Goal: Task Accomplishment & Management: Manage account settings

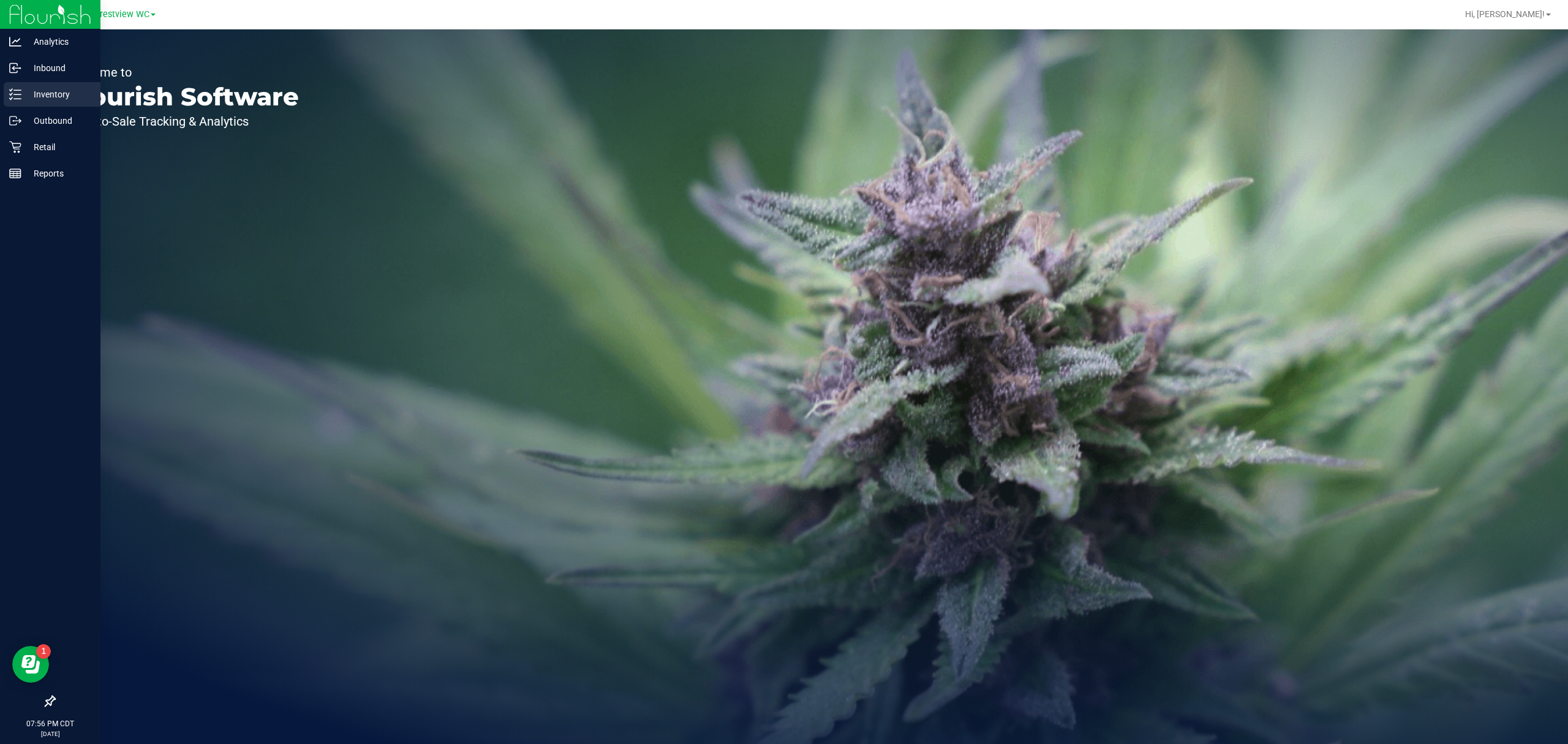
click at [31, 101] on p "Inventory" at bounding box center [58, 94] width 73 height 15
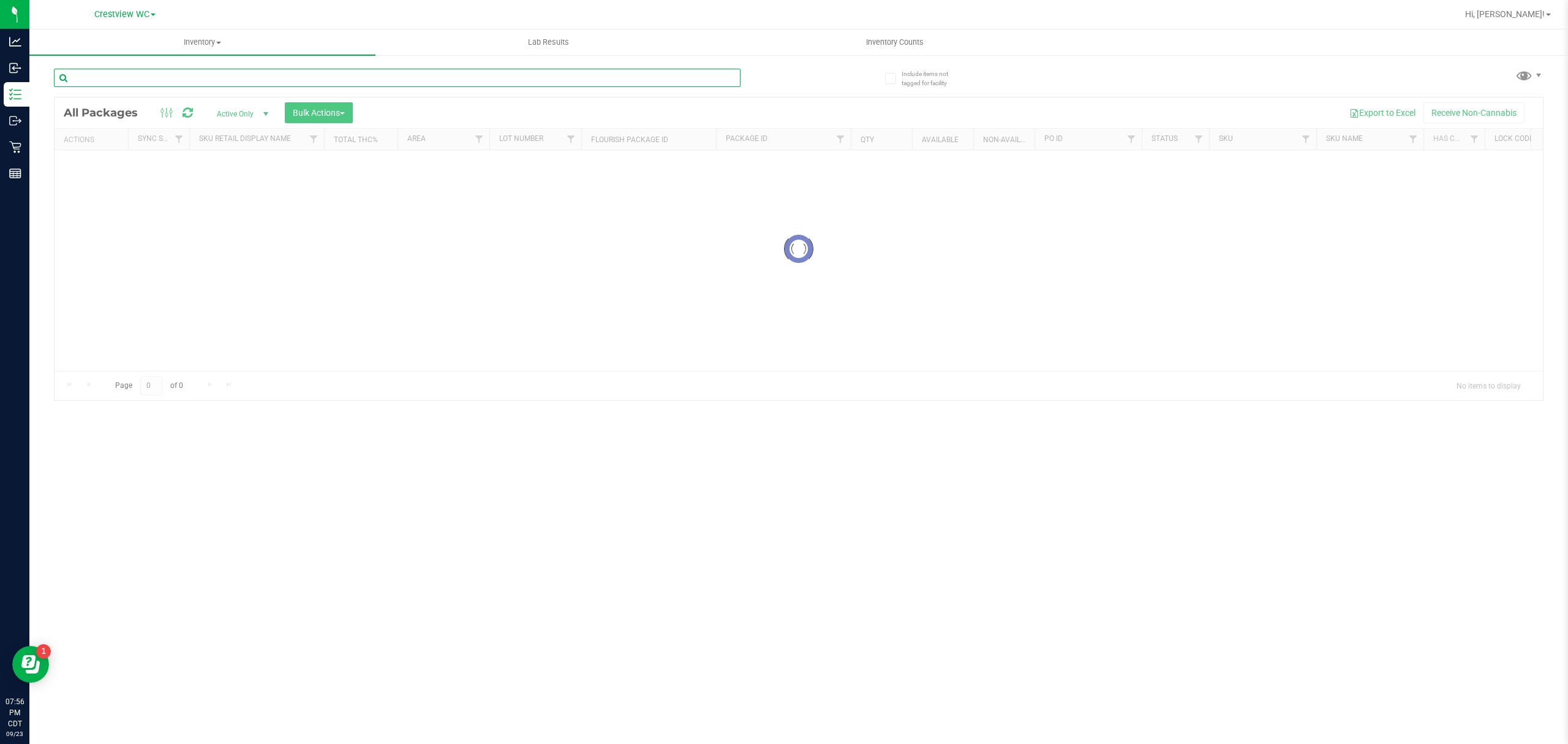
click at [220, 76] on input "text" at bounding box center [397, 78] width 687 height 18
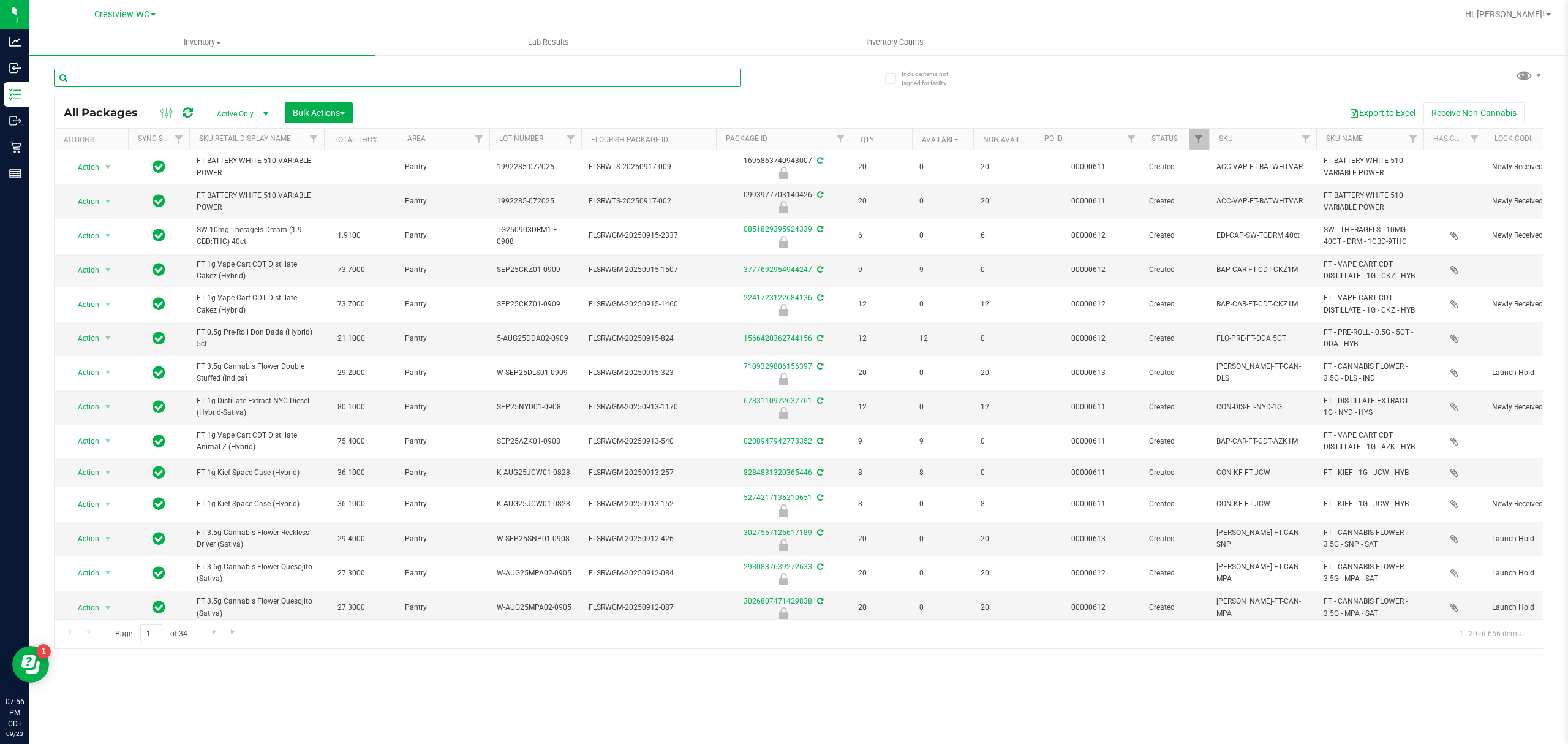
type input "w"
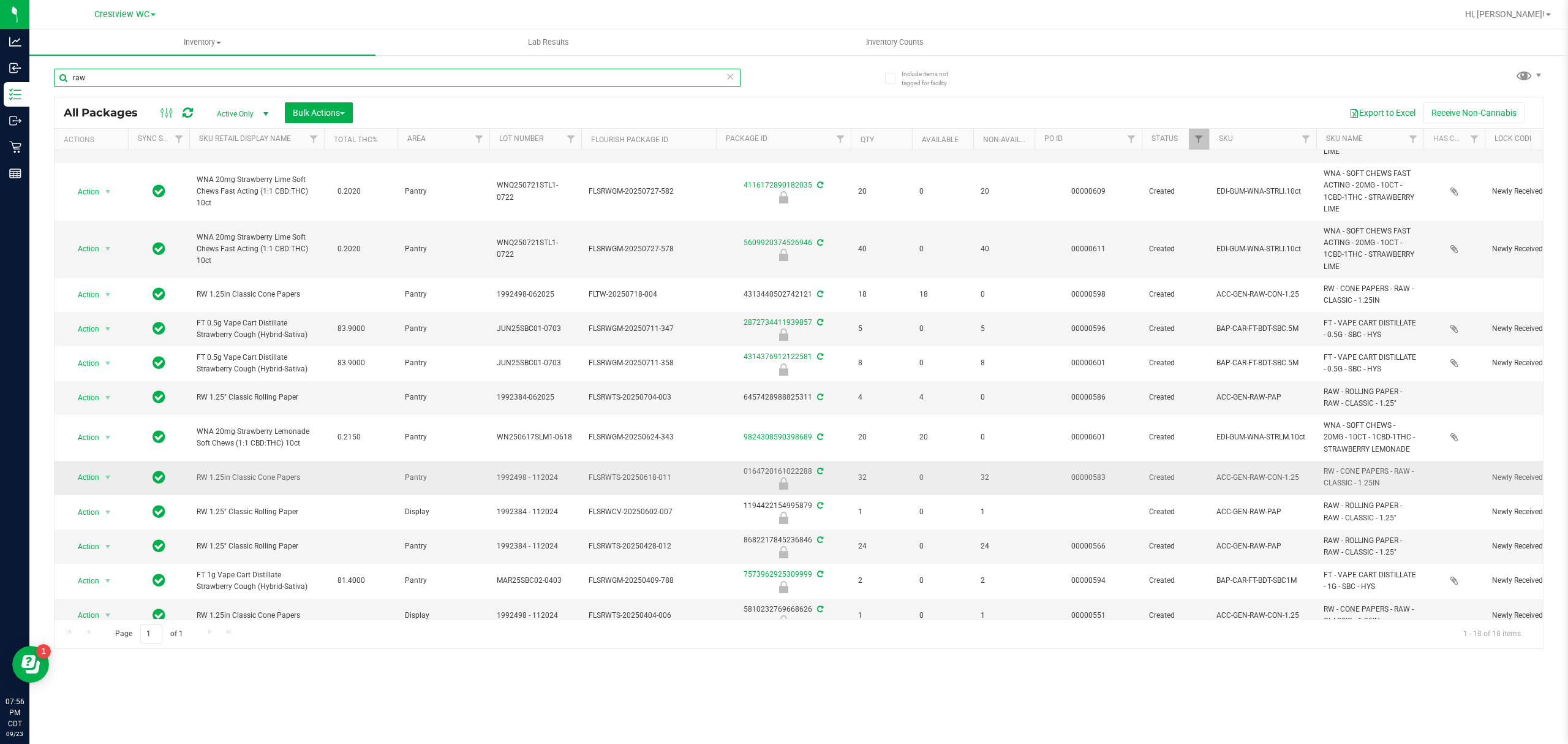
scroll to position [244, 0]
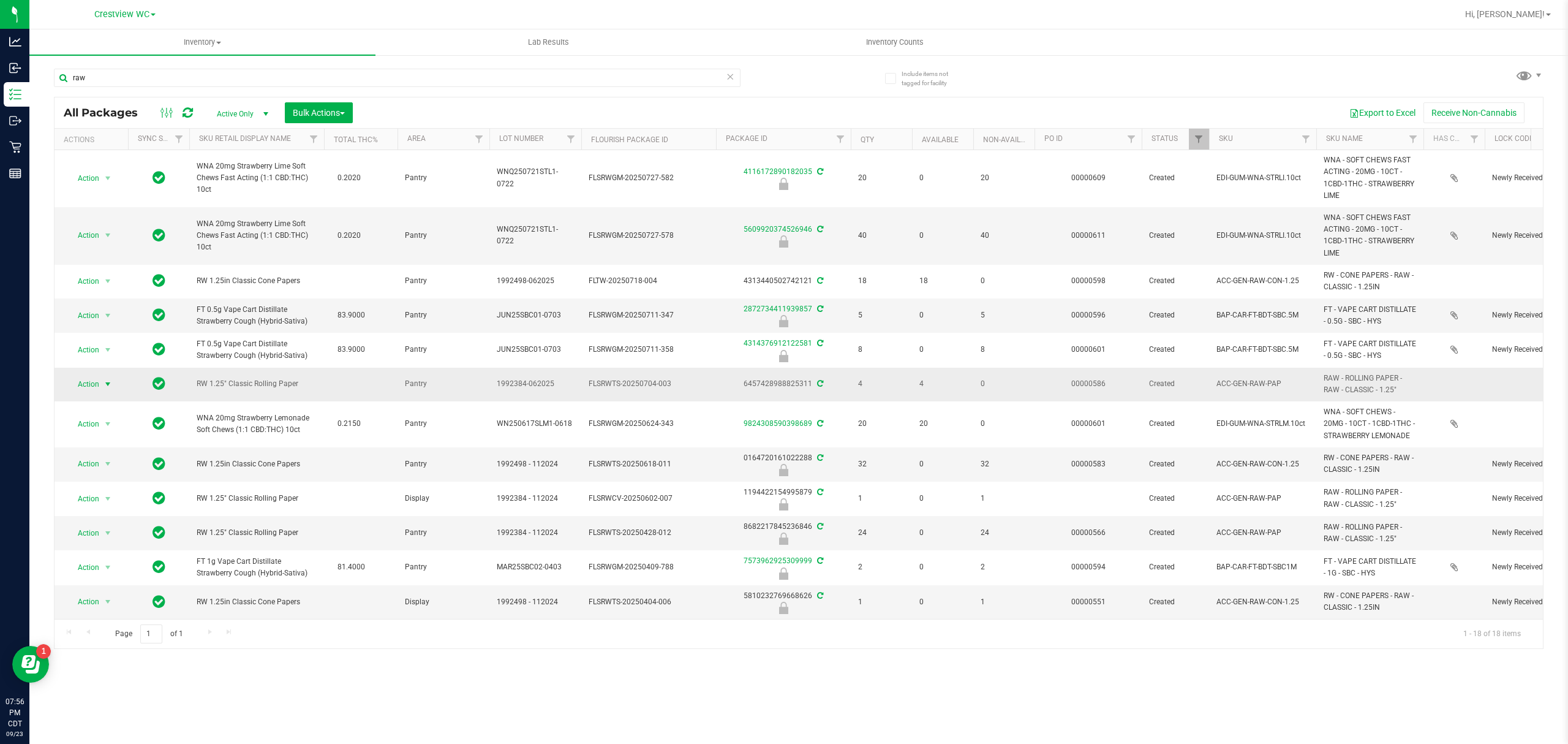
click at [110, 379] on span "select" at bounding box center [108, 383] width 10 height 10
click at [137, 522] on li "Print package label" at bounding box center [115, 519] width 95 height 18
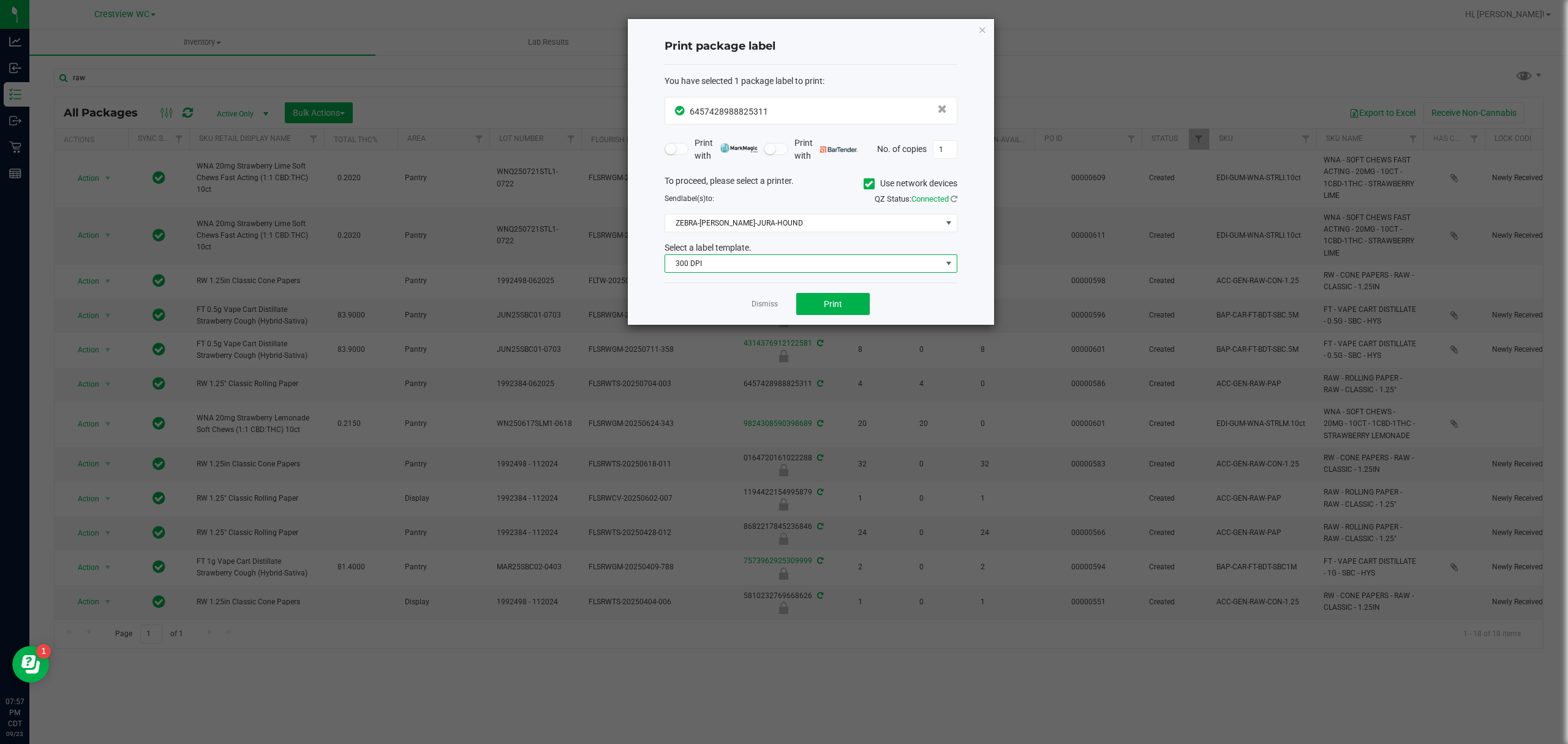
click at [835, 268] on span "300 DPI" at bounding box center [803, 263] width 276 height 17
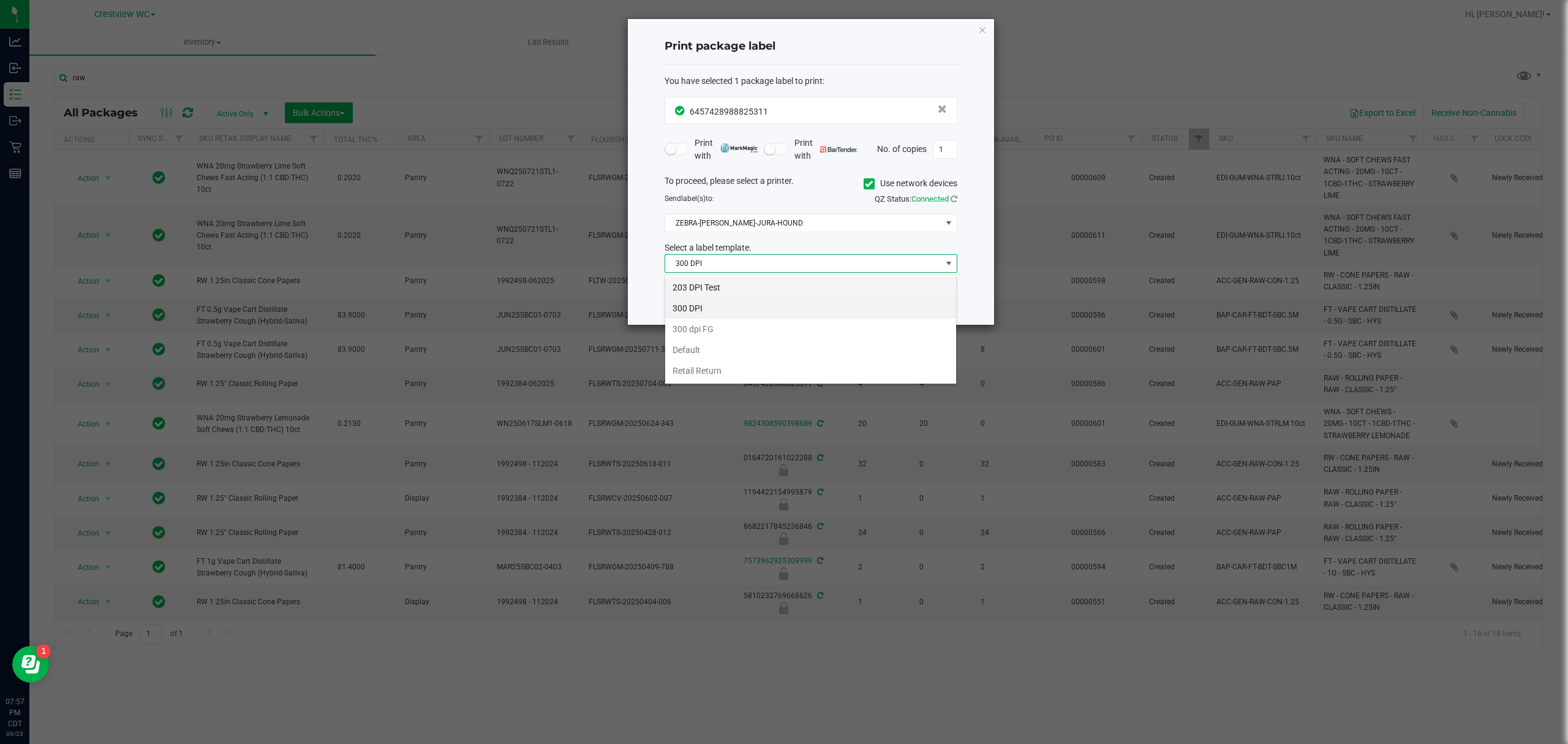
scroll to position [18, 292]
click at [830, 280] on li "203 DPI Test" at bounding box center [810, 287] width 291 height 20
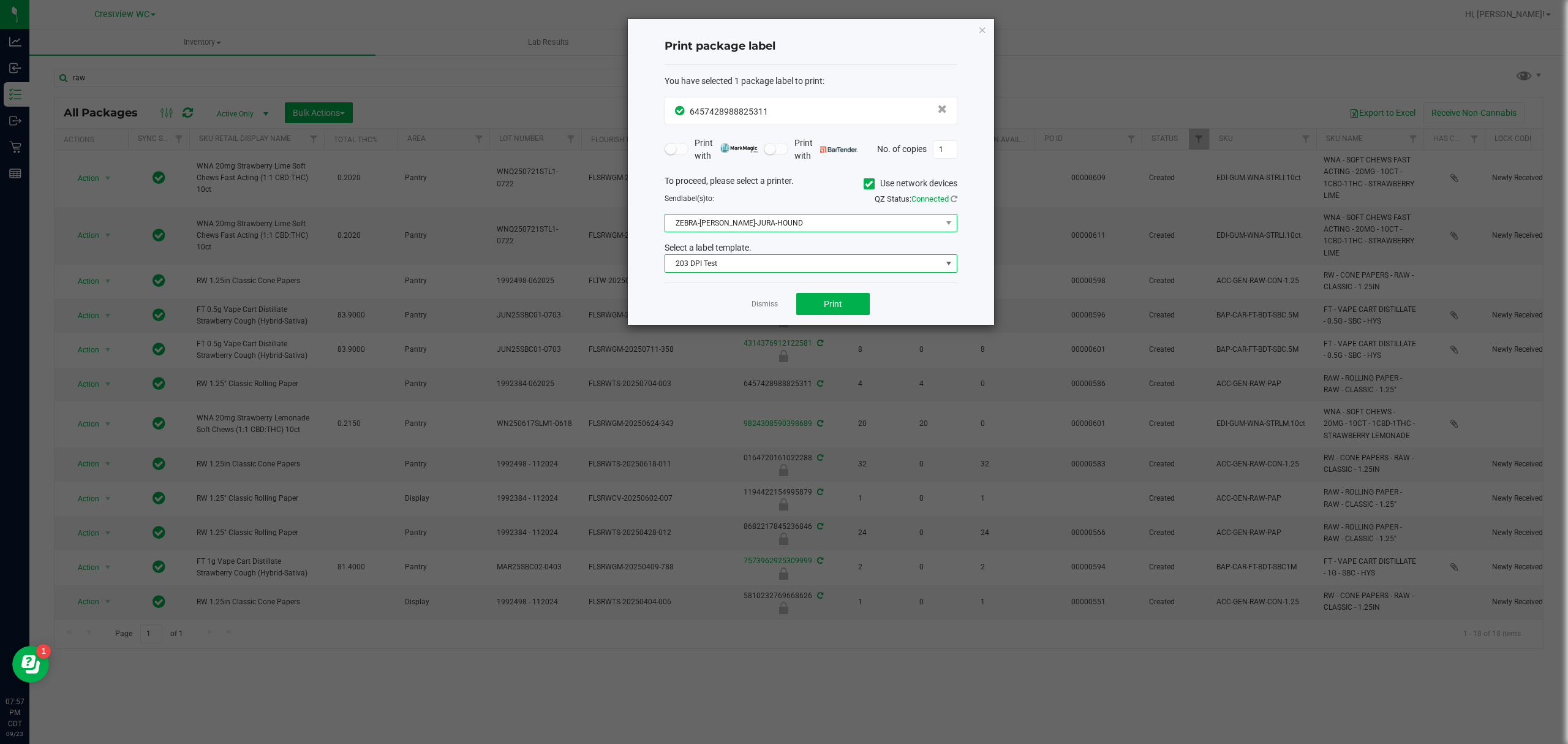
click at [814, 226] on span "ZEBRA-[PERSON_NAME]-JURA-HOUND" at bounding box center [803, 222] width 276 height 17
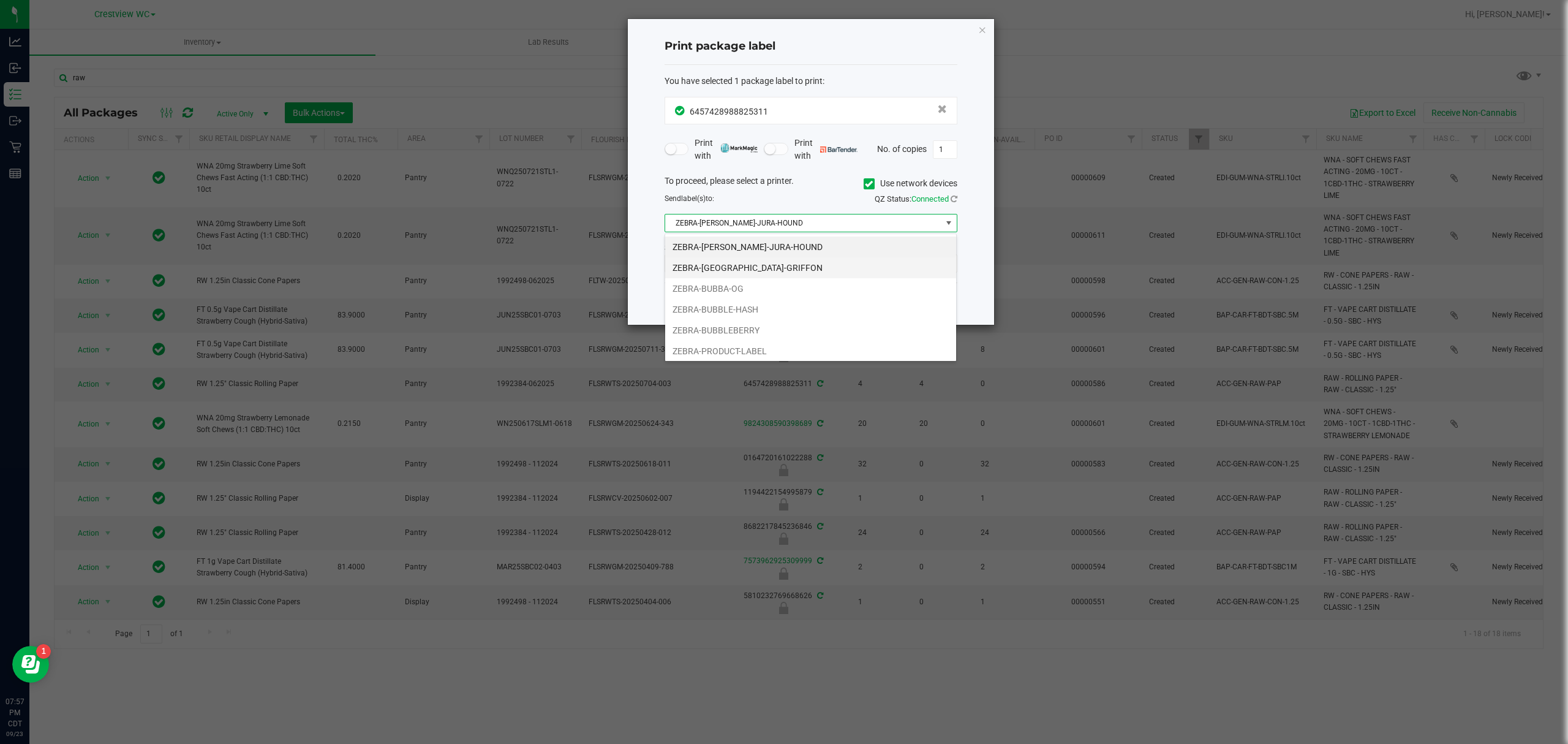
click at [813, 266] on li "ZEBRA-[GEOGRAPHIC_DATA]-GRIFFON" at bounding box center [810, 268] width 291 height 20
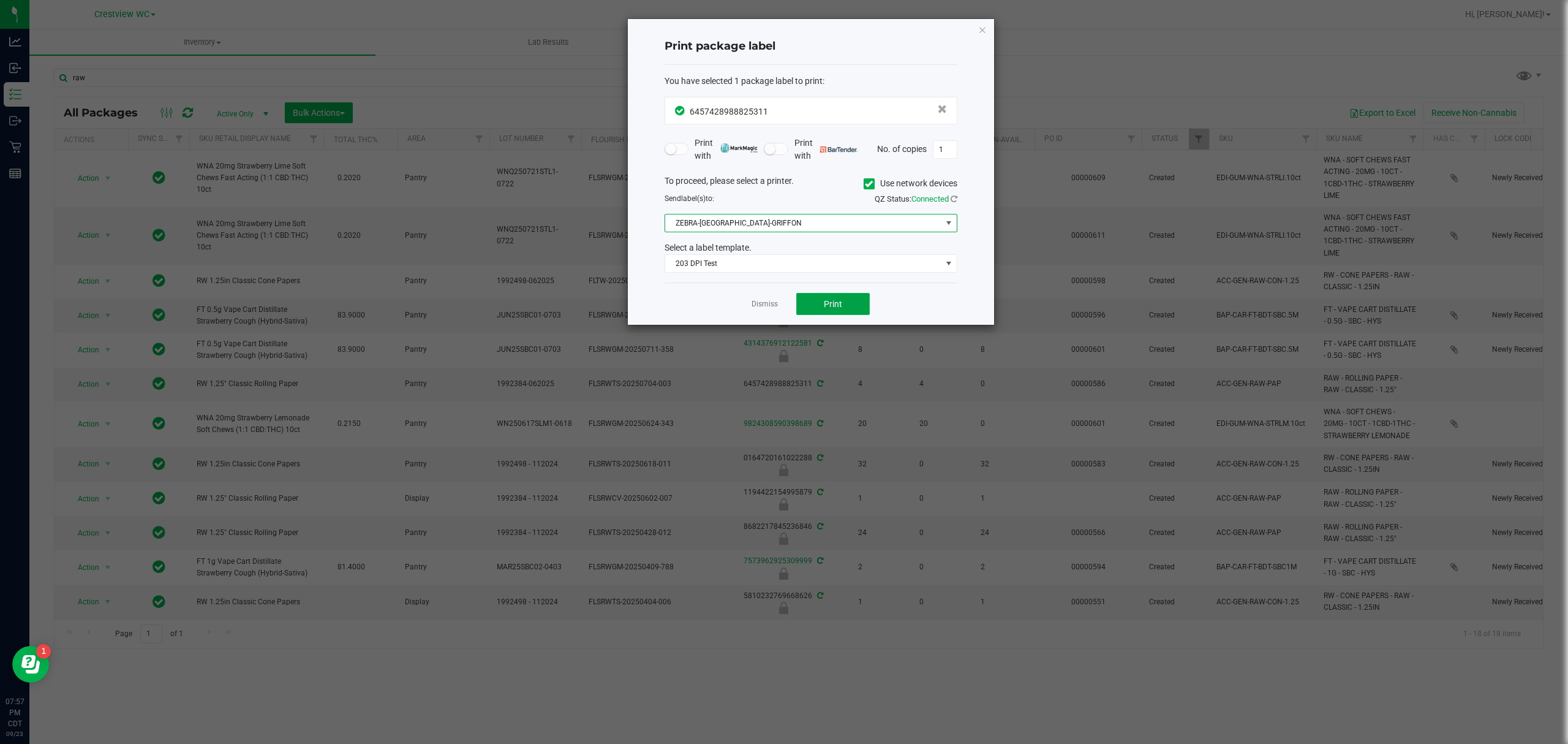
click at [821, 304] on button "Print" at bounding box center [833, 304] width 73 height 22
click at [984, 26] on icon "button" at bounding box center [982, 29] width 9 height 15
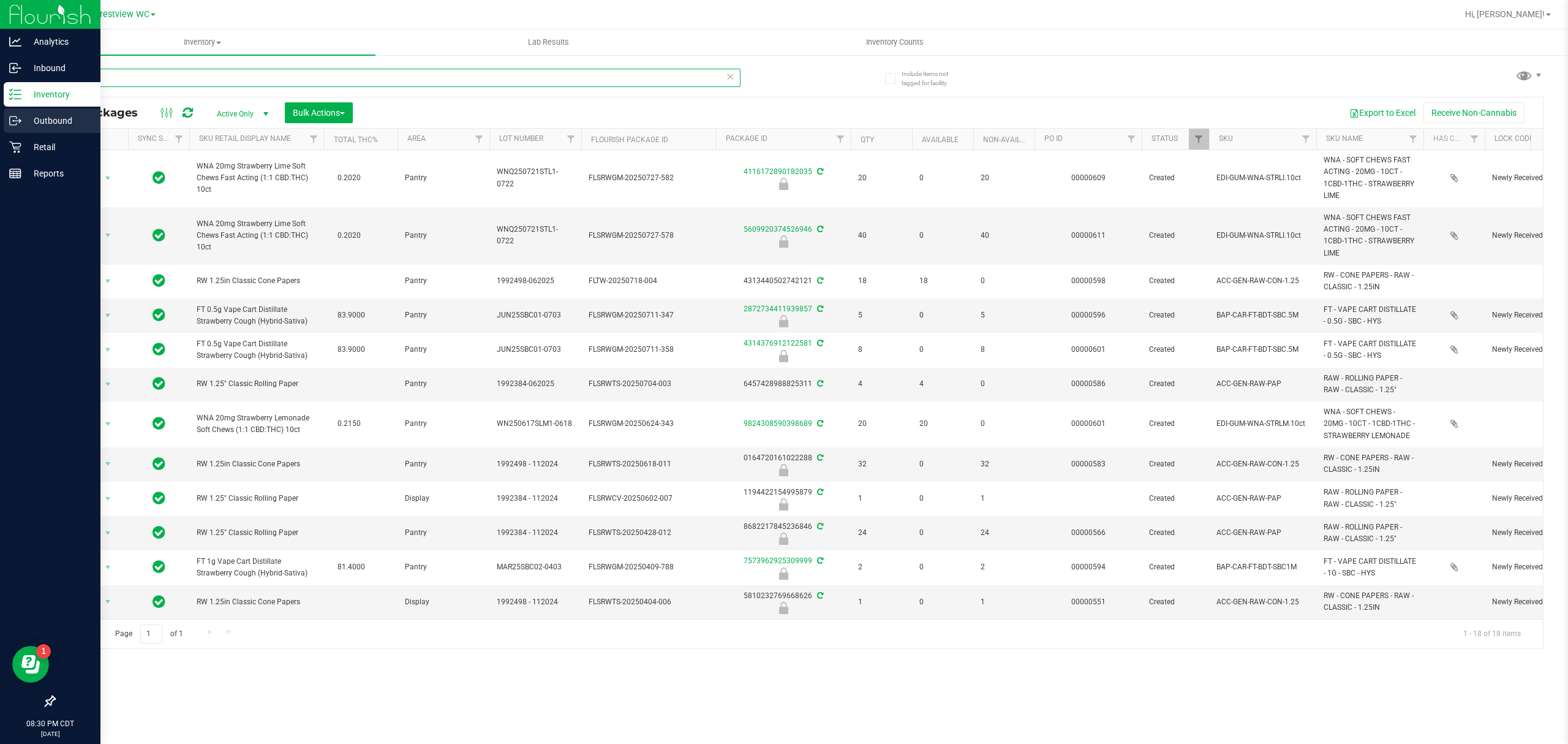
drag, startPoint x: 365, startPoint y: 76, endPoint x: 23, endPoint y: 109, distance: 343.6
click at [23, 109] on div "Analytics Inbound Inventory Outbound Retail Reports 08:30 PM CDT [DATE] 09/23 C…" at bounding box center [784, 372] width 1568 height 744
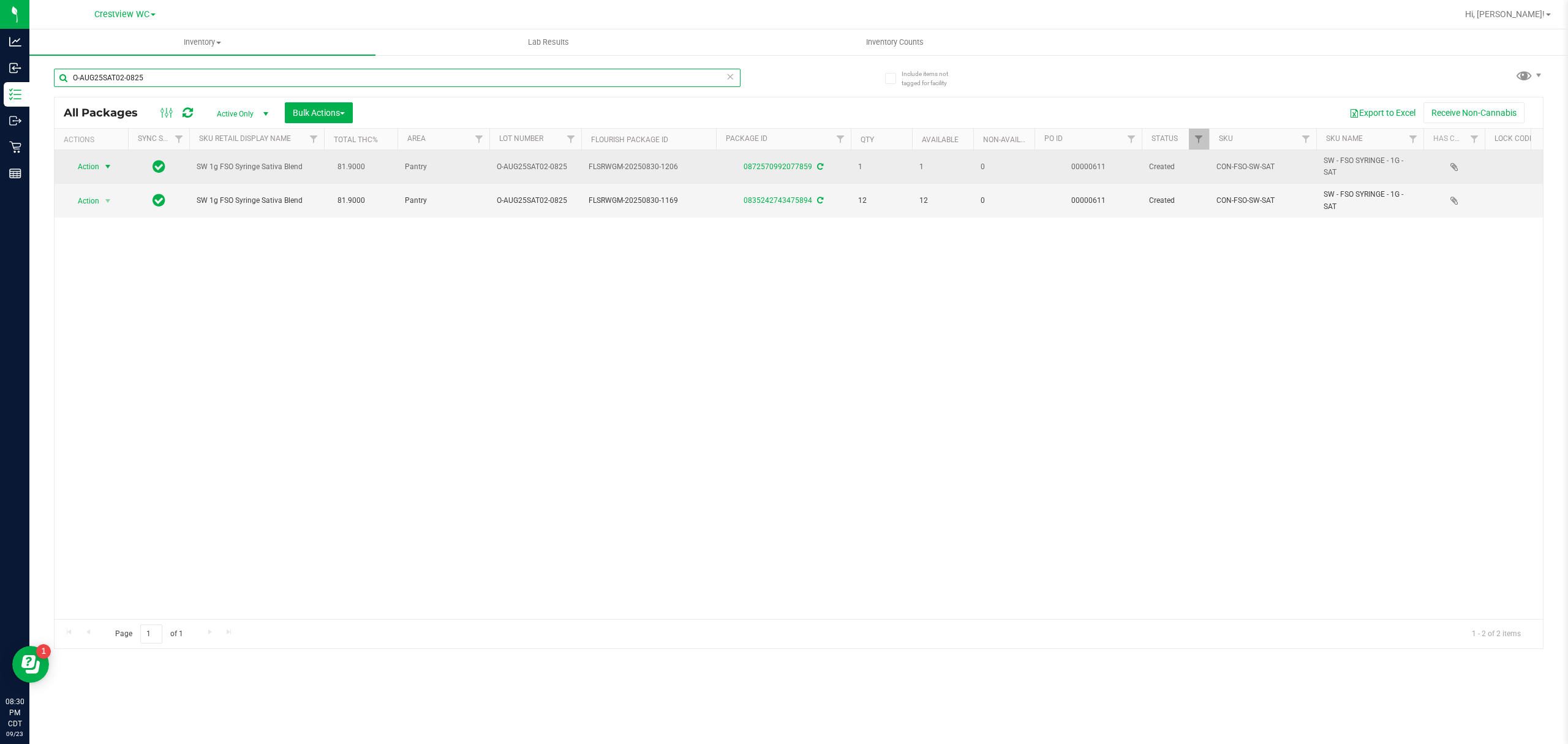
type input "O-AUG25SAT02-0825"
click at [103, 168] on span "select" at bounding box center [108, 166] width 10 height 10
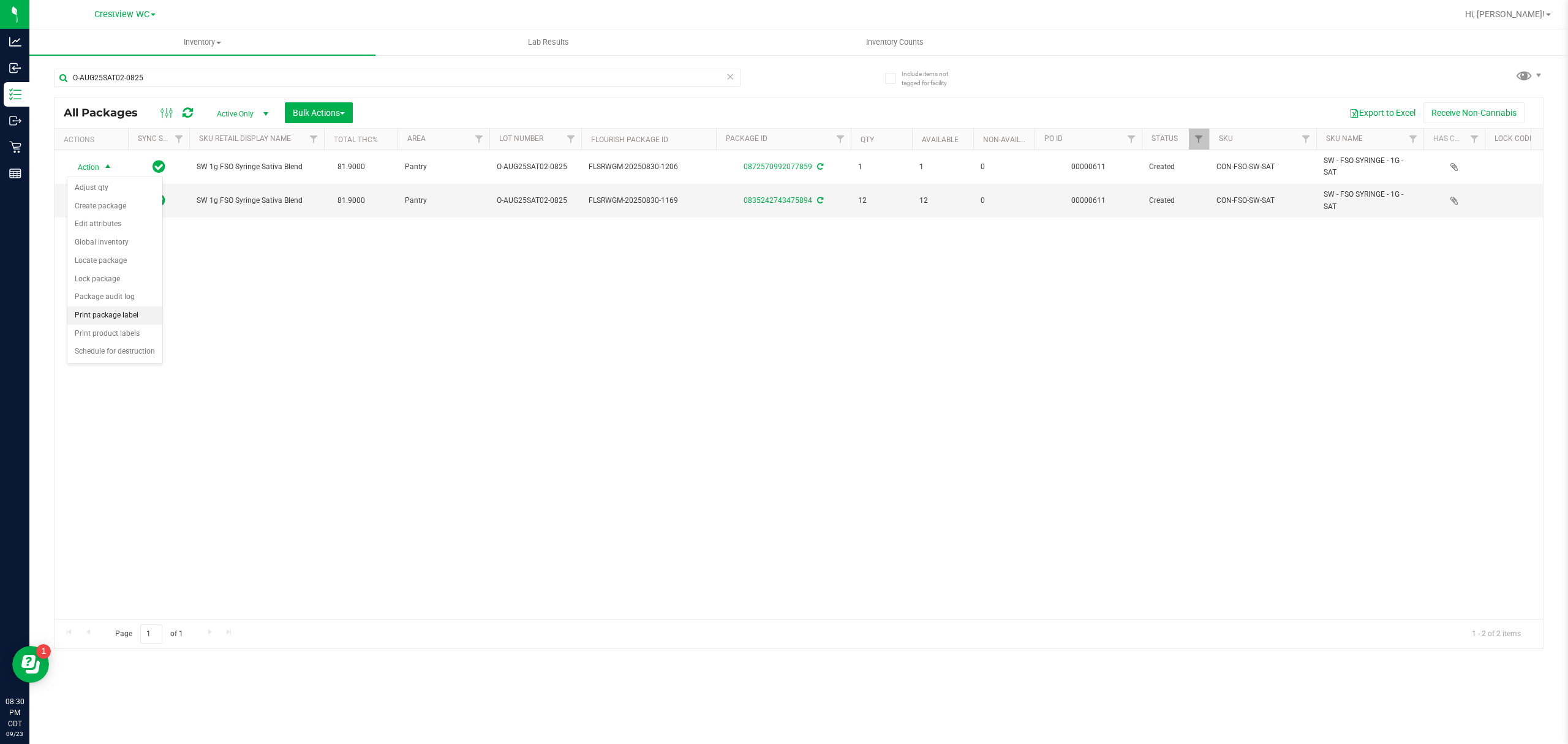
drag, startPoint x: 132, startPoint y: 312, endPoint x: 157, endPoint y: 312, distance: 25.0
click at [131, 314] on li "Print package label" at bounding box center [115, 315] width 95 height 18
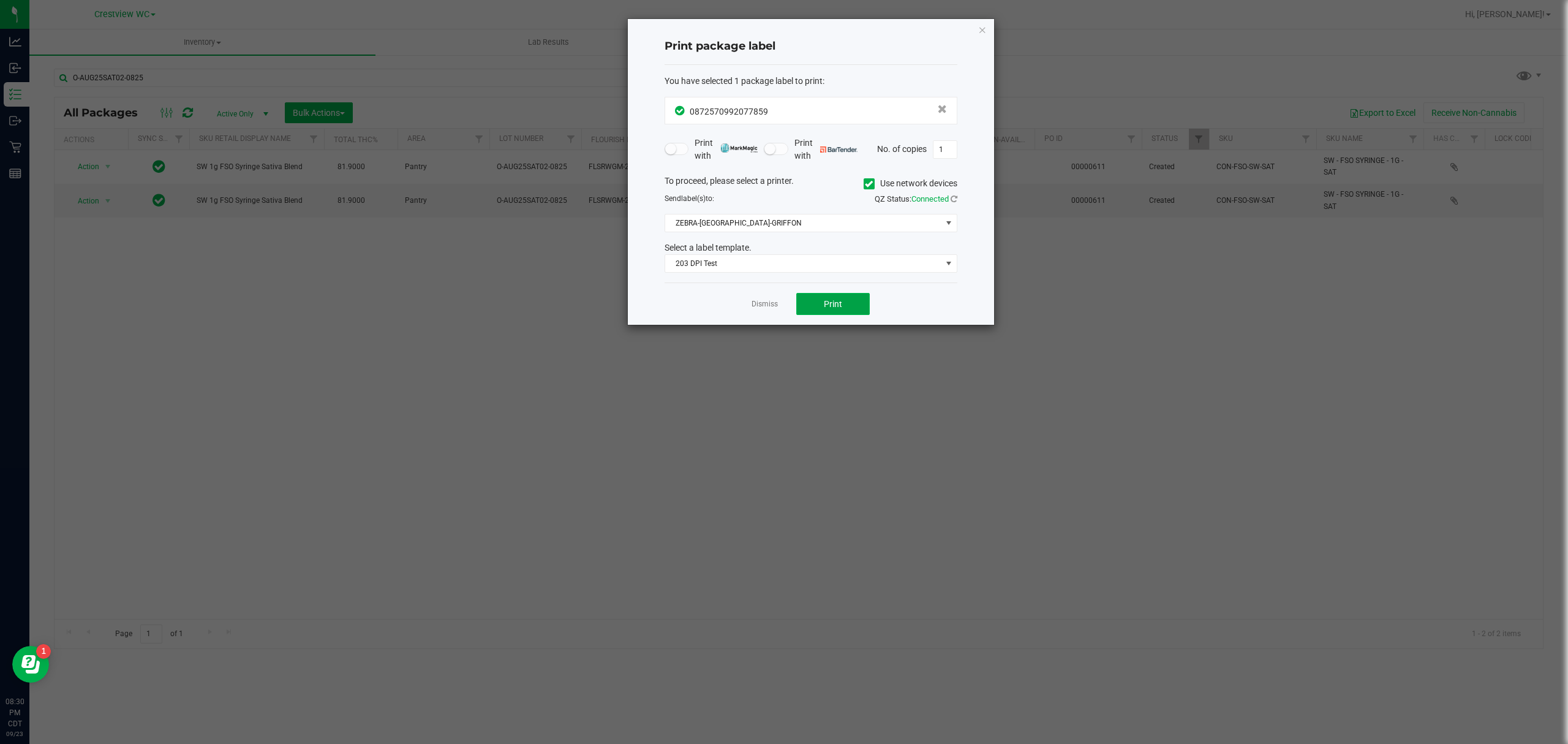
click at [809, 304] on button "Print" at bounding box center [833, 304] width 73 height 22
click at [982, 26] on icon "button" at bounding box center [982, 29] width 9 height 15
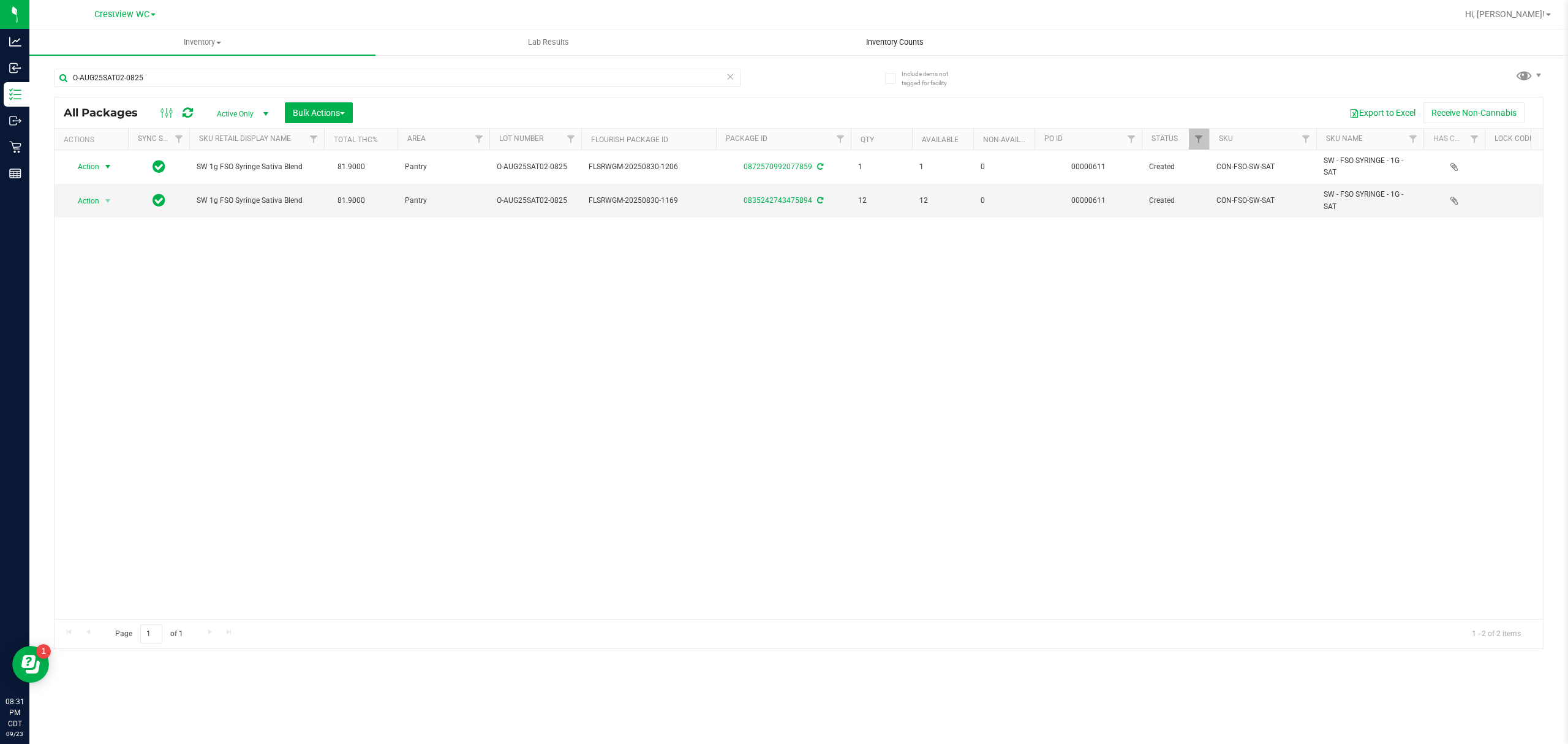
click at [894, 42] on span "Inventory Counts" at bounding box center [894, 42] width 91 height 11
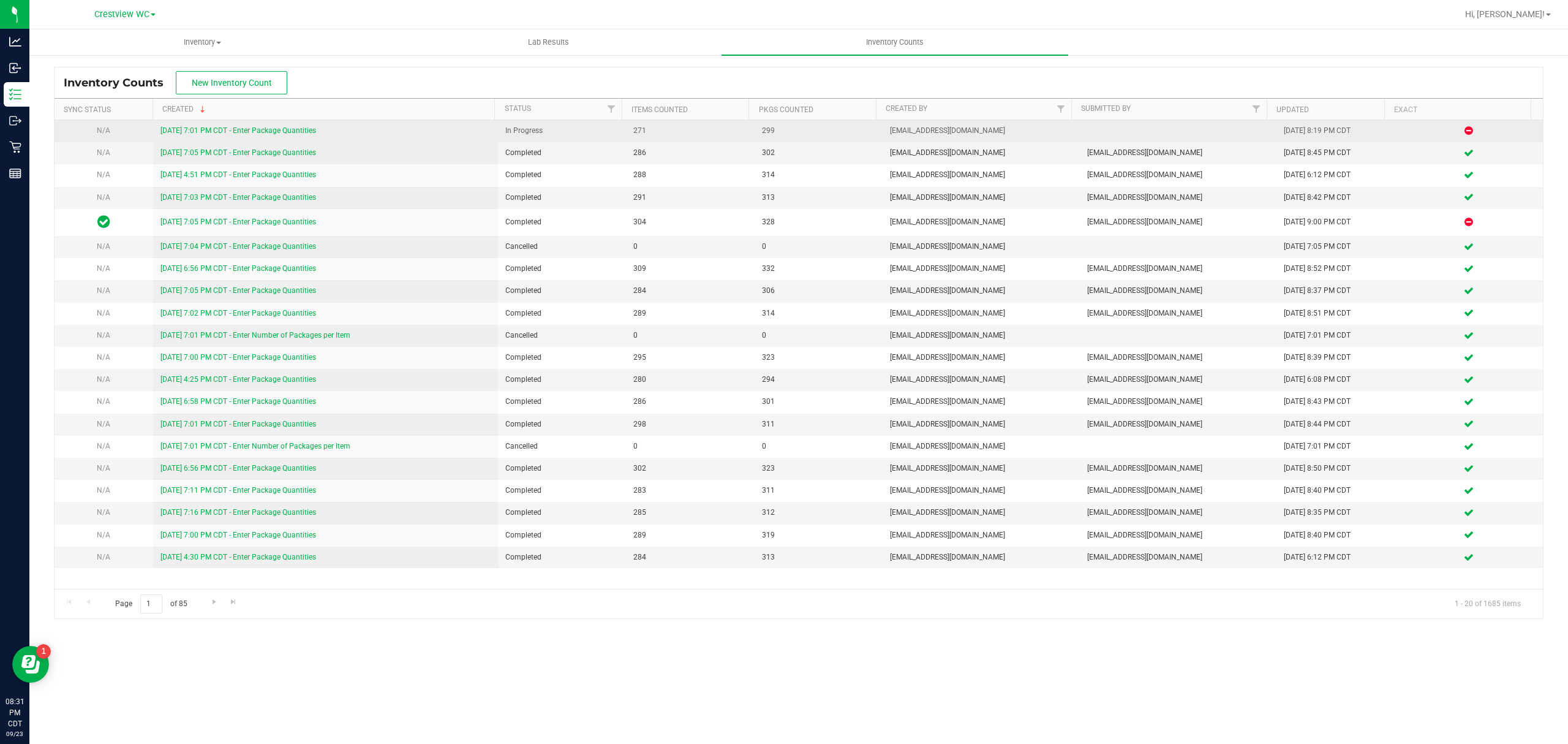
click at [258, 129] on link "[DATE] 7:01 PM CDT - Enter Package Quantities" at bounding box center [238, 130] width 156 height 9
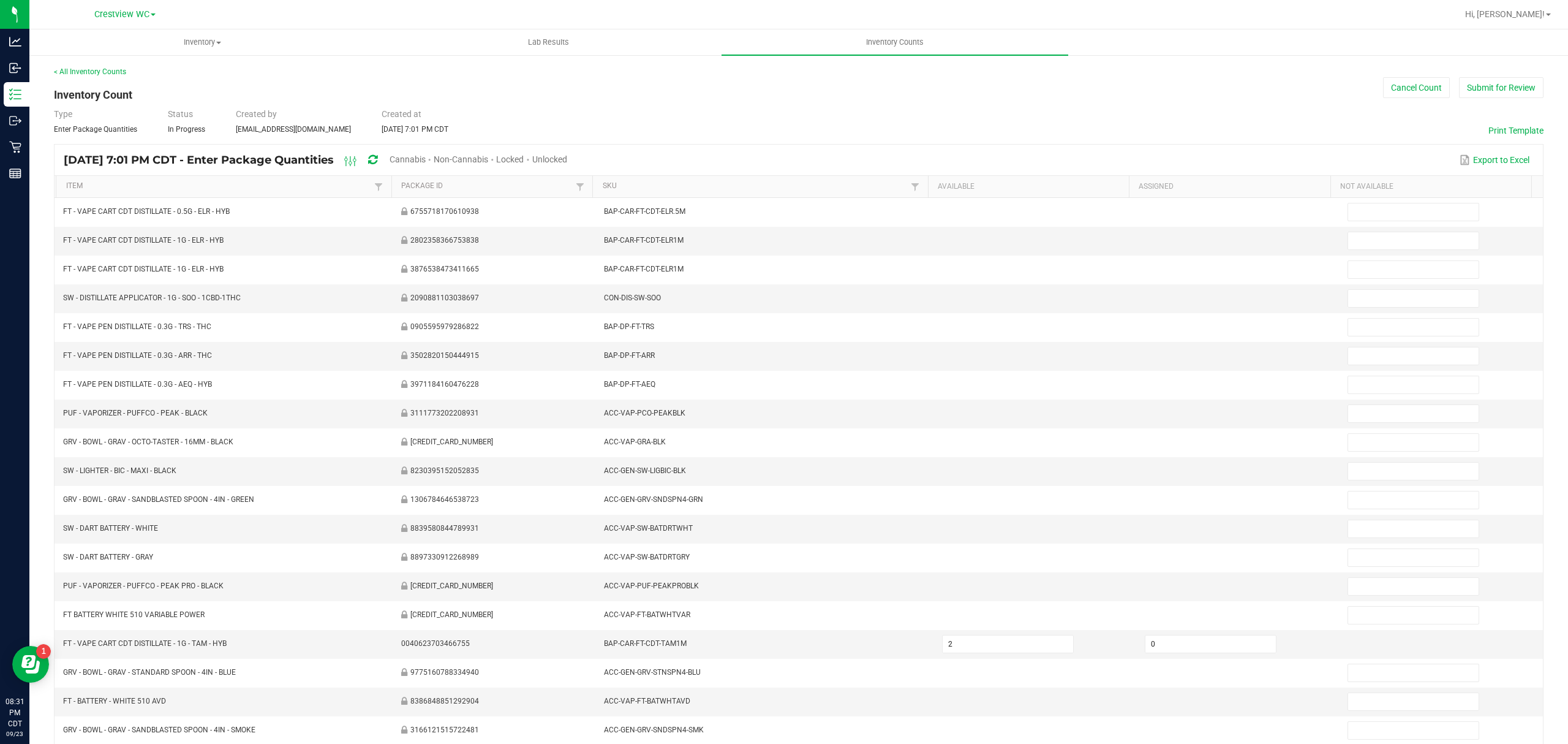
click at [567, 153] on div "Unlocked" at bounding box center [550, 159] width 35 height 23
click at [567, 156] on span "Unlocked" at bounding box center [550, 159] width 35 height 10
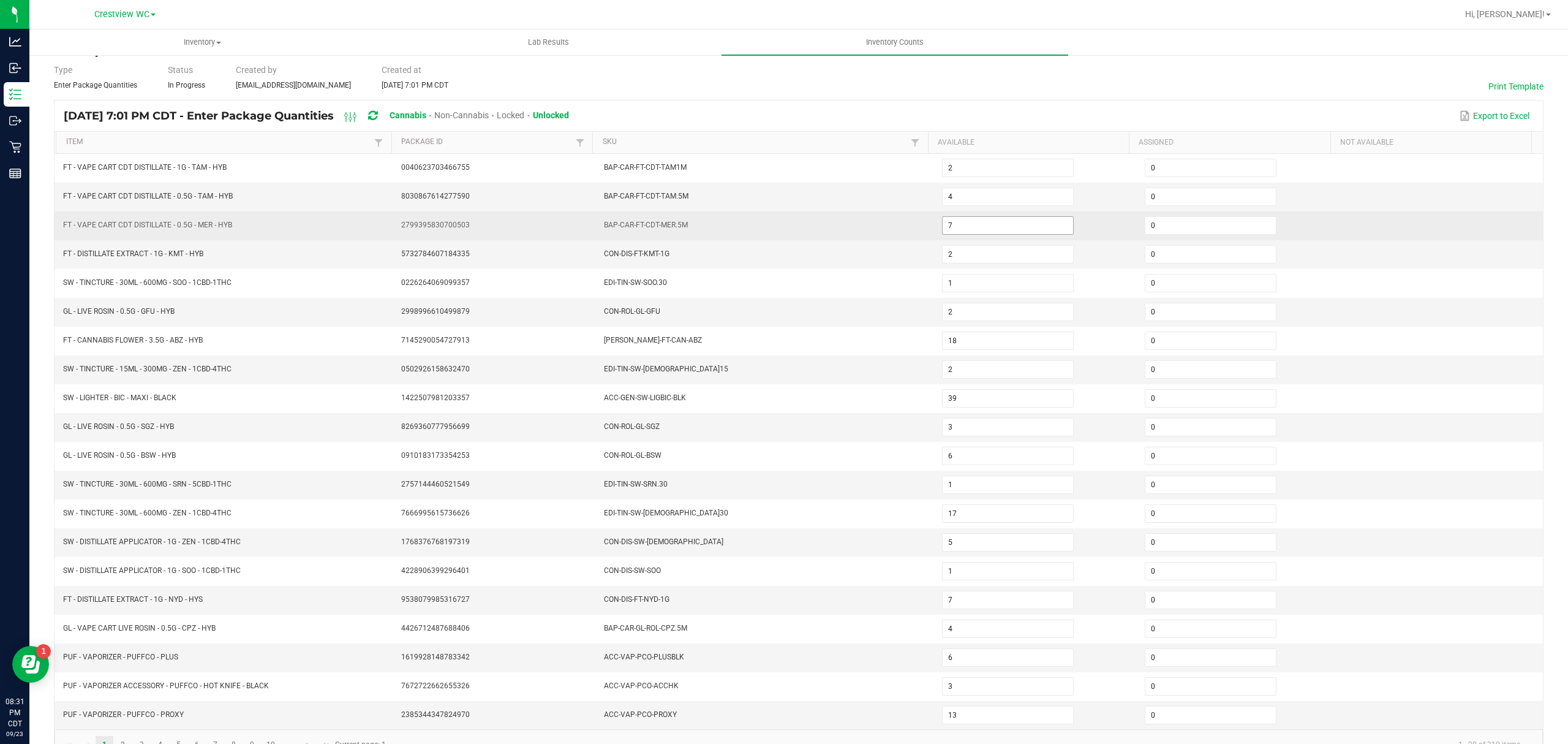
scroll to position [86, 0]
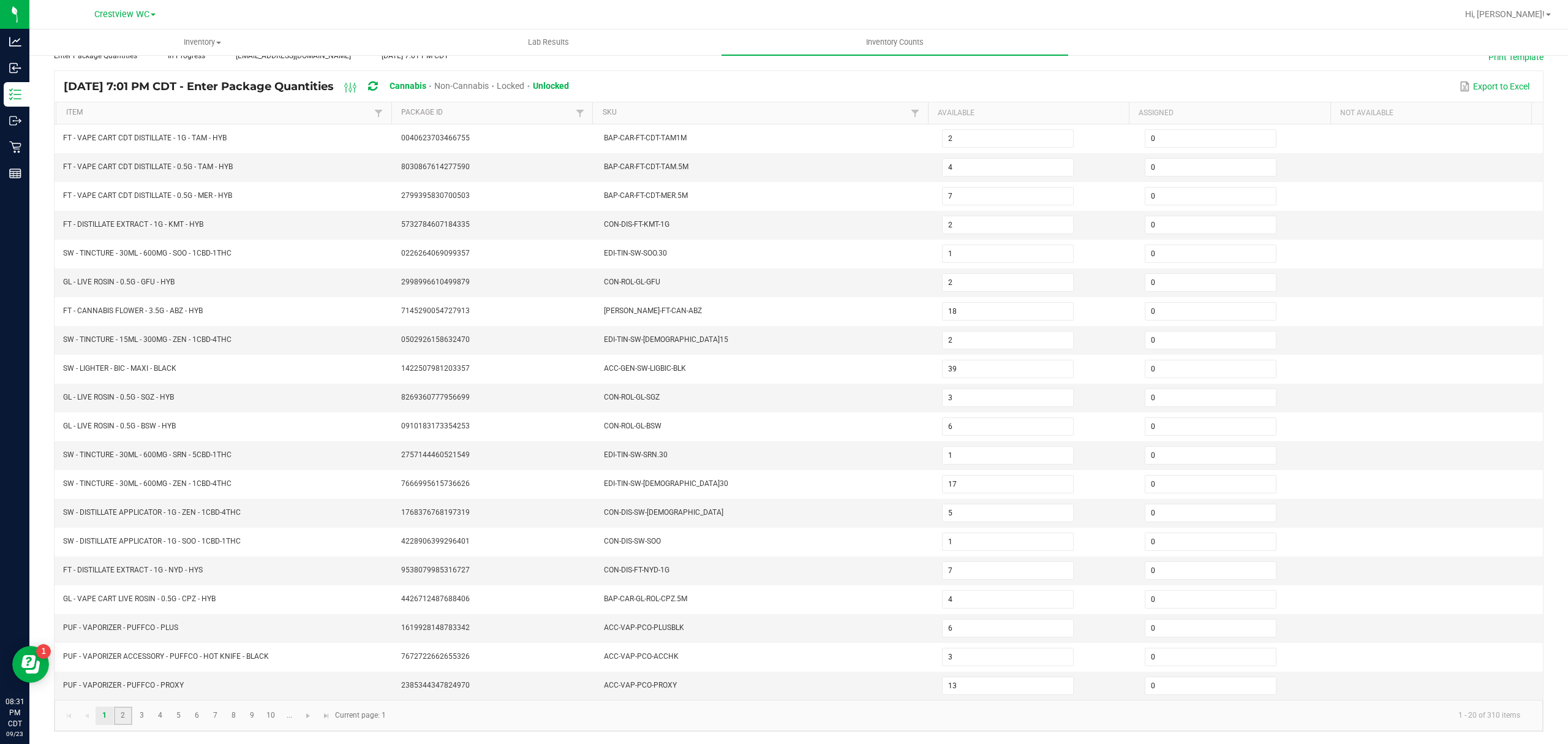
click at [129, 713] on link "2" at bounding box center [123, 715] width 18 height 18
type input "8"
type input "17"
type input "7"
type input "4"
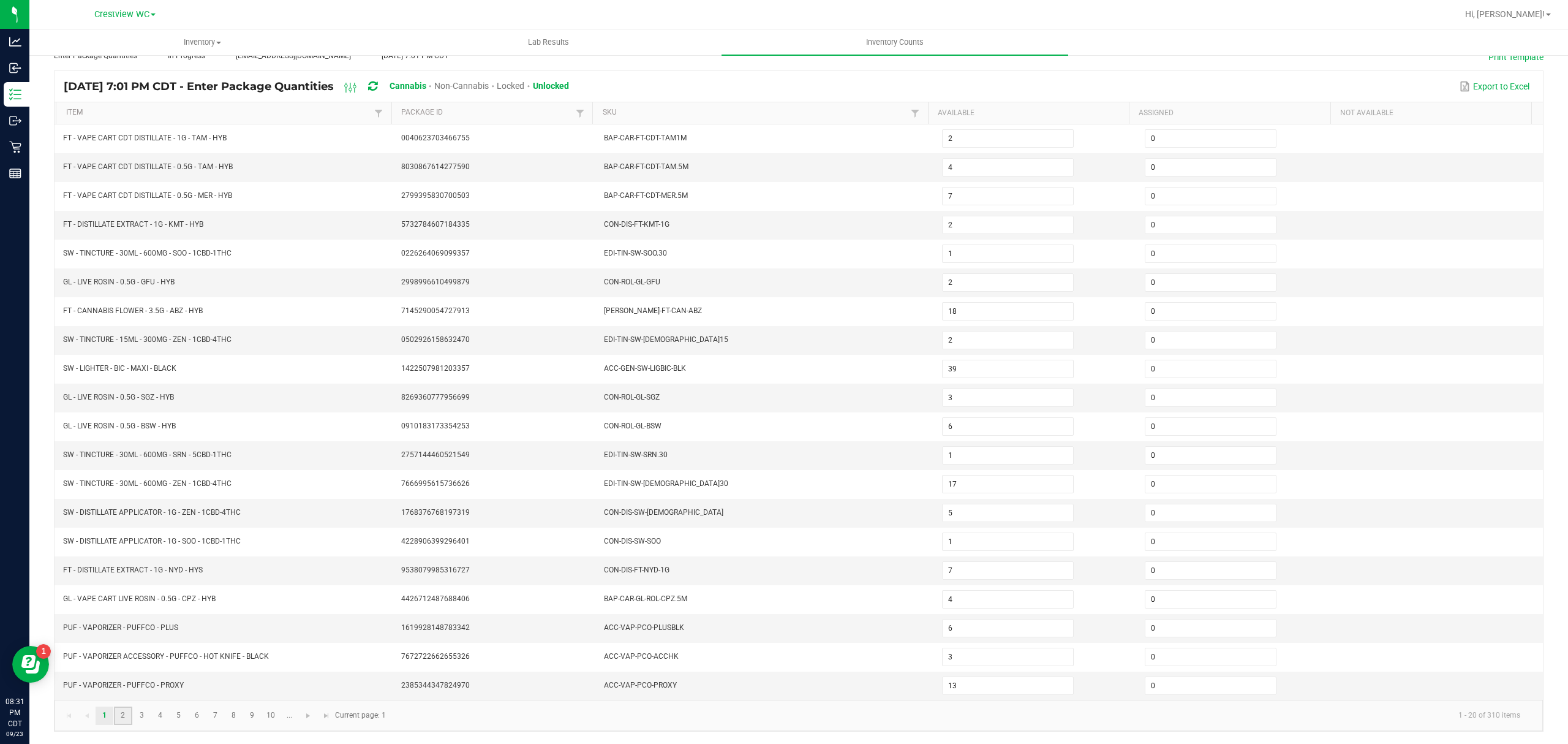
type input "8"
type input "6"
type input "1"
type input "14"
type input "4"
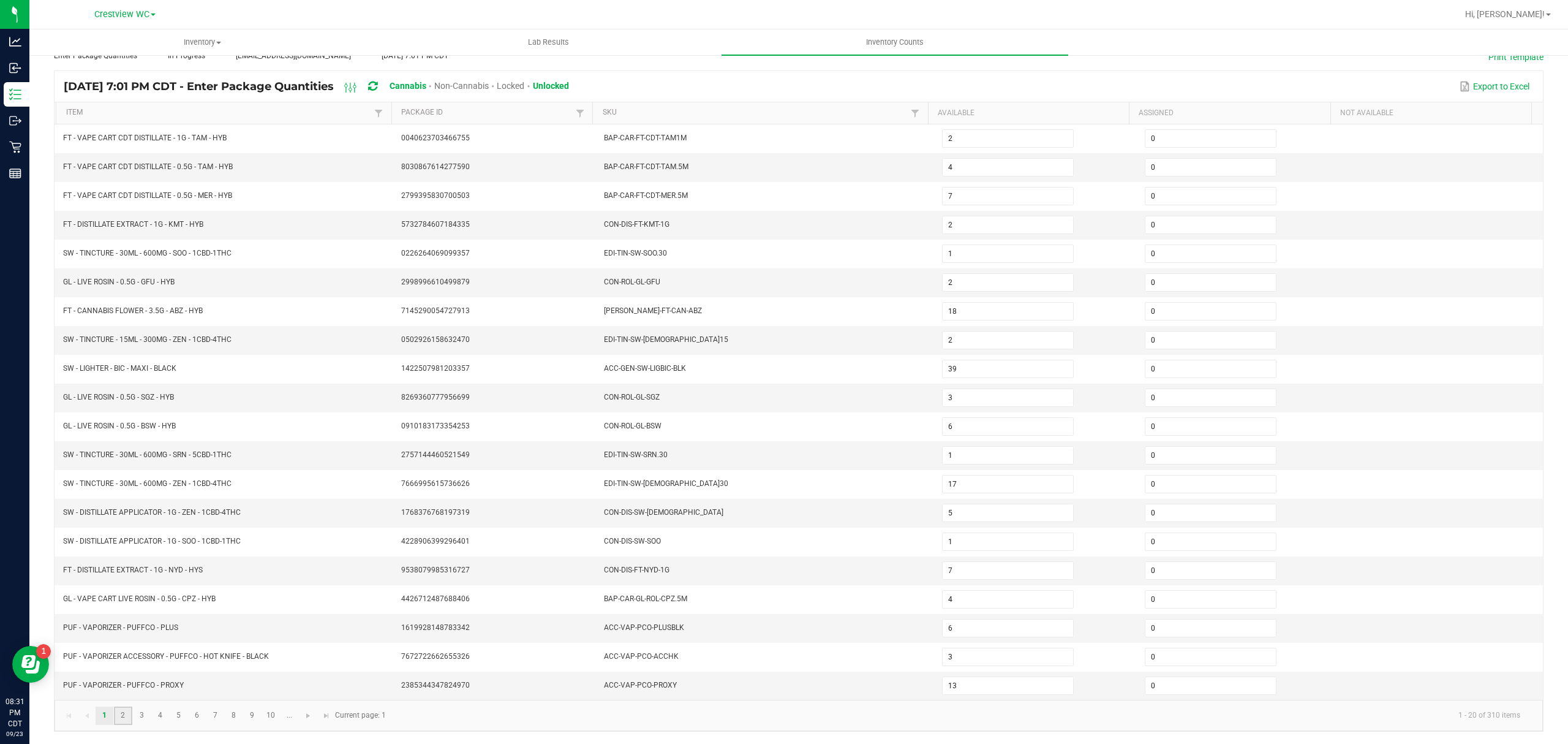
type input "2"
type input "5"
type input "1"
type input "6"
type input "11"
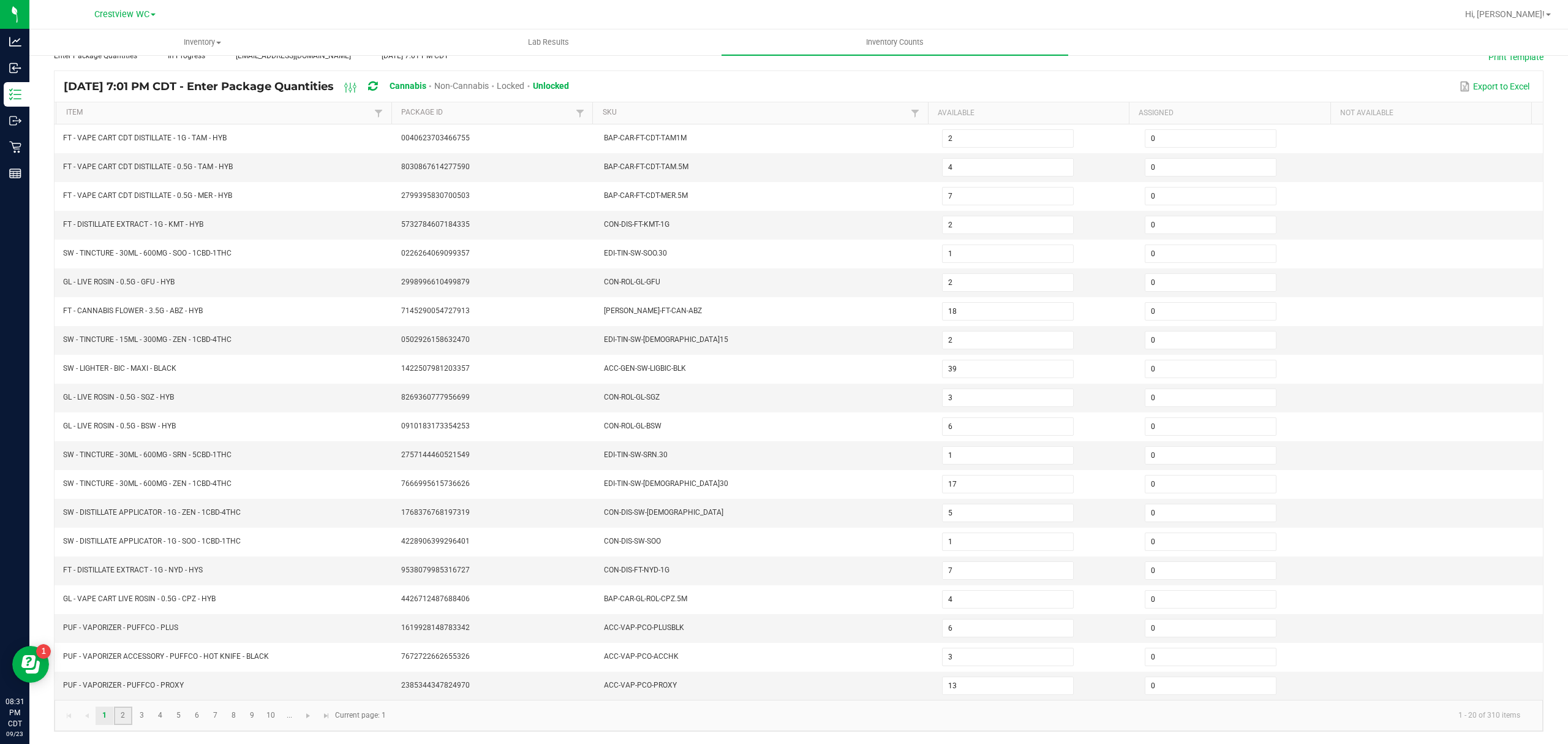
type input "4"
type input "13"
type input "21"
type input "11"
type input "4"
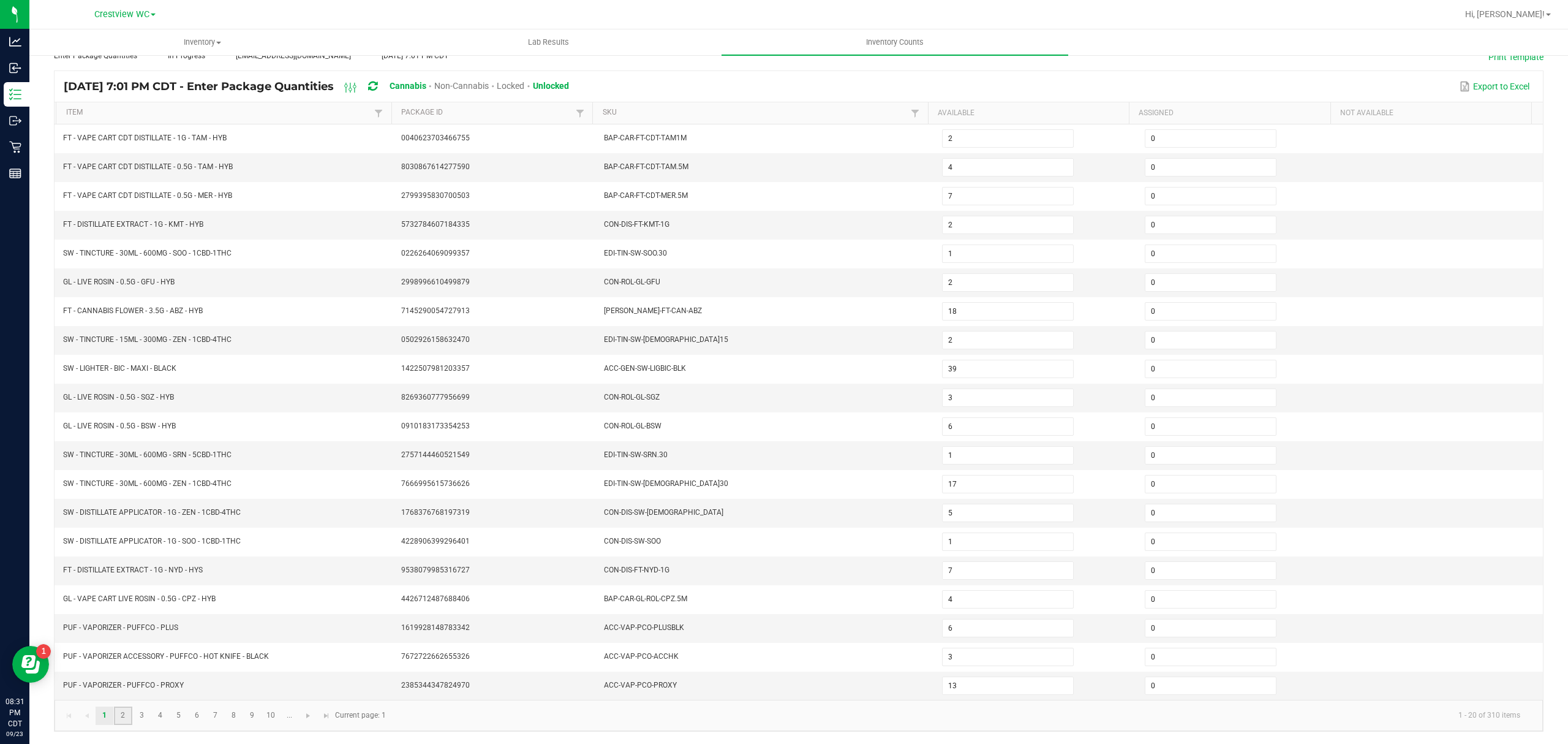
type input "8"
click at [137, 710] on link "3" at bounding box center [142, 715] width 18 height 18
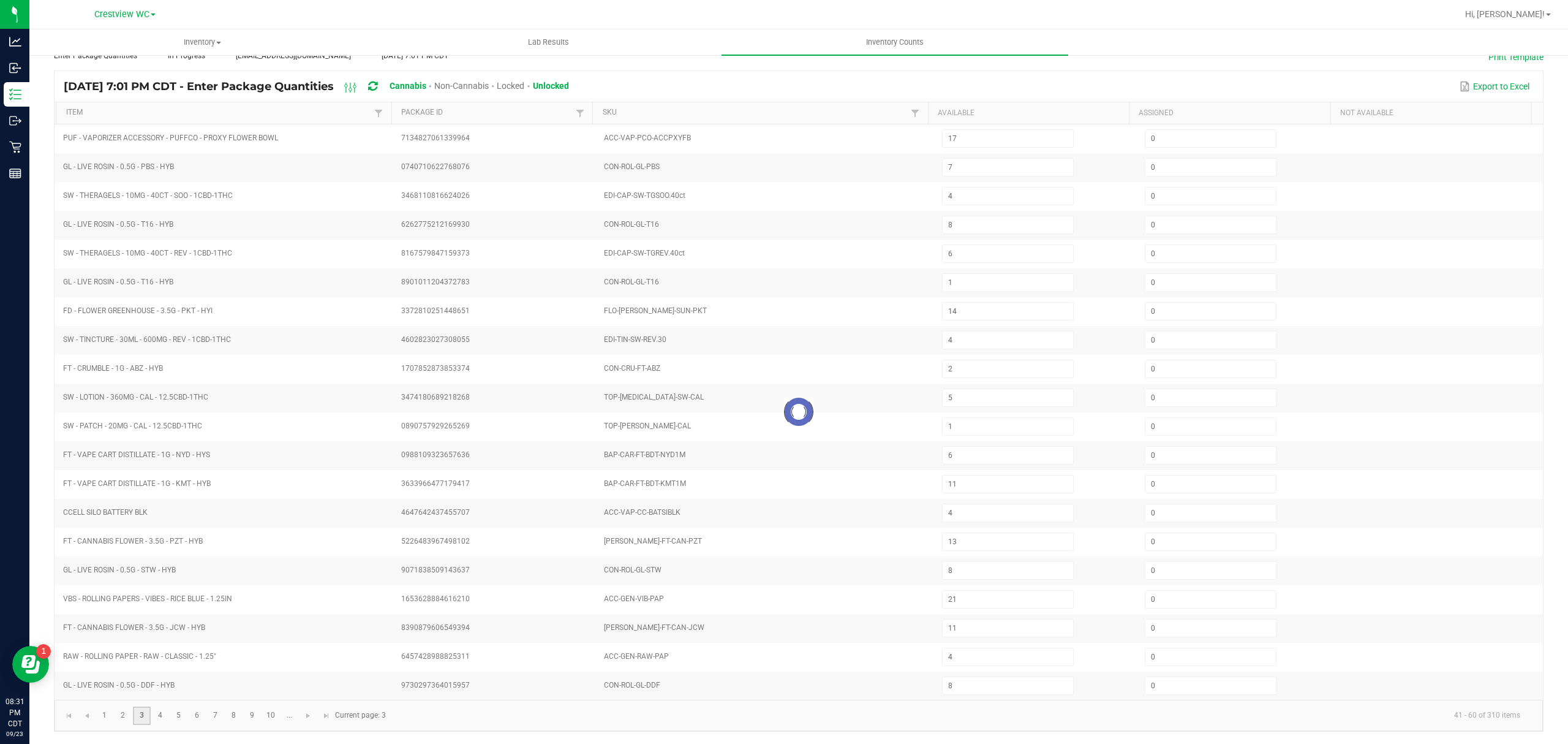
type input "3"
type input "5"
type input "8"
type input "2"
type input "5"
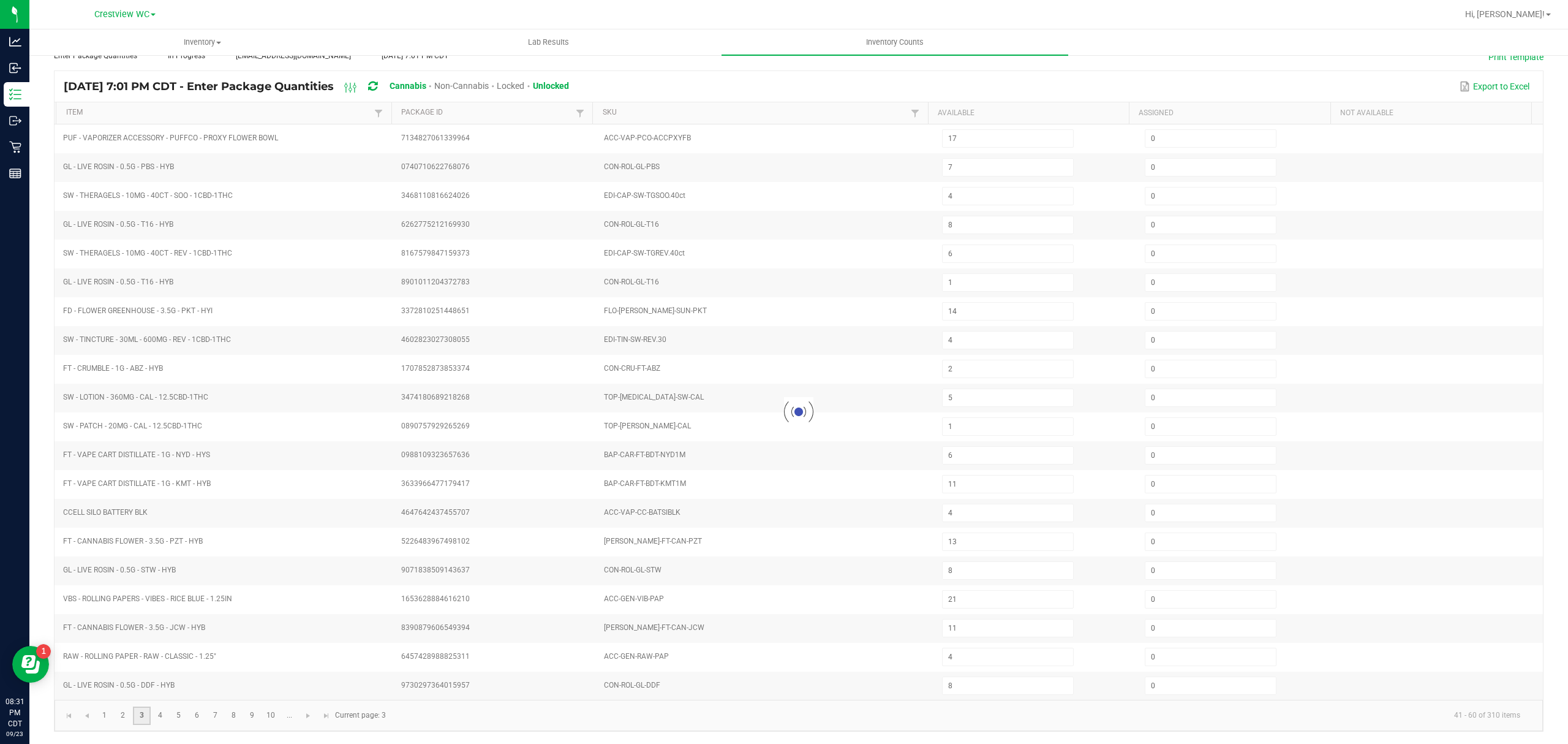
type input "8"
type input "7"
type input "6"
type input "3"
type input "8"
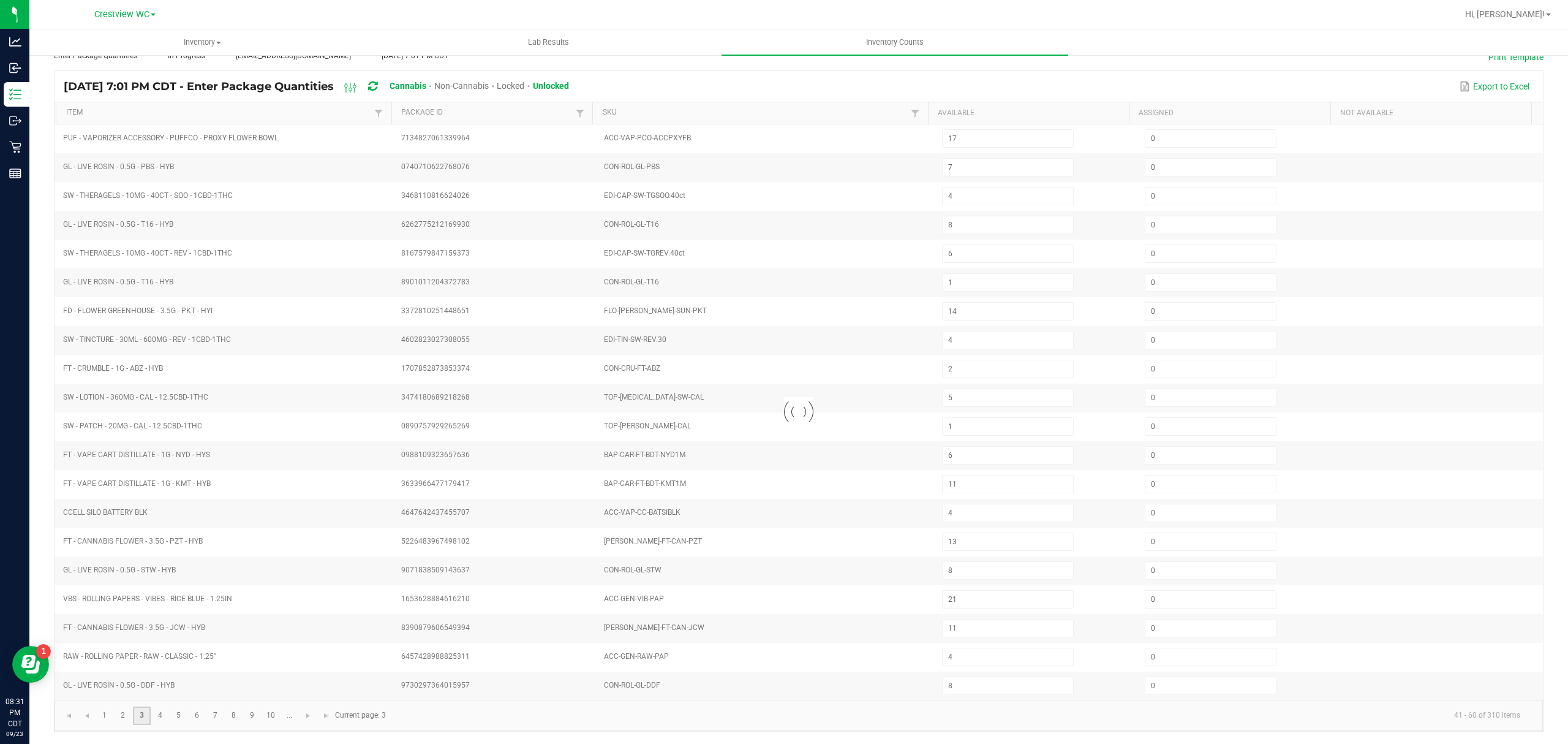
type input "6"
type input "1"
type input "33"
type input "9"
type input "2"
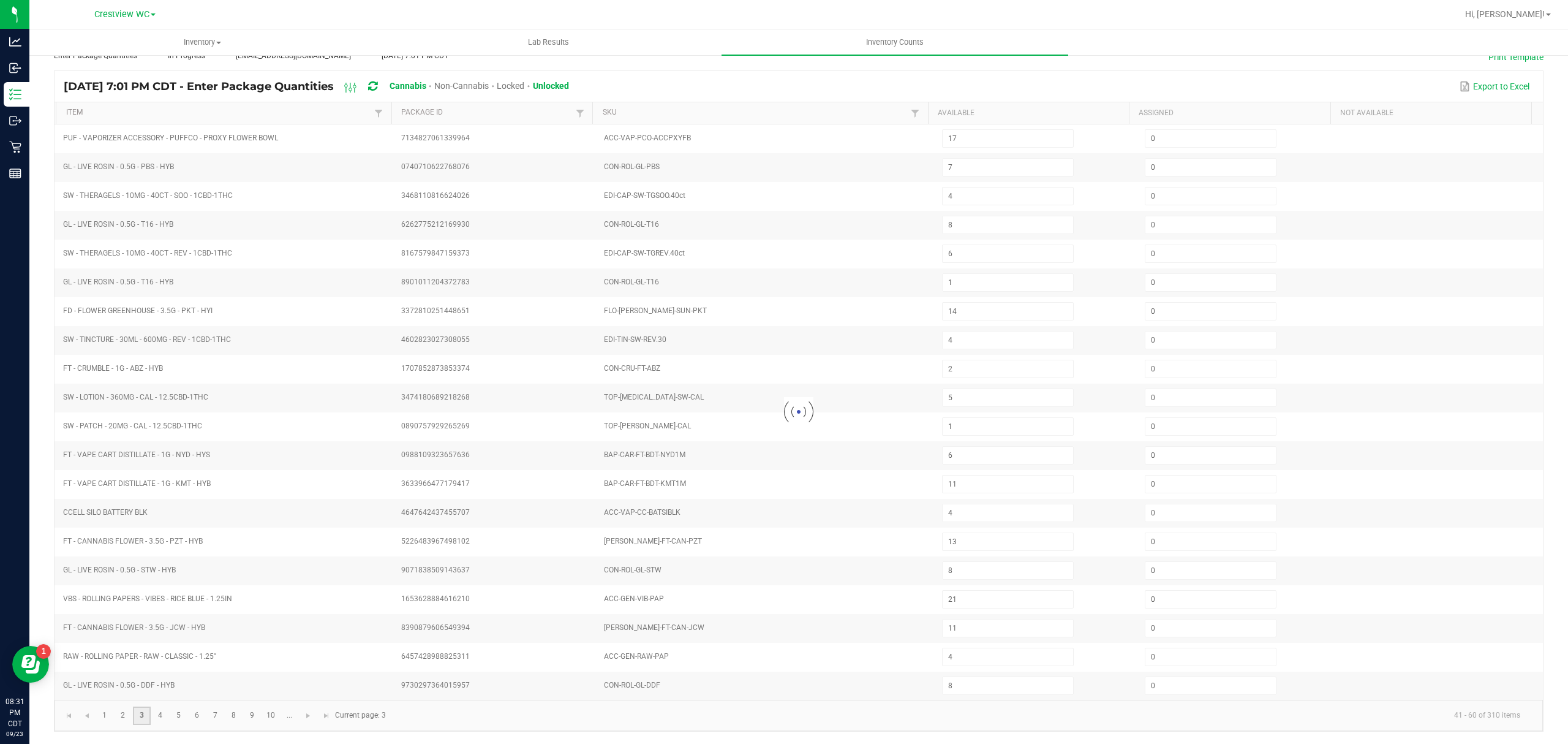
type input "18"
type input "3"
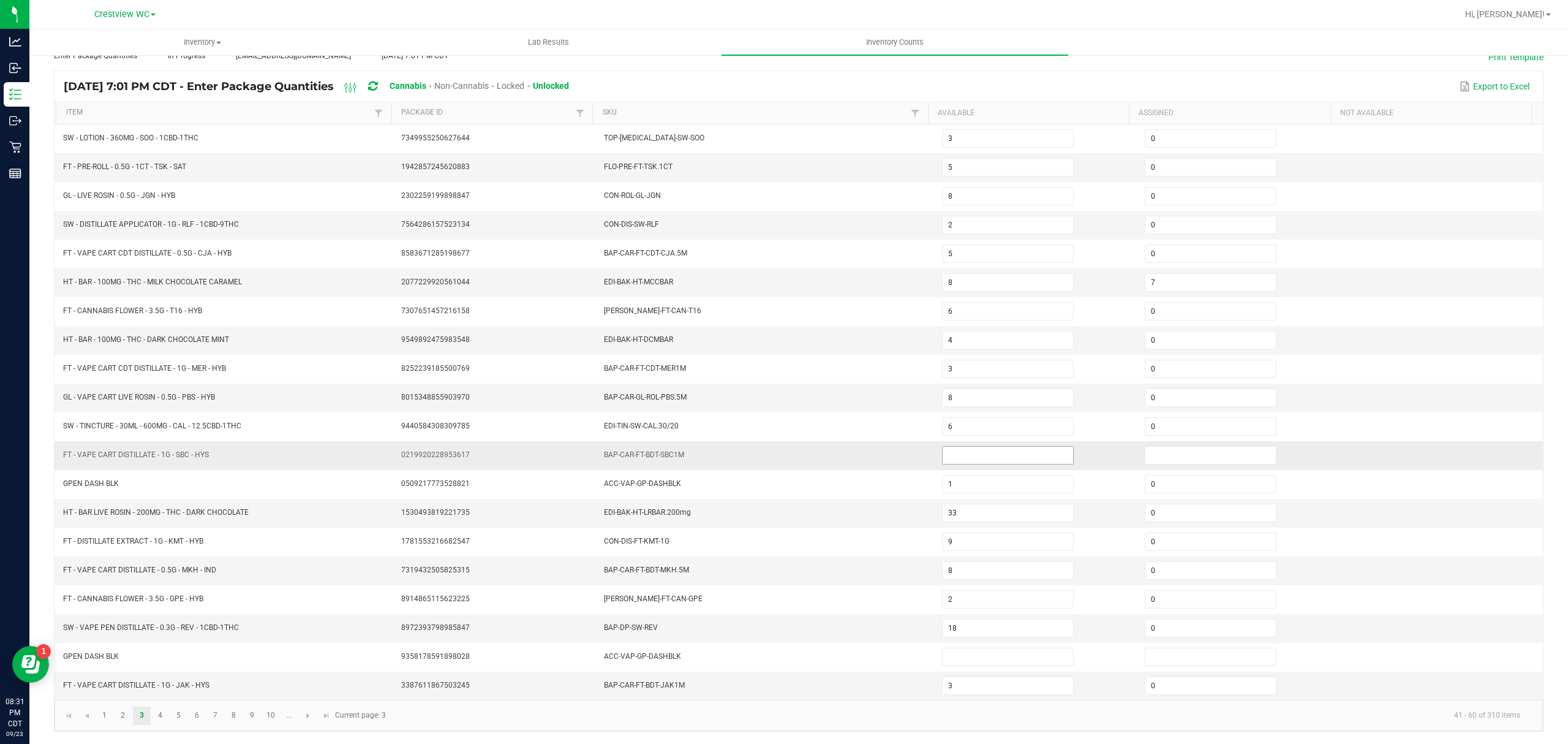
click at [977, 448] on input at bounding box center [1008, 454] width 130 height 17
type input "0"
click at [1147, 450] on input at bounding box center [1210, 454] width 130 height 17
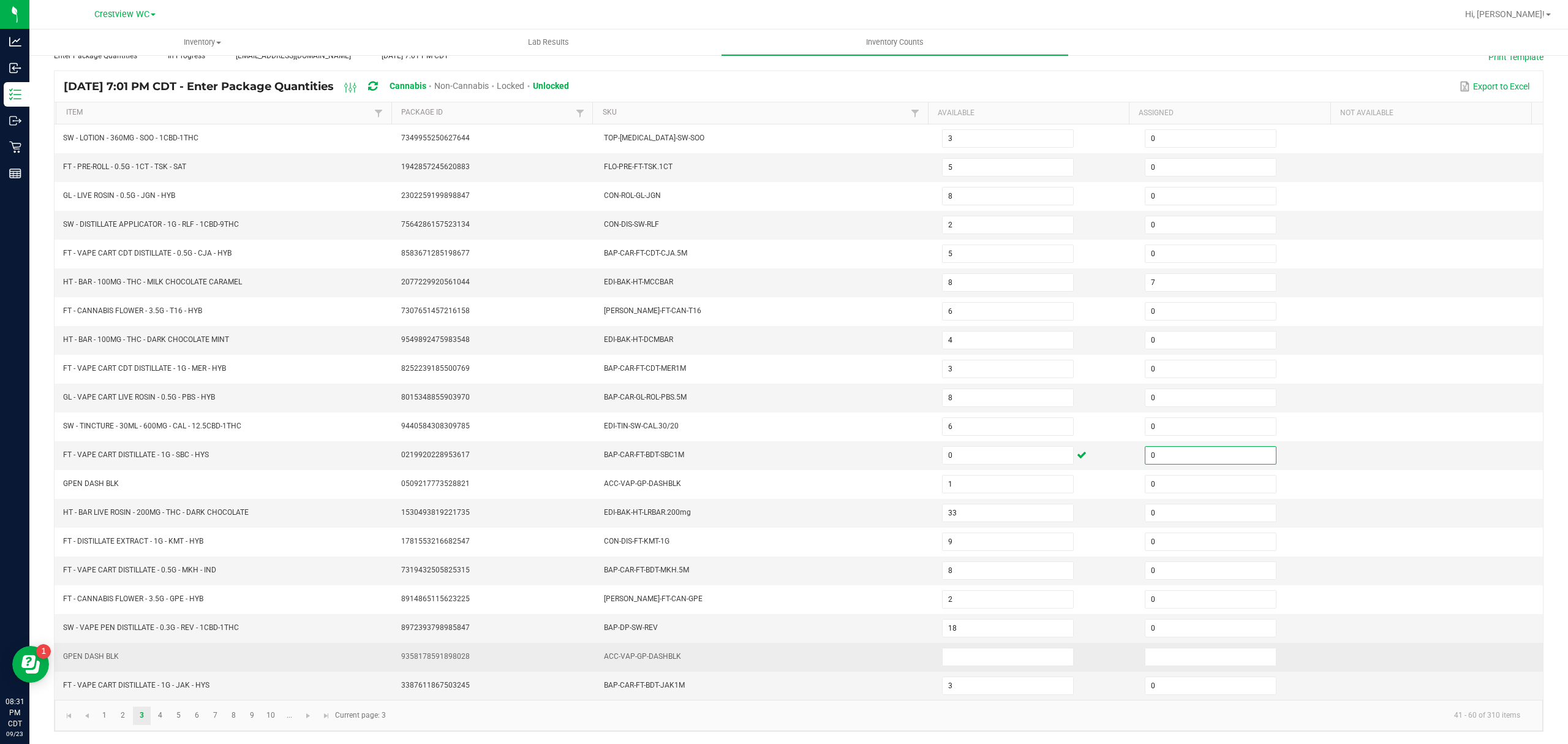
type input "0"
click at [1008, 643] on td at bounding box center [1036, 656] width 203 height 29
drag, startPoint x: 1049, startPoint y: 654, endPoint x: 1066, endPoint y: 653, distance: 17.0
click at [1049, 654] on input at bounding box center [1008, 656] width 130 height 17
type input "0"
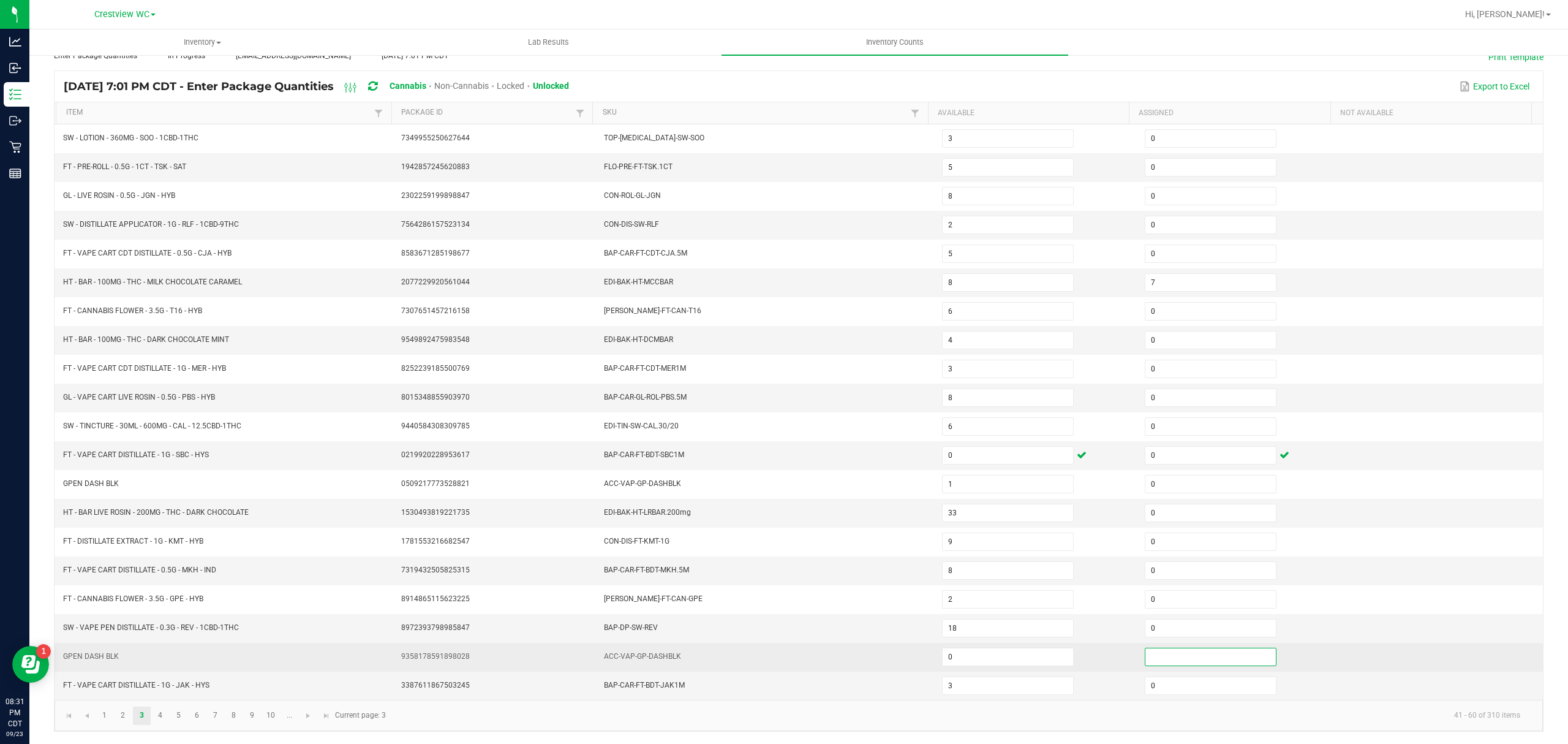
click at [1145, 659] on input at bounding box center [1210, 656] width 130 height 17
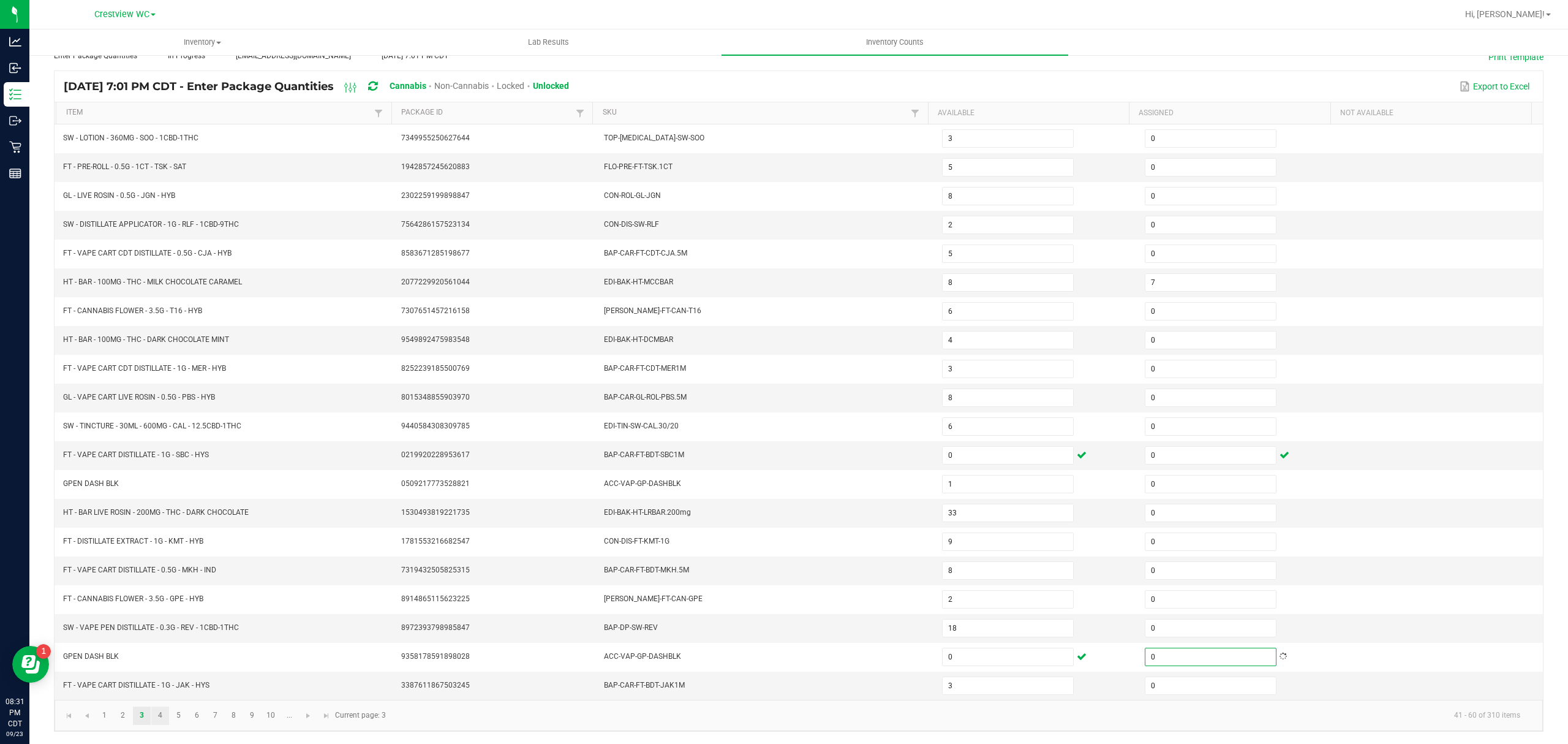
type input "0"
click at [156, 714] on link "4" at bounding box center [160, 715] width 18 height 18
type input "4"
type input "12"
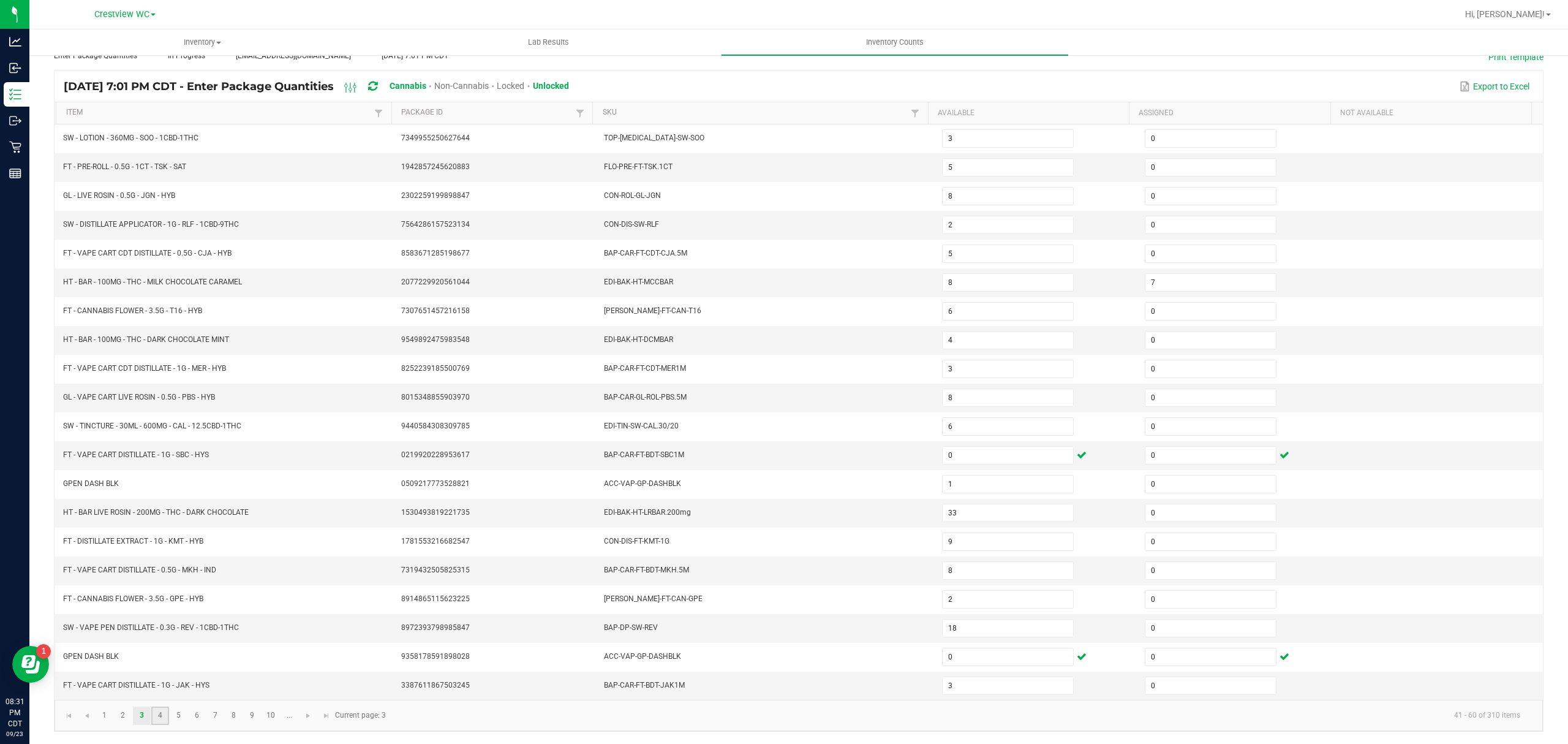
type input "9"
type input "11"
type input "0"
type input "7"
type input "5"
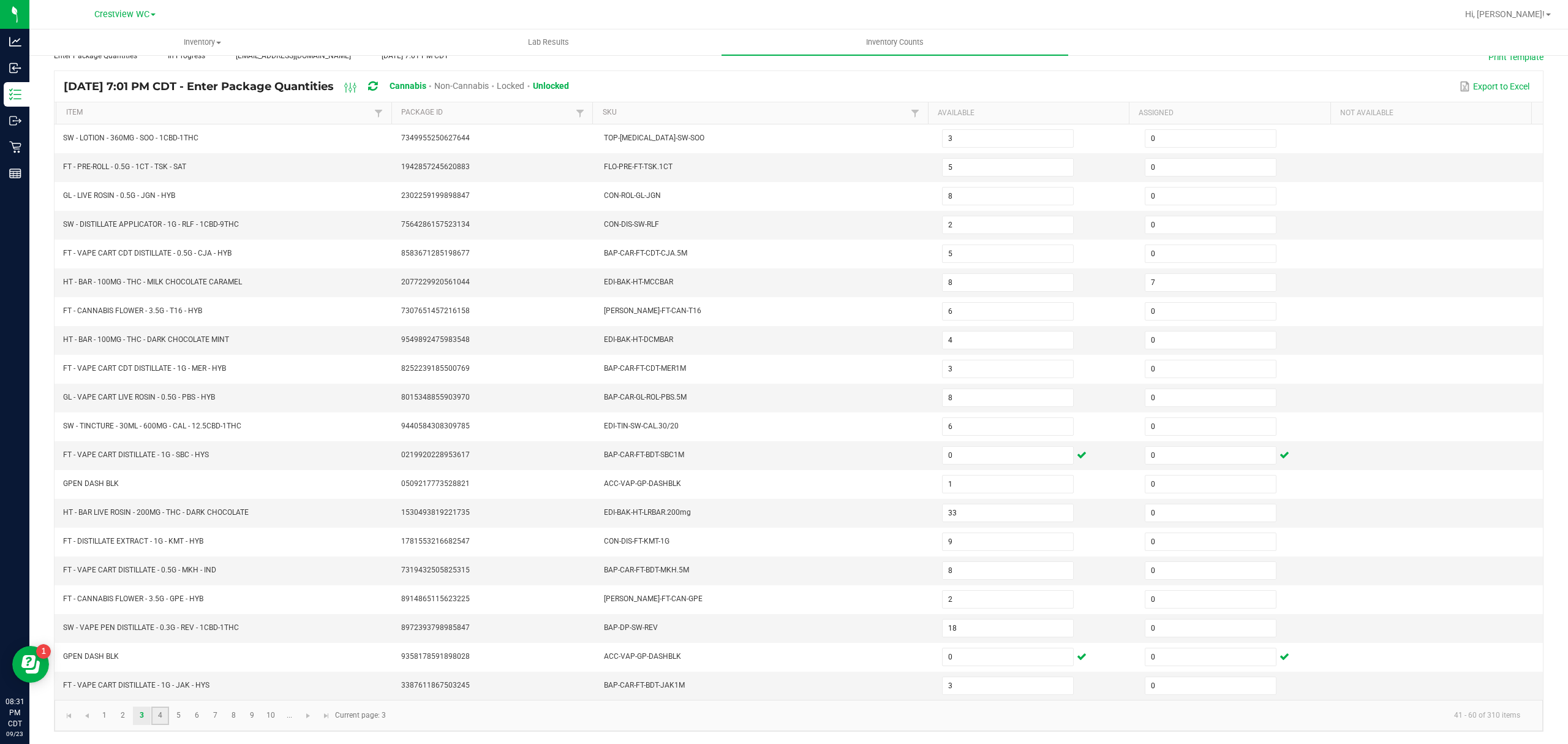
type input "8"
type input "3"
type input "4"
type input "18"
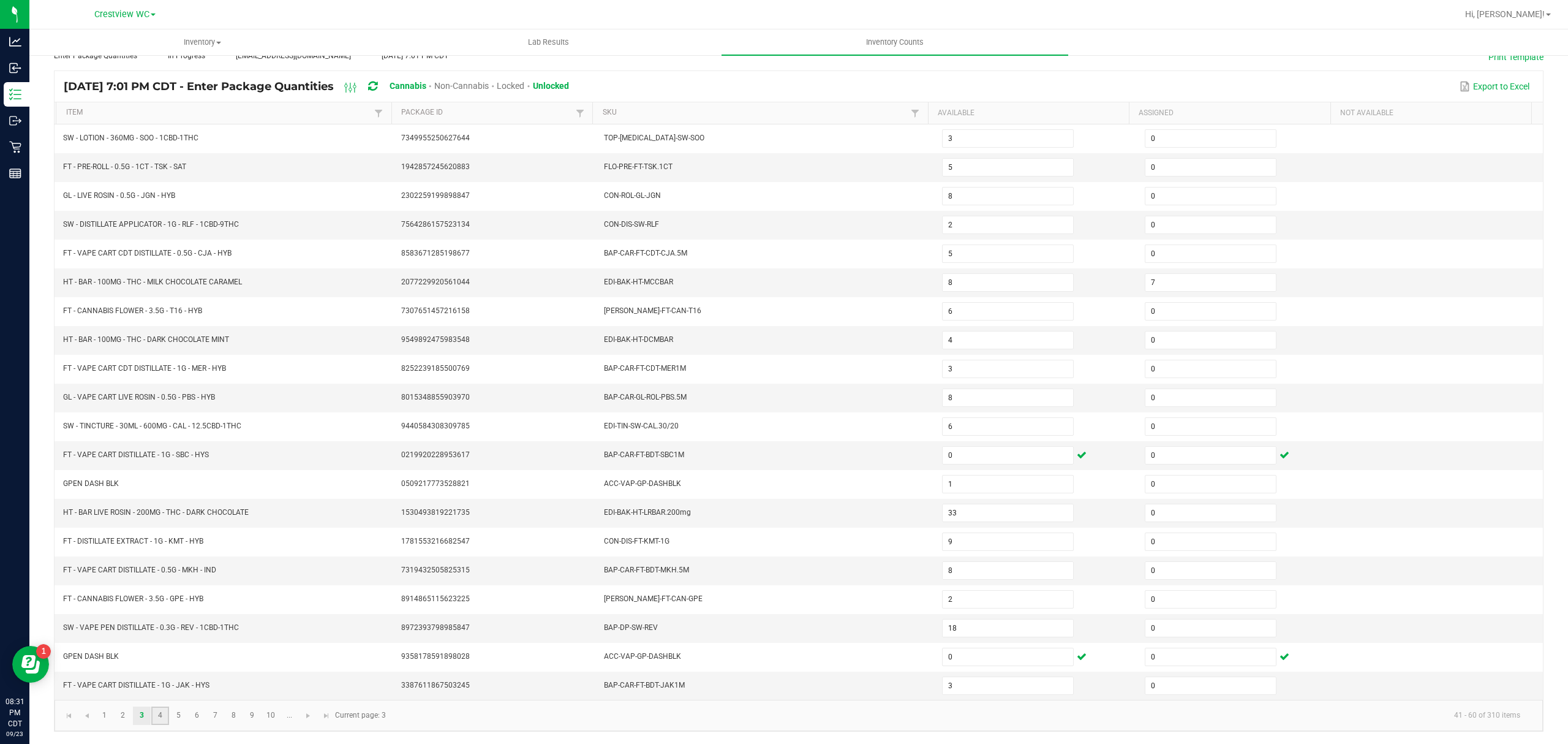
type input "1"
type input "7"
type input "2"
type input "7"
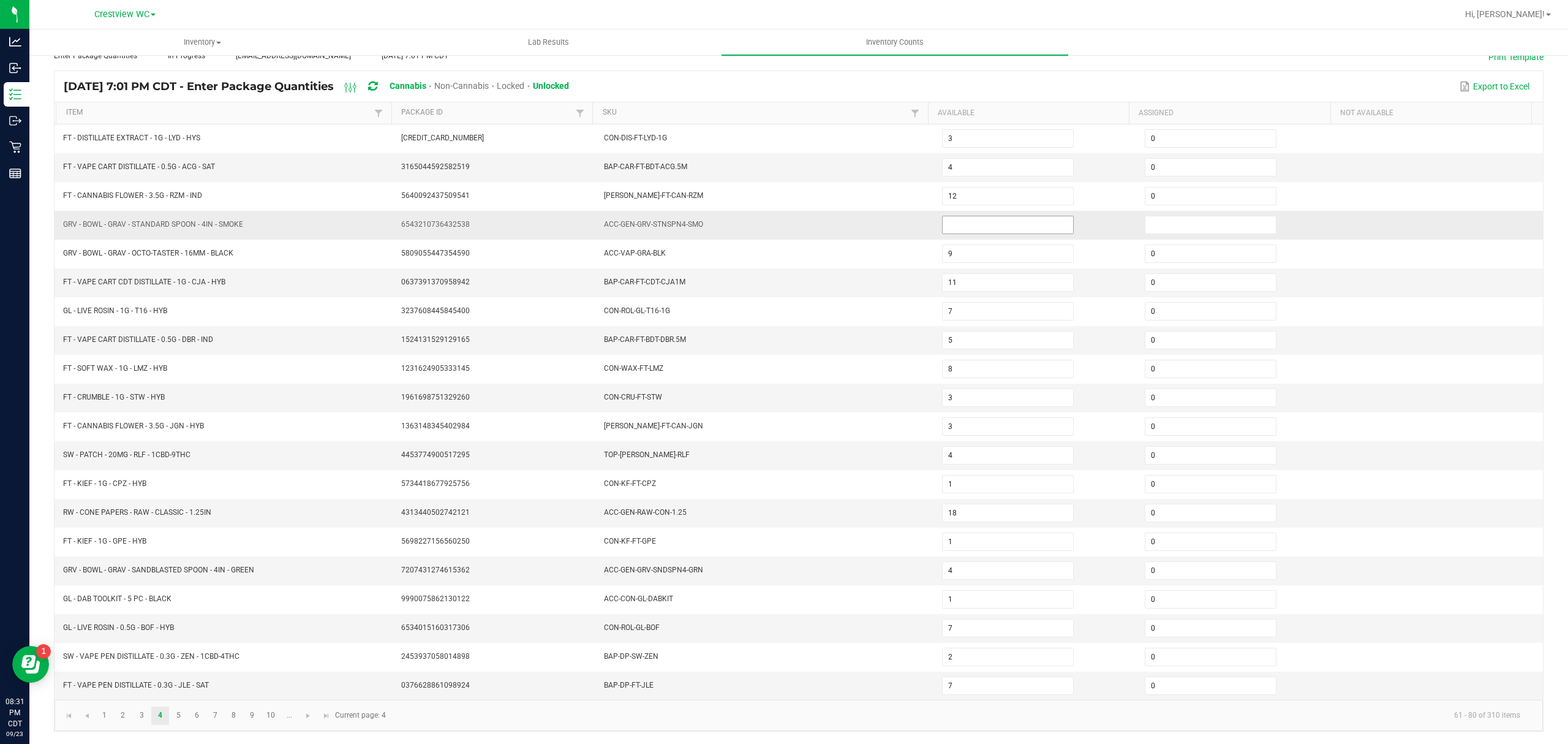
click at [959, 217] on input at bounding box center [1008, 225] width 130 height 17
type input "0"
click at [1145, 217] on input at bounding box center [1210, 225] width 130 height 17
type input "0"
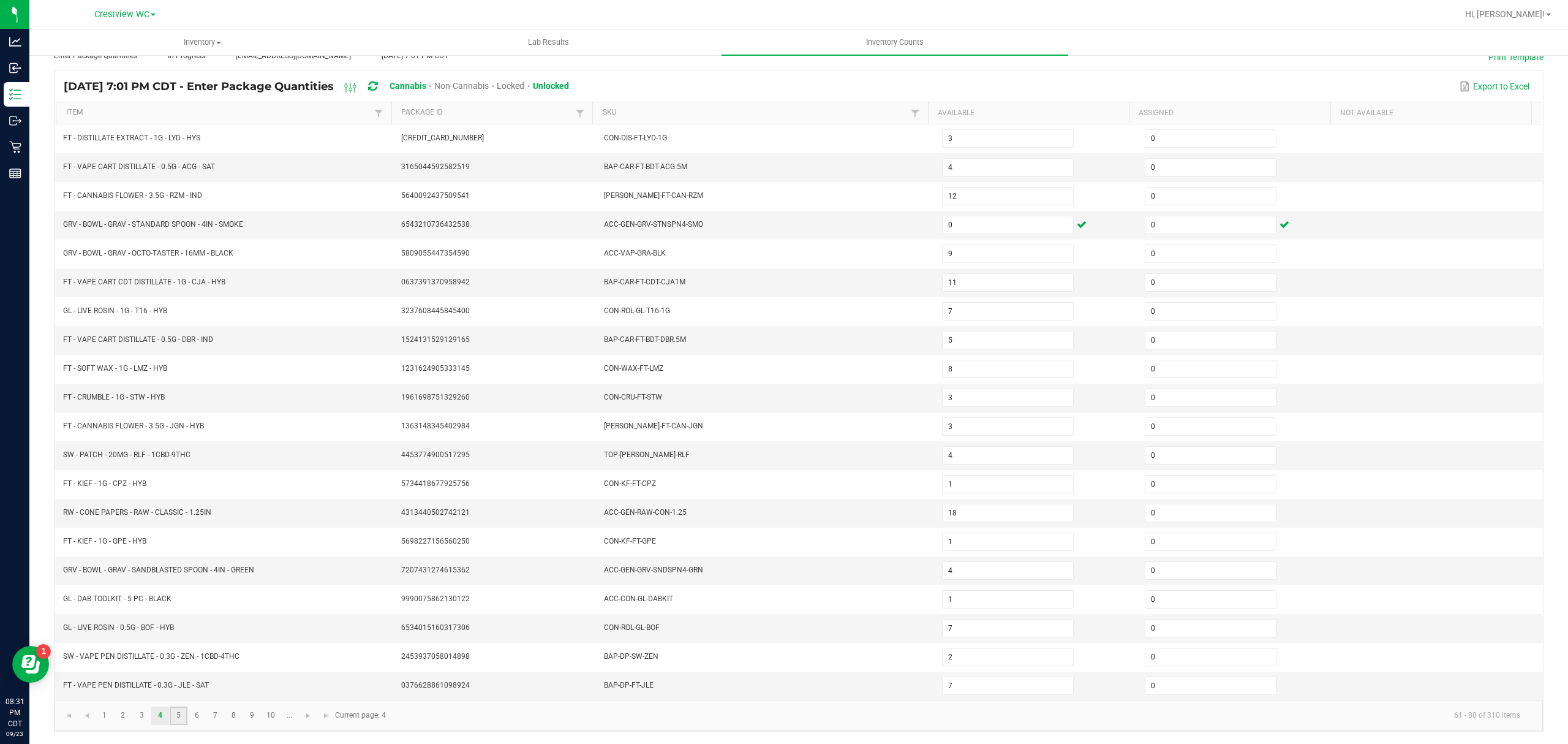
click at [179, 717] on link "5" at bounding box center [178, 715] width 18 height 18
type input "10"
type input "2"
type input "7"
type input "4"
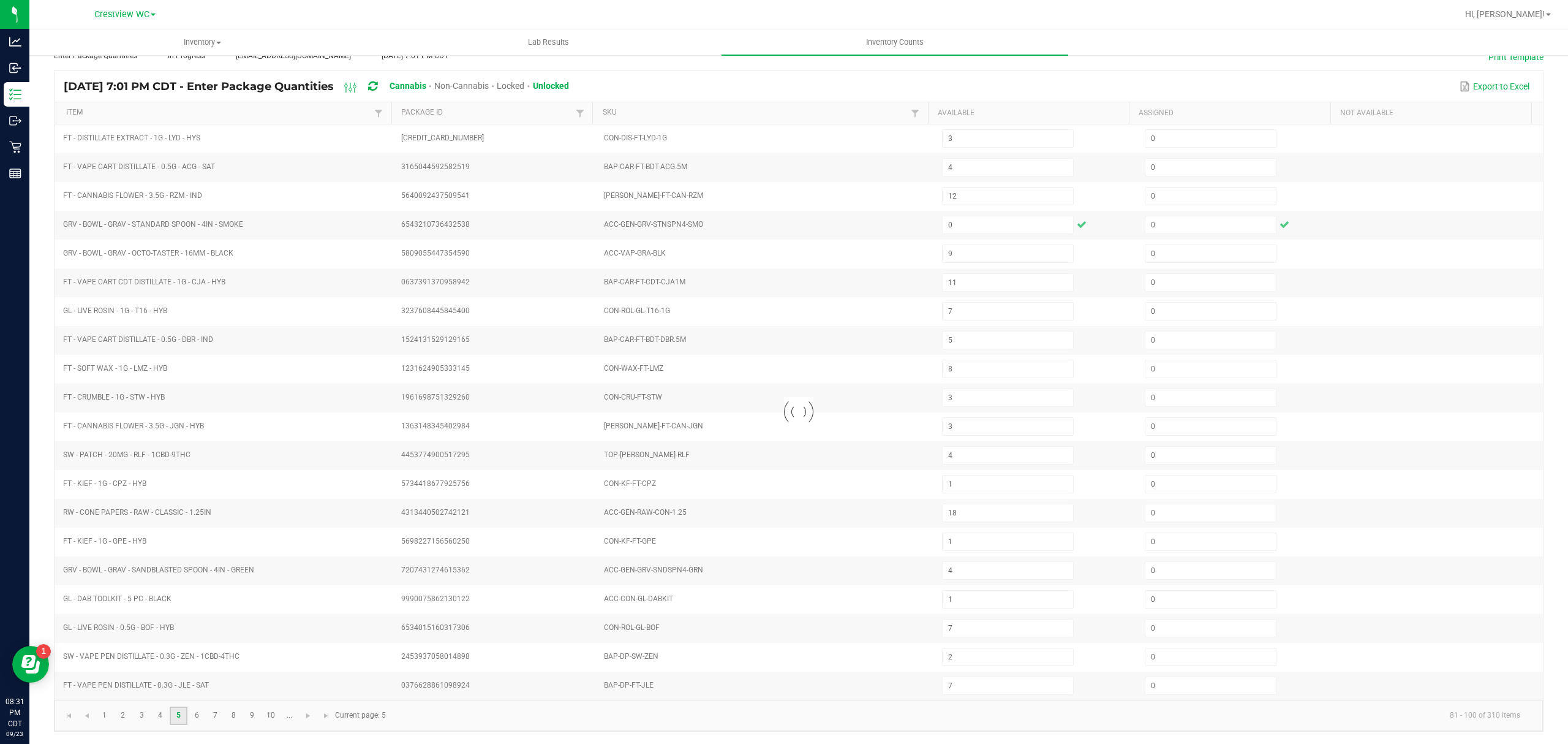
type input "9"
type input "1"
type input "12"
type input "3"
type input "1"
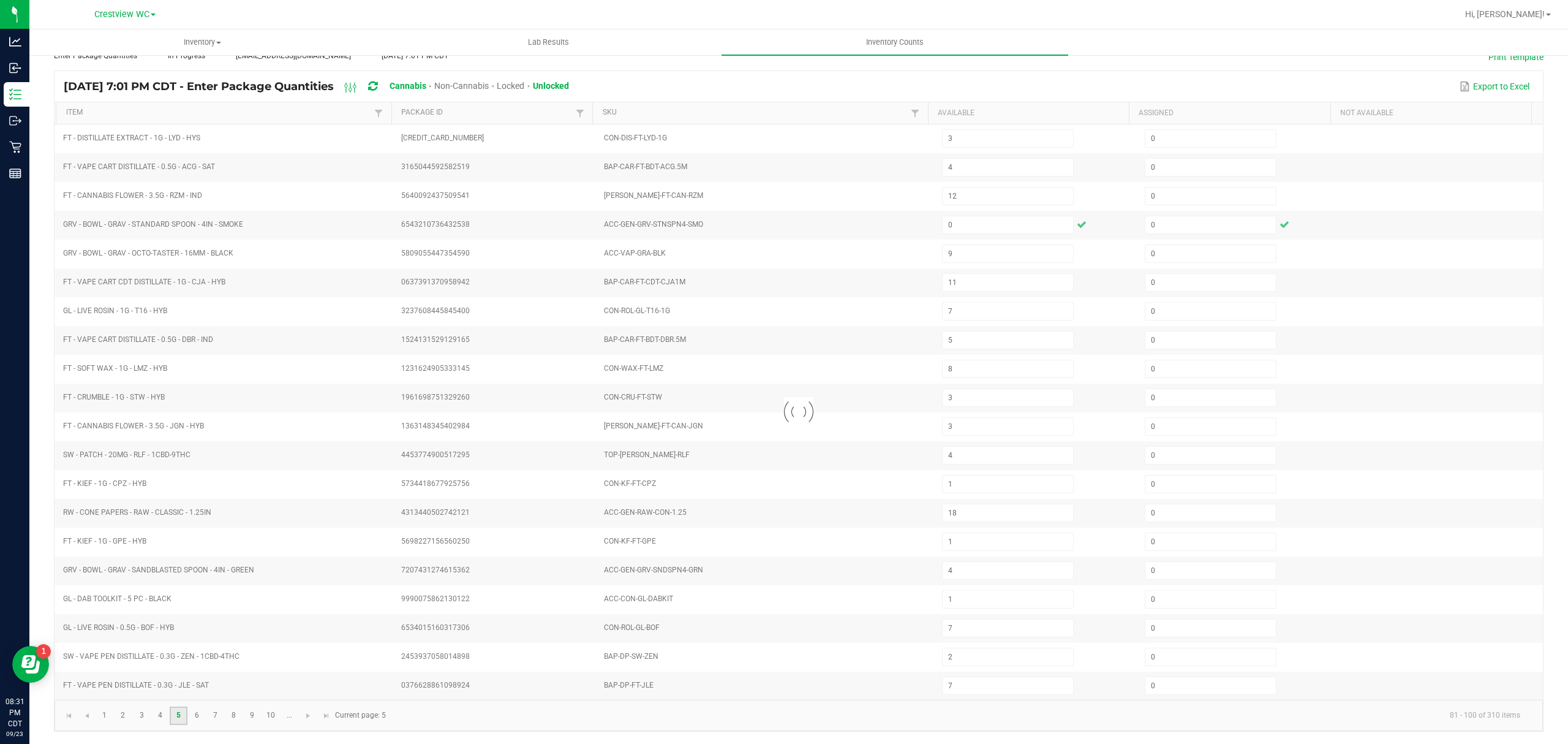
type input "2"
type input "20"
type input "4"
type input "9"
type input "8"
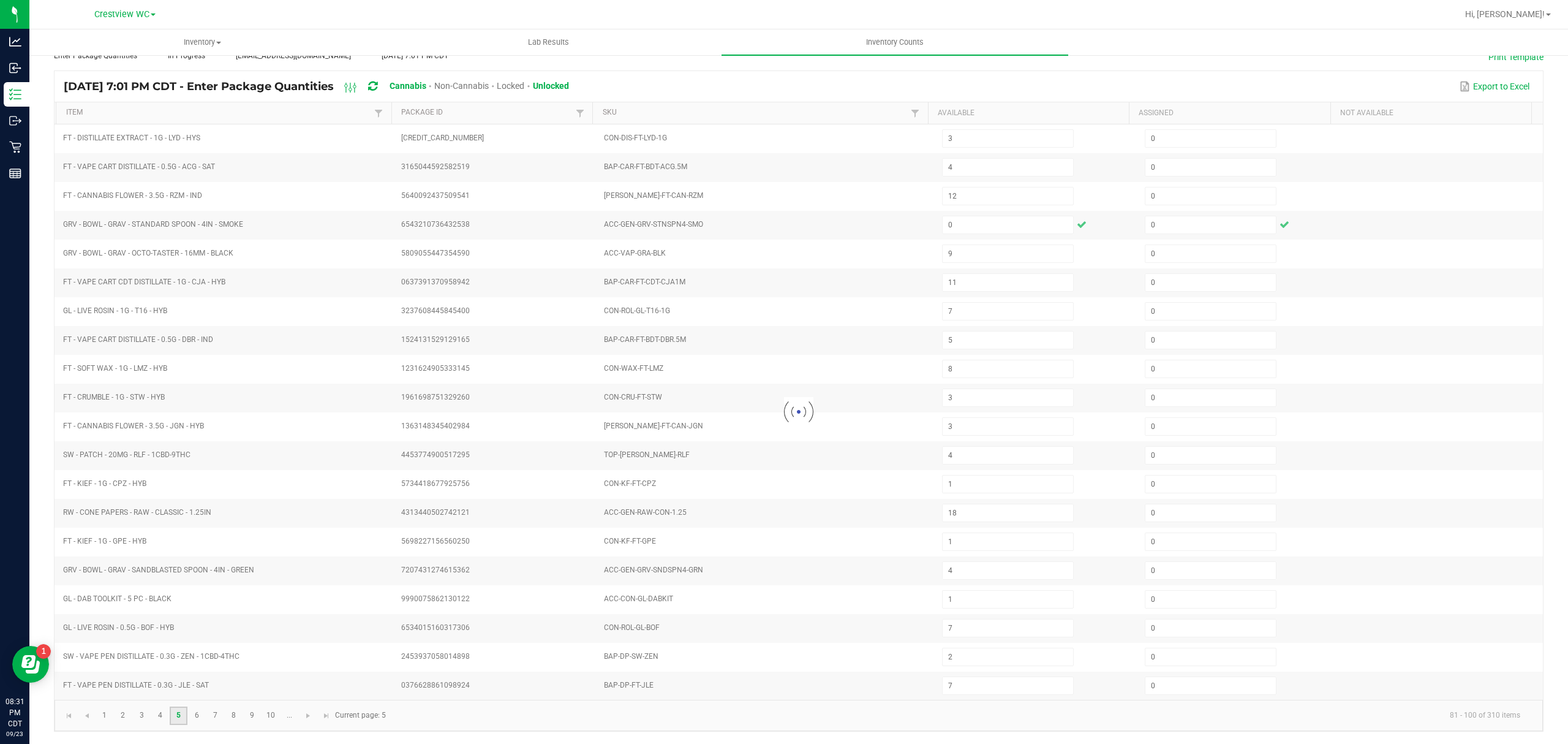
type input "20"
type input "1"
type input "5"
type input "3"
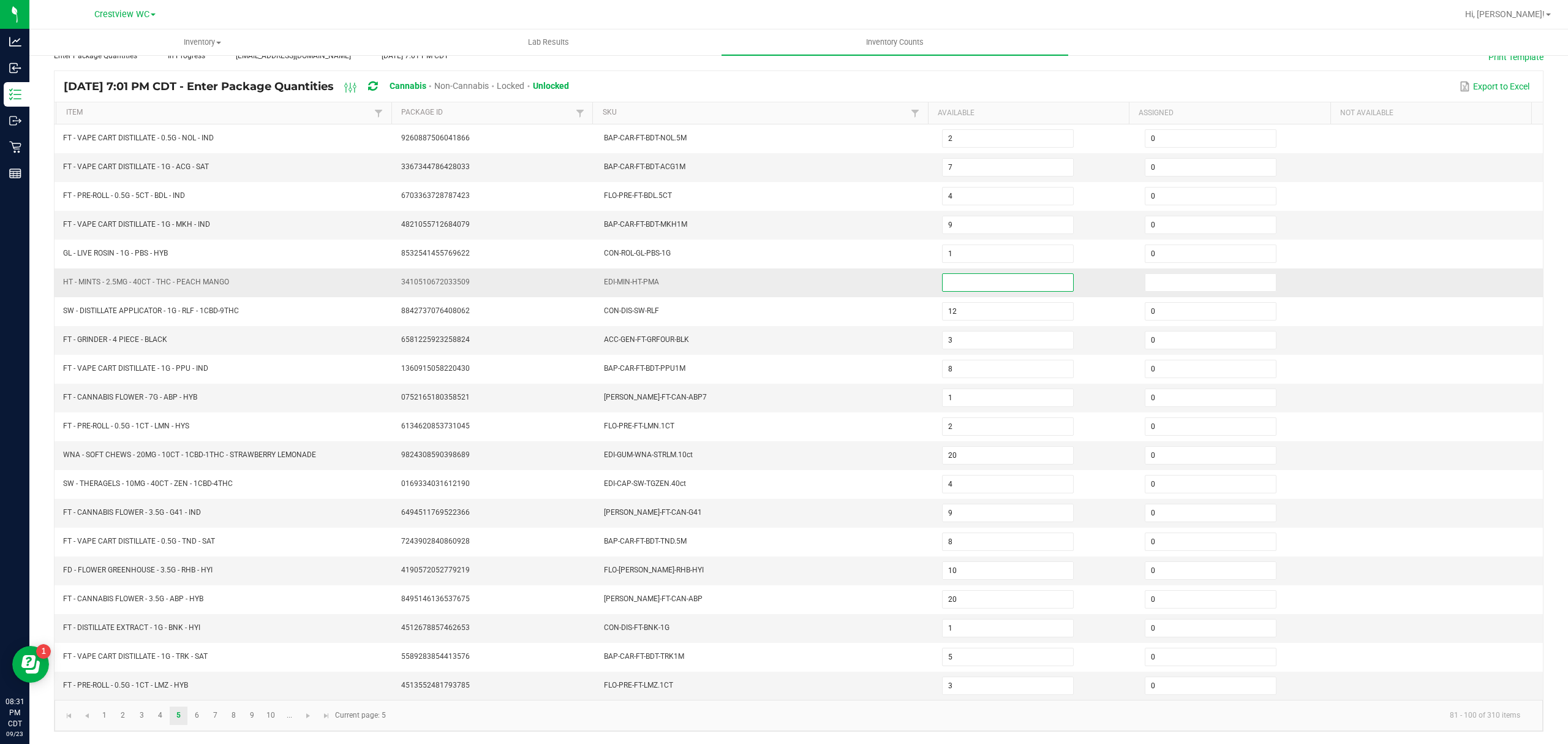
drag, startPoint x: 997, startPoint y: 273, endPoint x: 1122, endPoint y: 263, distance: 125.4
click at [996, 274] on input at bounding box center [1008, 282] width 130 height 17
type input "0"
click at [1200, 274] on input at bounding box center [1210, 282] width 130 height 17
type input "0"
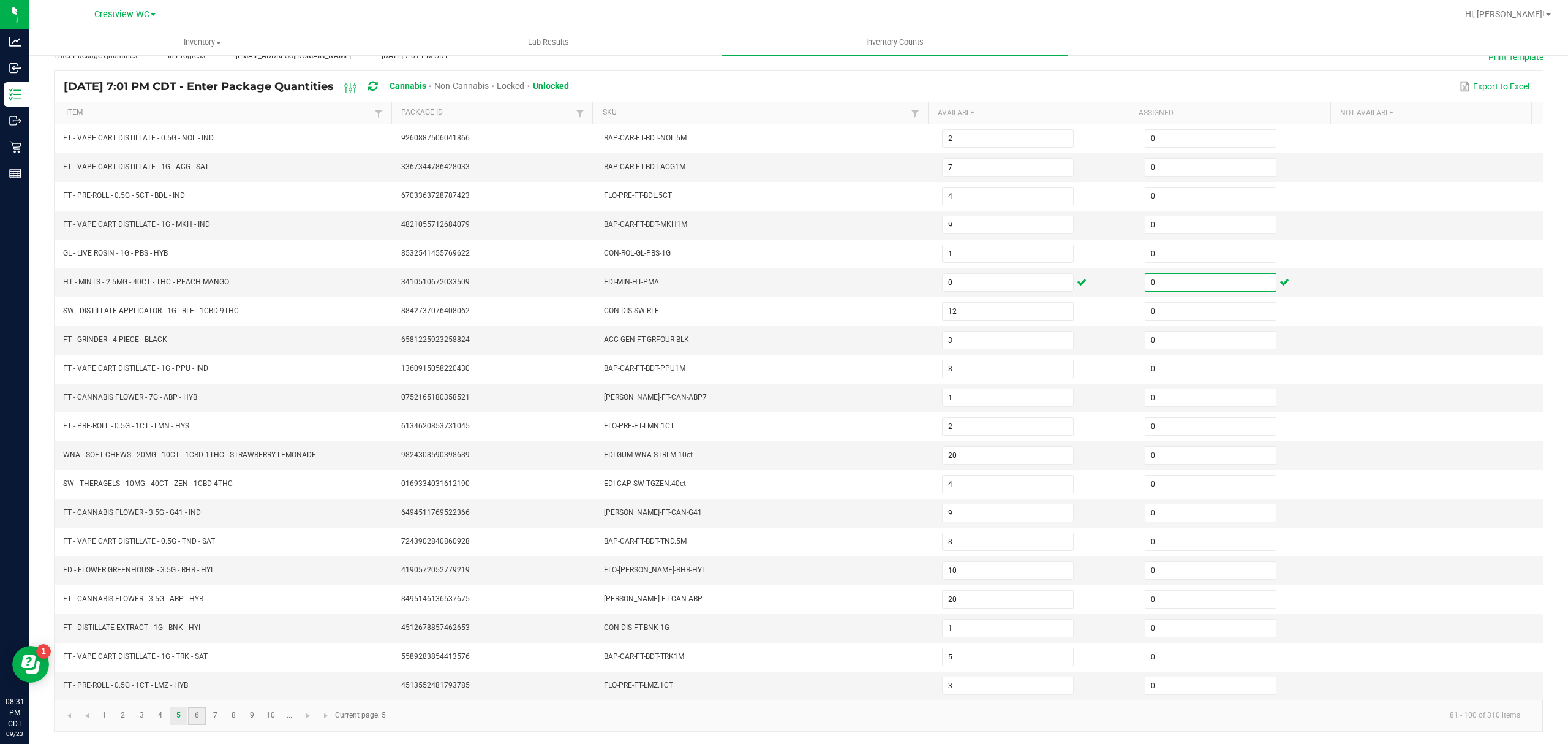
click at [196, 715] on link "6" at bounding box center [197, 715] width 18 height 18
type input "6"
type input "1"
type input "2"
type input "1"
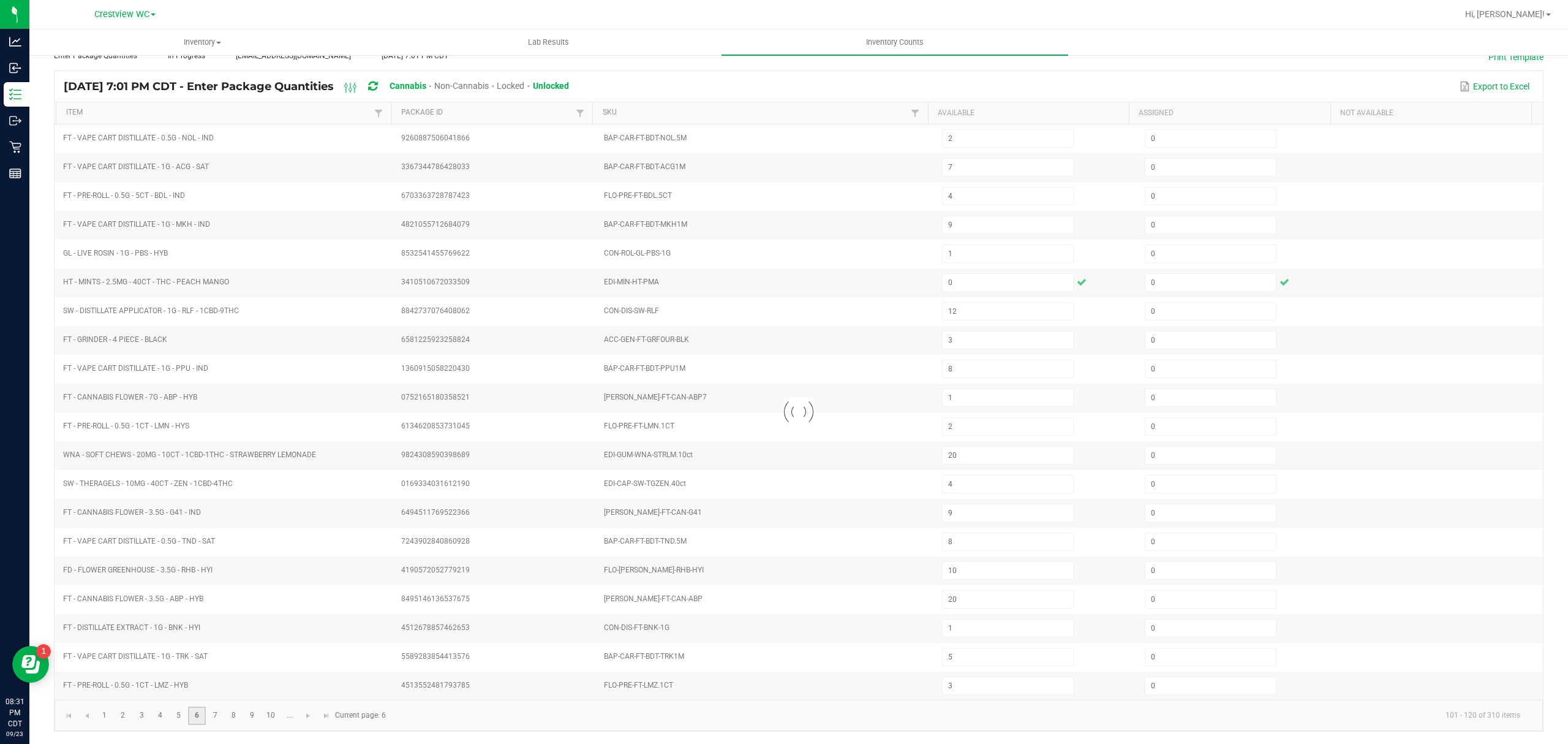
type input "4"
type input "7"
type input "1"
type input "12"
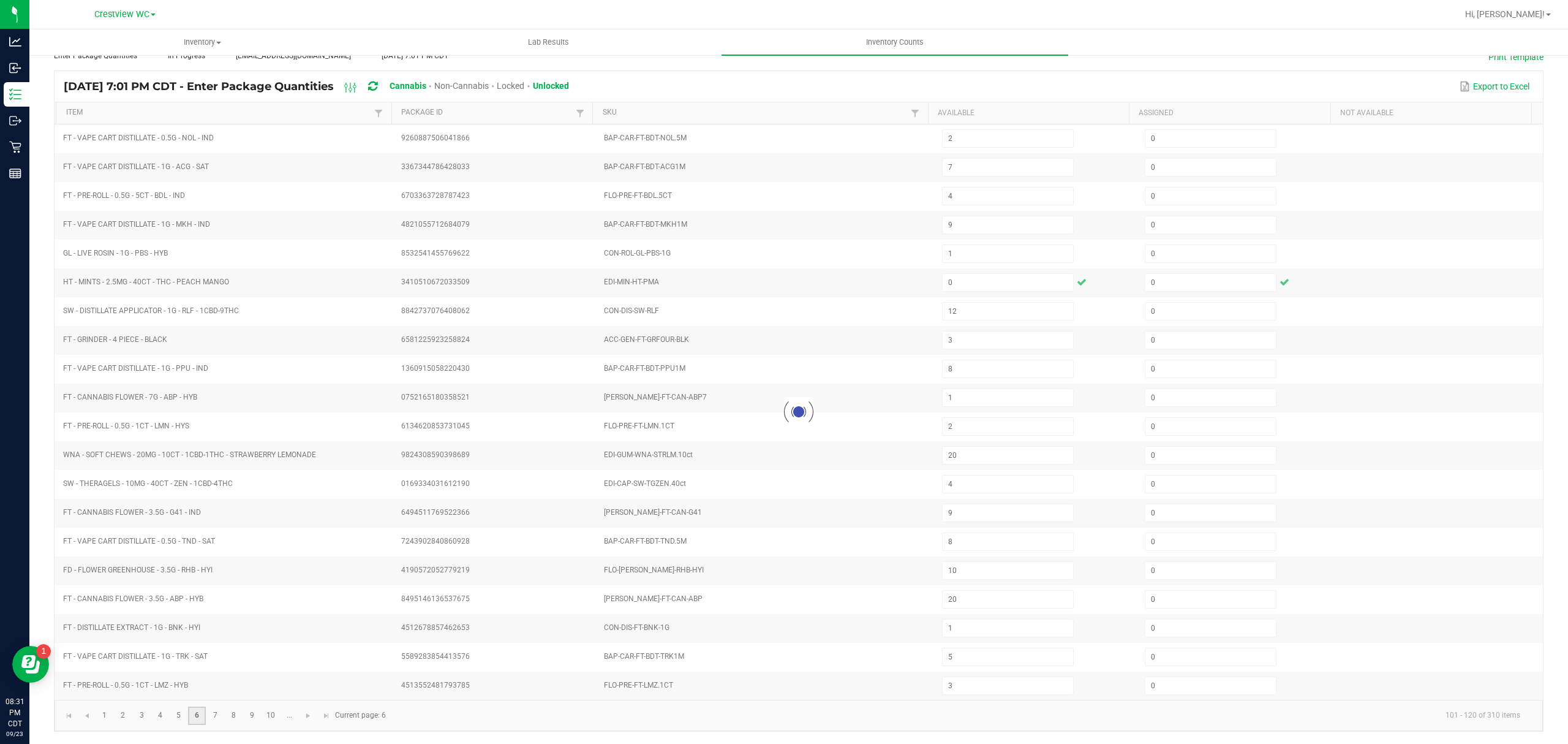
type input "5"
type input "1"
type input "9"
type input "10"
type input "12"
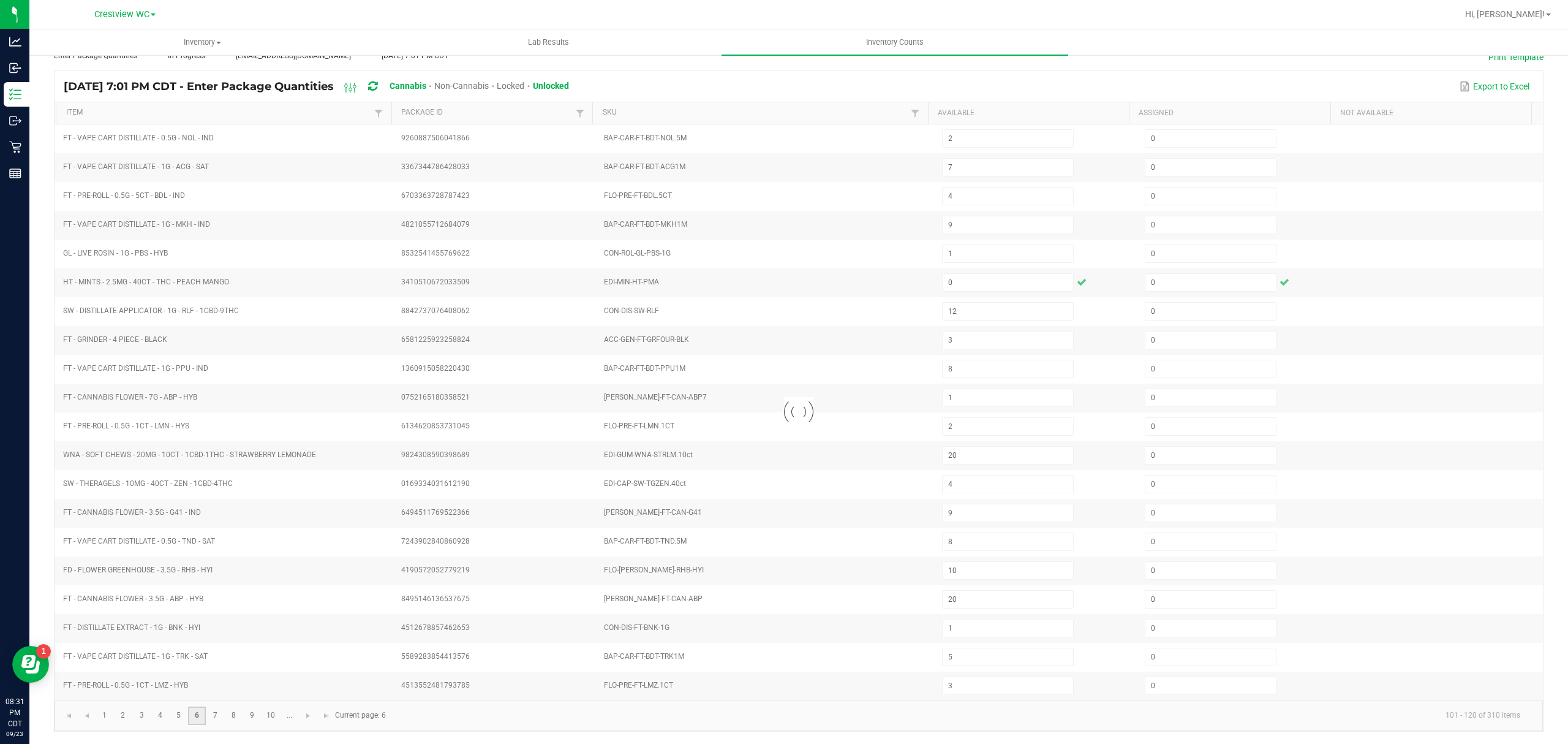
type input "1"
type input "4"
type input "12"
type input "7"
click at [211, 715] on link "7" at bounding box center [215, 715] width 18 height 18
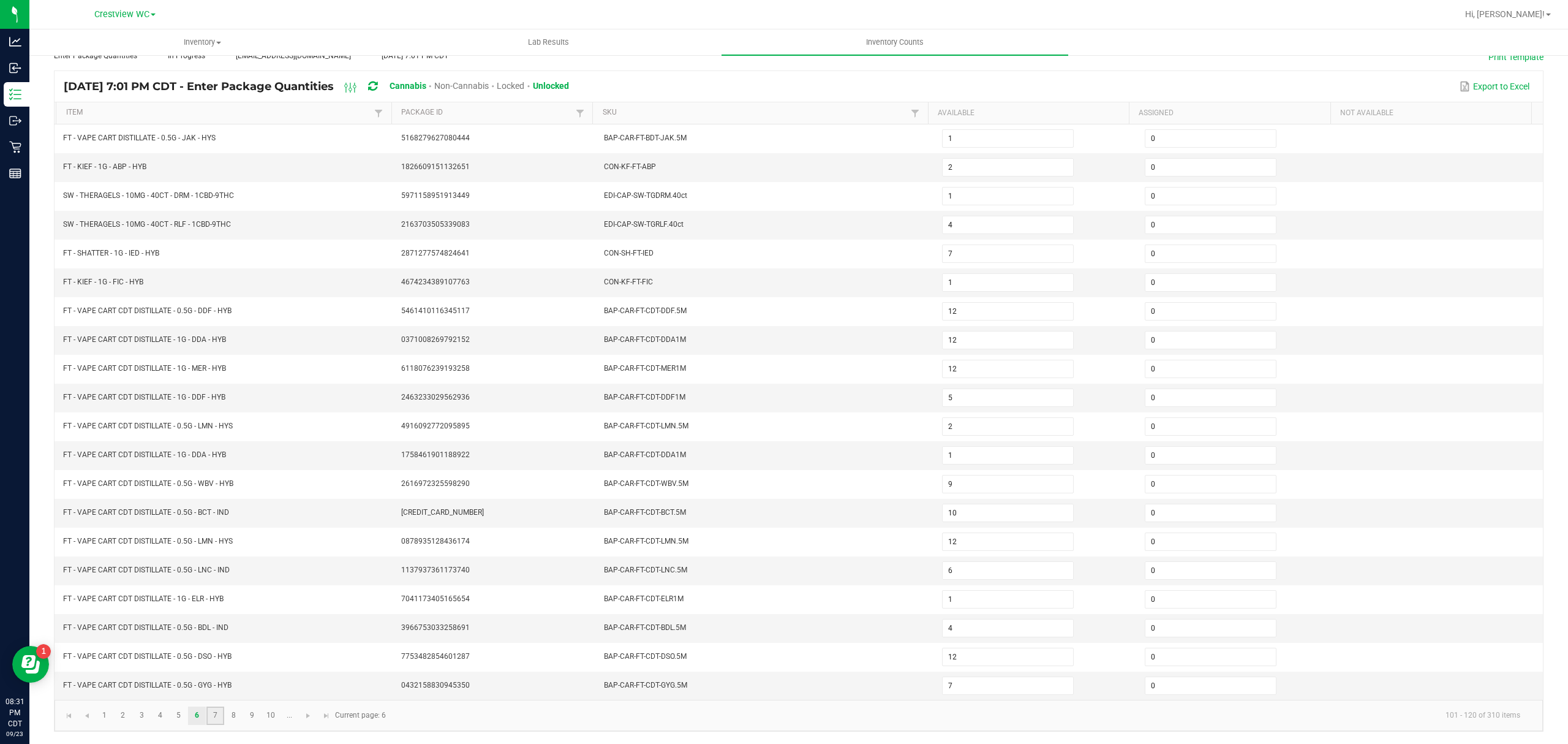
type input "18"
type input "12"
type input "3"
type input "11"
type input "2"
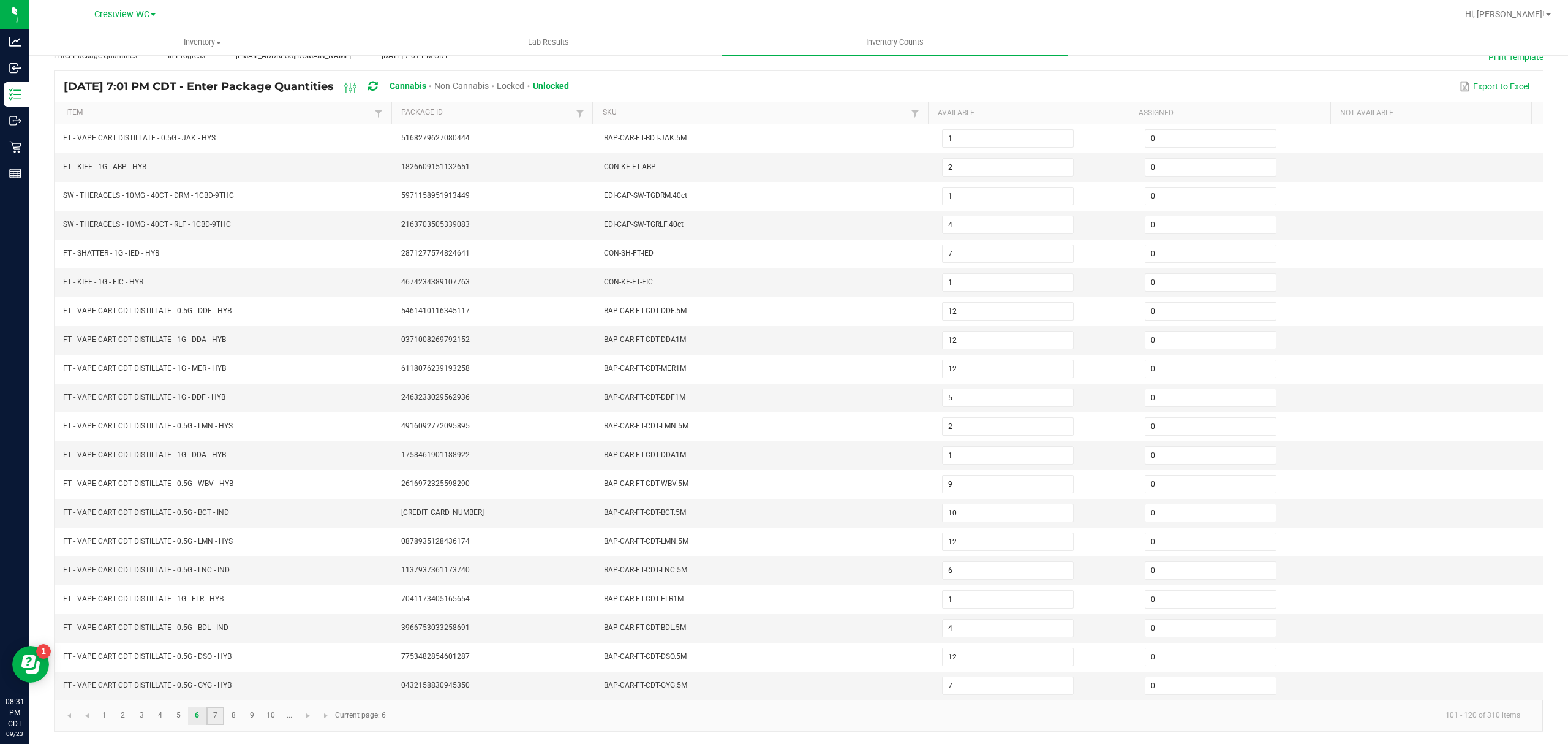
type input "10"
type input "5"
type input "11"
type input "1"
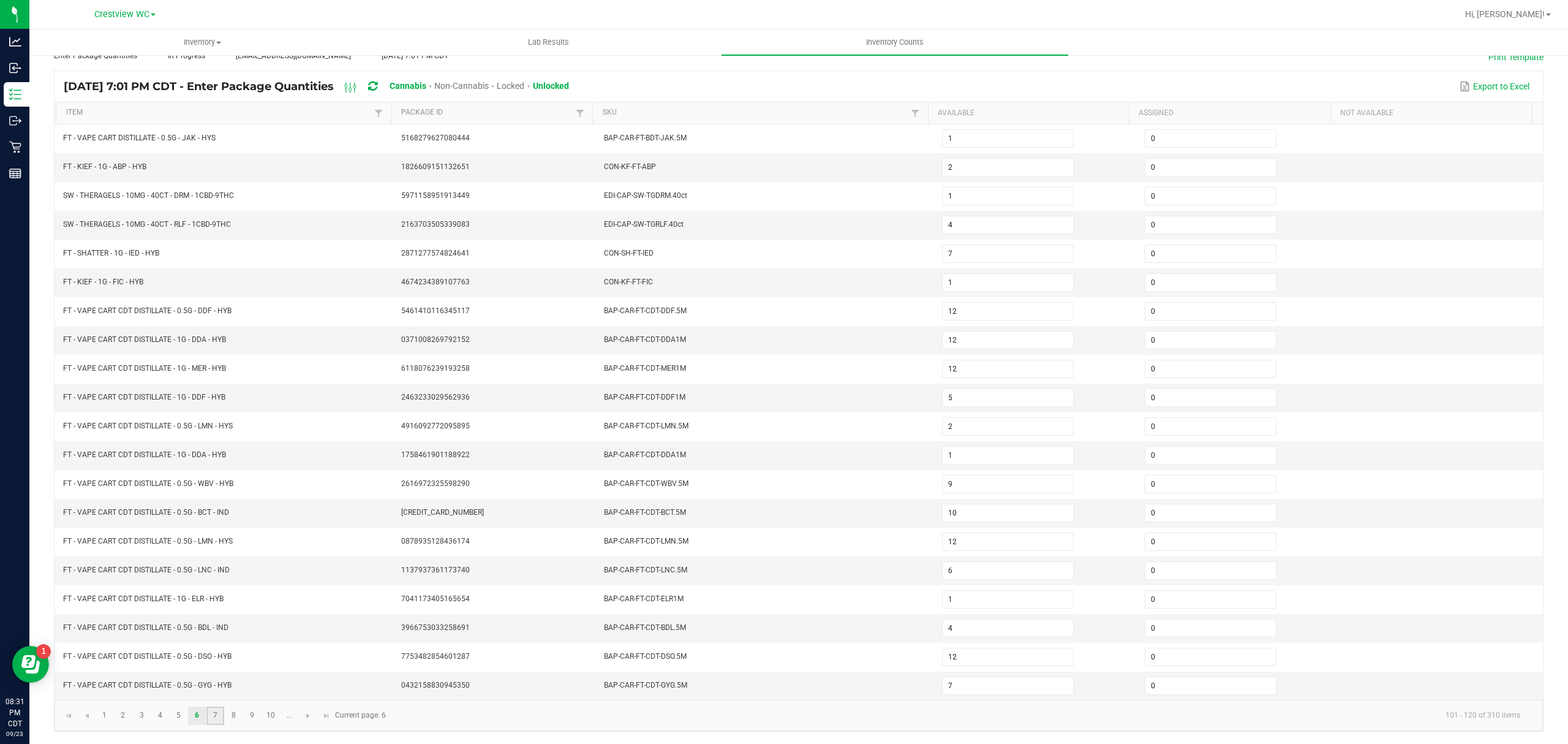
type input "3"
type input "20"
type input "14"
type input "12"
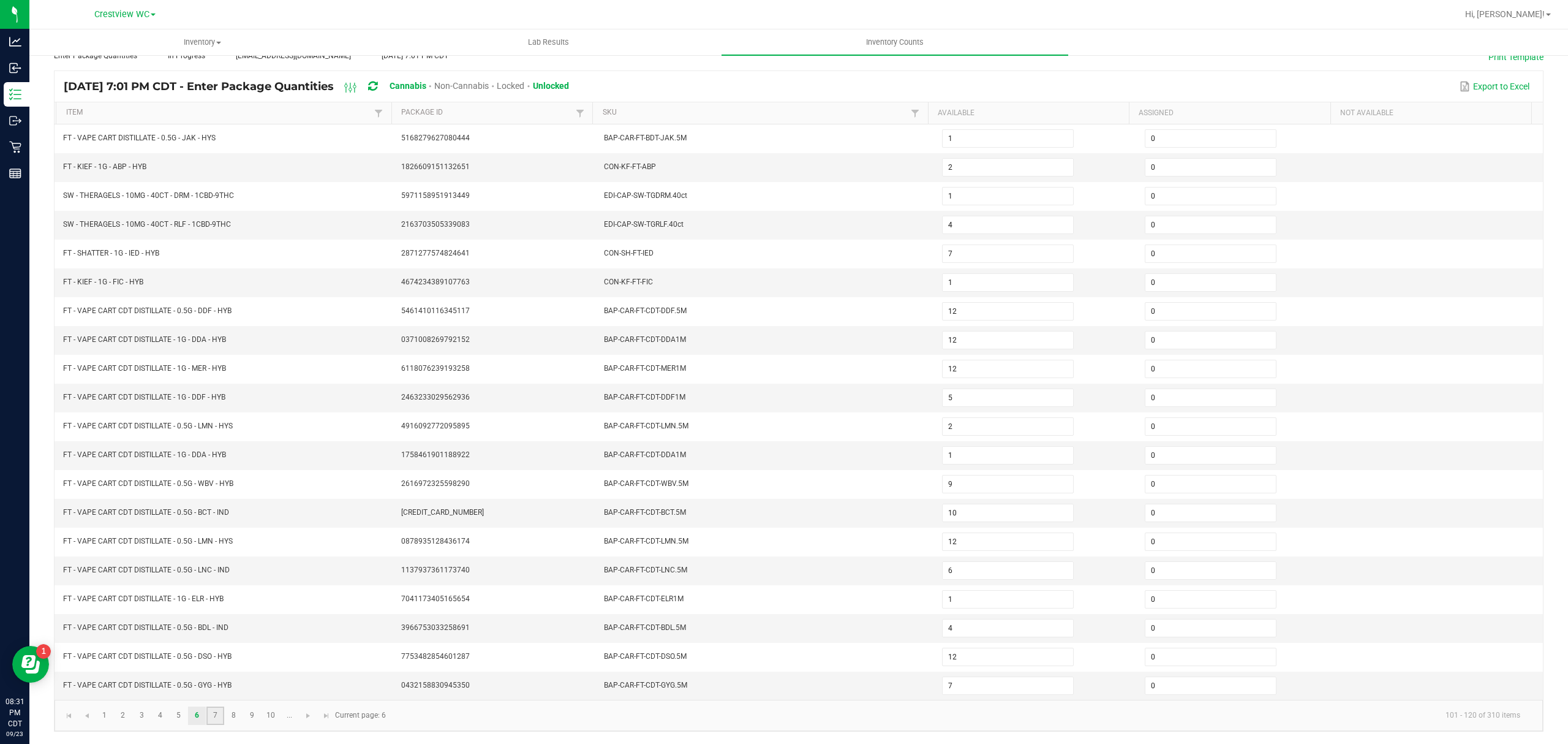
type input "9"
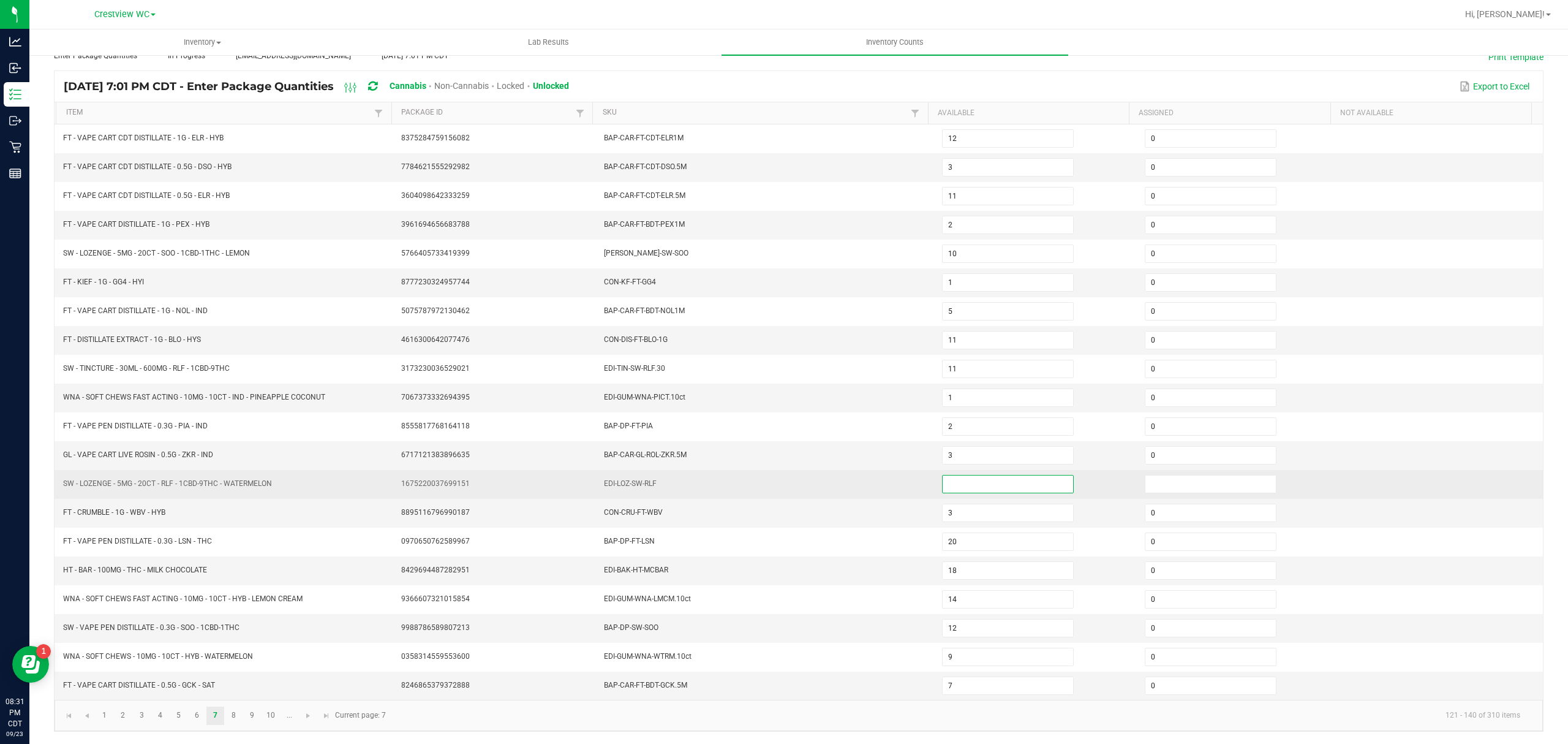
click at [954, 476] on input at bounding box center [1008, 484] width 130 height 17
type input "0"
click at [1150, 478] on input at bounding box center [1210, 484] width 130 height 17
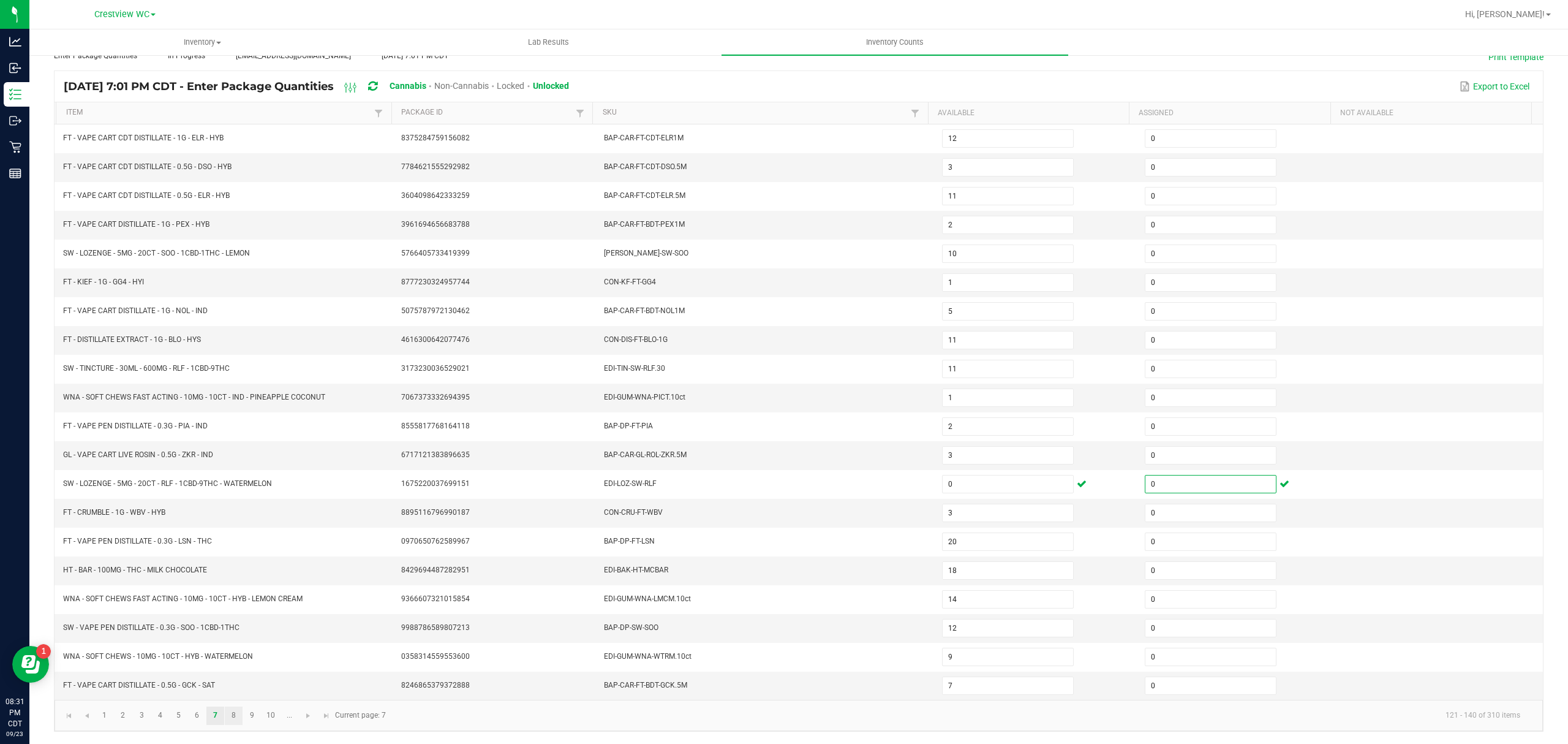
type input "0"
click at [235, 714] on link "8" at bounding box center [233, 715] width 18 height 18
type input "5"
type input "10"
type input "12"
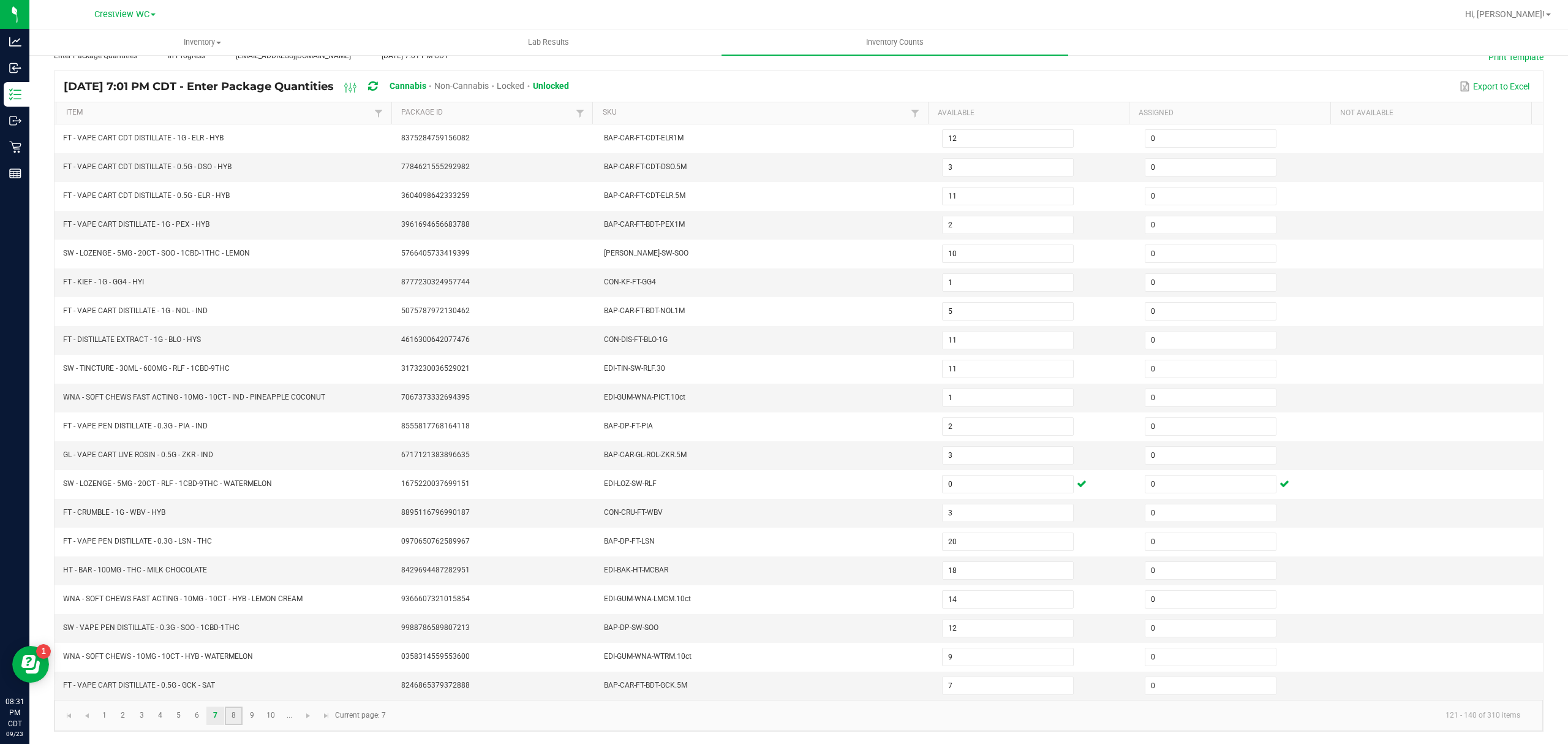
type input "3"
type input "17"
type input "1"
type input "3"
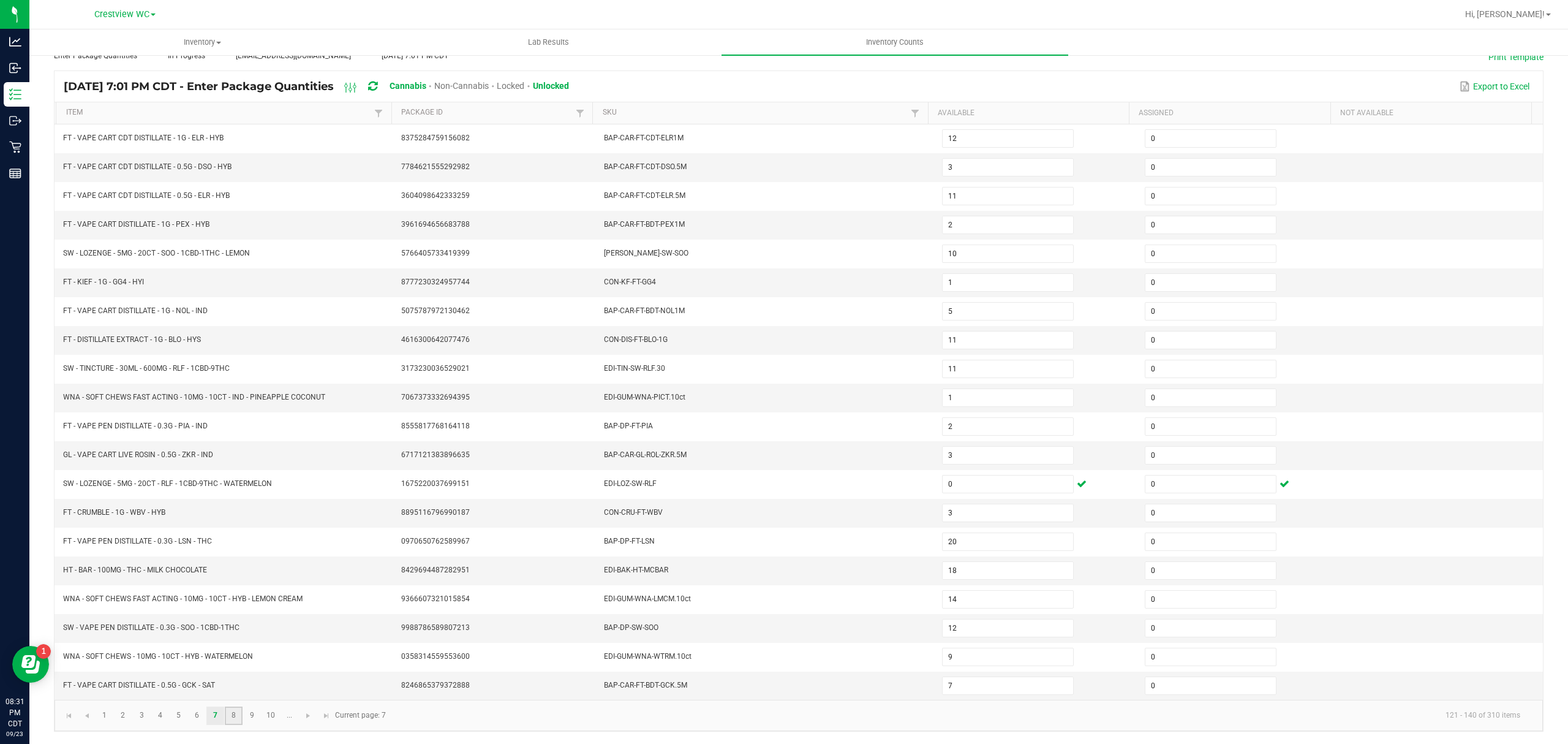
type input "4"
type input "14"
type input "20"
type input "1"
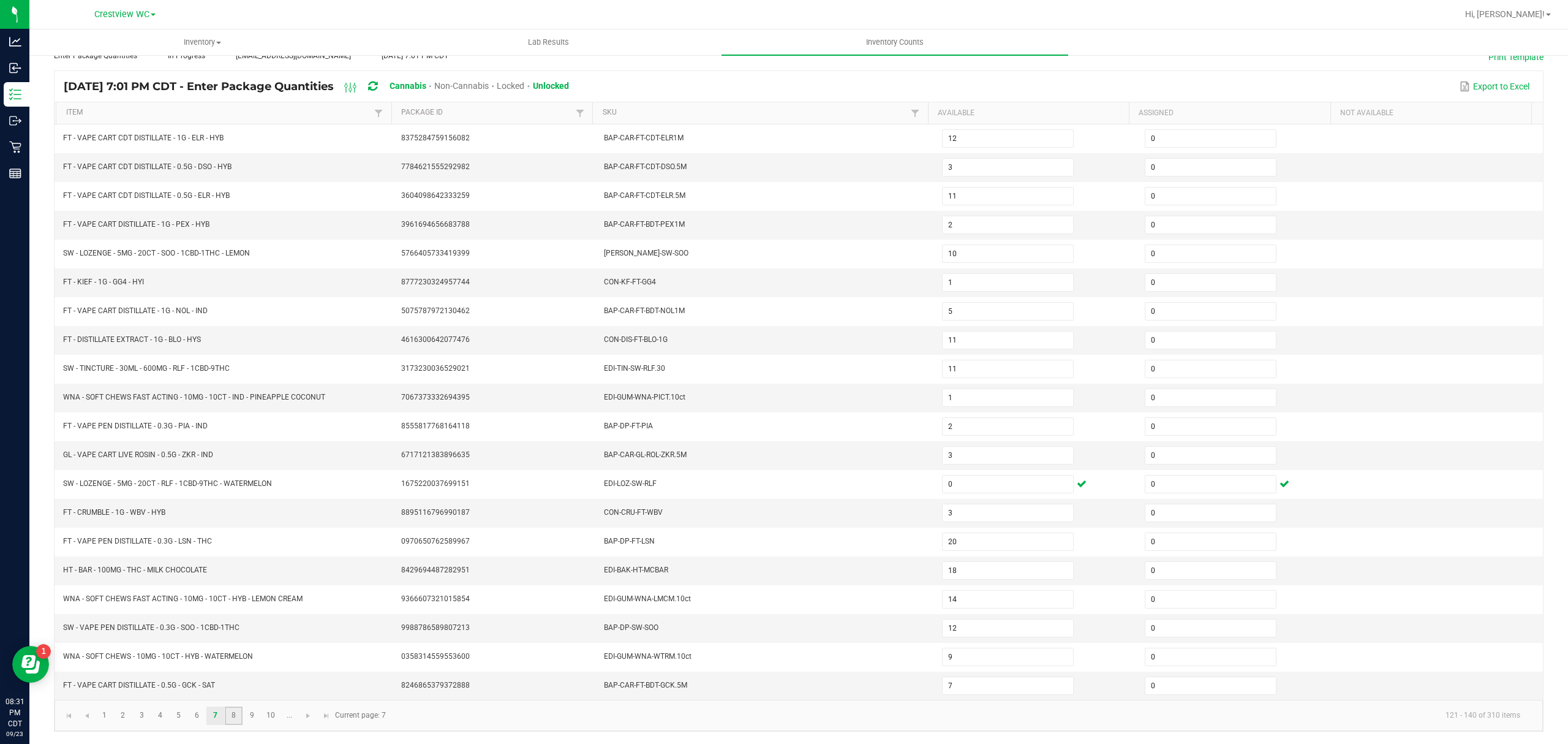
type input "14"
type input "13"
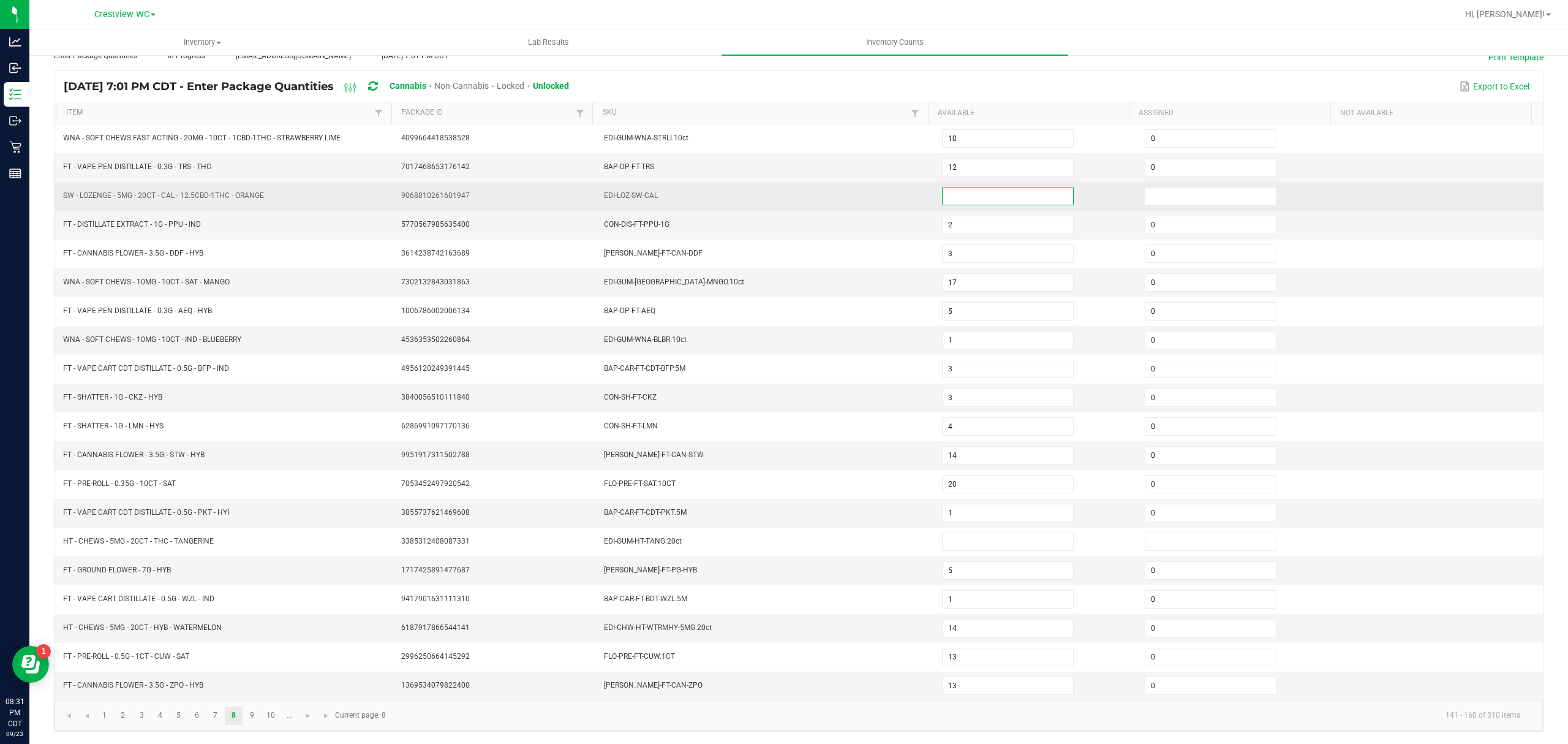
click at [943, 187] on input at bounding box center [1008, 195] width 130 height 17
type input "0"
click at [1162, 187] on input at bounding box center [1210, 195] width 130 height 17
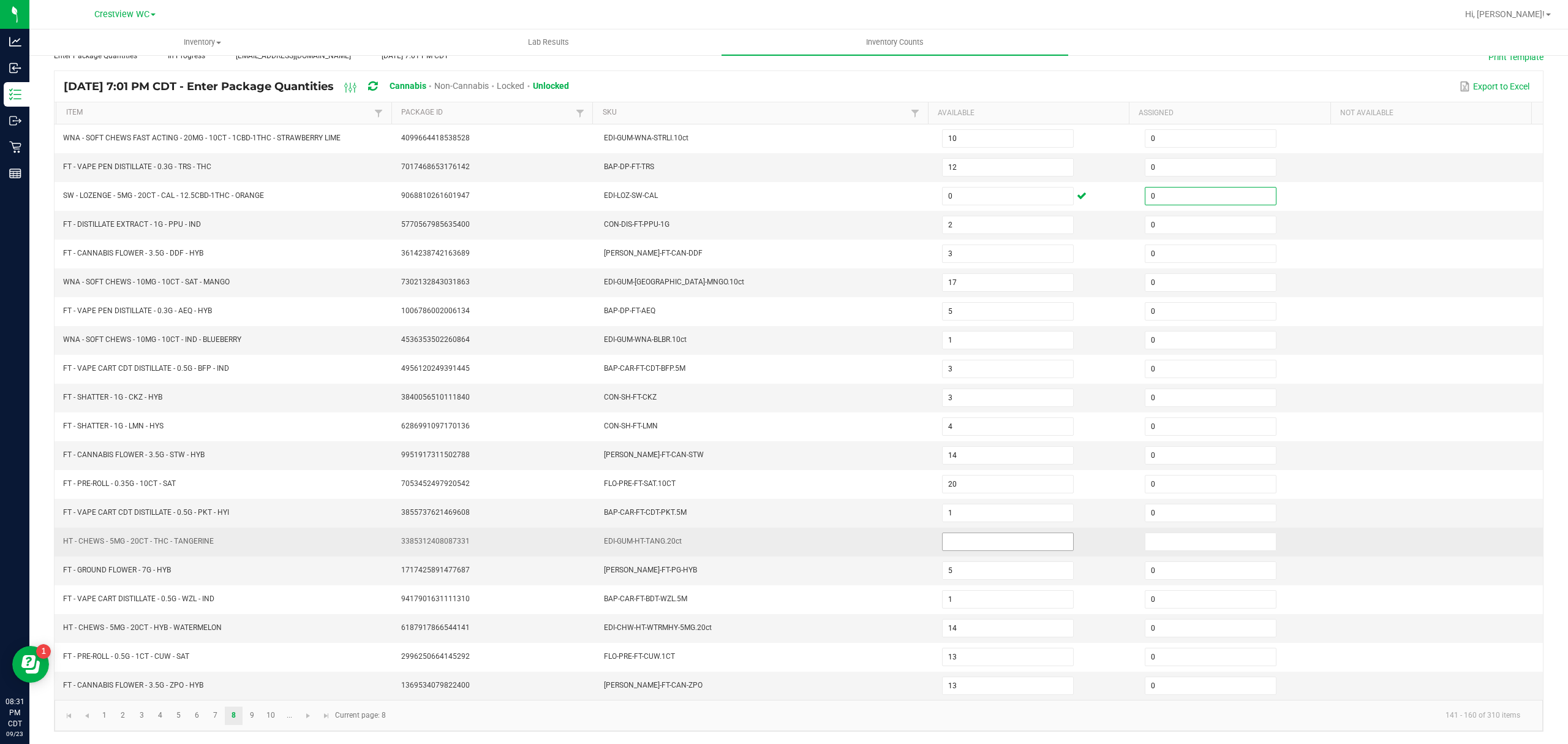
type input "0"
click at [976, 533] on input at bounding box center [1008, 541] width 130 height 17
type input "0"
click at [1169, 539] on input at bounding box center [1210, 541] width 130 height 17
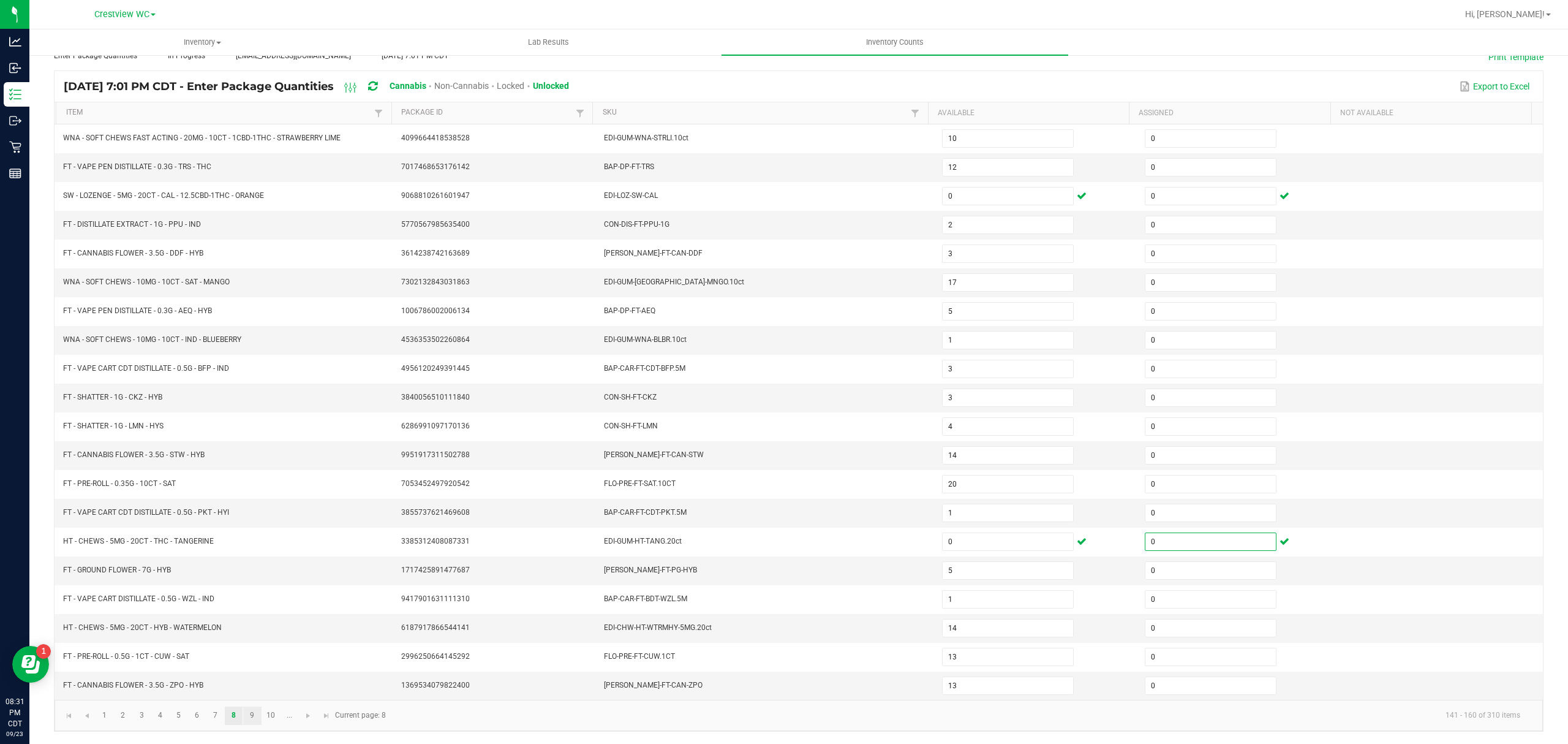
type input "0"
click at [247, 716] on link "9" at bounding box center [252, 715] width 18 height 18
type input "3"
type input "6"
type input "2"
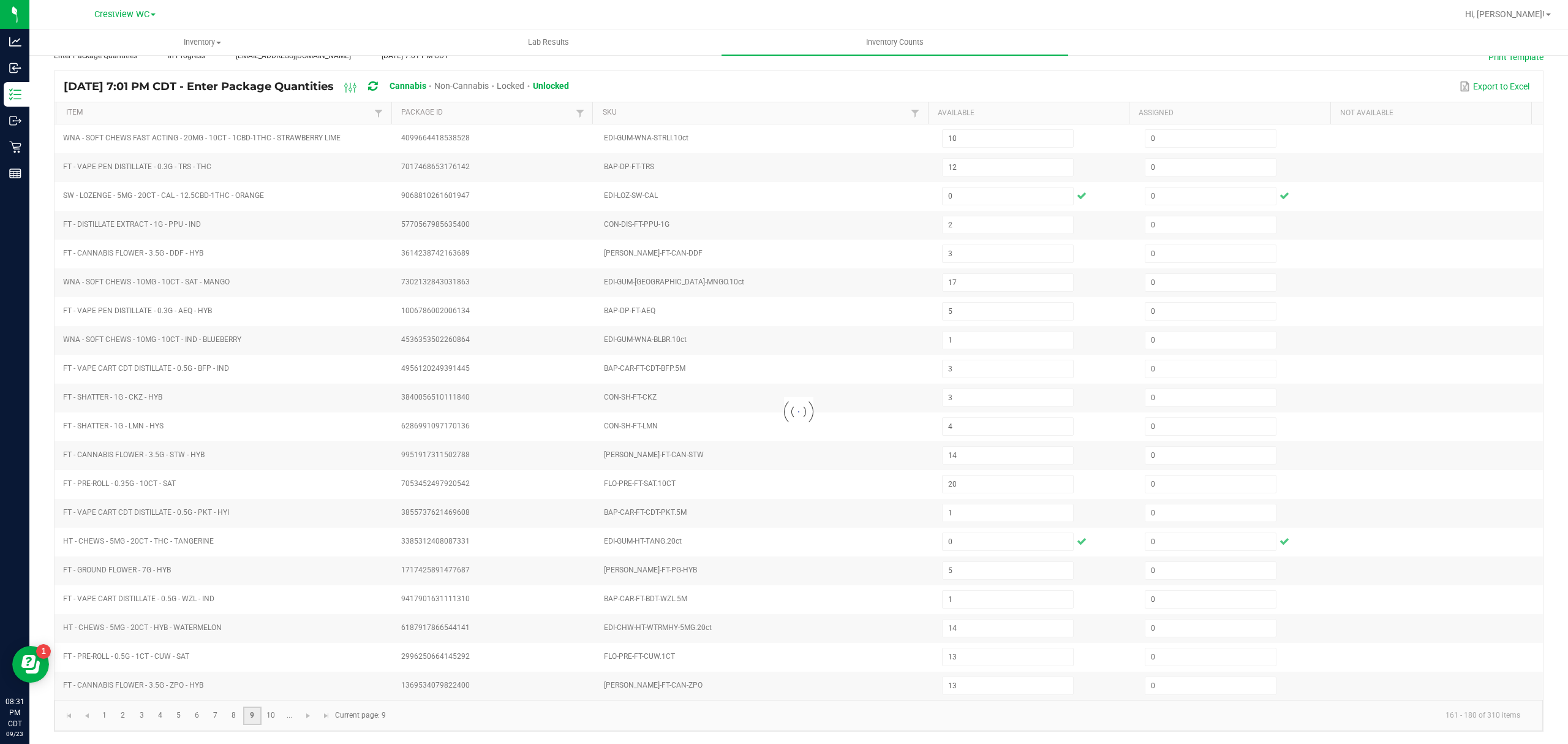
type input "5"
type input "15"
type input "7"
type input "16"
type input "18"
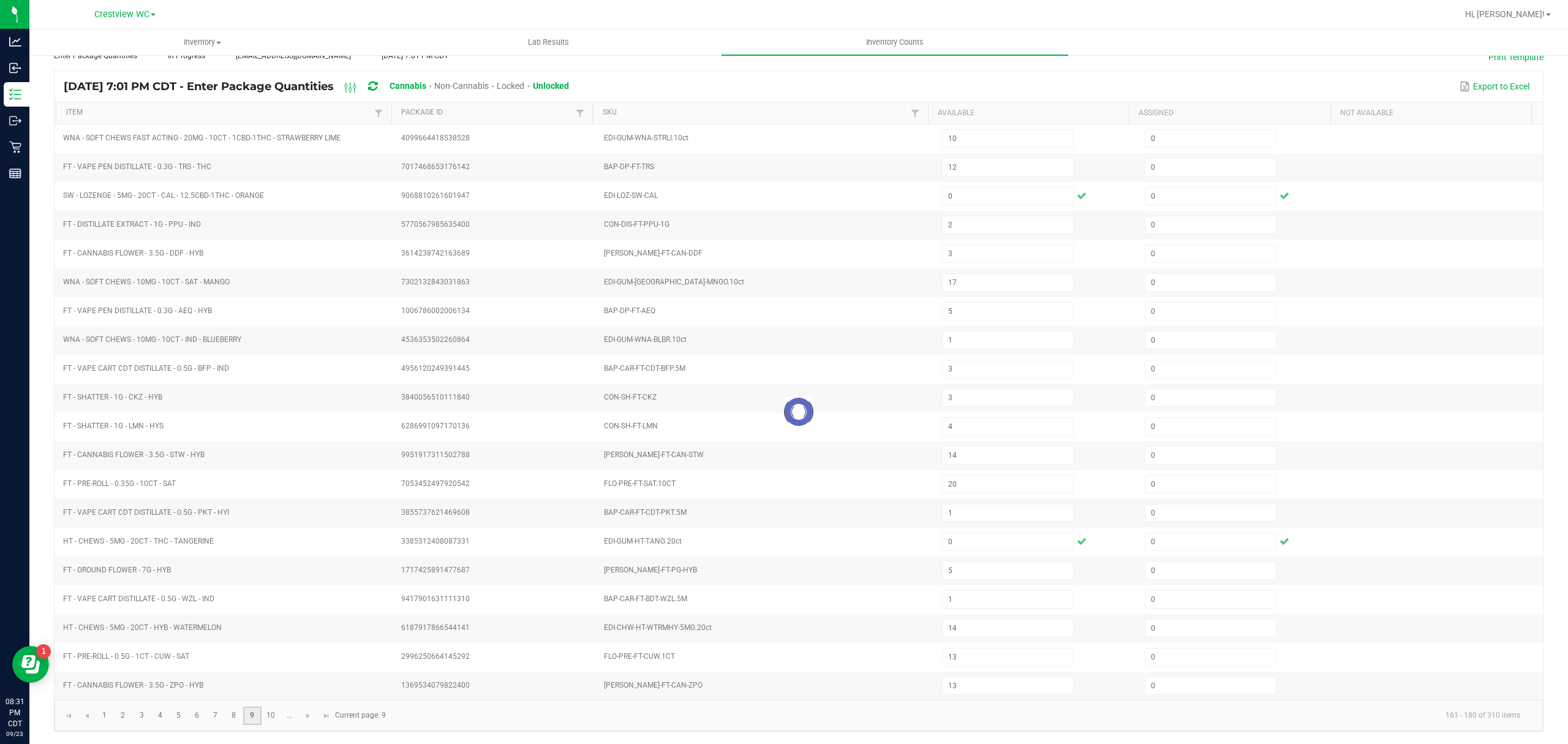
type input "4"
type input "10"
type input "5"
type input "1"
type input "2"
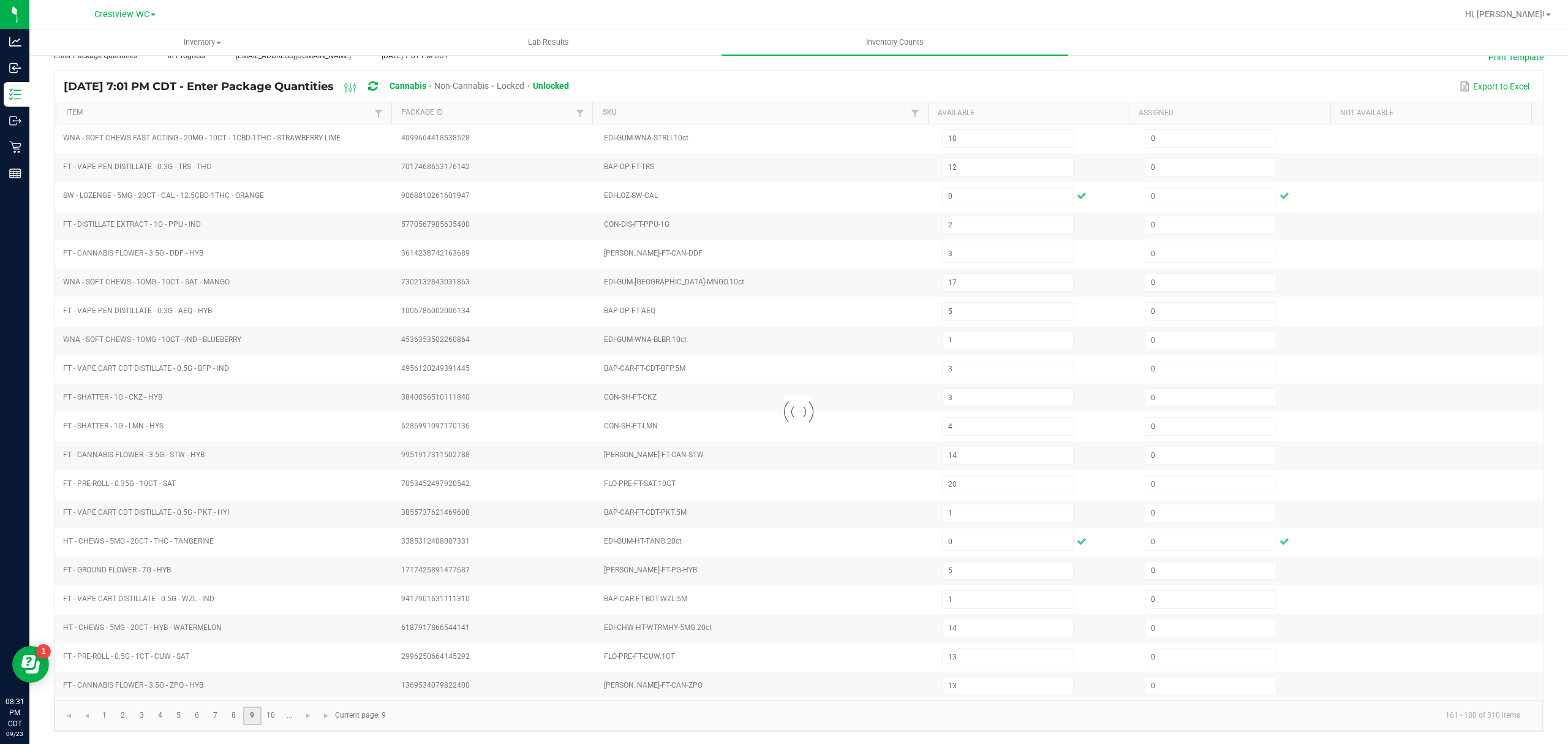
type input "9"
type input "22"
type input "5"
type input "2"
type input "11"
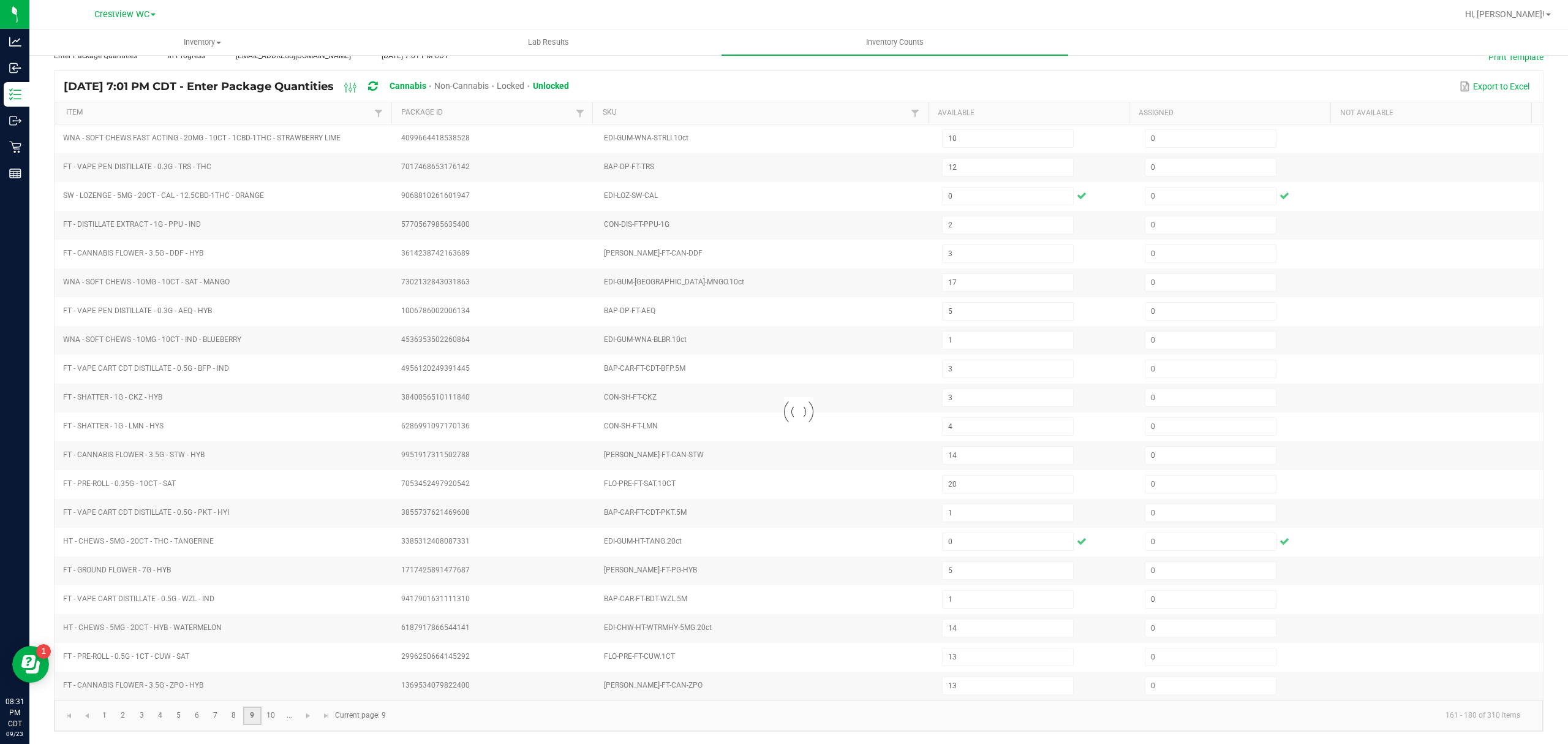
type input "8"
type input "0"
type input "1"
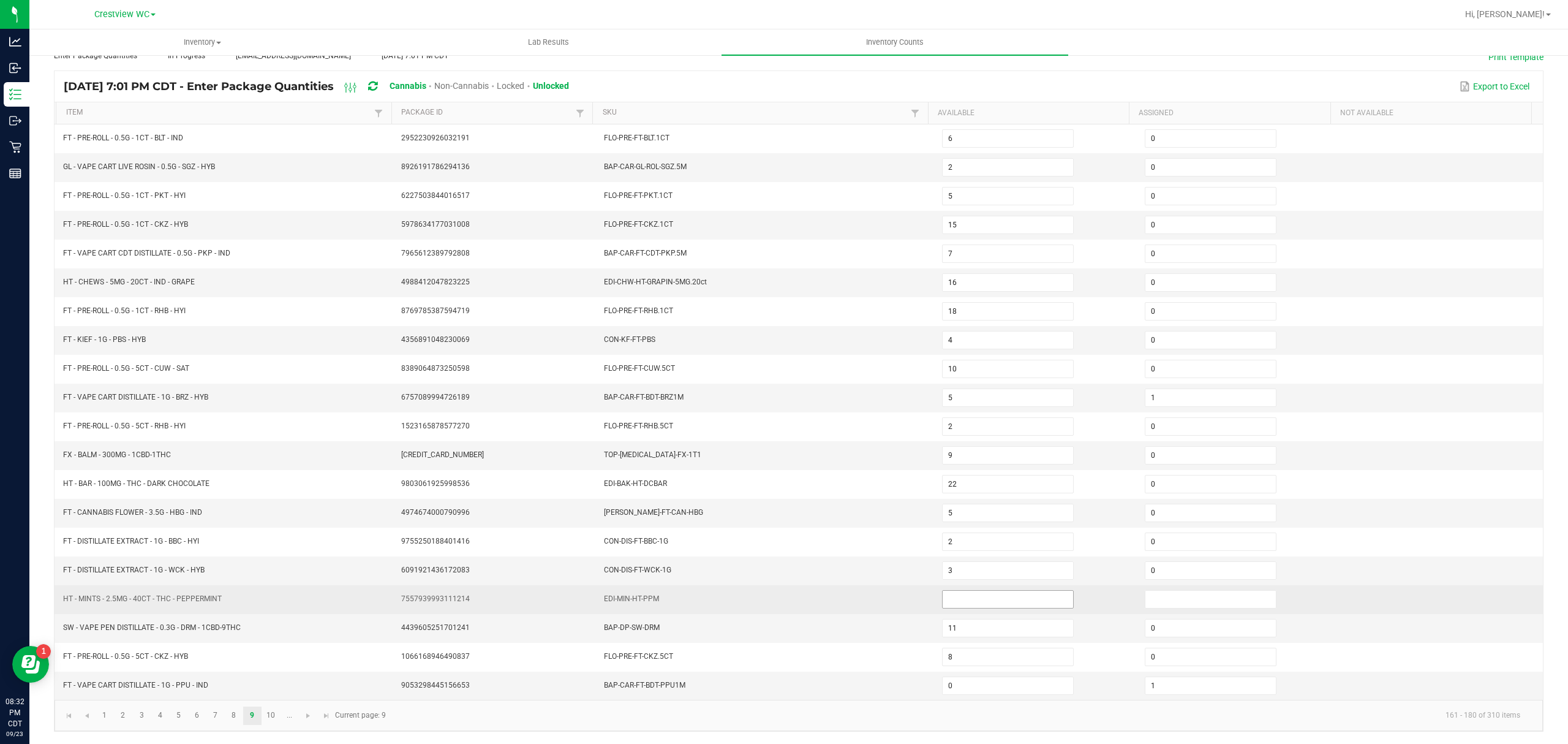
click at [973, 597] on input at bounding box center [1008, 598] width 130 height 17
type input "0"
click at [1211, 596] on input at bounding box center [1210, 598] width 130 height 17
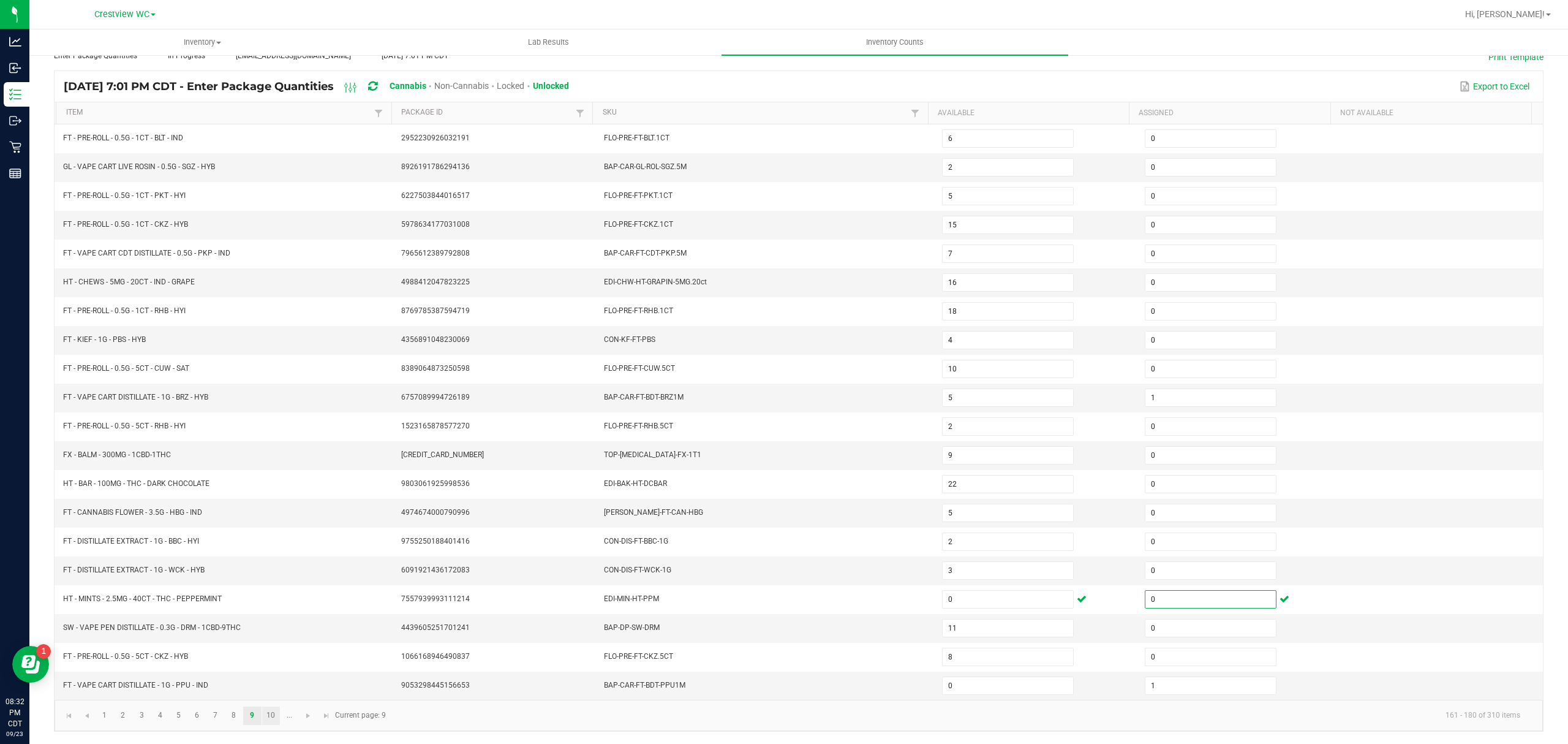
type input "0"
click at [270, 712] on link "10" at bounding box center [271, 715] width 18 height 18
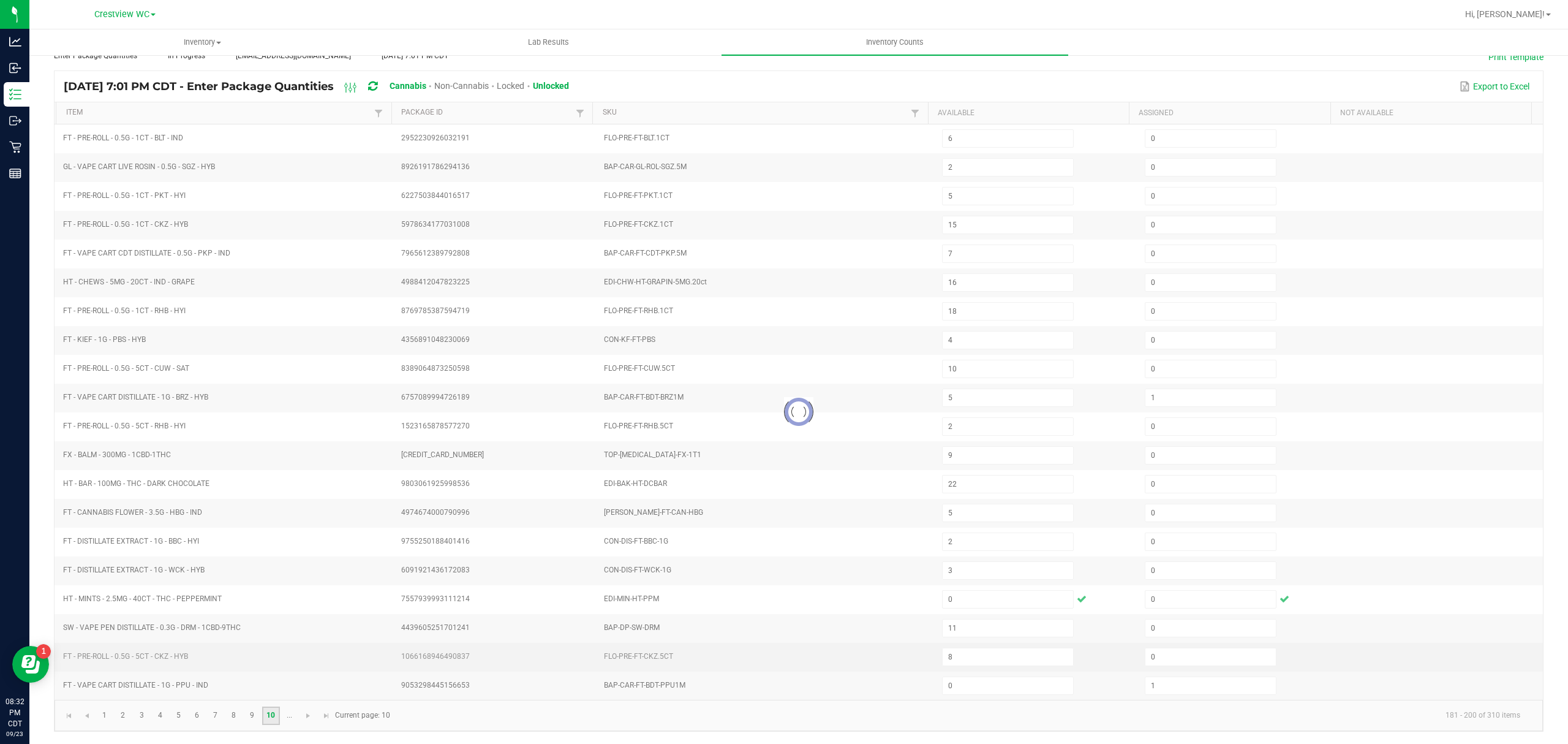
type input "5"
type input "12"
type input "7"
type input "11"
type input "2"
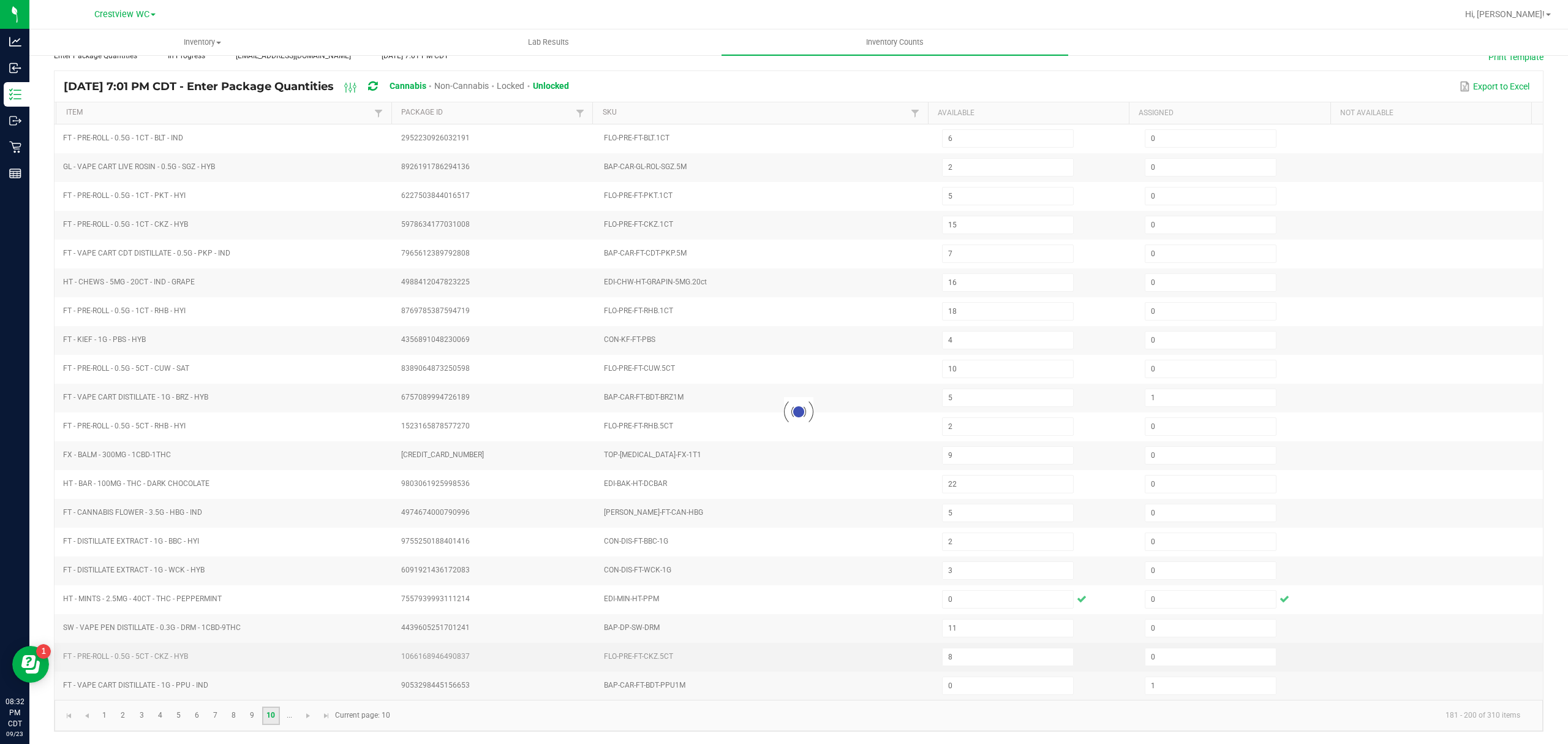
type input "5"
type input "9"
type input "6"
type input "1"
type input "13"
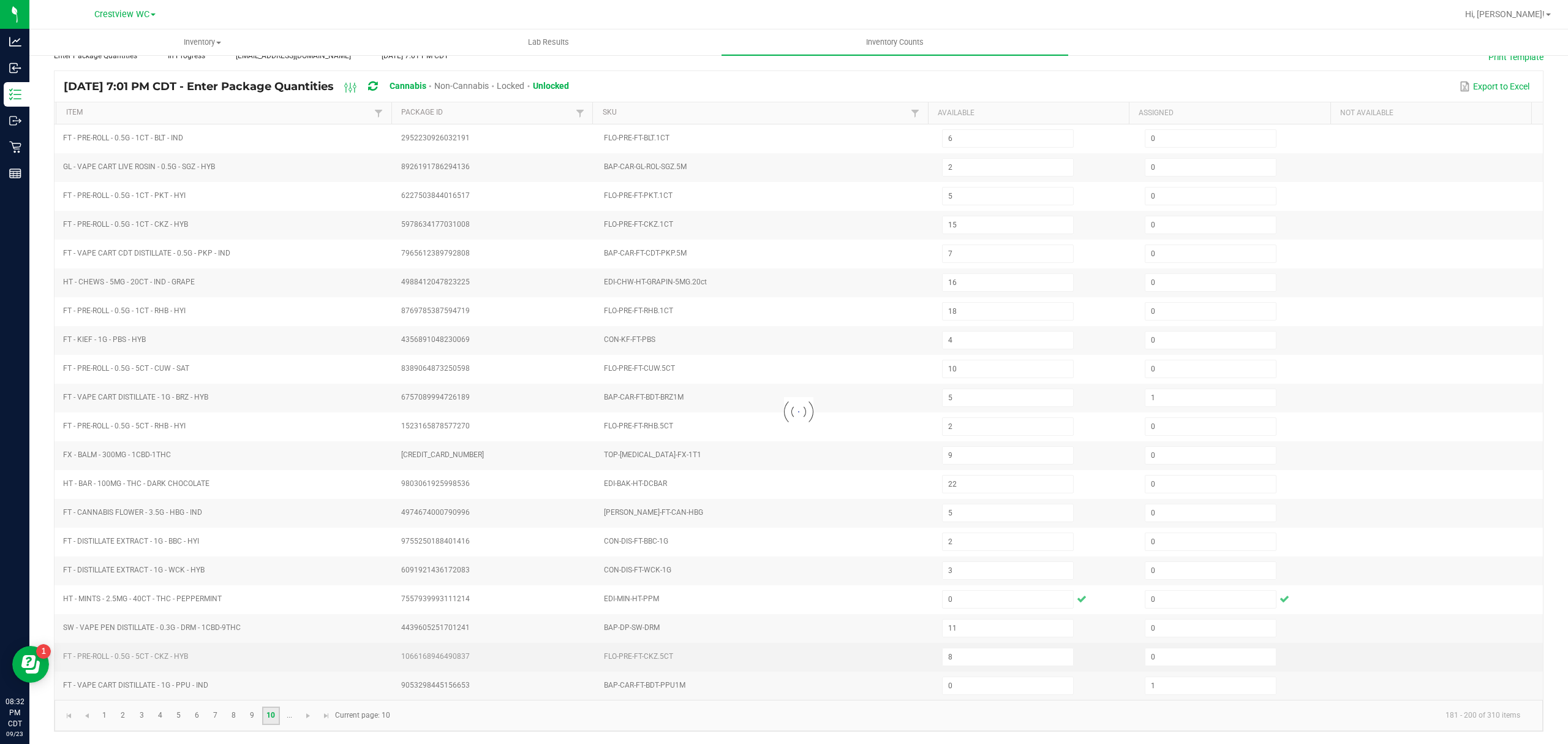
type input "11"
type input "2"
type input "0"
type input "1"
type input "6"
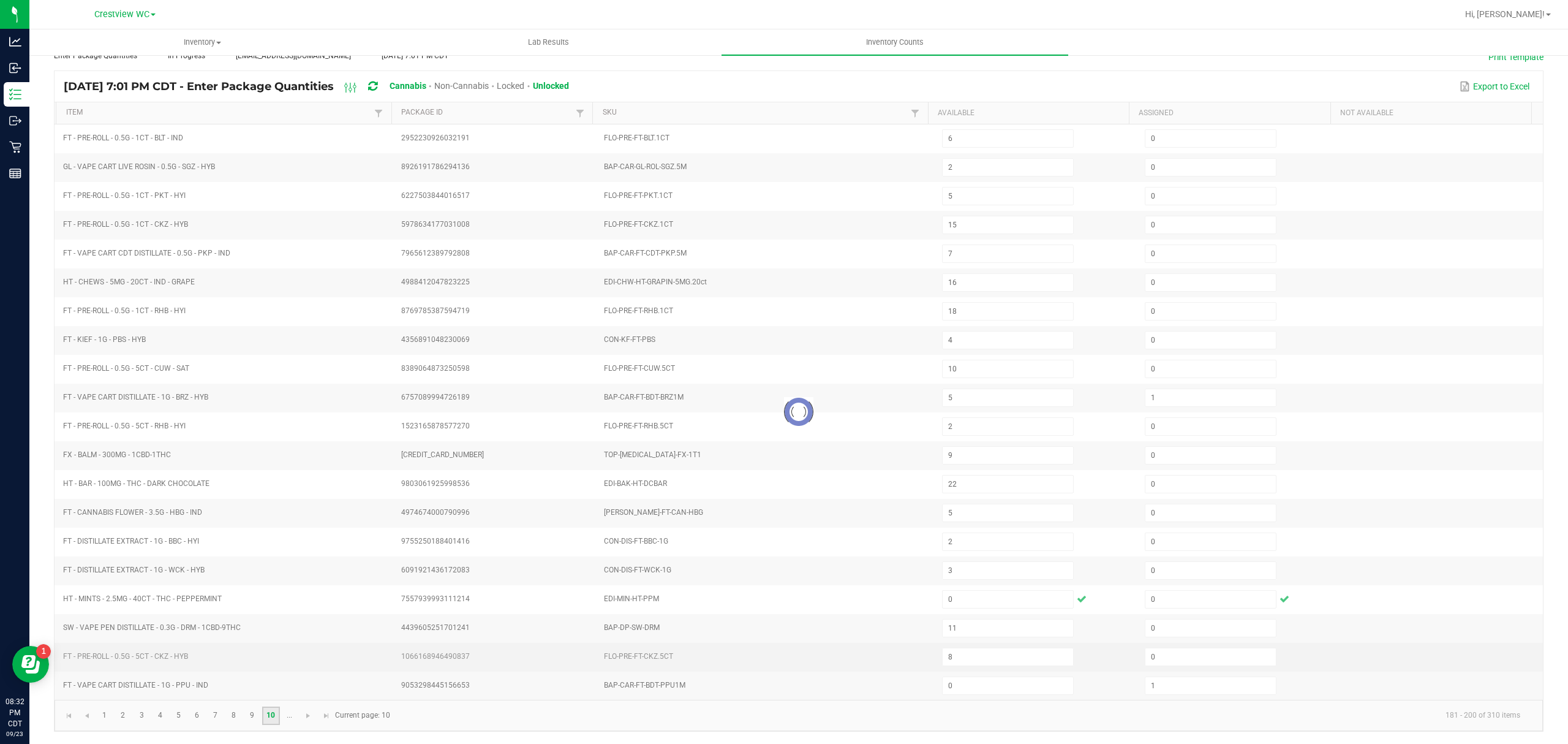
type input "40"
type input "5"
type input "34"
type input "22"
type input "7"
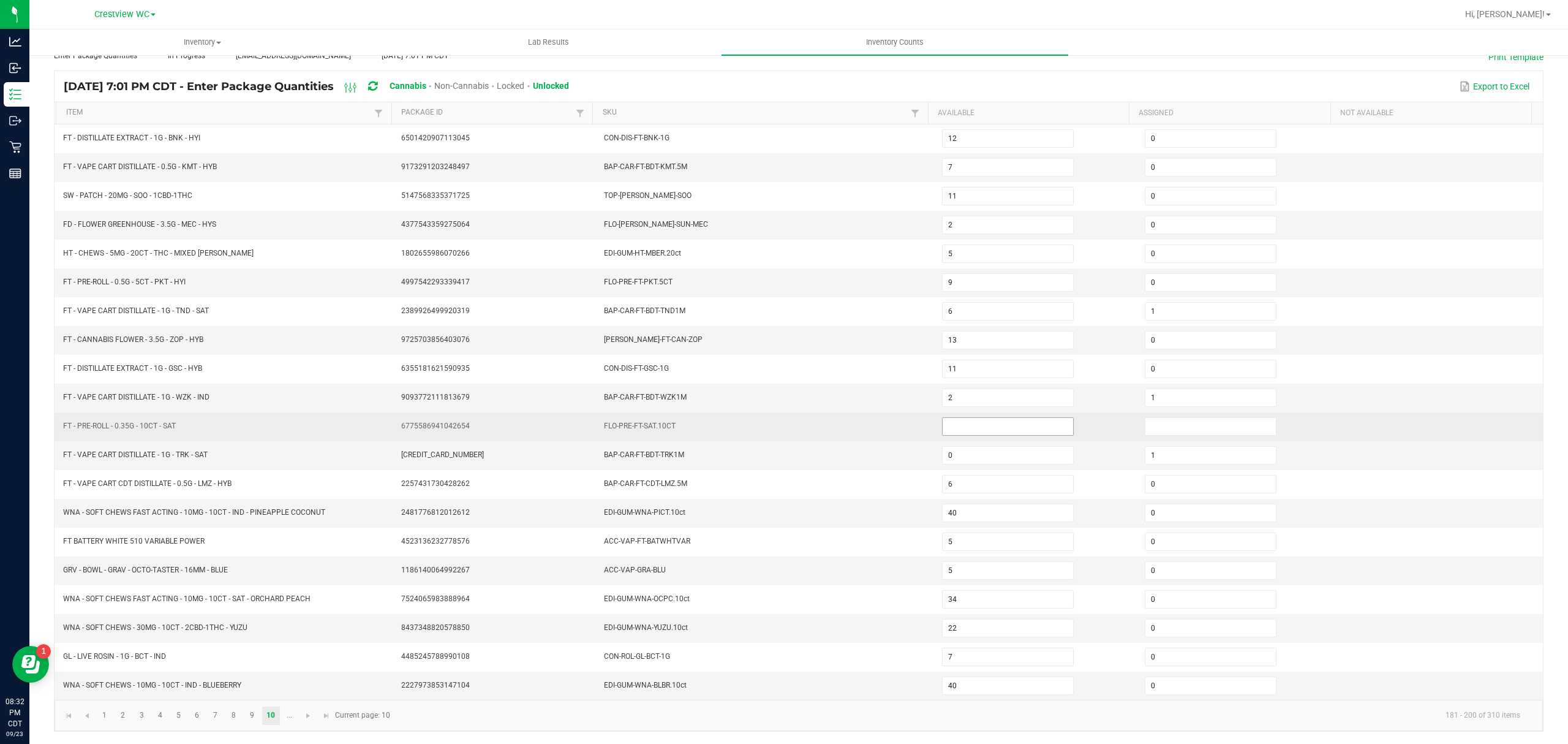
click at [982, 424] on input at bounding box center [1008, 426] width 130 height 17
click at [1147, 422] on input "0" at bounding box center [1210, 426] width 130 height 17
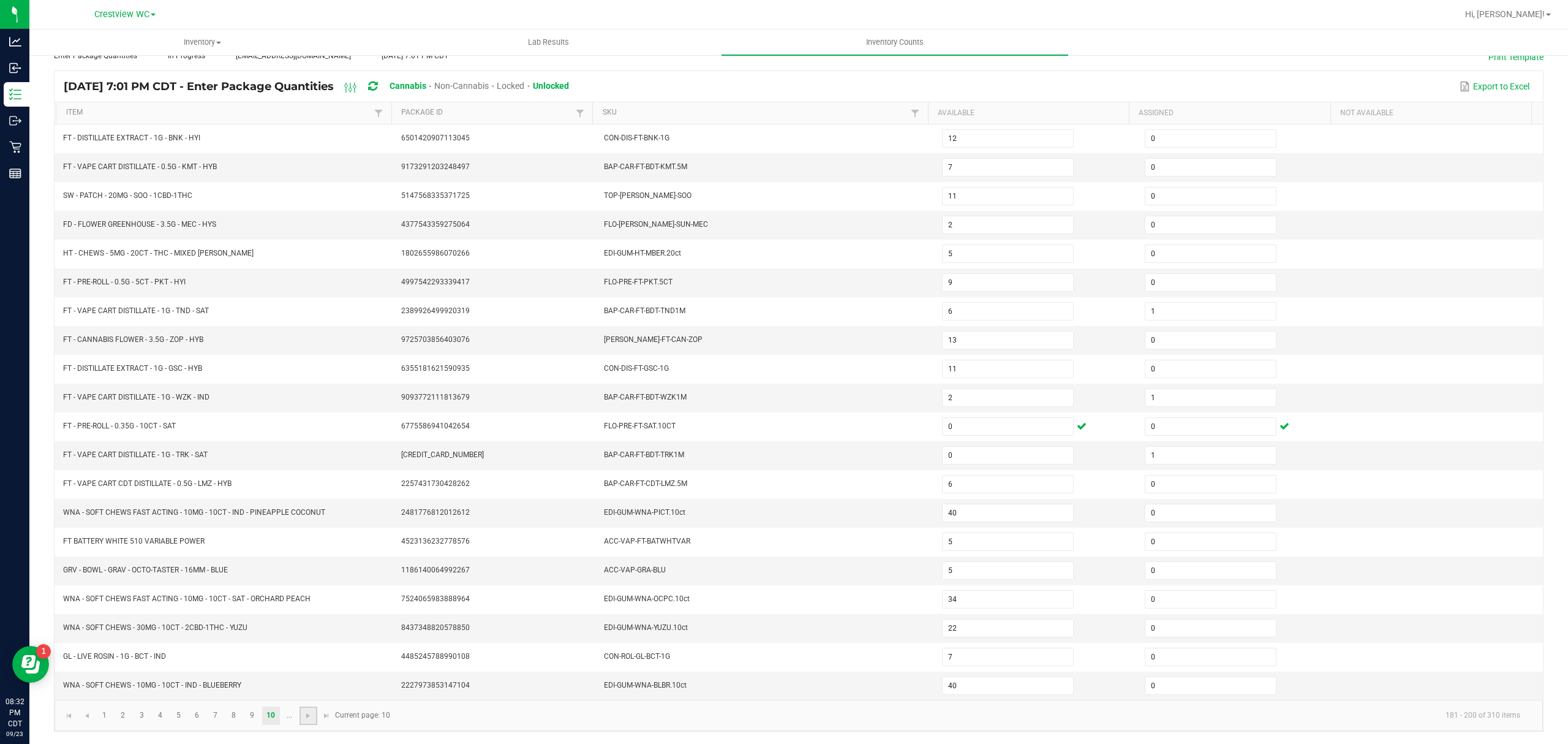
click at [302, 713] on link at bounding box center [308, 715] width 18 height 18
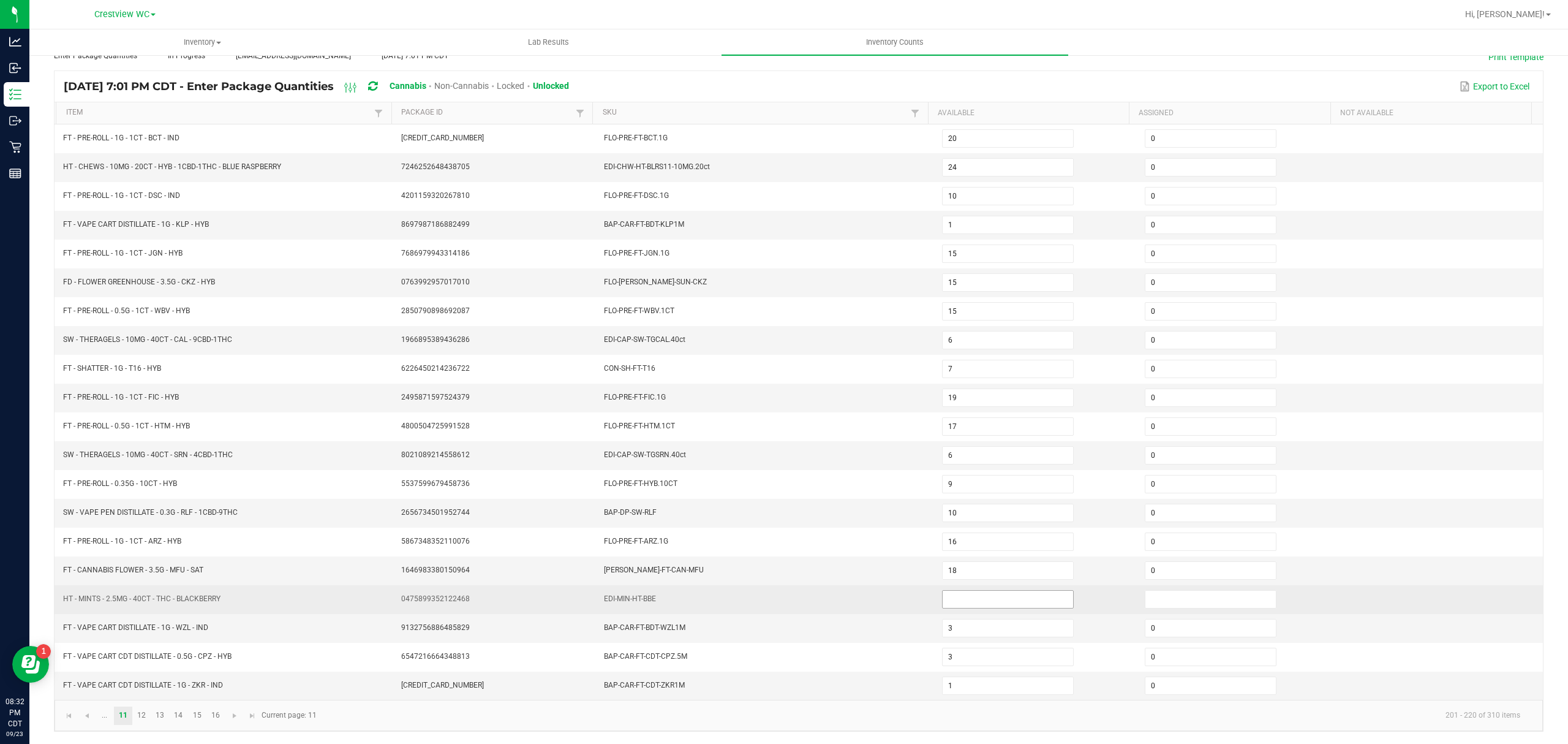
click at [948, 592] on input at bounding box center [1008, 598] width 130 height 17
click at [1199, 596] on input at bounding box center [1210, 598] width 130 height 17
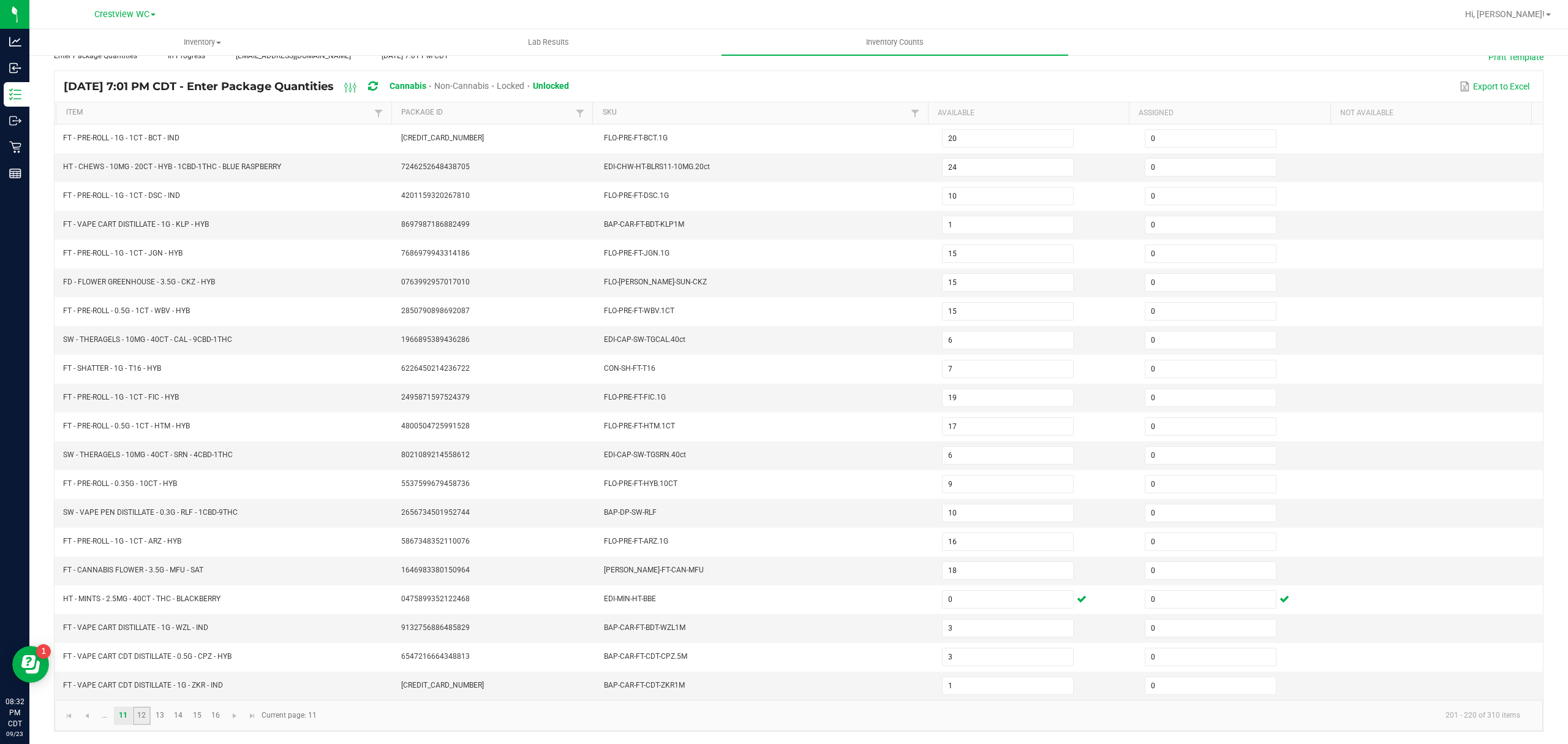
click at [145, 719] on link "12" at bounding box center [142, 715] width 18 height 18
click at [1035, 394] on input at bounding box center [1008, 397] width 130 height 17
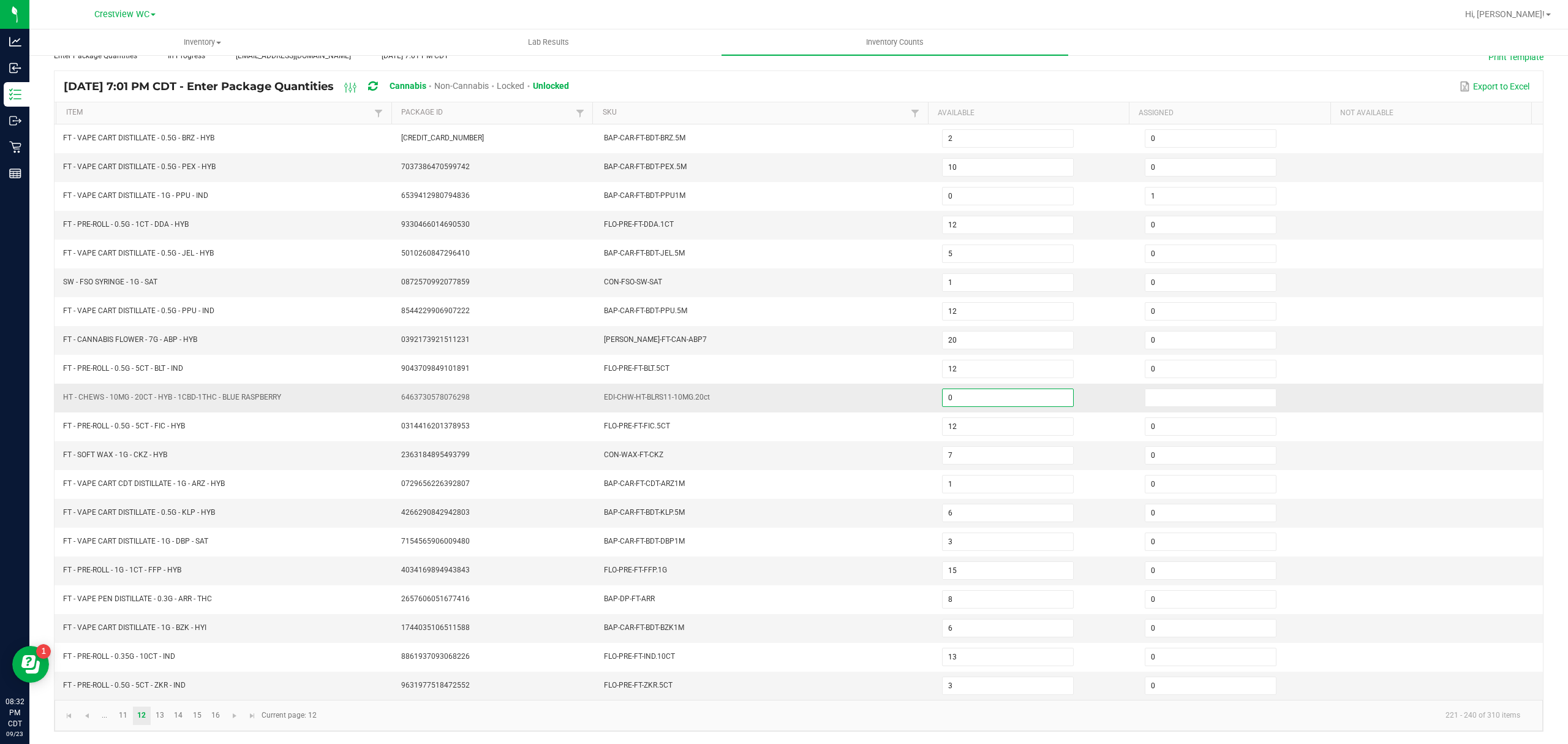
click at [1164, 401] on td at bounding box center [1238, 397] width 203 height 29
click at [1166, 398] on input at bounding box center [1210, 397] width 130 height 17
click at [154, 717] on link "13" at bounding box center [160, 715] width 18 height 18
click at [174, 708] on link "14" at bounding box center [178, 715] width 18 height 18
click at [201, 714] on link "15" at bounding box center [197, 715] width 18 height 18
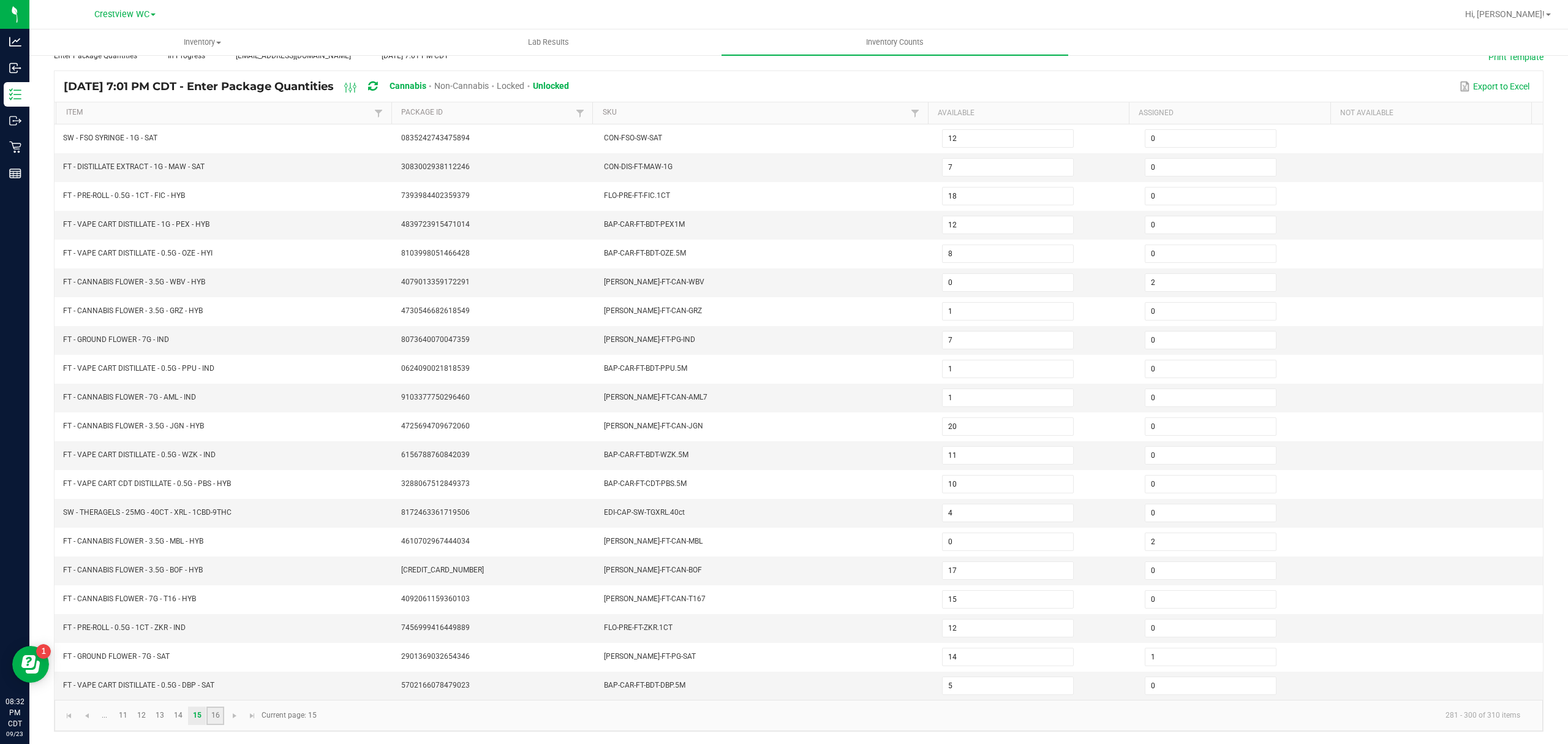
click at [216, 718] on link "16" at bounding box center [215, 715] width 18 height 18
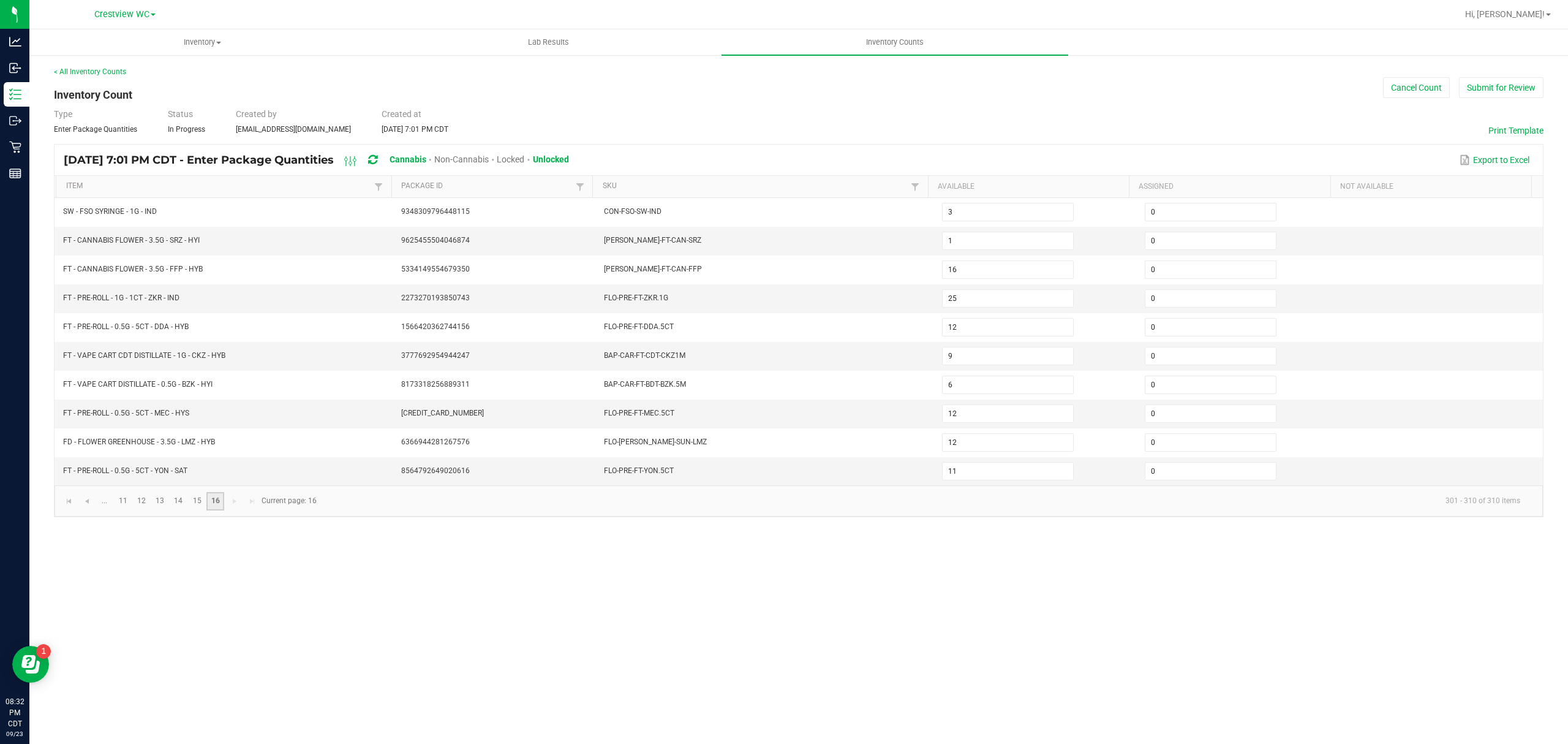
scroll to position [0, 0]
click at [1501, 98] on button "Submit for Review" at bounding box center [1501, 88] width 85 height 20
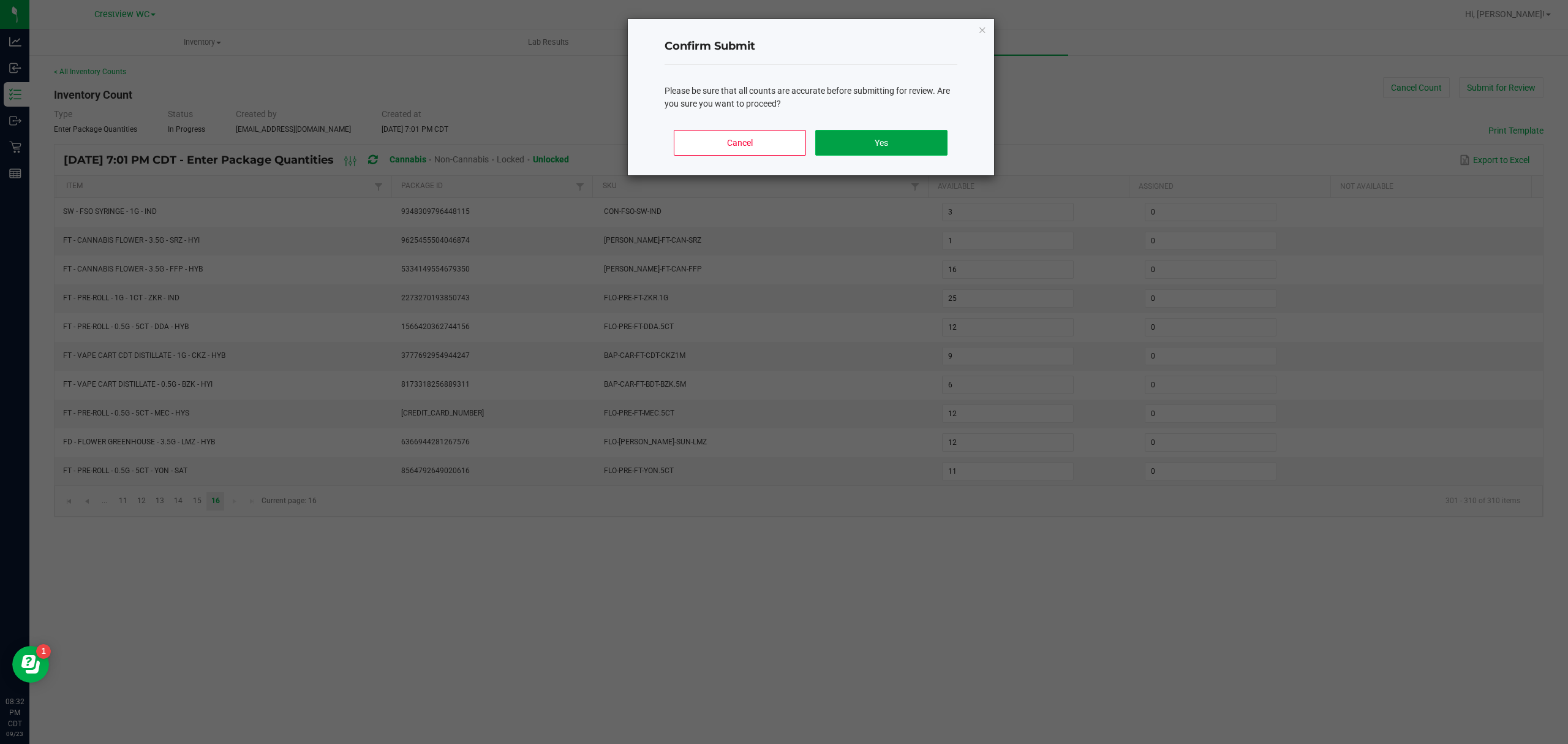
click at [897, 146] on button "Yes" at bounding box center [881, 143] width 132 height 26
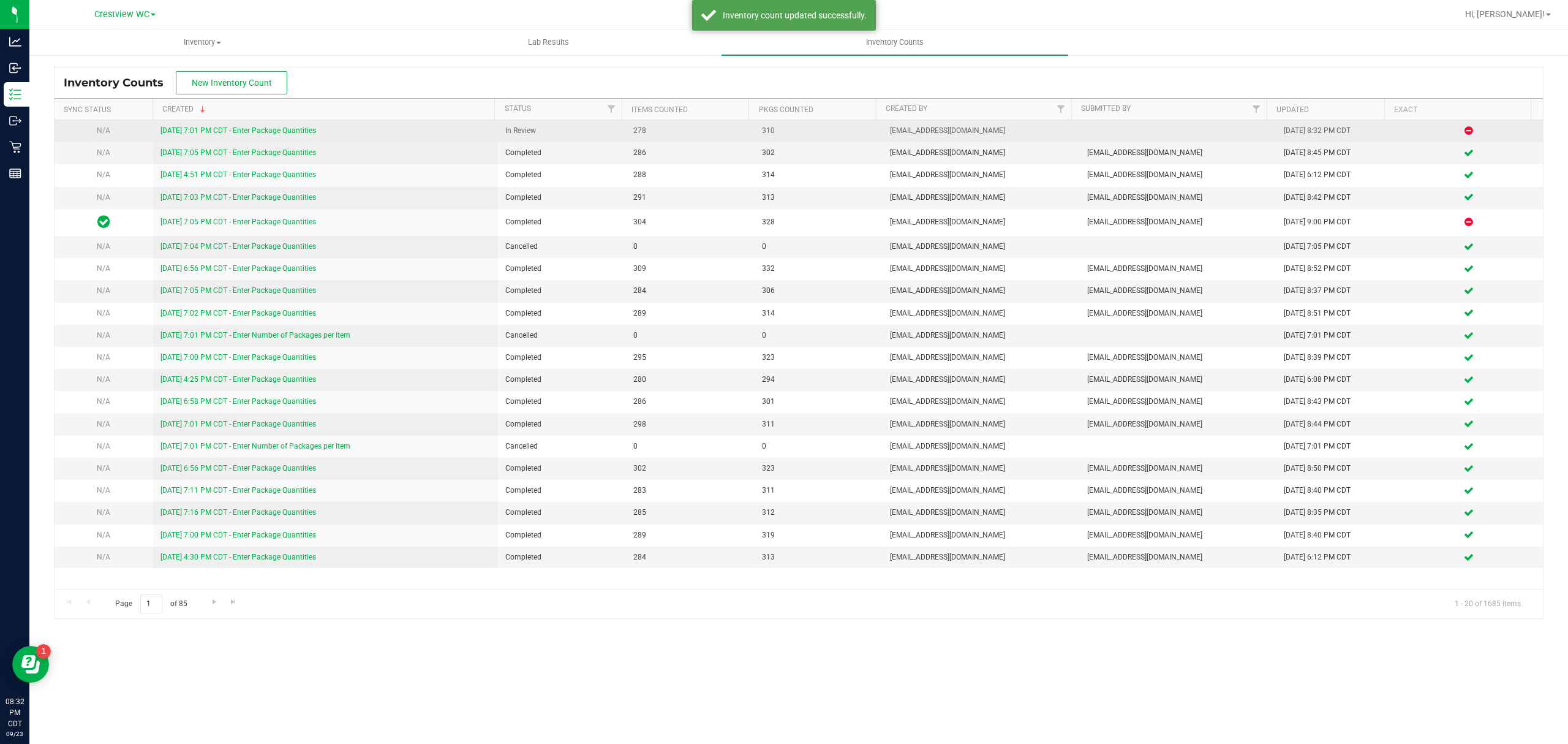
click at [261, 130] on link "[DATE] 7:01 PM CDT - Enter Package Quantities" at bounding box center [238, 130] width 156 height 9
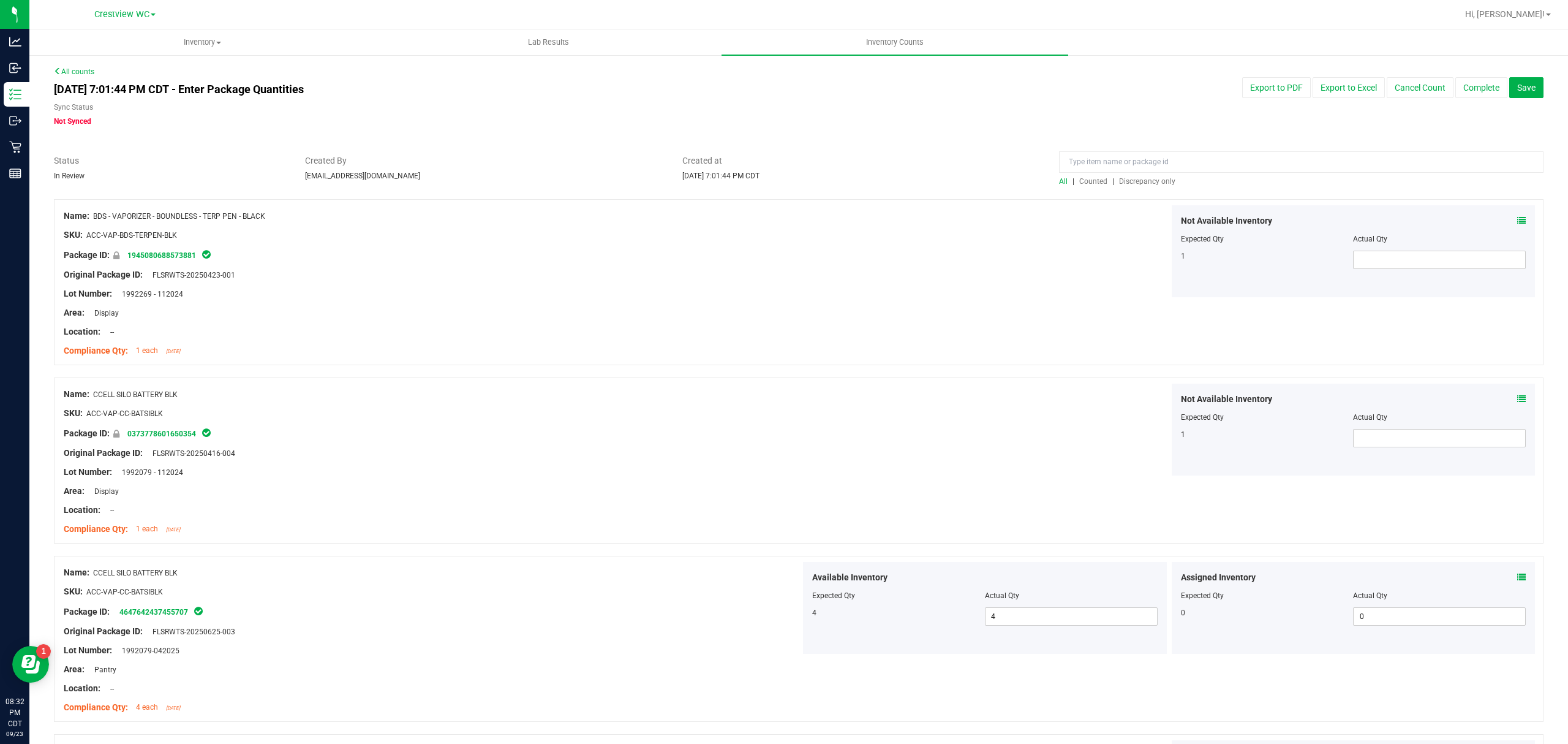
click at [1137, 182] on span "Discrepancy only" at bounding box center [1147, 181] width 56 height 9
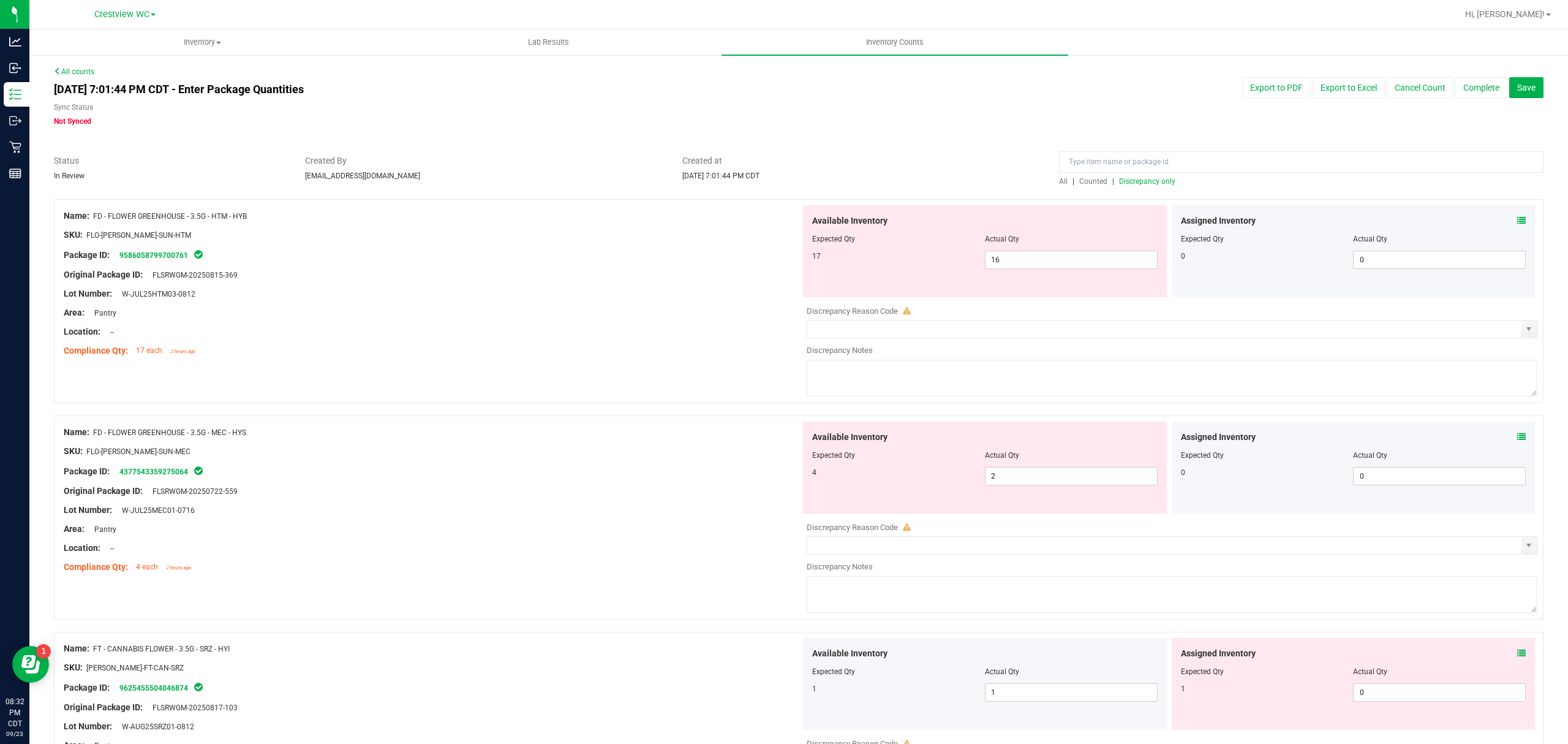
click at [1517, 217] on icon at bounding box center [1521, 221] width 9 height 9
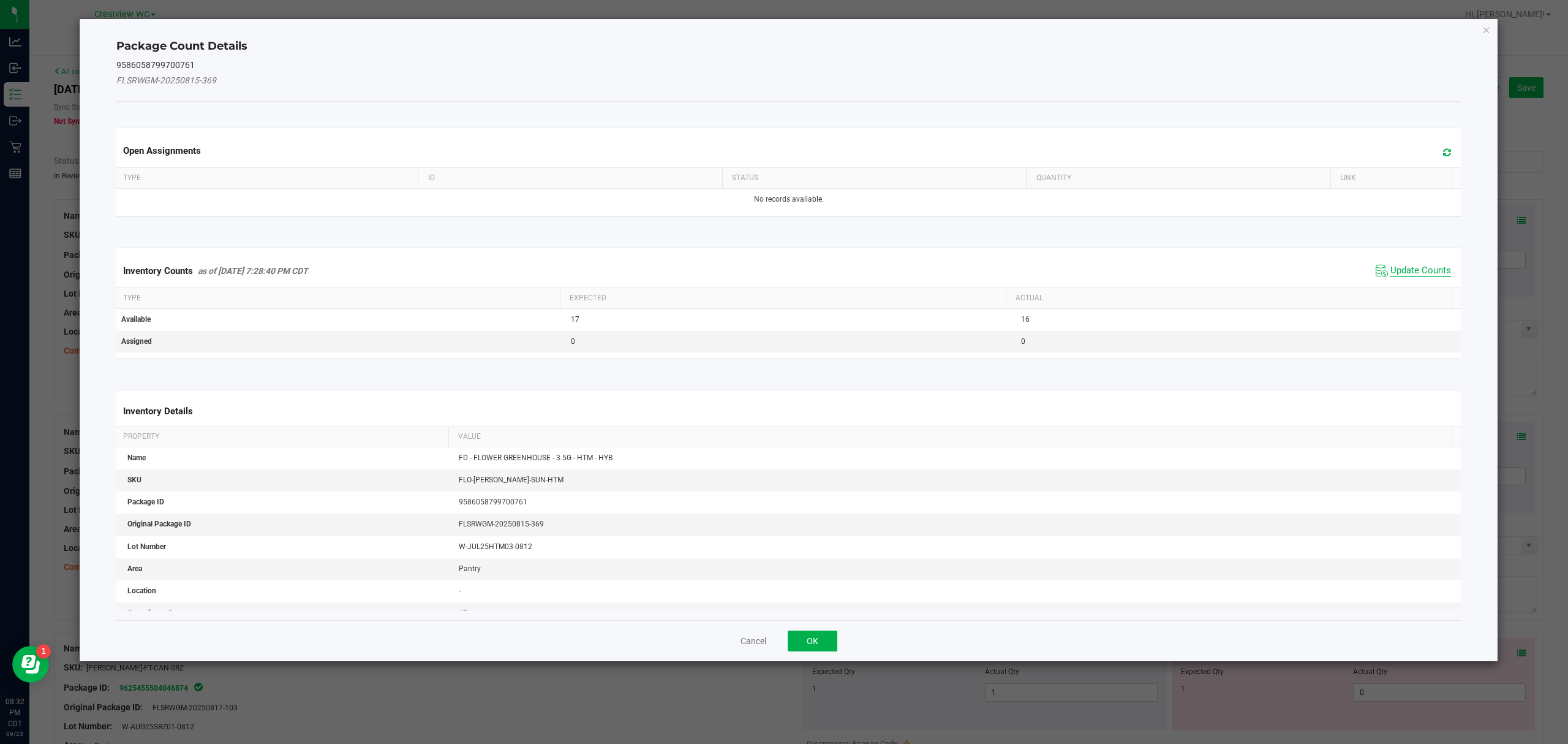
click at [1424, 271] on span "Update Counts" at bounding box center [1420, 271] width 61 height 12
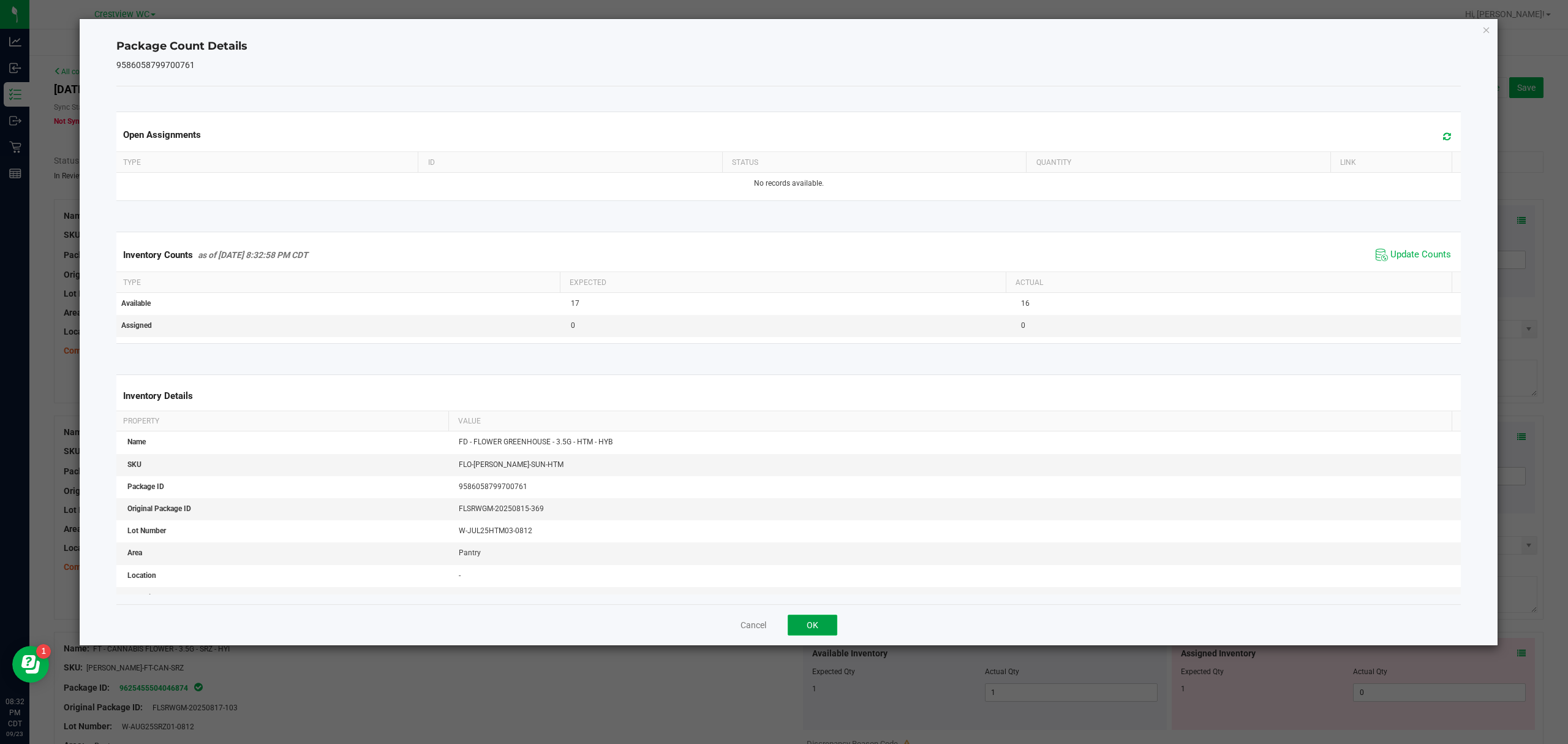
click at [815, 627] on button "OK" at bounding box center [813, 625] width 50 height 20
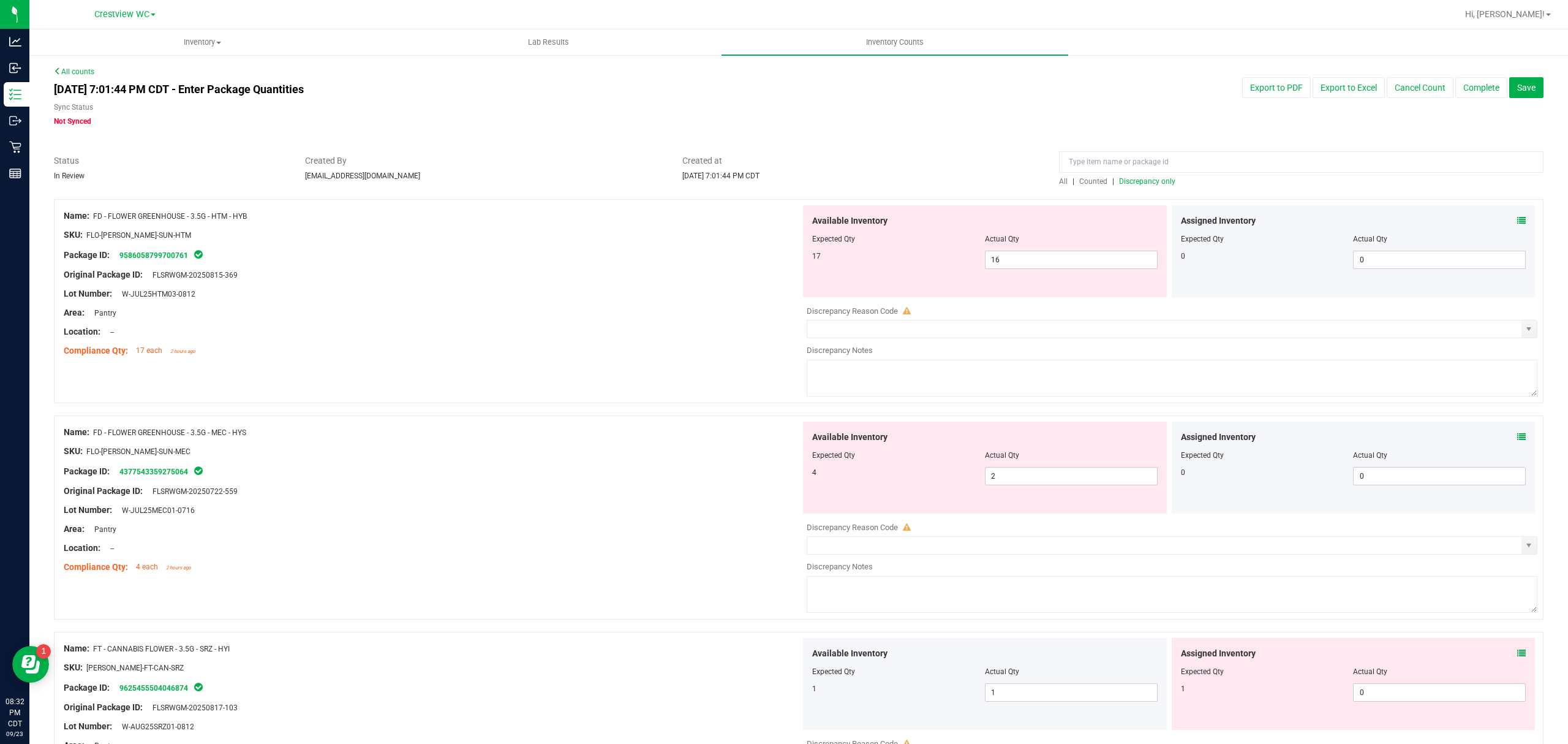
click at [1517, 437] on icon at bounding box center [1521, 437] width 9 height 9
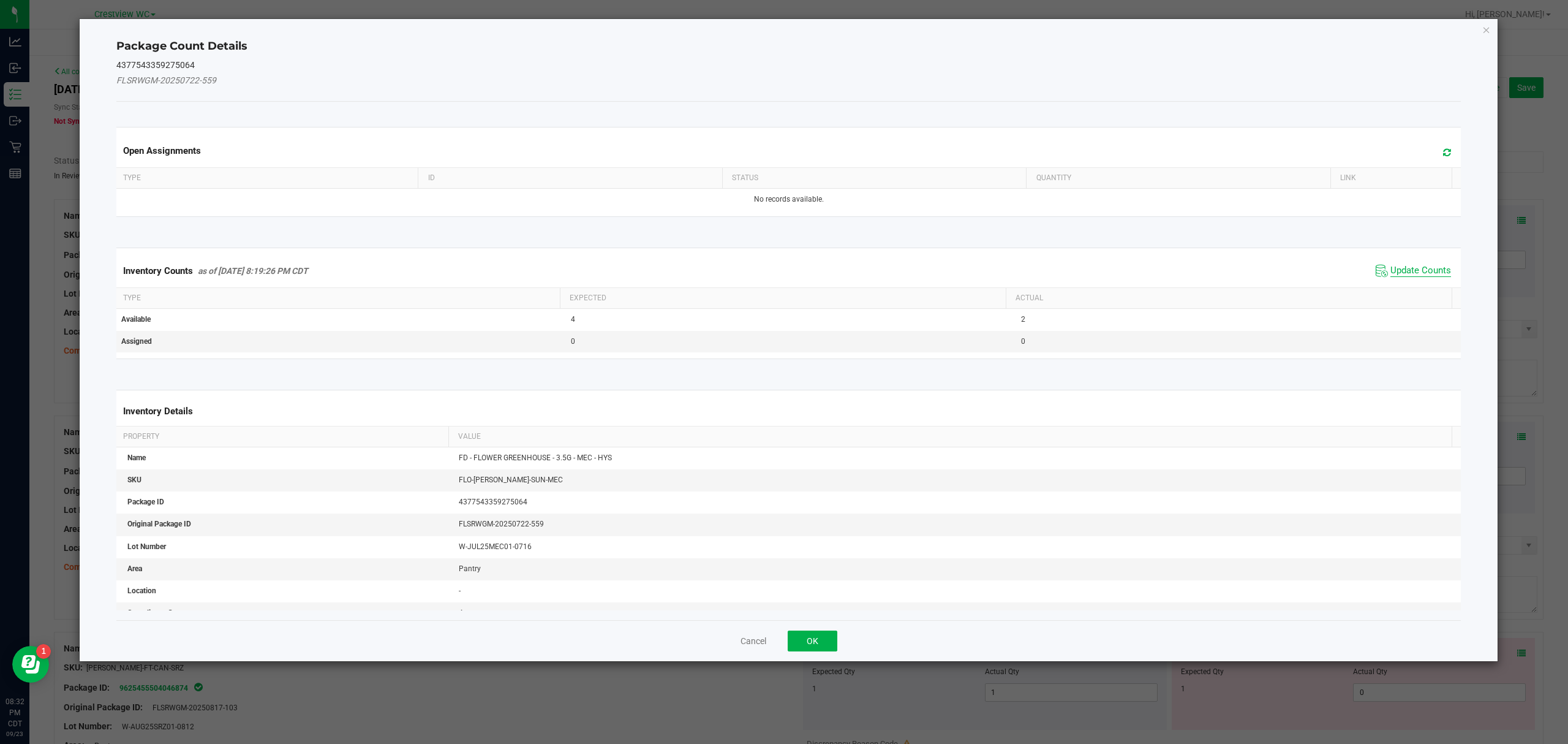
click at [1417, 267] on span "Update Counts" at bounding box center [1420, 271] width 61 height 12
click at [821, 631] on button "OK" at bounding box center [813, 641] width 50 height 20
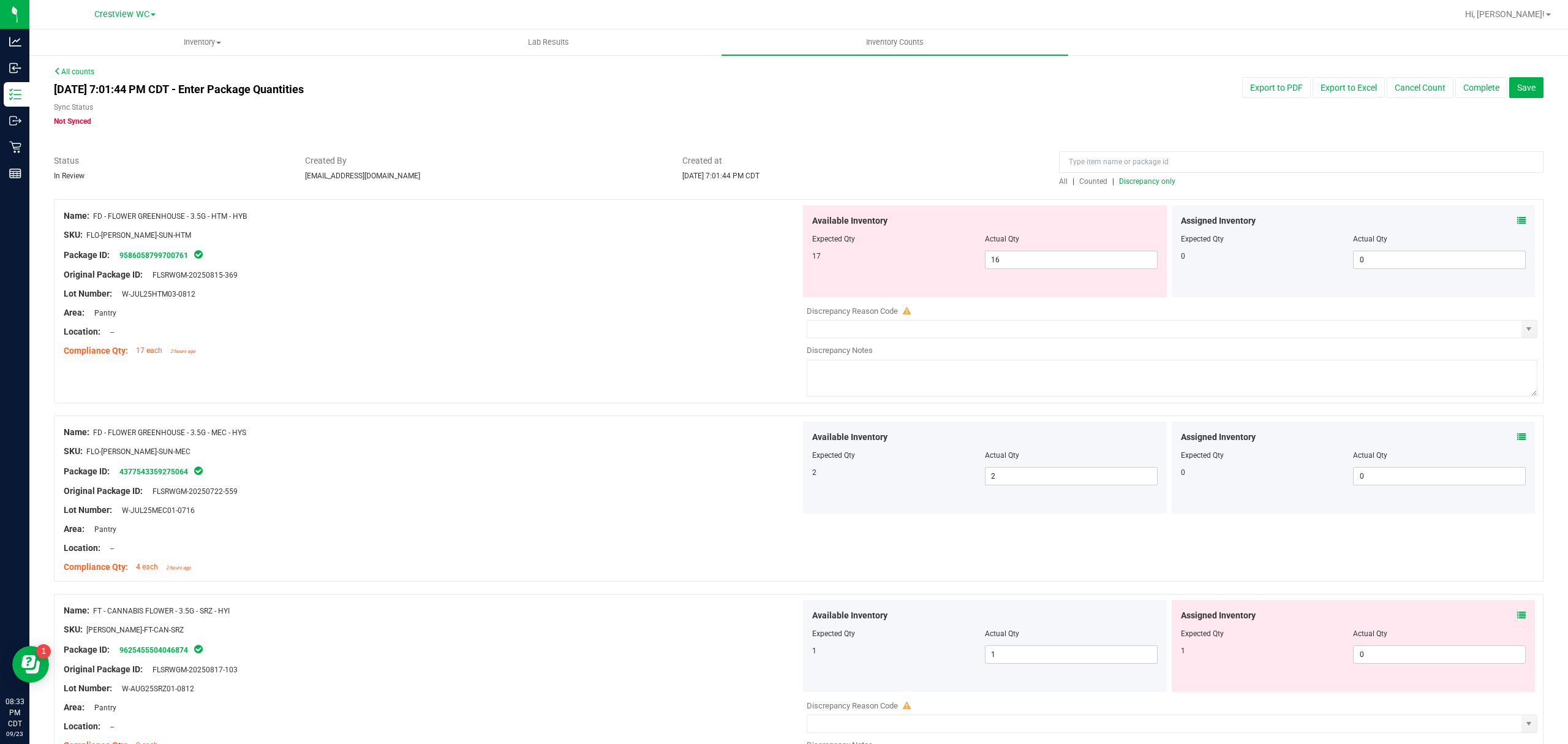
click at [1517, 612] on icon at bounding box center [1521, 615] width 9 height 9
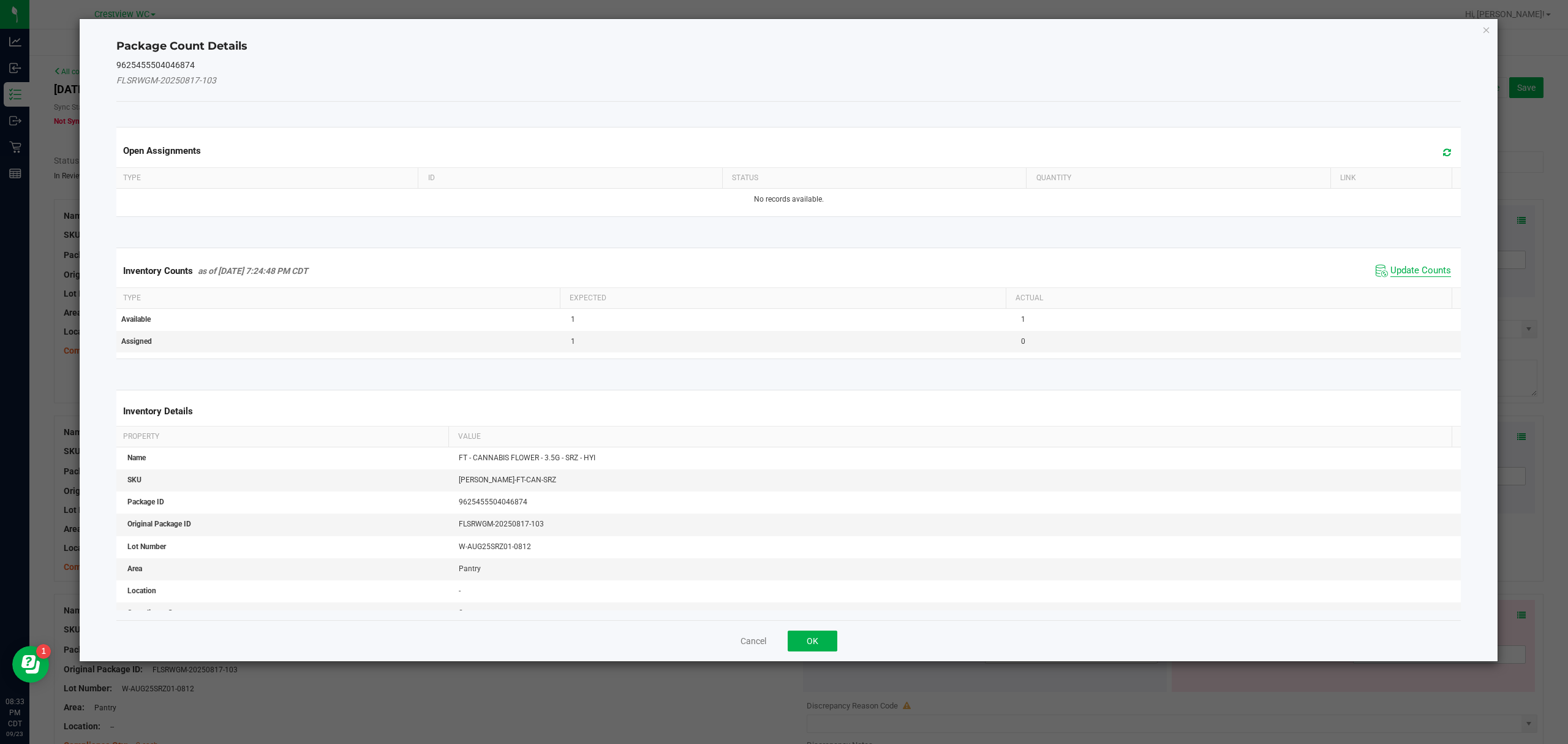
click at [1407, 273] on span "Update Counts" at bounding box center [1420, 271] width 61 height 12
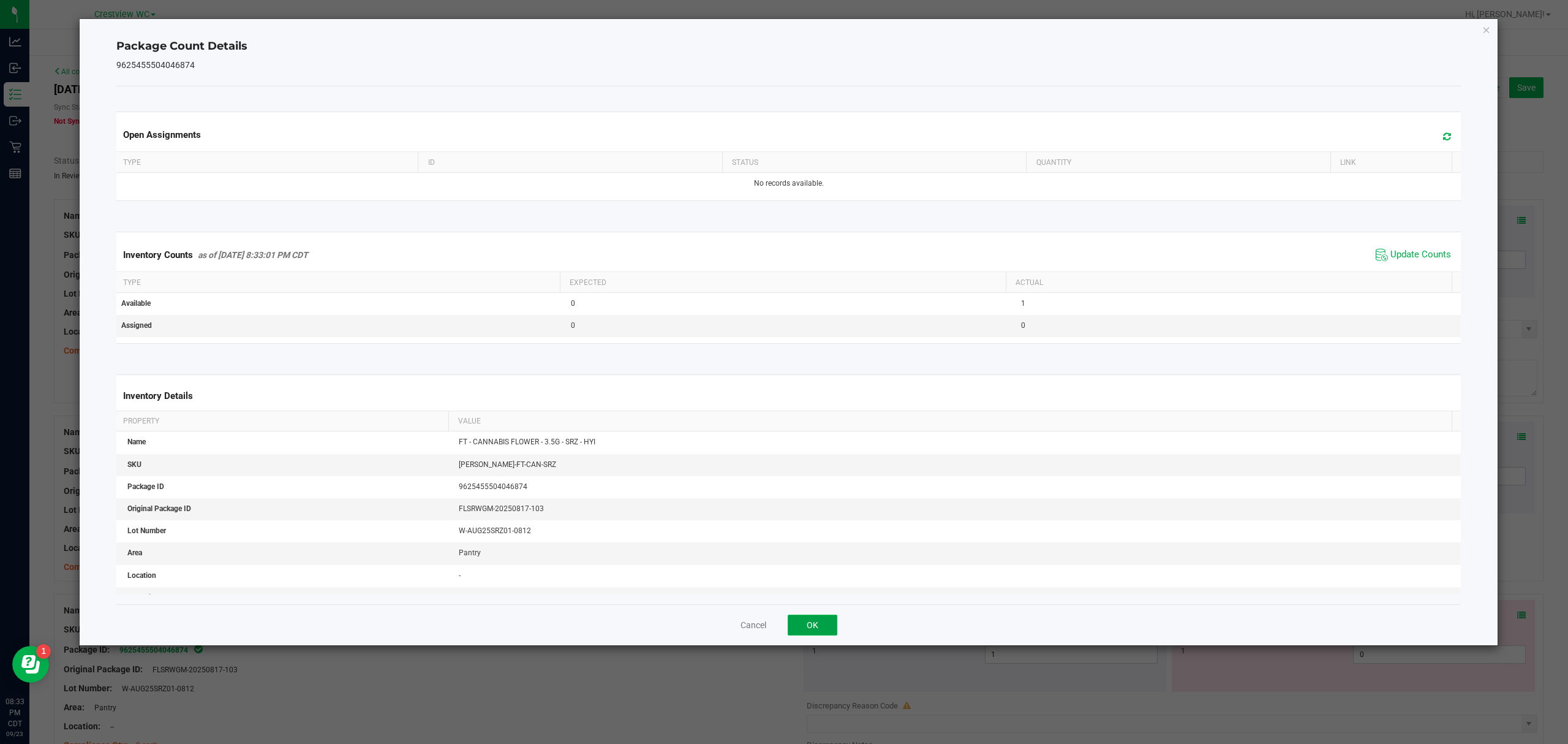
click at [821, 620] on button "OK" at bounding box center [813, 625] width 50 height 20
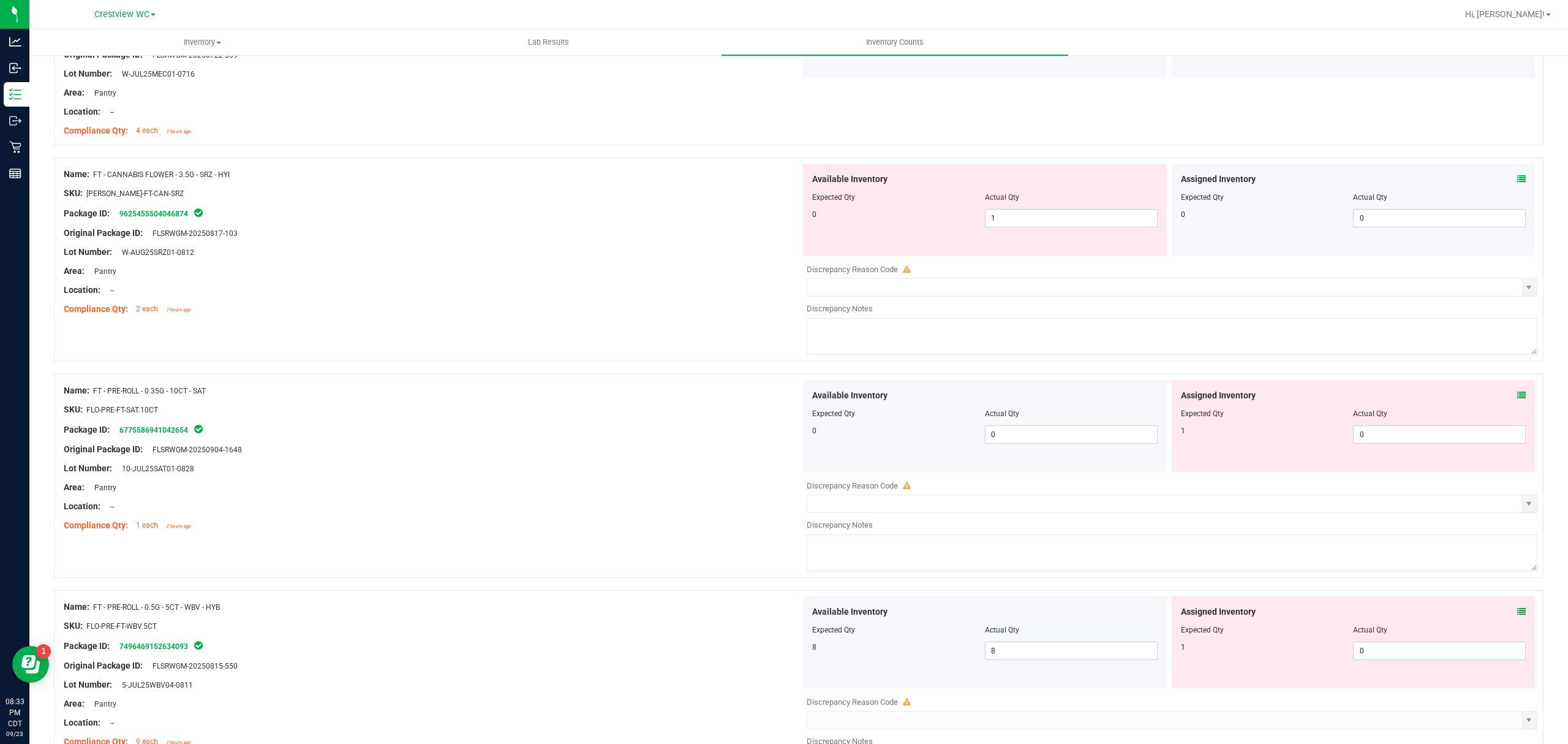
scroll to position [445, 0]
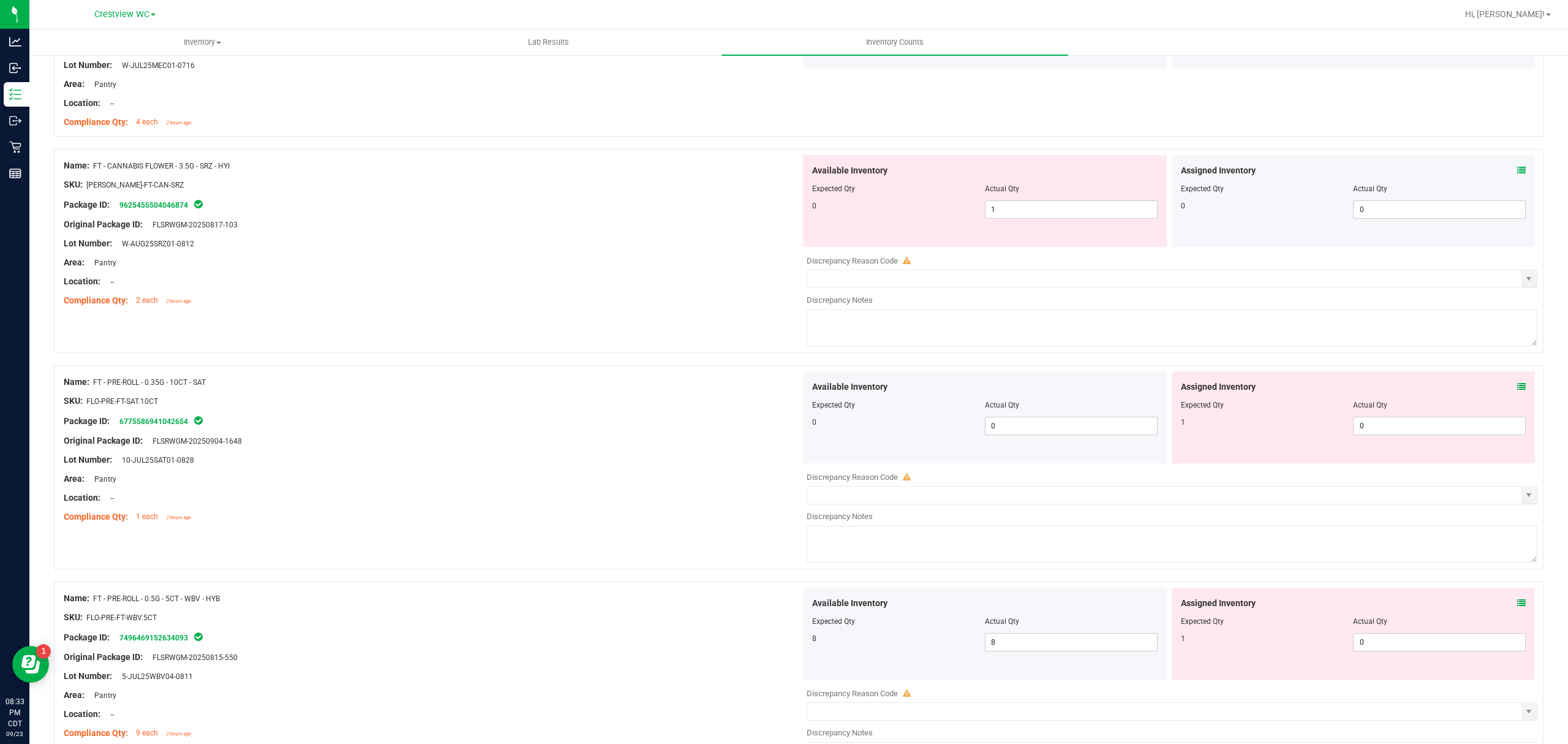
click at [1517, 388] on icon at bounding box center [1521, 387] width 9 height 9
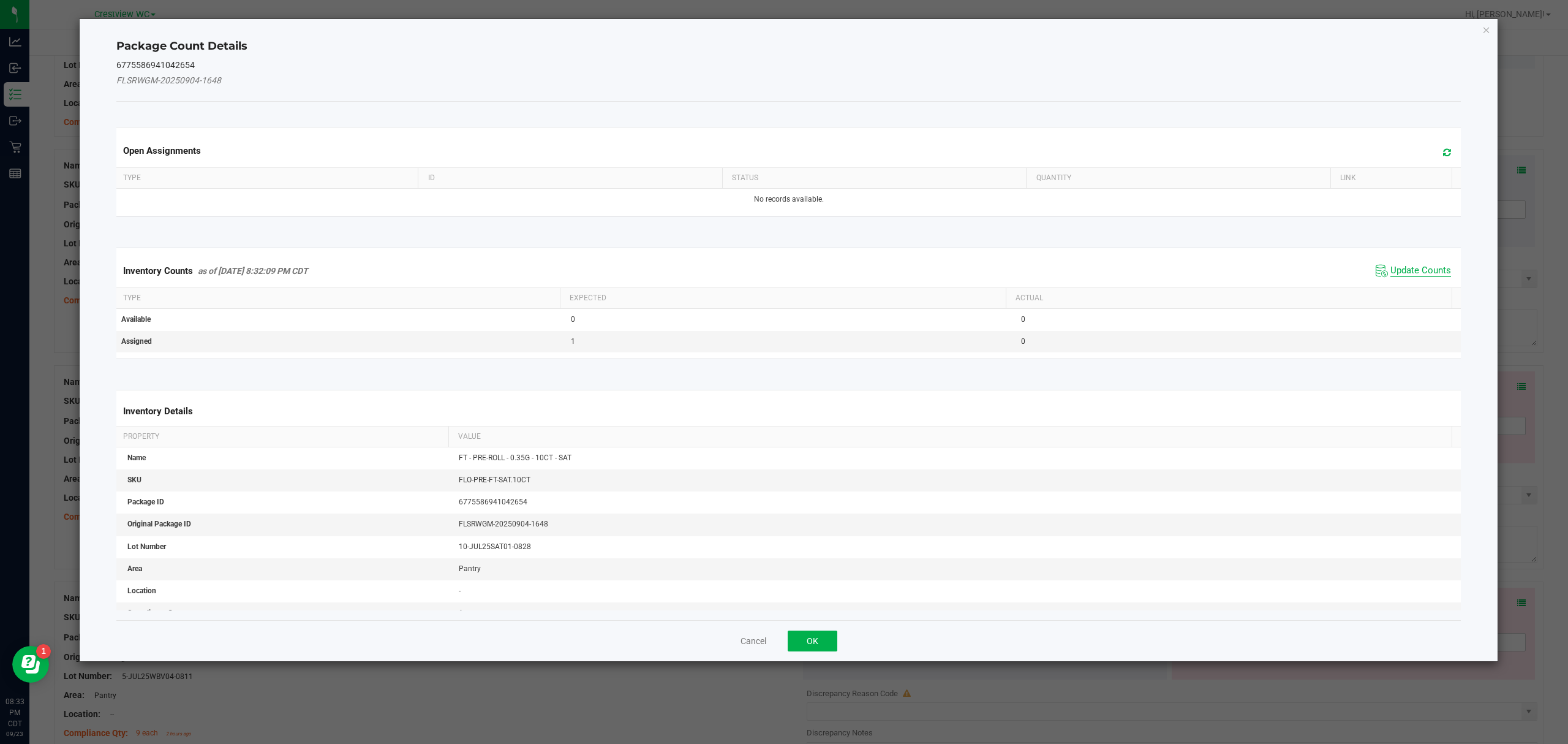
click at [1403, 275] on span "Update Counts" at bounding box center [1420, 271] width 61 height 12
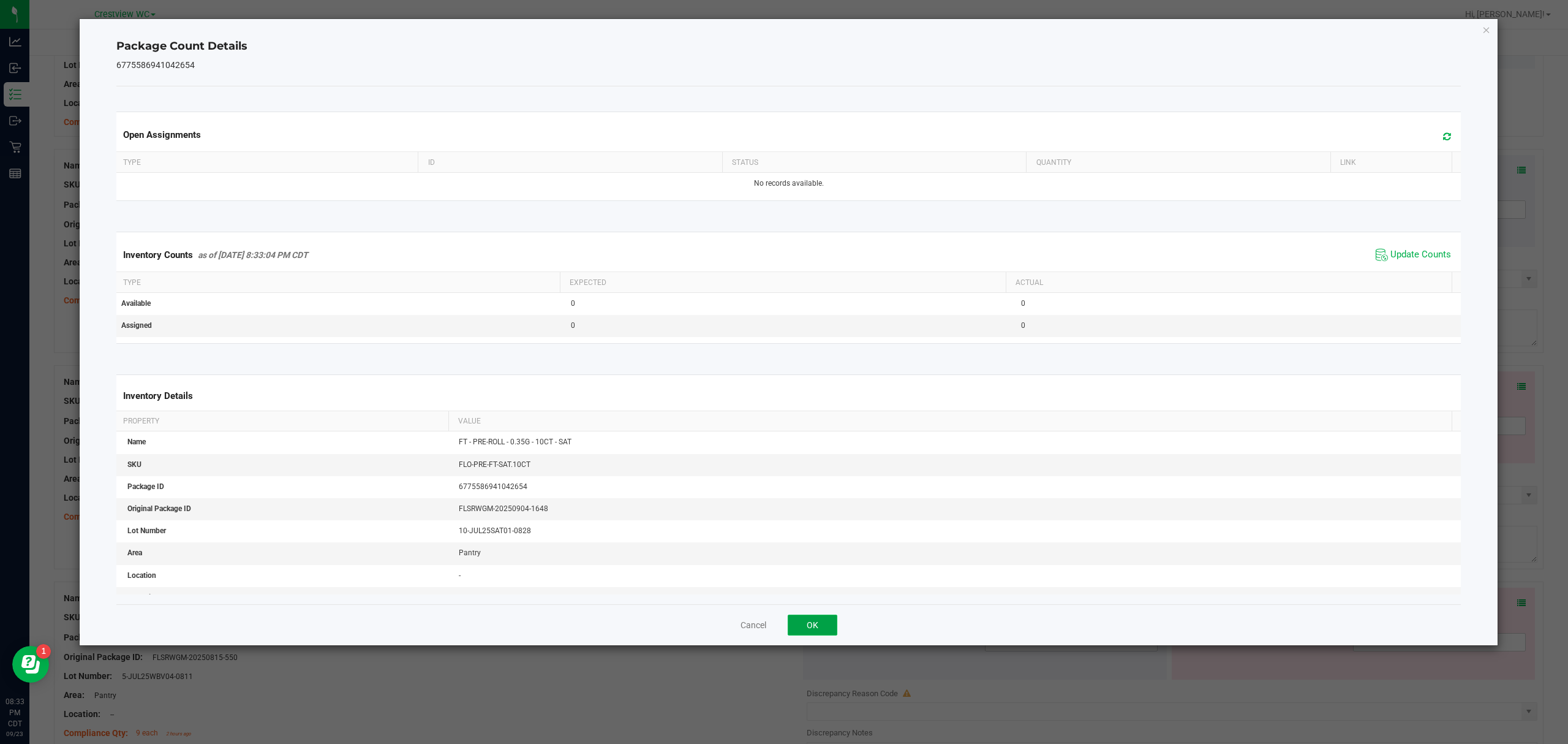
click at [807, 619] on button "OK" at bounding box center [813, 625] width 50 height 20
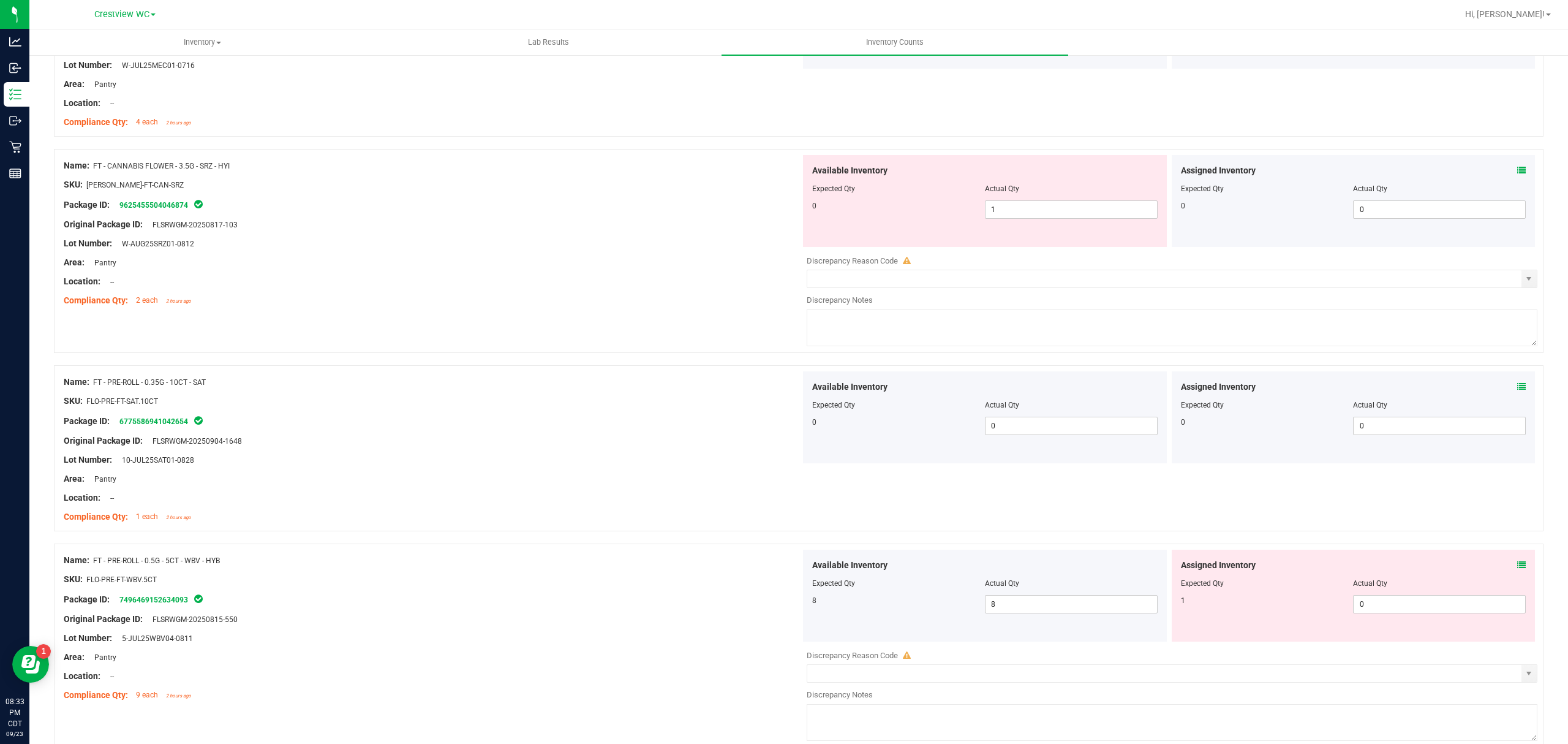
click at [1517, 565] on icon at bounding box center [1521, 565] width 9 height 9
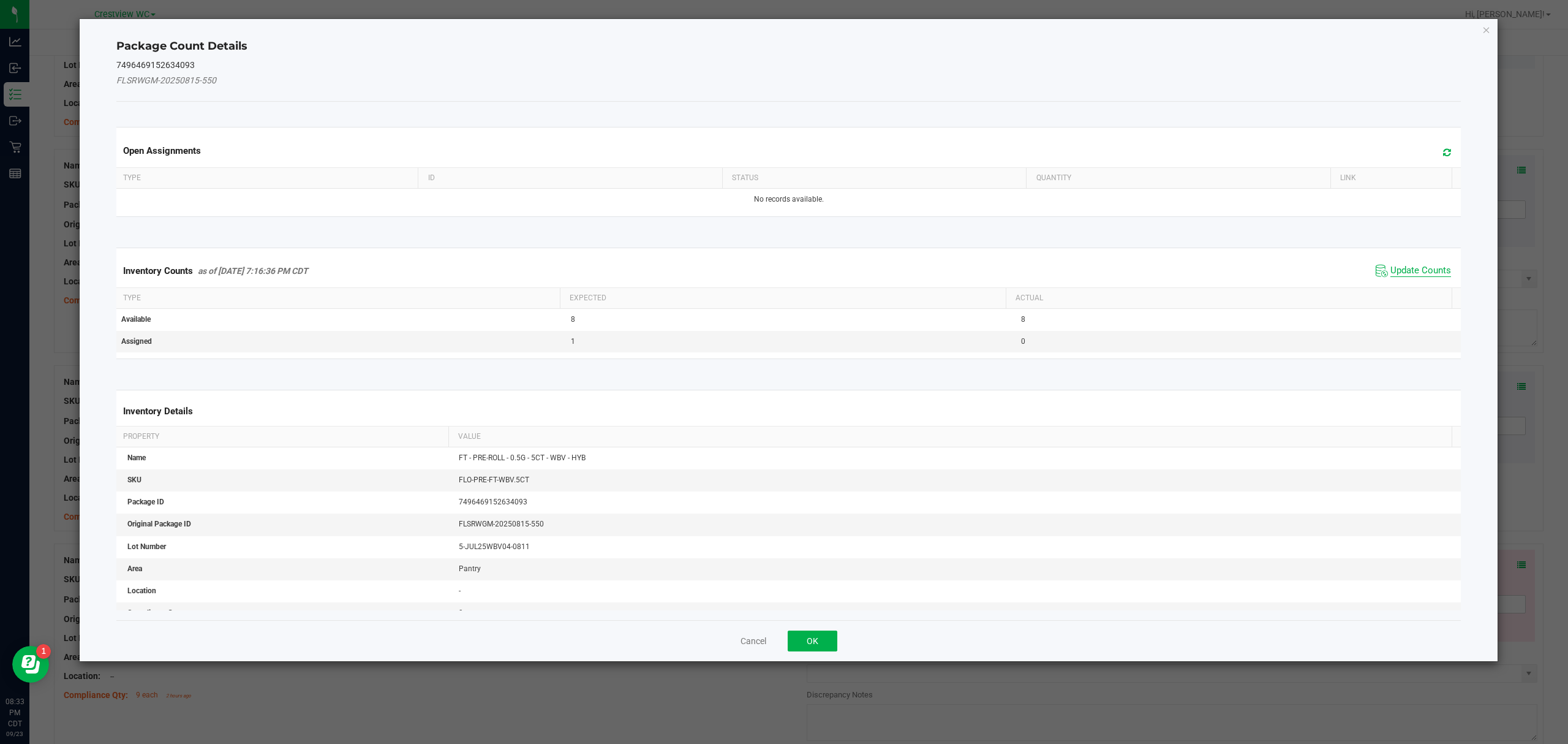
click at [1414, 271] on span "Update Counts" at bounding box center [1420, 271] width 61 height 12
click at [801, 631] on button "OK" at bounding box center [813, 641] width 50 height 20
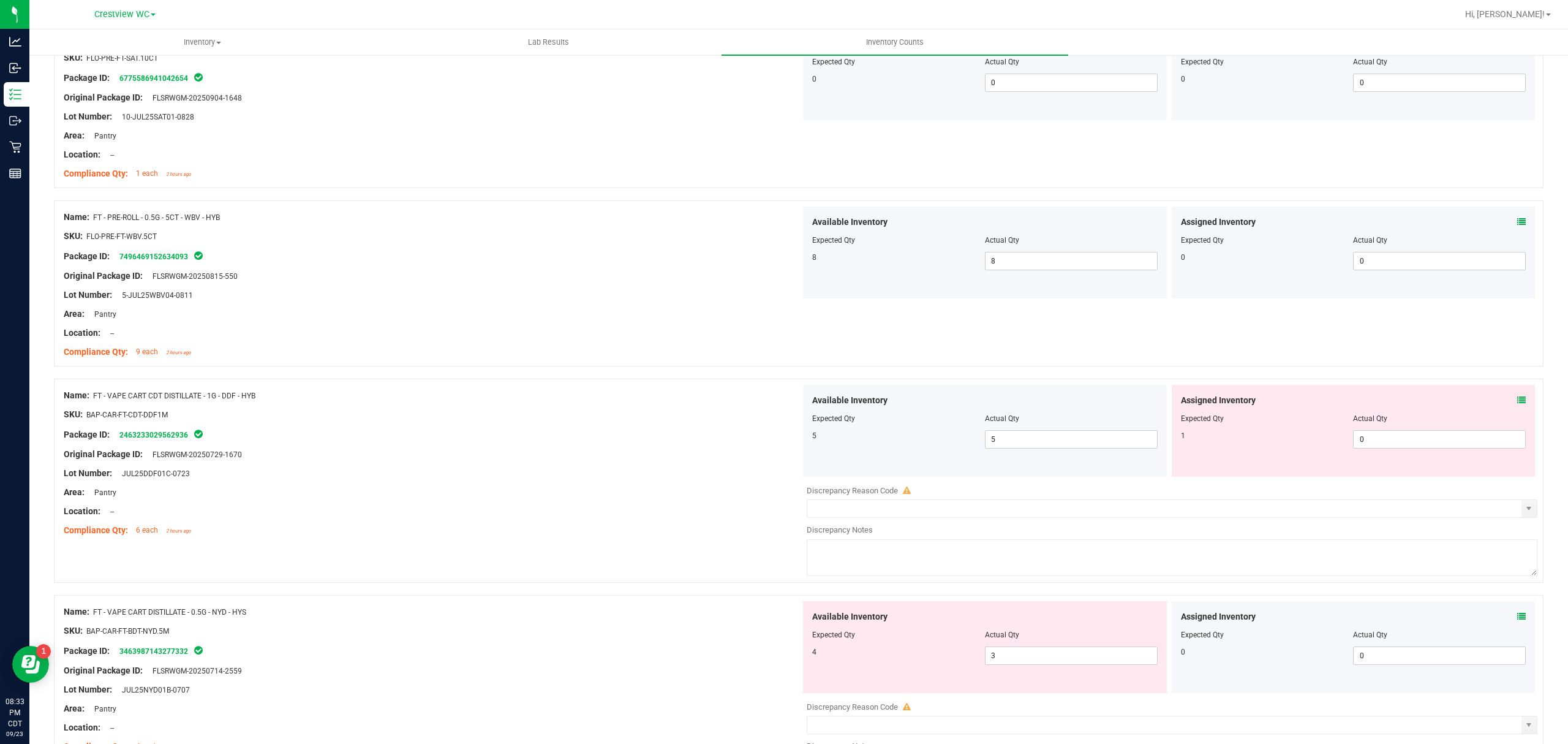
scroll to position [787, 0]
click at [1517, 402] on icon at bounding box center [1521, 401] width 9 height 9
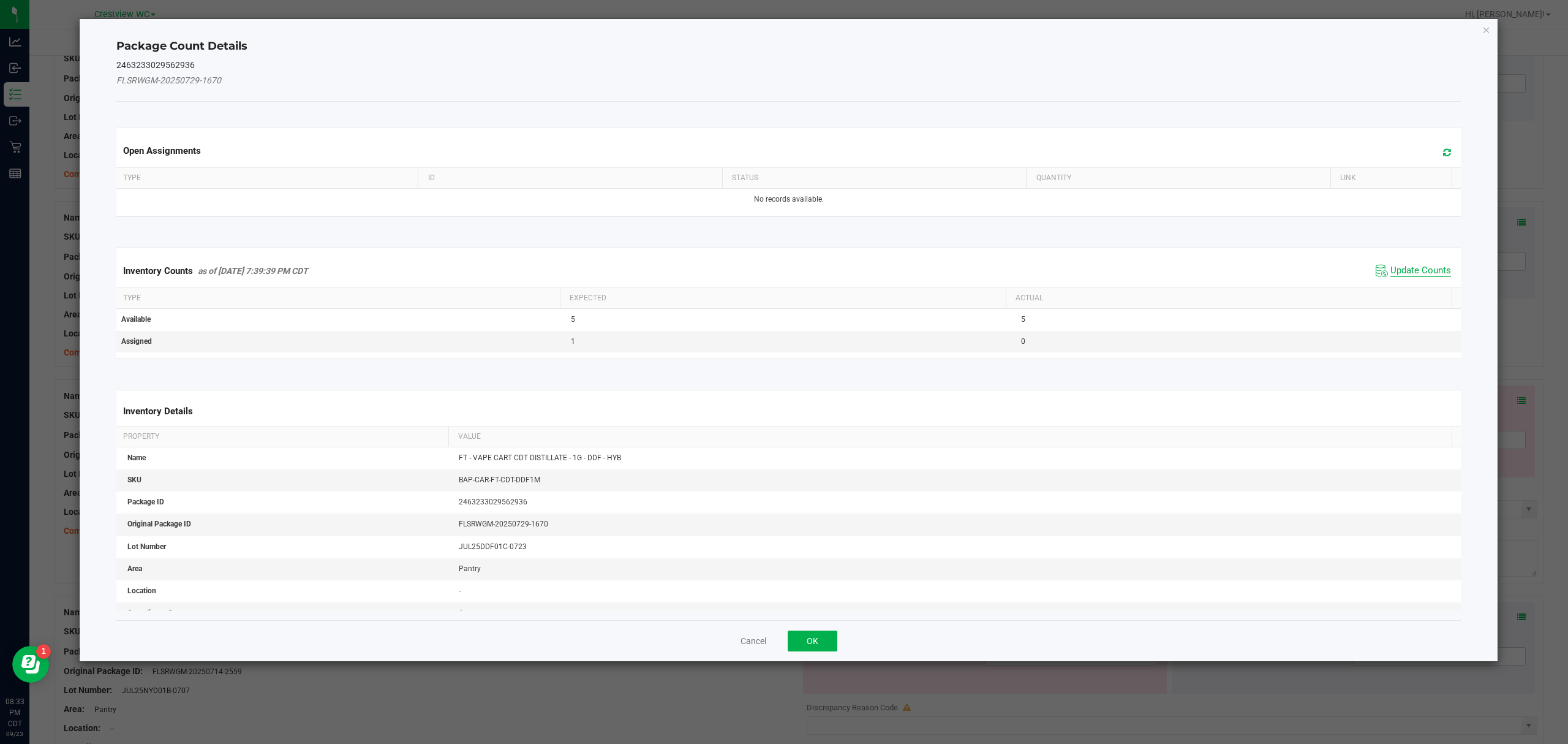
click at [1403, 274] on span "Update Counts" at bounding box center [1420, 271] width 61 height 12
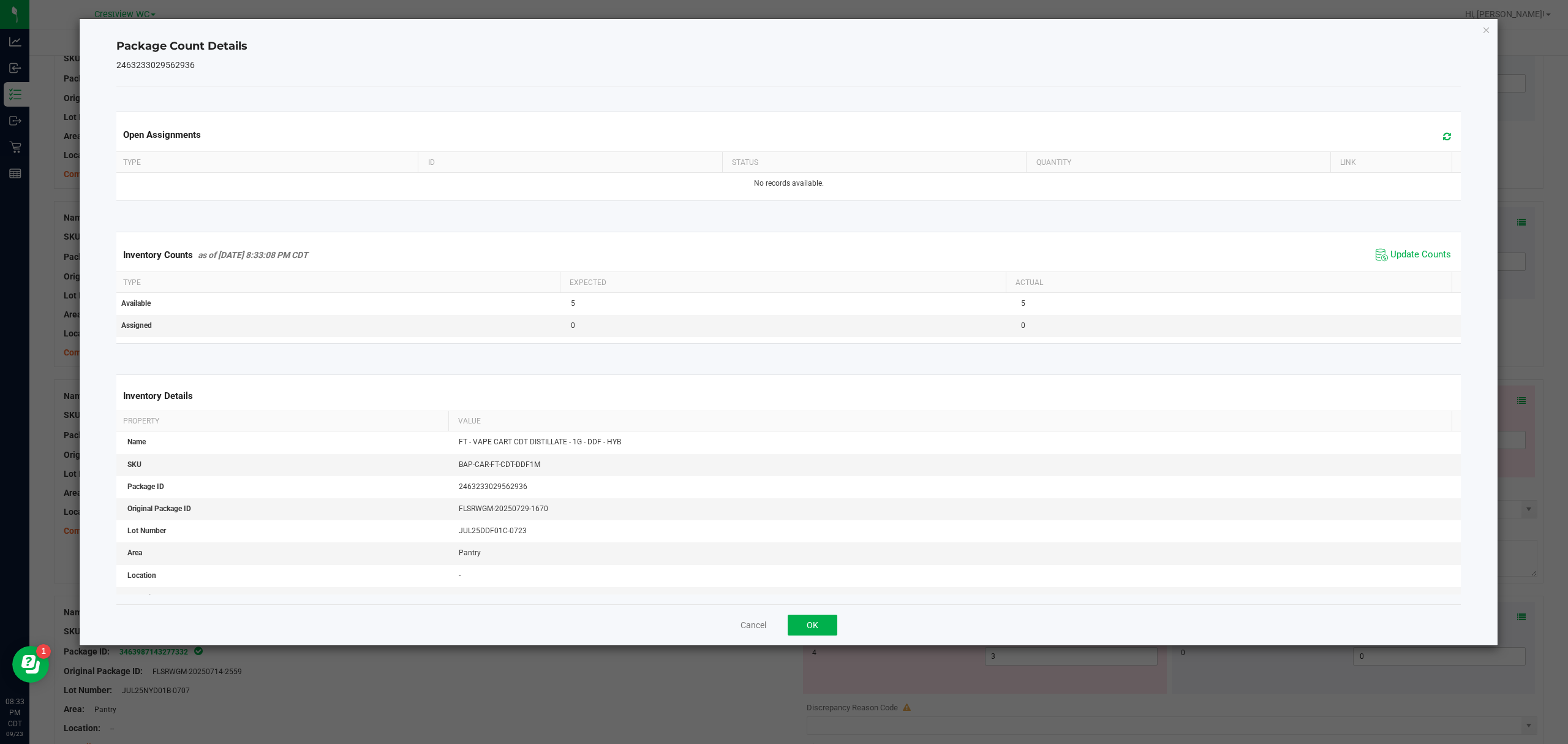
click at [799, 601] on div "Open Assignments Type ID Status Quantity Link No records available. Inventory C…" at bounding box center [788, 345] width 1345 height 518
click at [810, 616] on button "OK" at bounding box center [813, 625] width 50 height 20
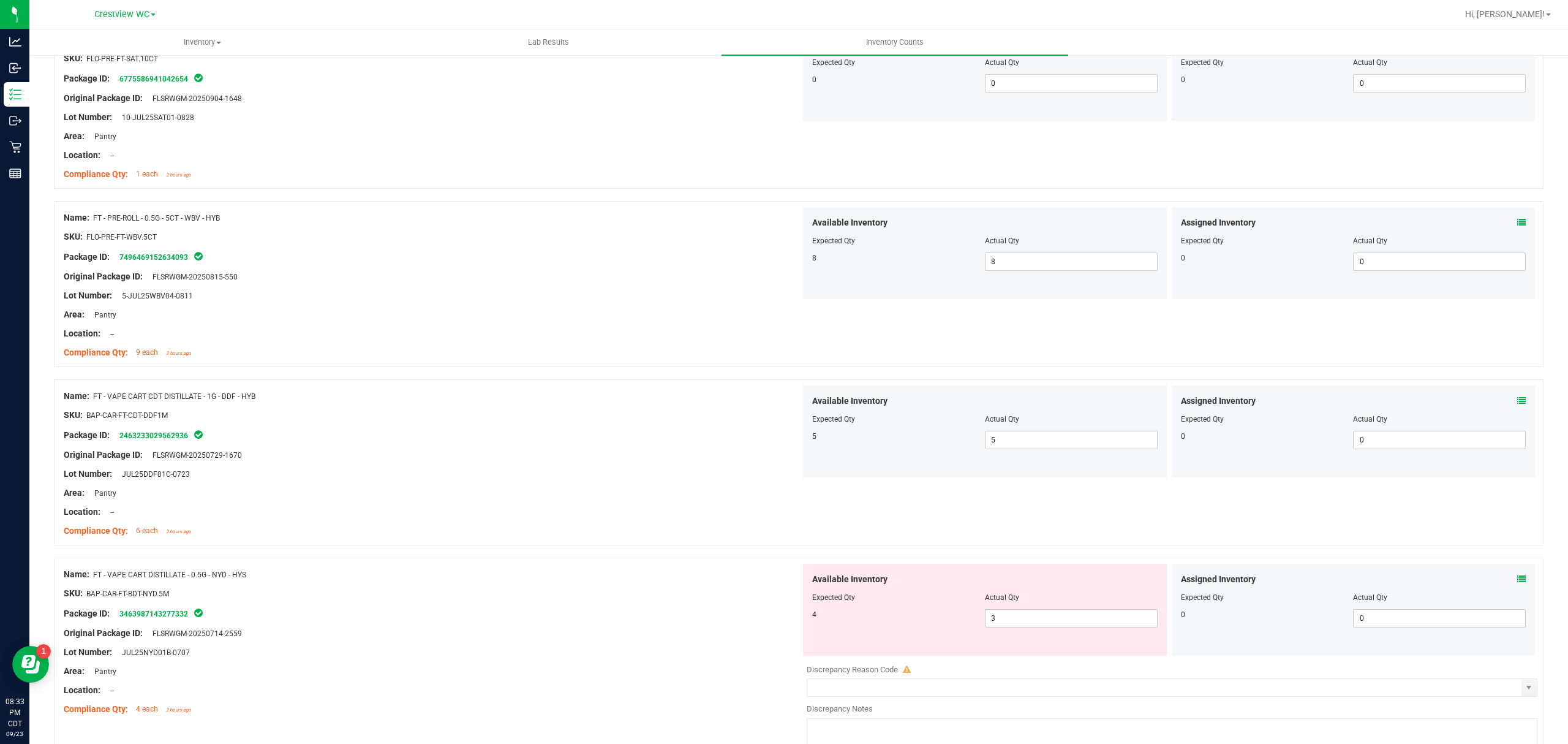
click at [1517, 582] on icon at bounding box center [1521, 579] width 9 height 9
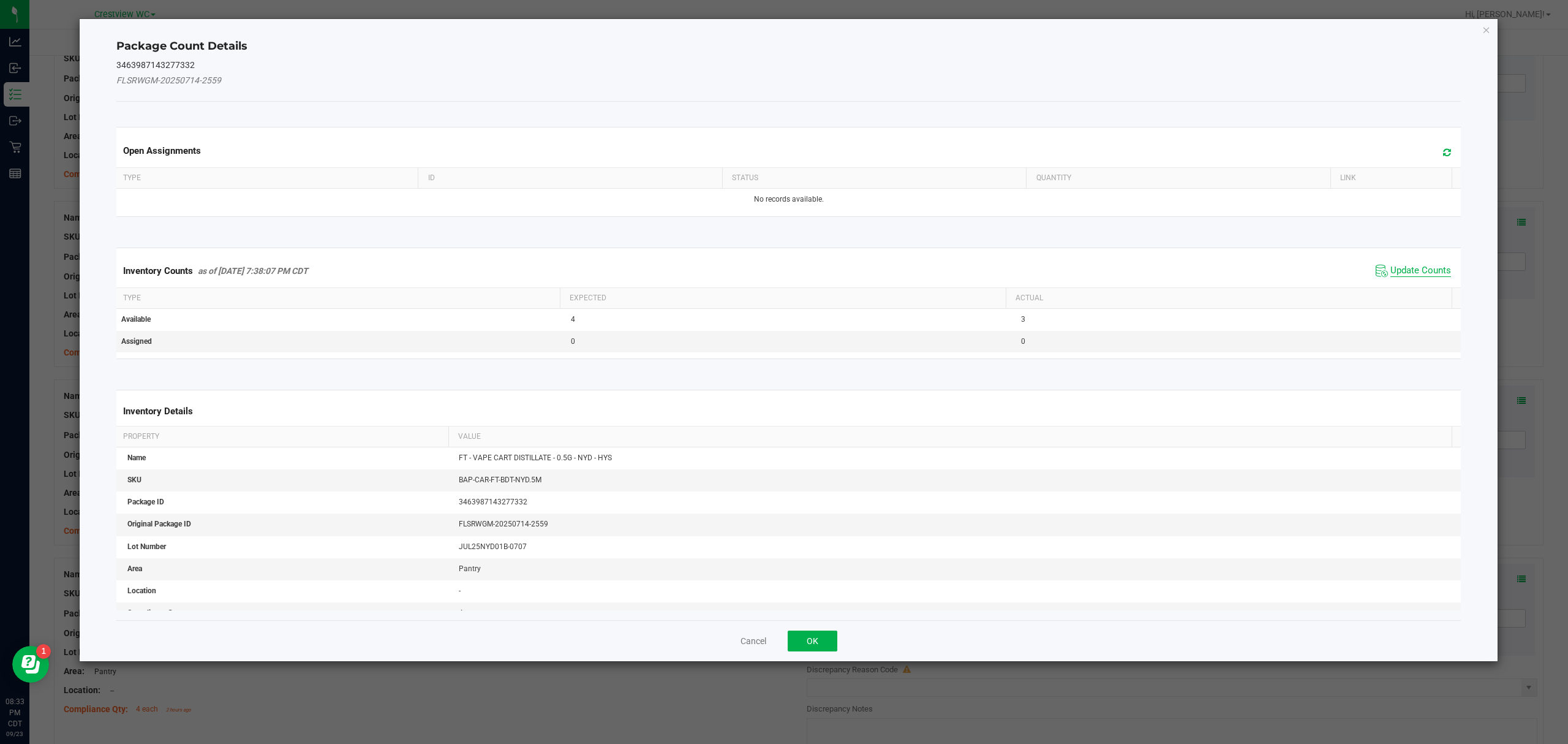
click at [1403, 271] on span "Update Counts" at bounding box center [1420, 271] width 61 height 12
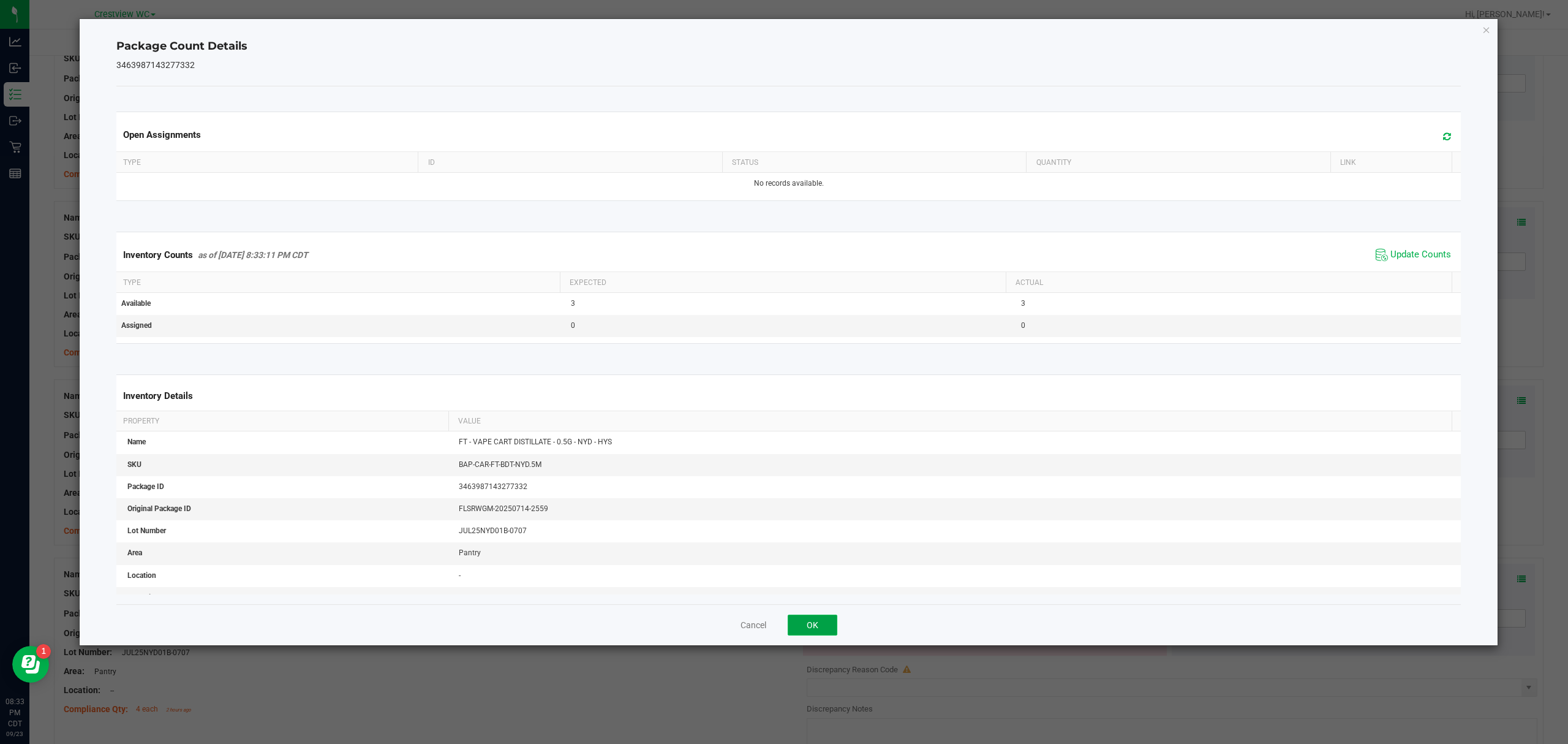
click at [811, 617] on button "OK" at bounding box center [813, 625] width 50 height 20
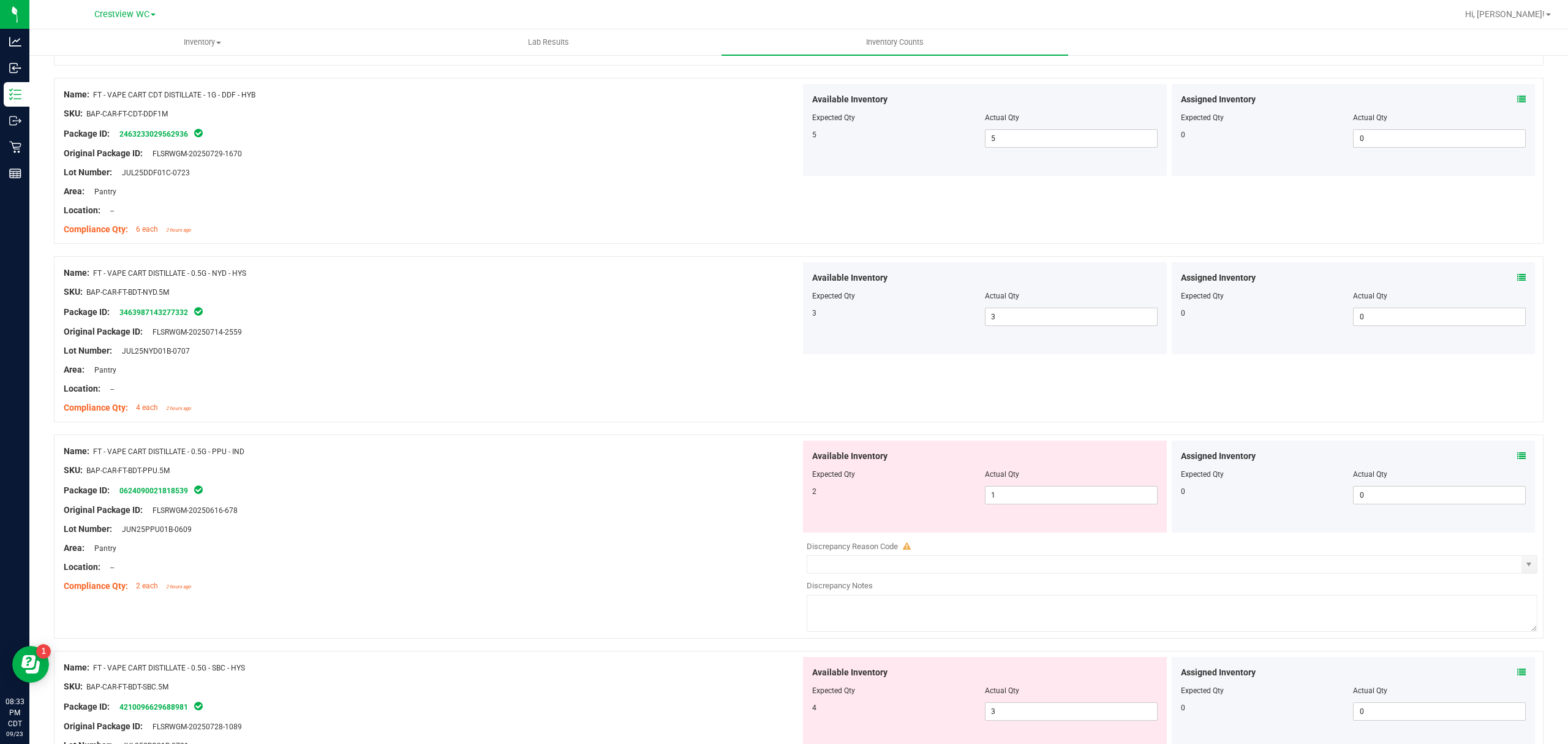
scroll to position [1116, 0]
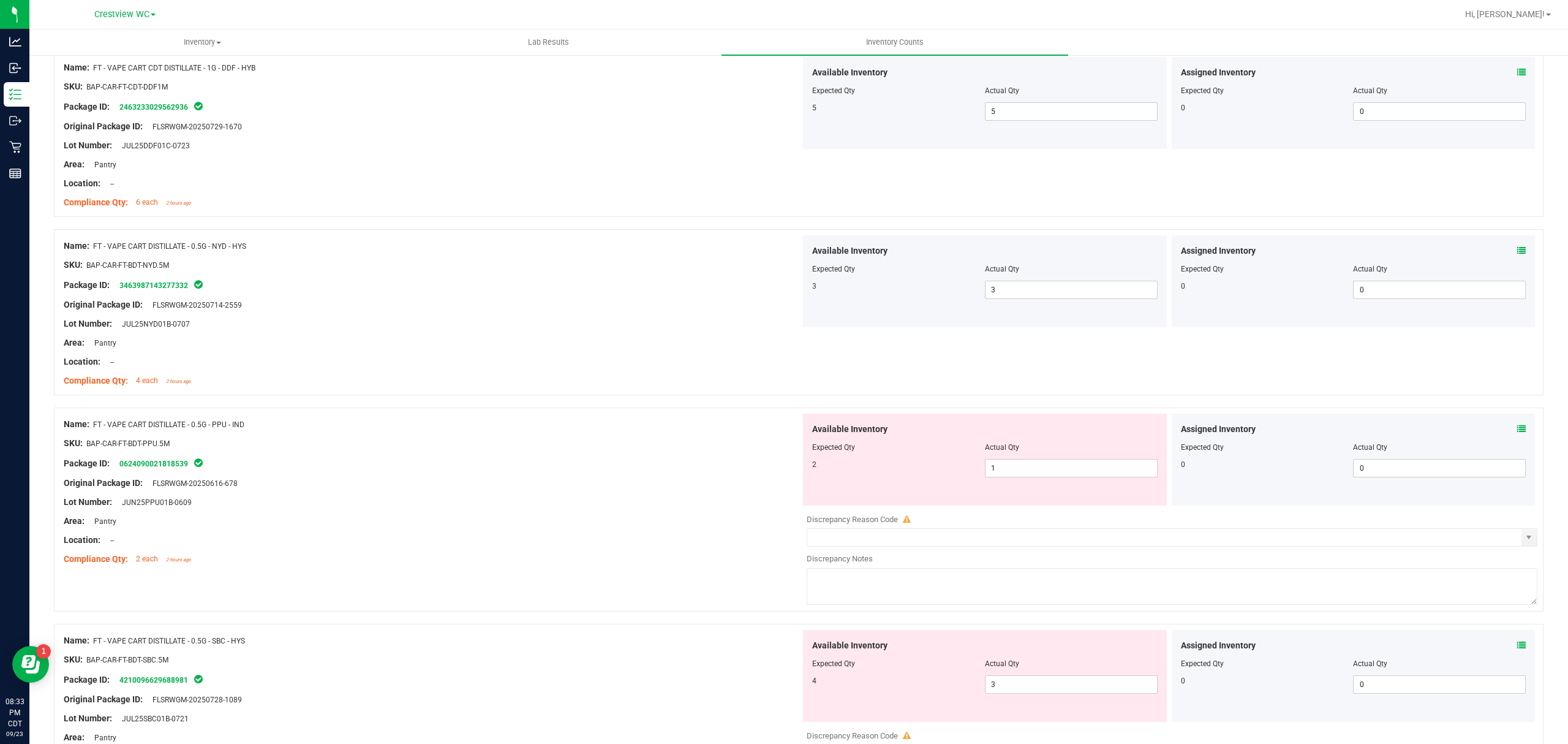
click at [1517, 429] on icon at bounding box center [1521, 429] width 9 height 9
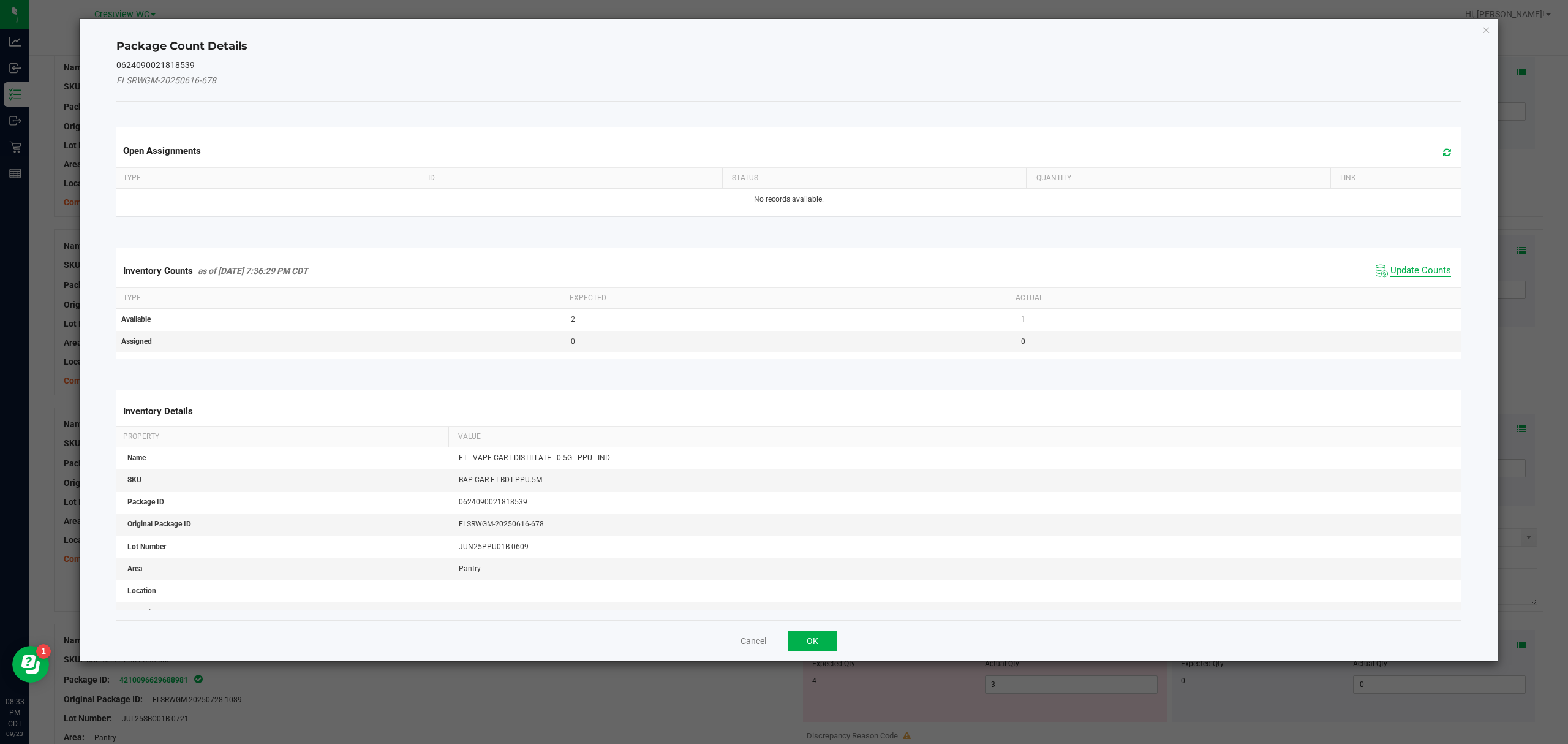
click at [1409, 268] on span "Update Counts" at bounding box center [1420, 271] width 61 height 12
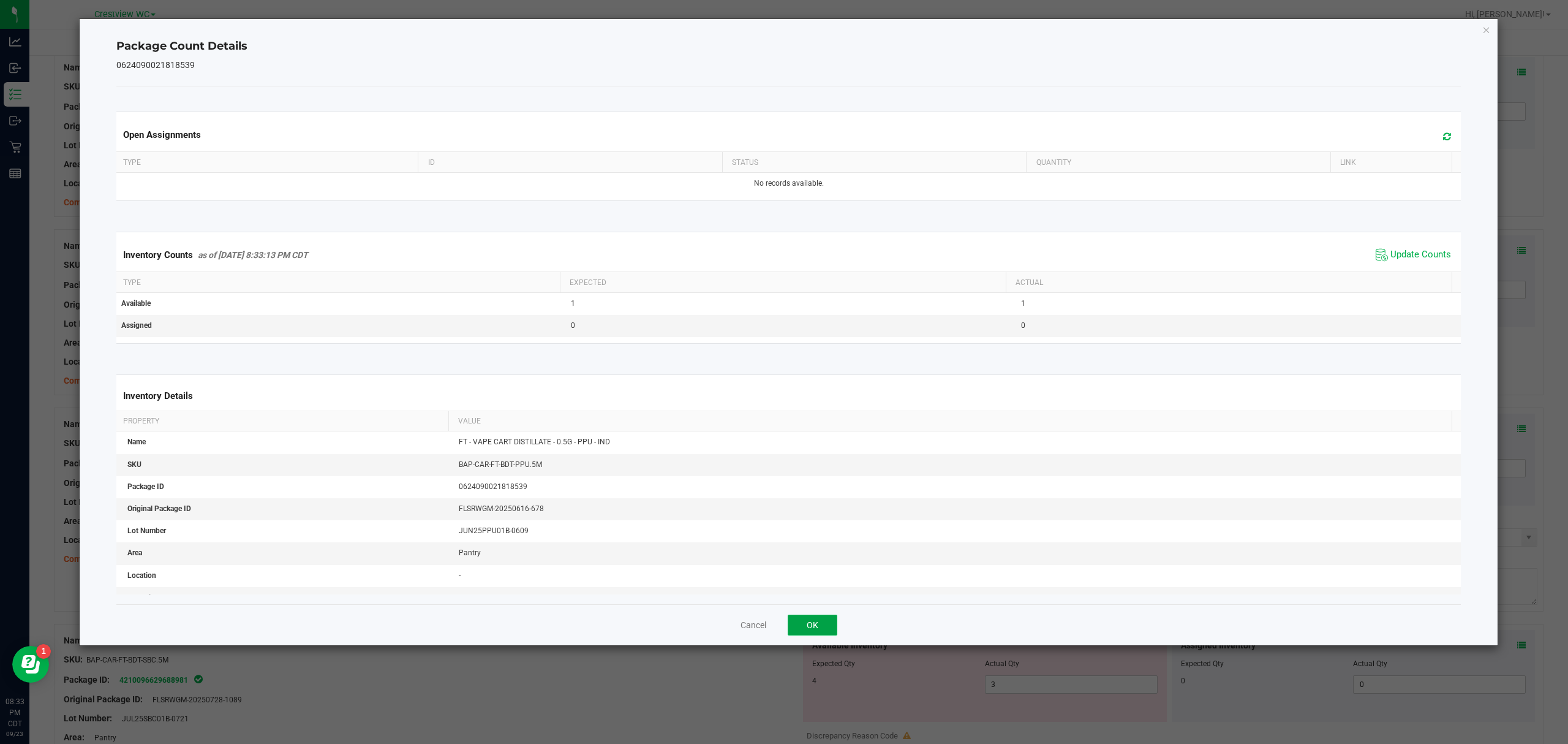
click at [813, 627] on button "OK" at bounding box center [813, 625] width 50 height 20
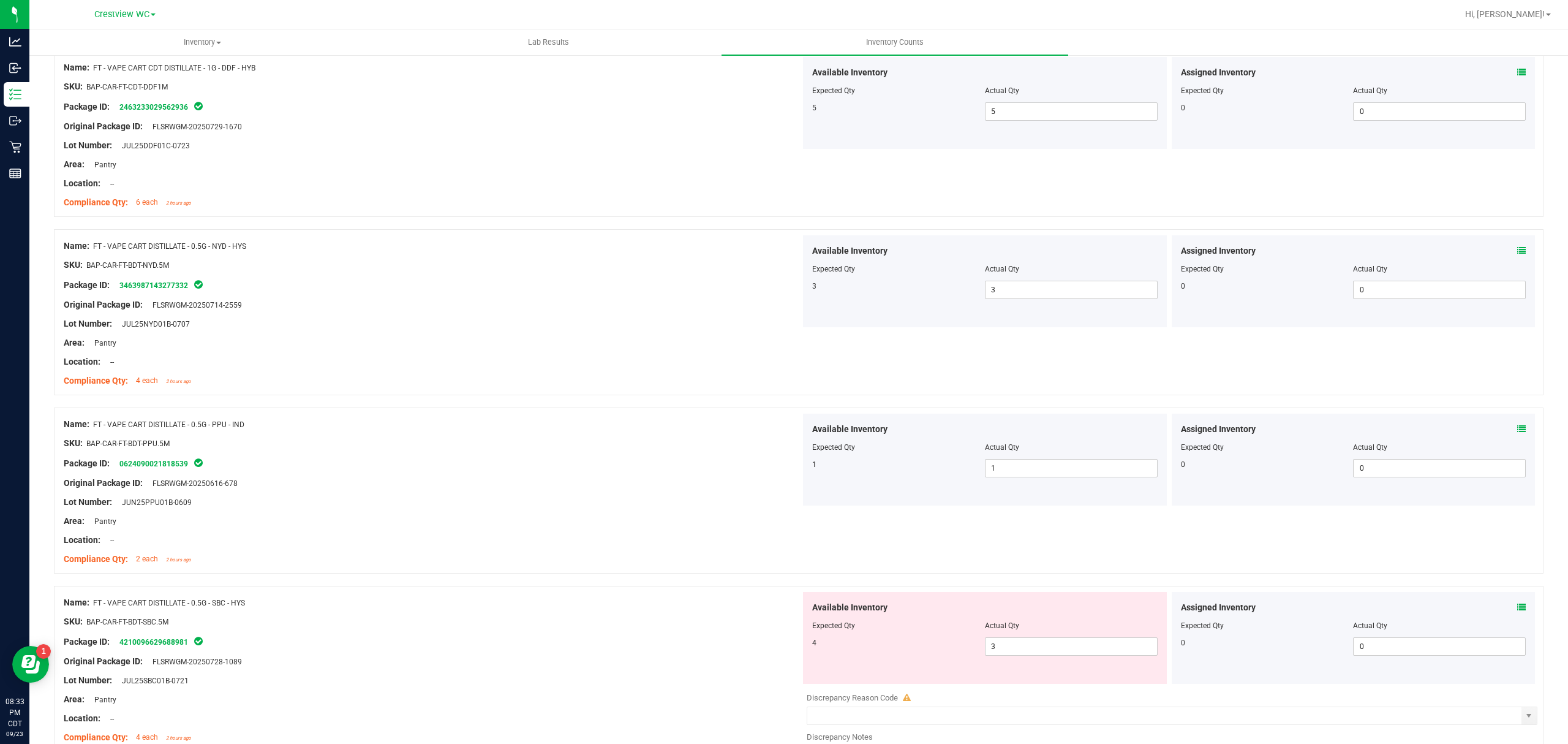
click at [1517, 611] on icon at bounding box center [1521, 607] width 9 height 9
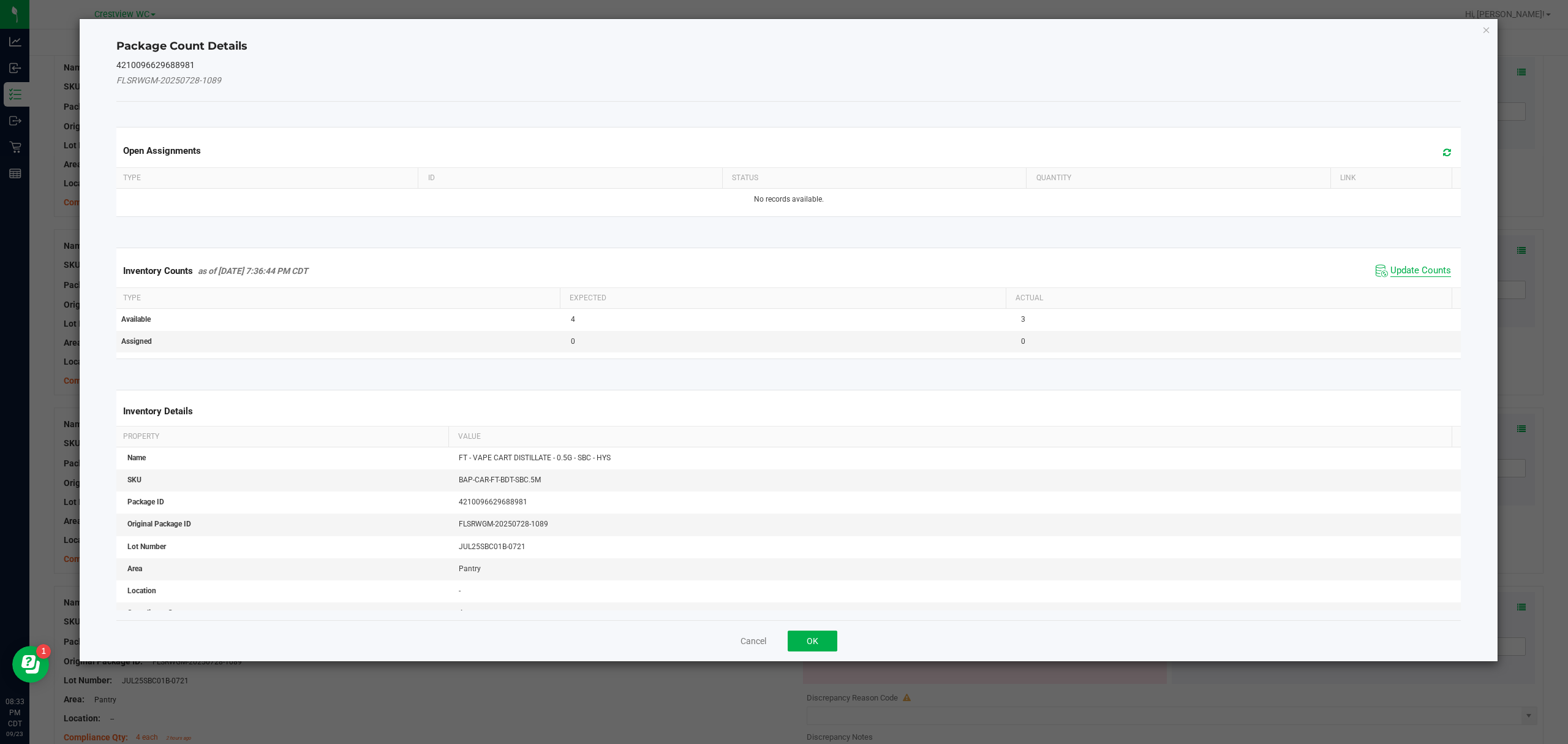
click at [1403, 273] on span "Update Counts" at bounding box center [1420, 271] width 61 height 12
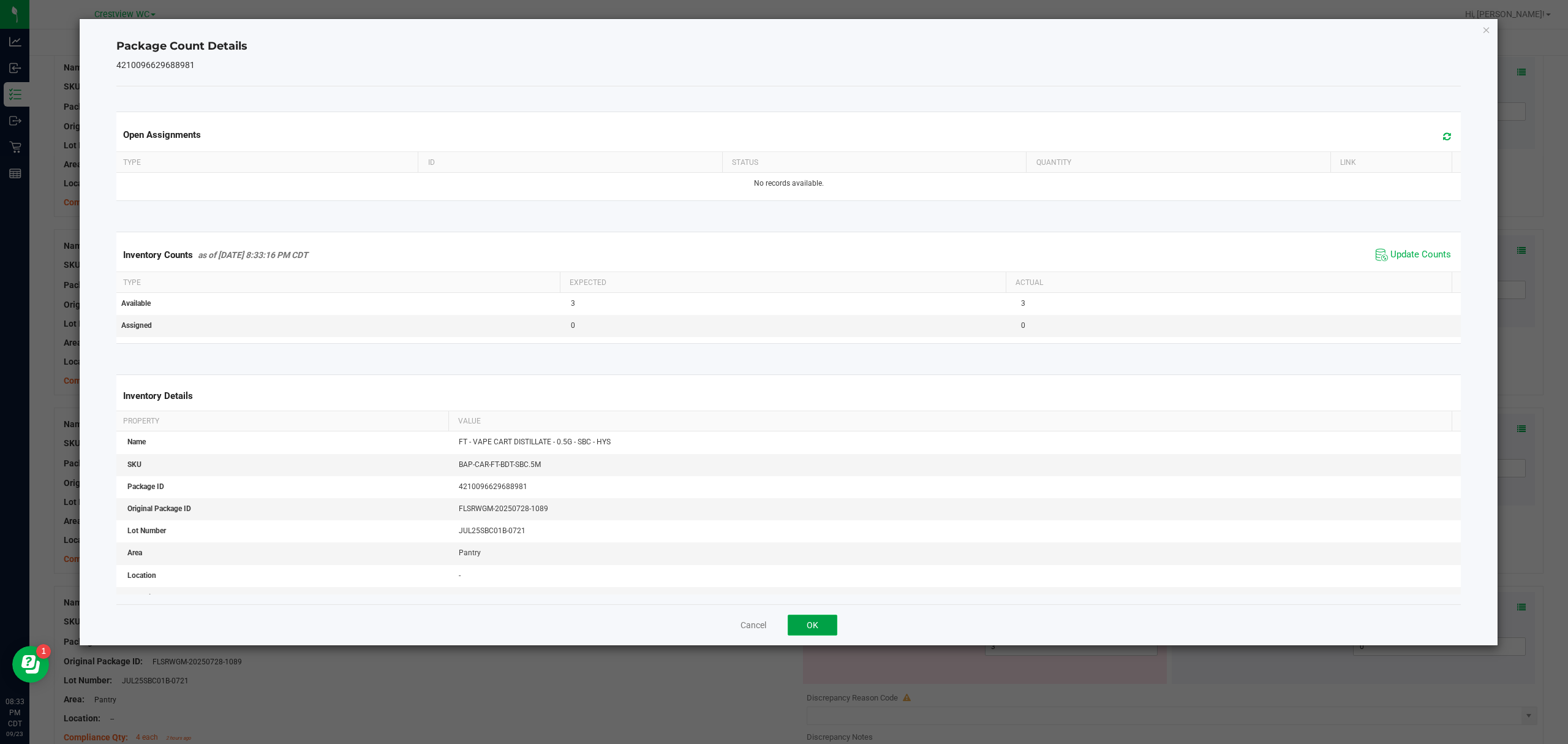
click at [811, 626] on button "OK" at bounding box center [813, 625] width 50 height 20
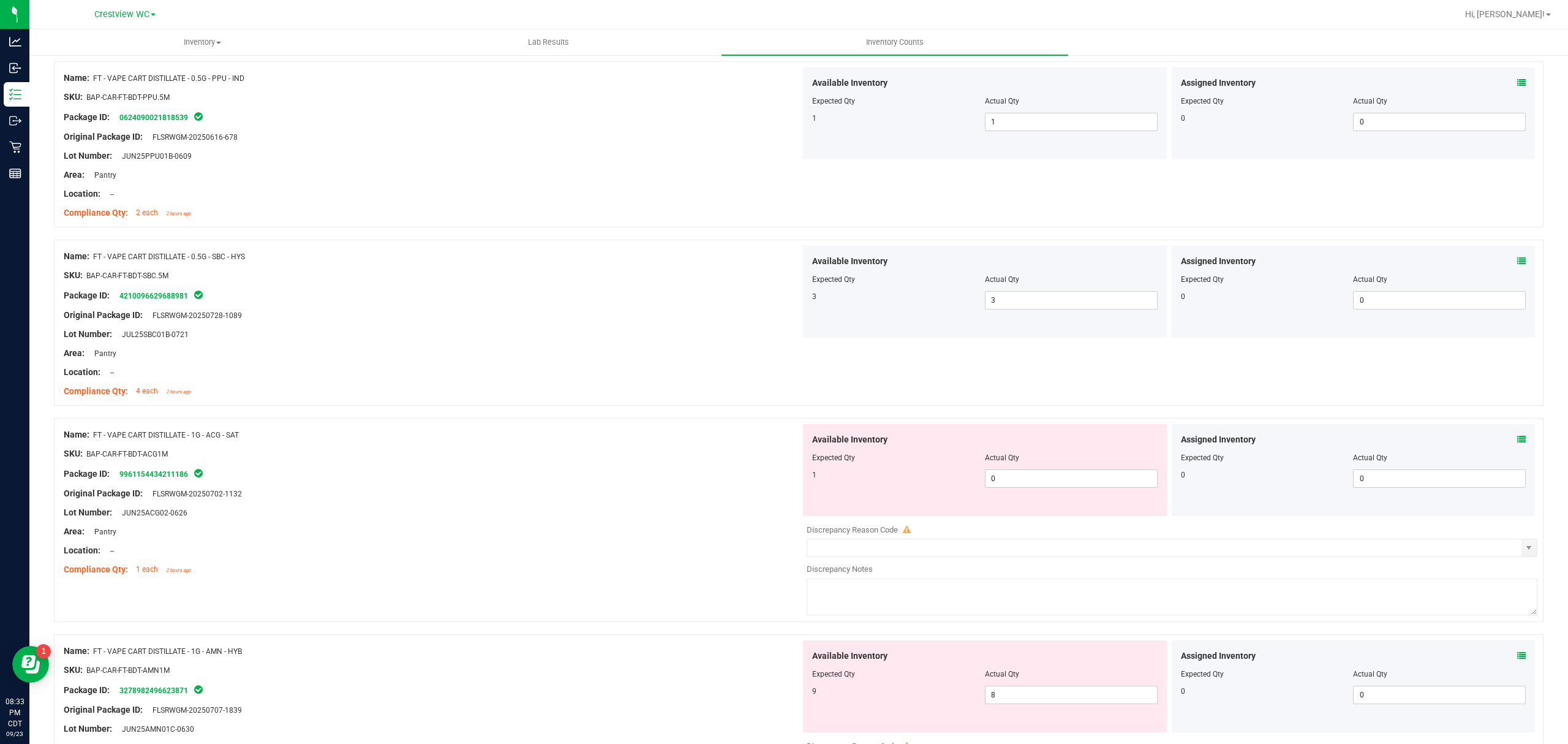
scroll to position [1463, 0]
click at [1517, 441] on icon at bounding box center [1521, 437] width 9 height 9
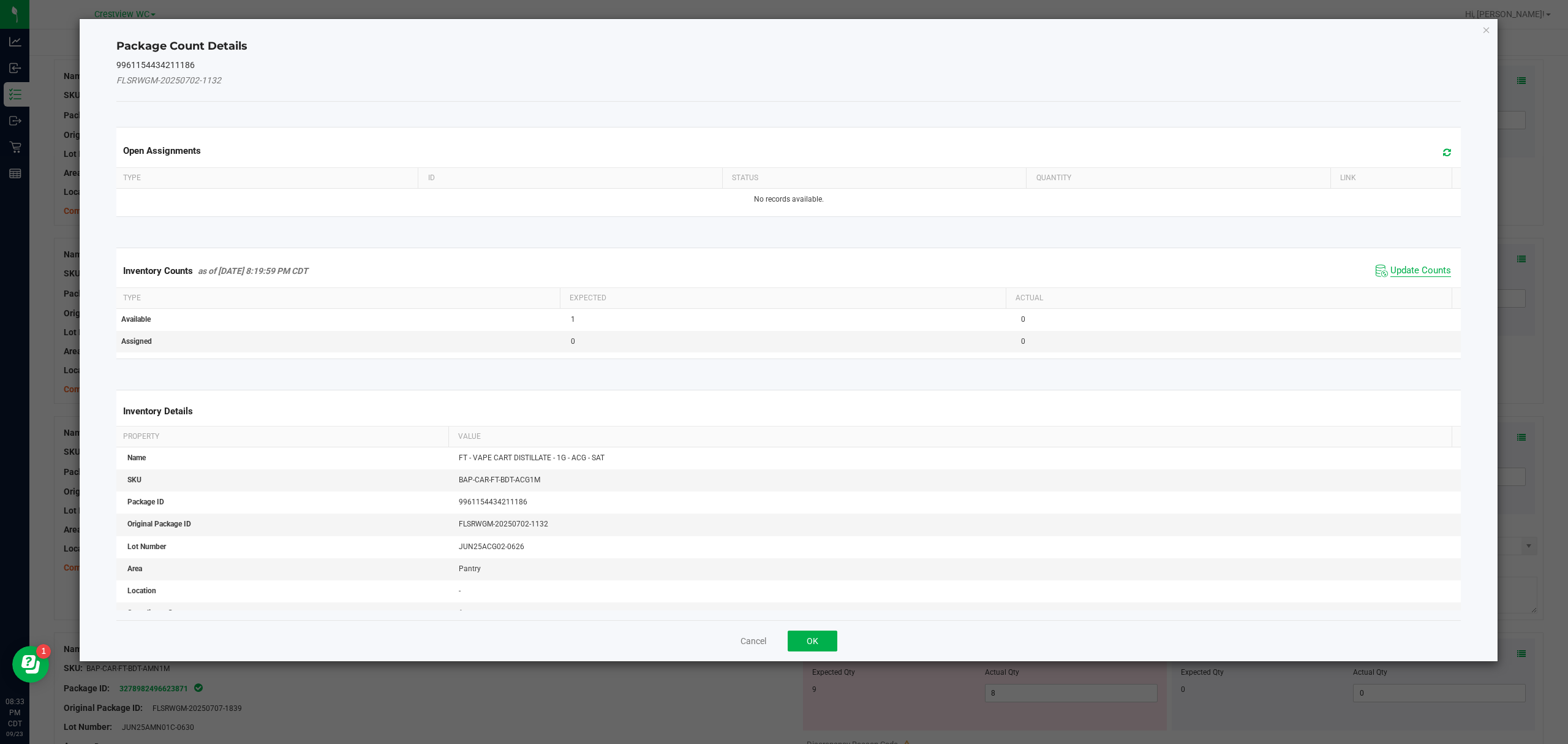
click at [1416, 274] on span "Update Counts" at bounding box center [1420, 271] width 61 height 12
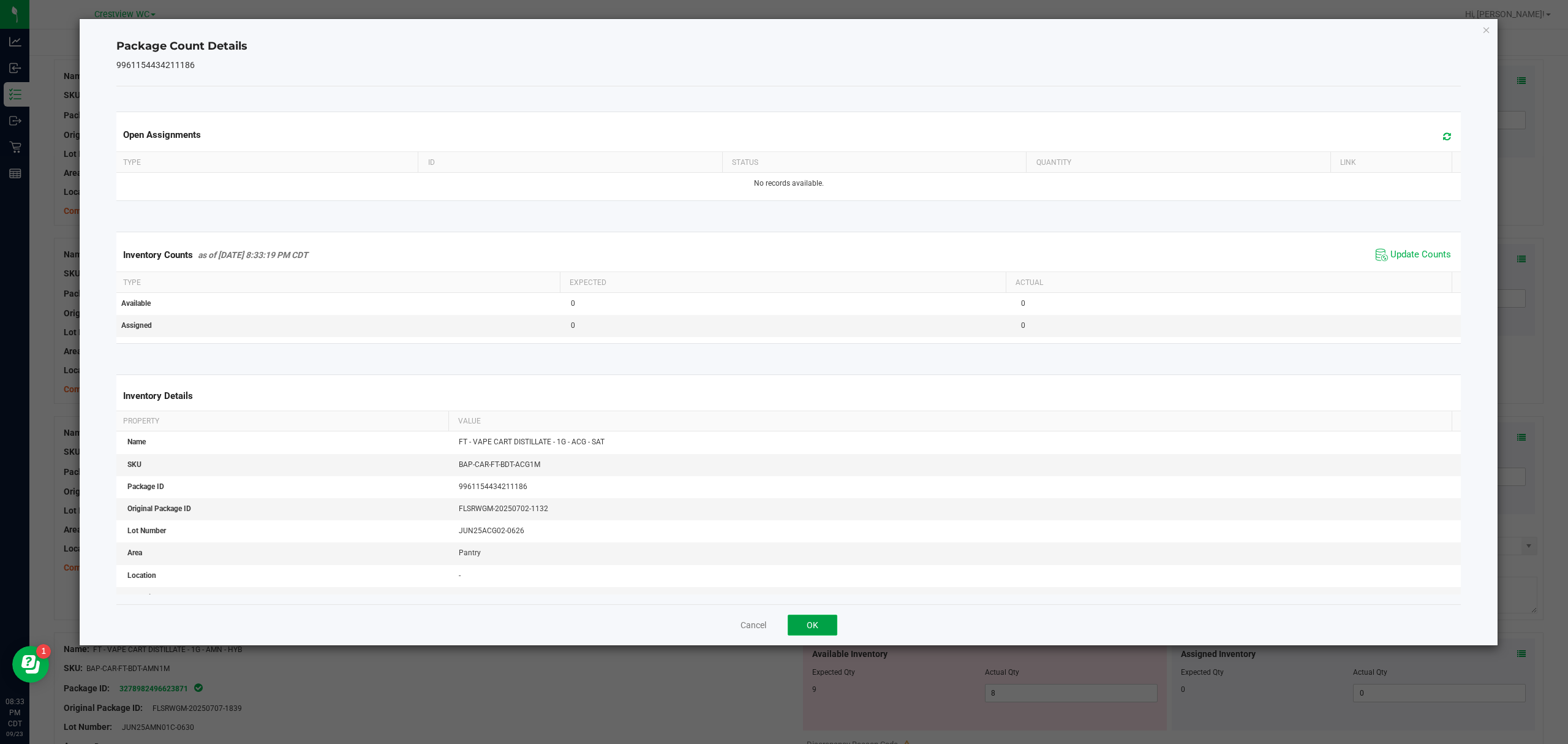
click at [819, 627] on button "OK" at bounding box center [813, 625] width 50 height 20
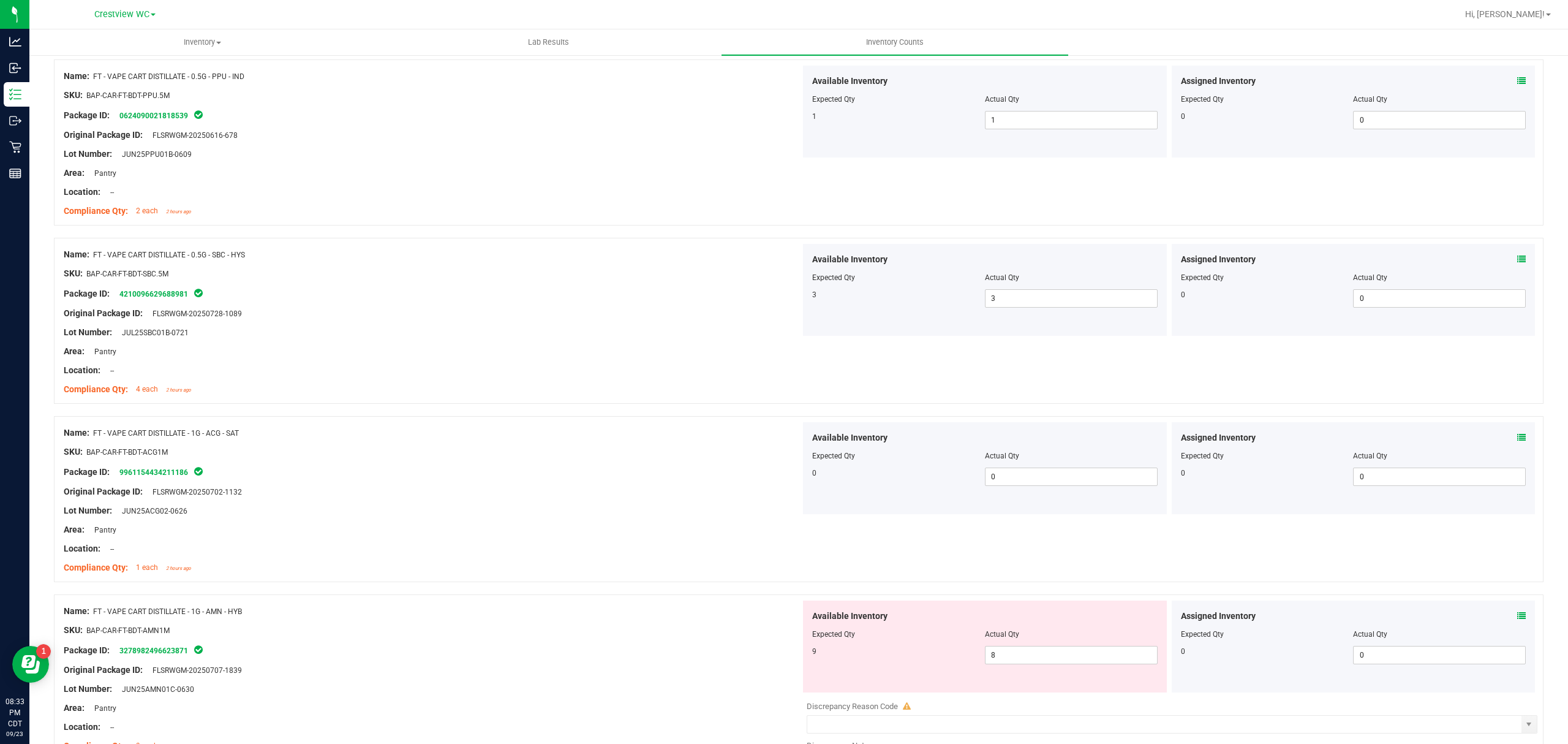
click at [1517, 617] on icon at bounding box center [1521, 616] width 9 height 9
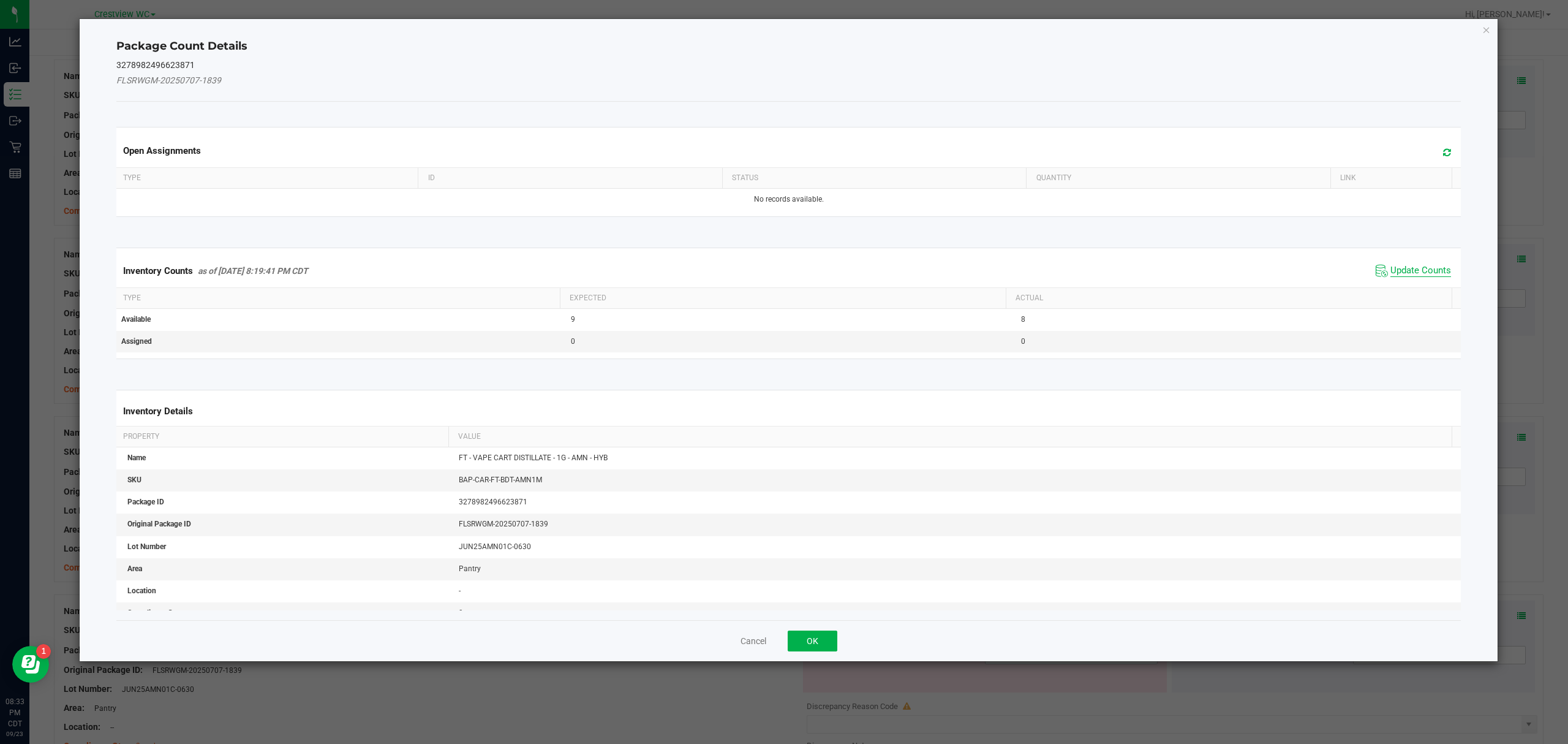
click at [1407, 273] on span "Update Counts" at bounding box center [1420, 271] width 61 height 12
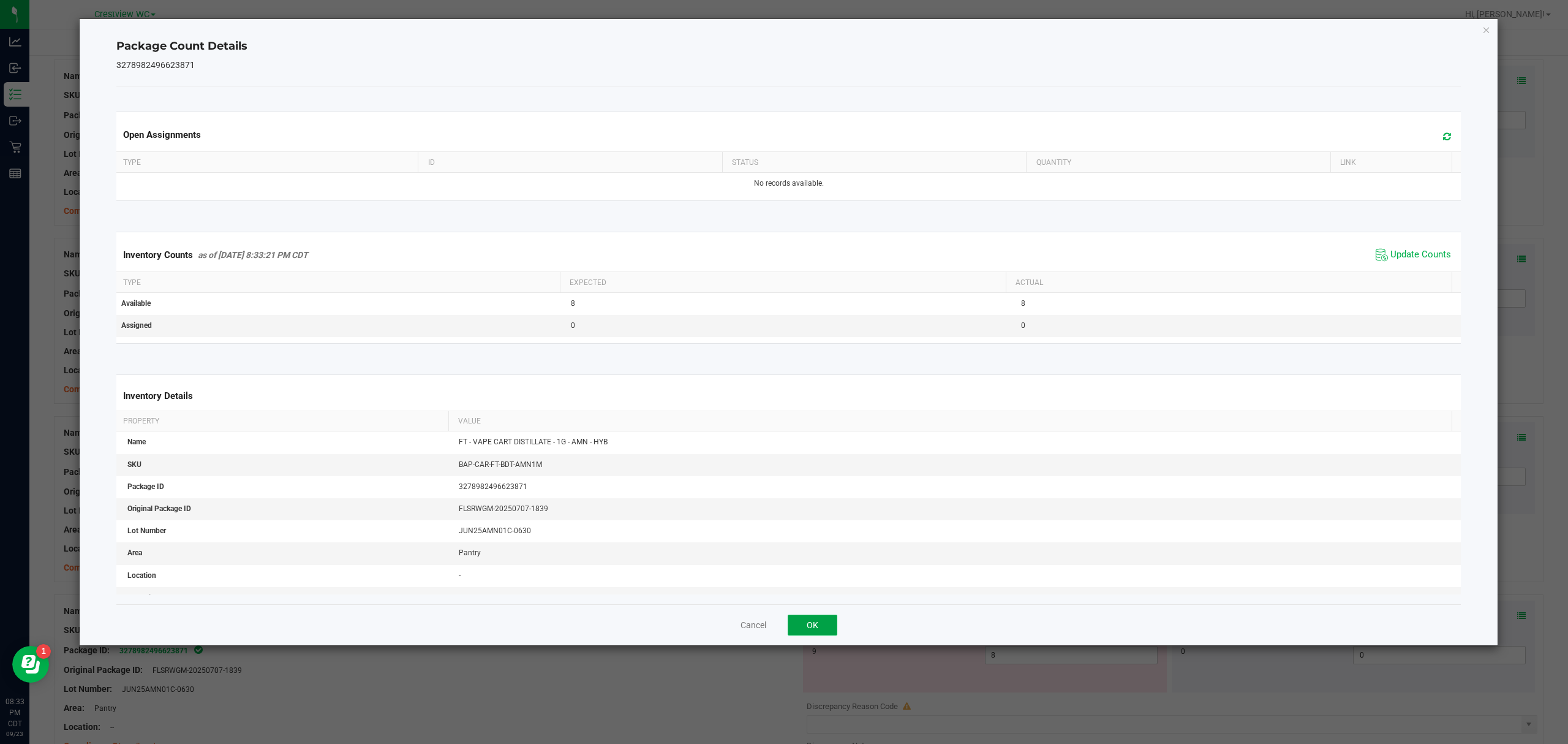
click at [830, 631] on button "OK" at bounding box center [813, 625] width 50 height 20
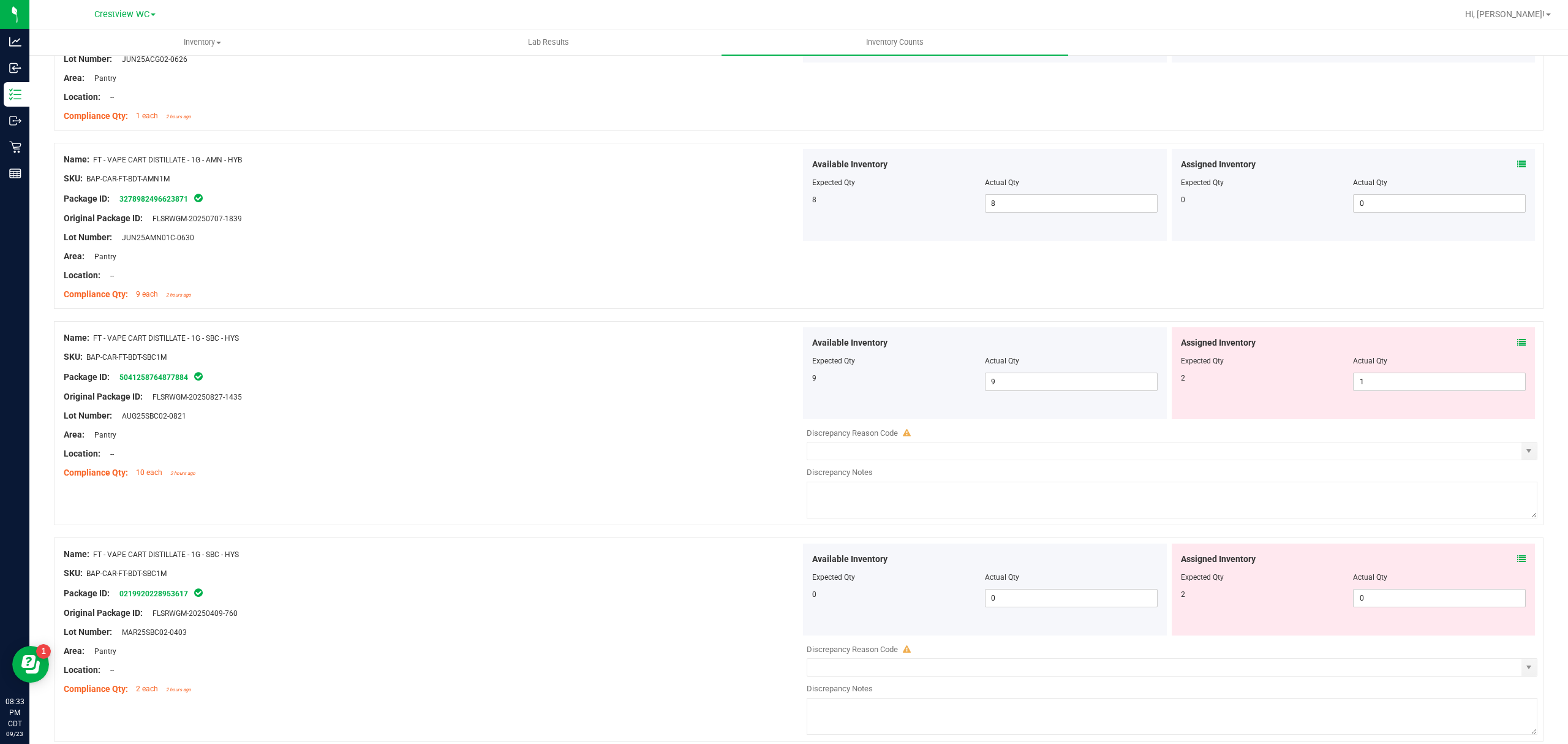
scroll to position [1932, 0]
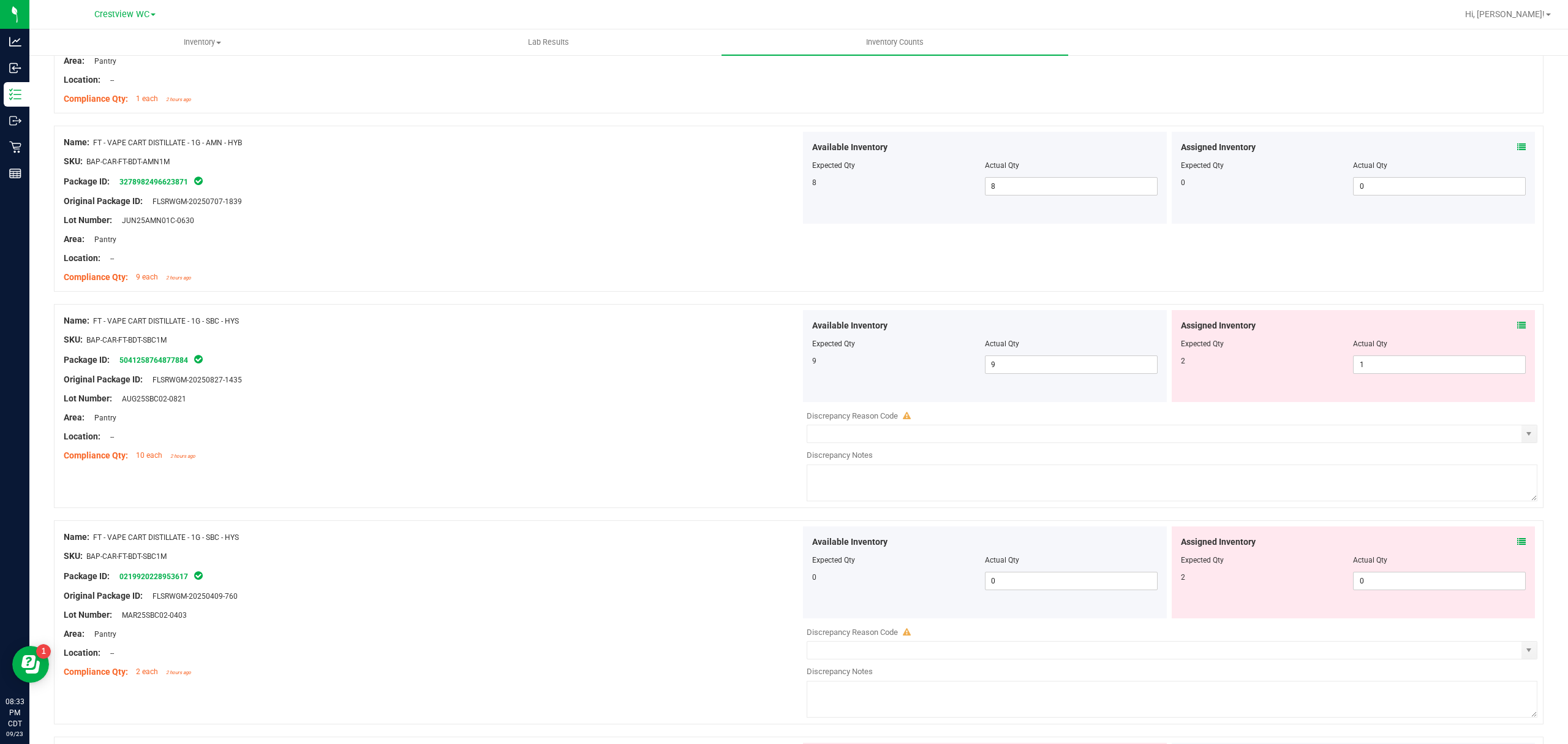
click at [1517, 329] on icon at bounding box center [1521, 326] width 9 height 9
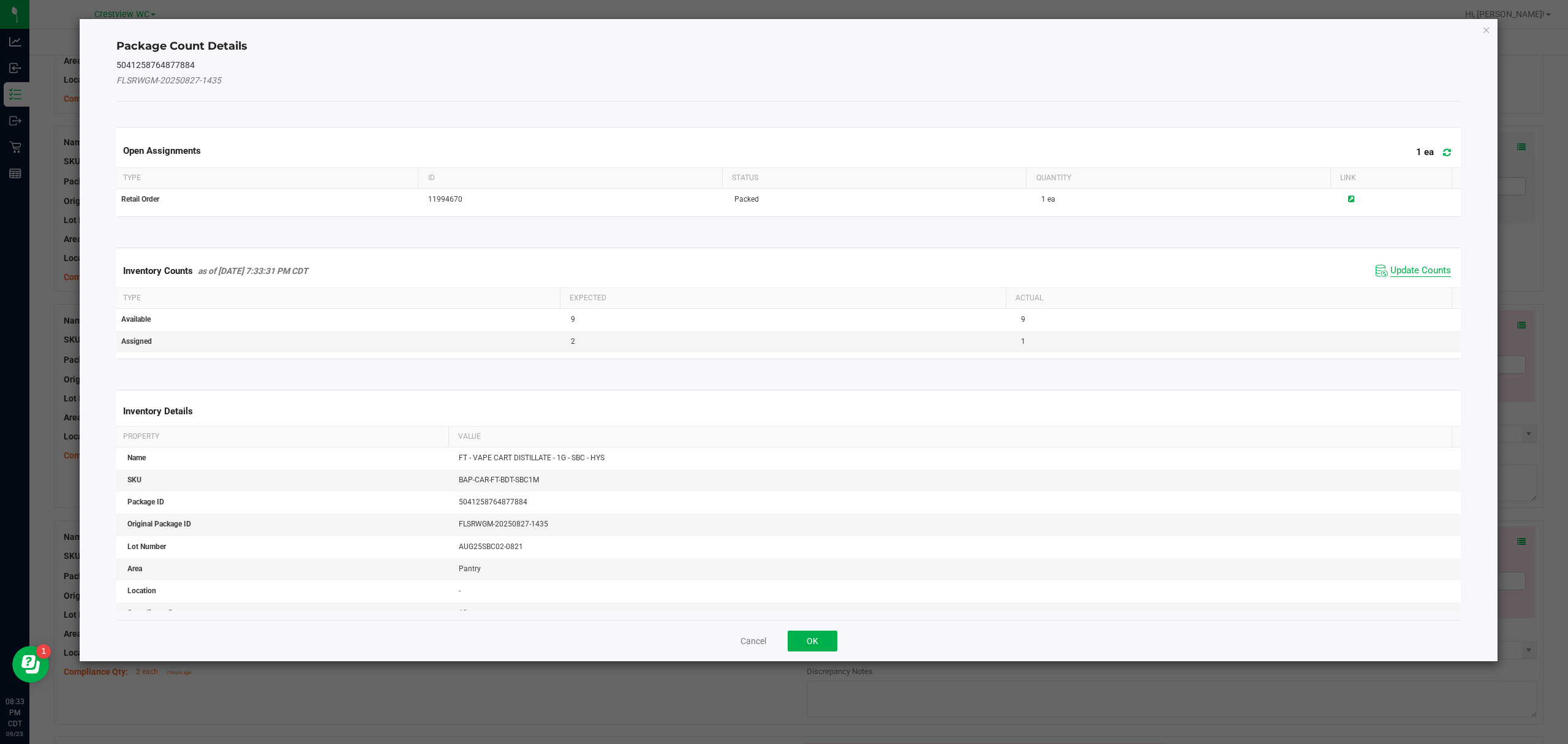
click at [1421, 268] on span "Update Counts" at bounding box center [1420, 271] width 61 height 12
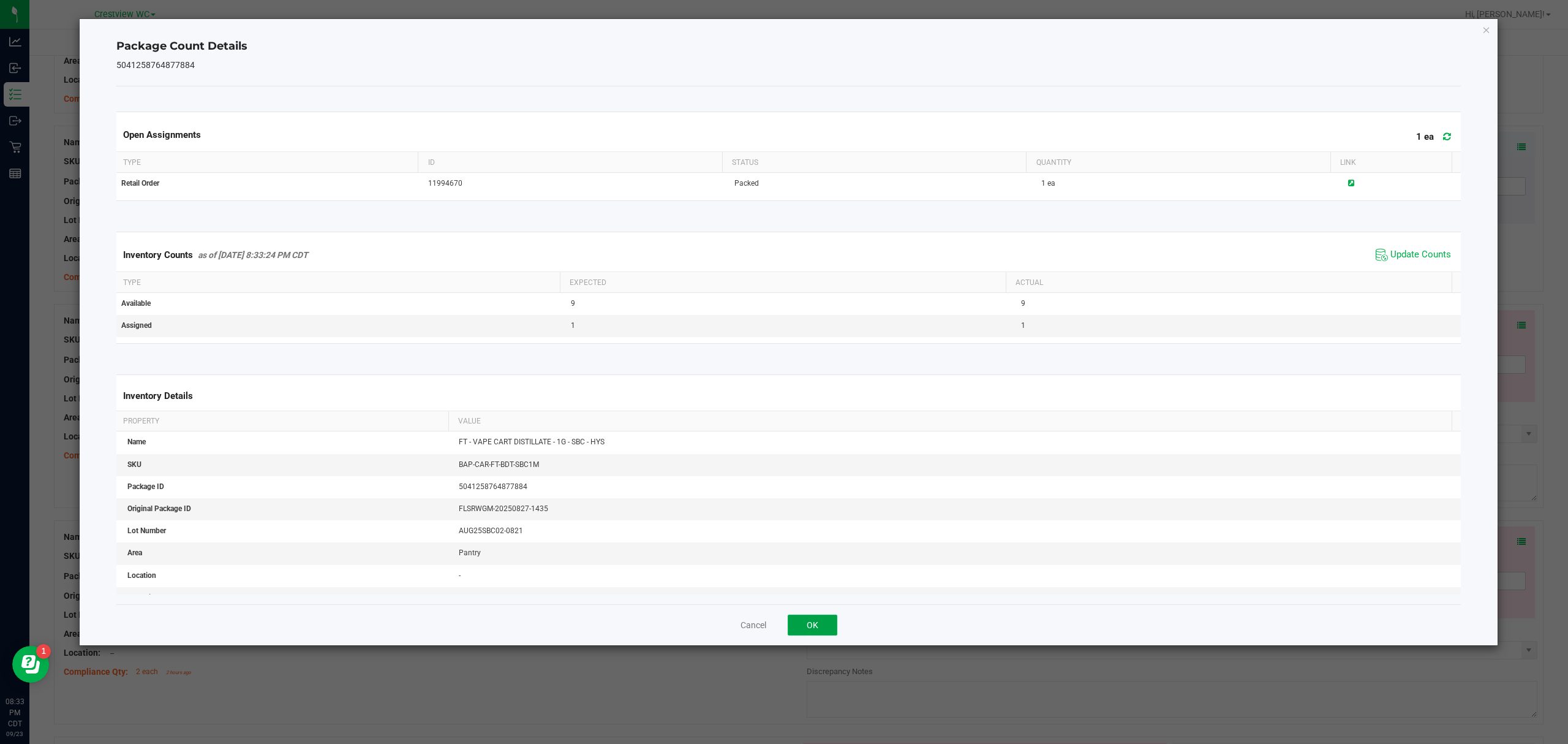
click at [810, 628] on button "OK" at bounding box center [813, 625] width 50 height 20
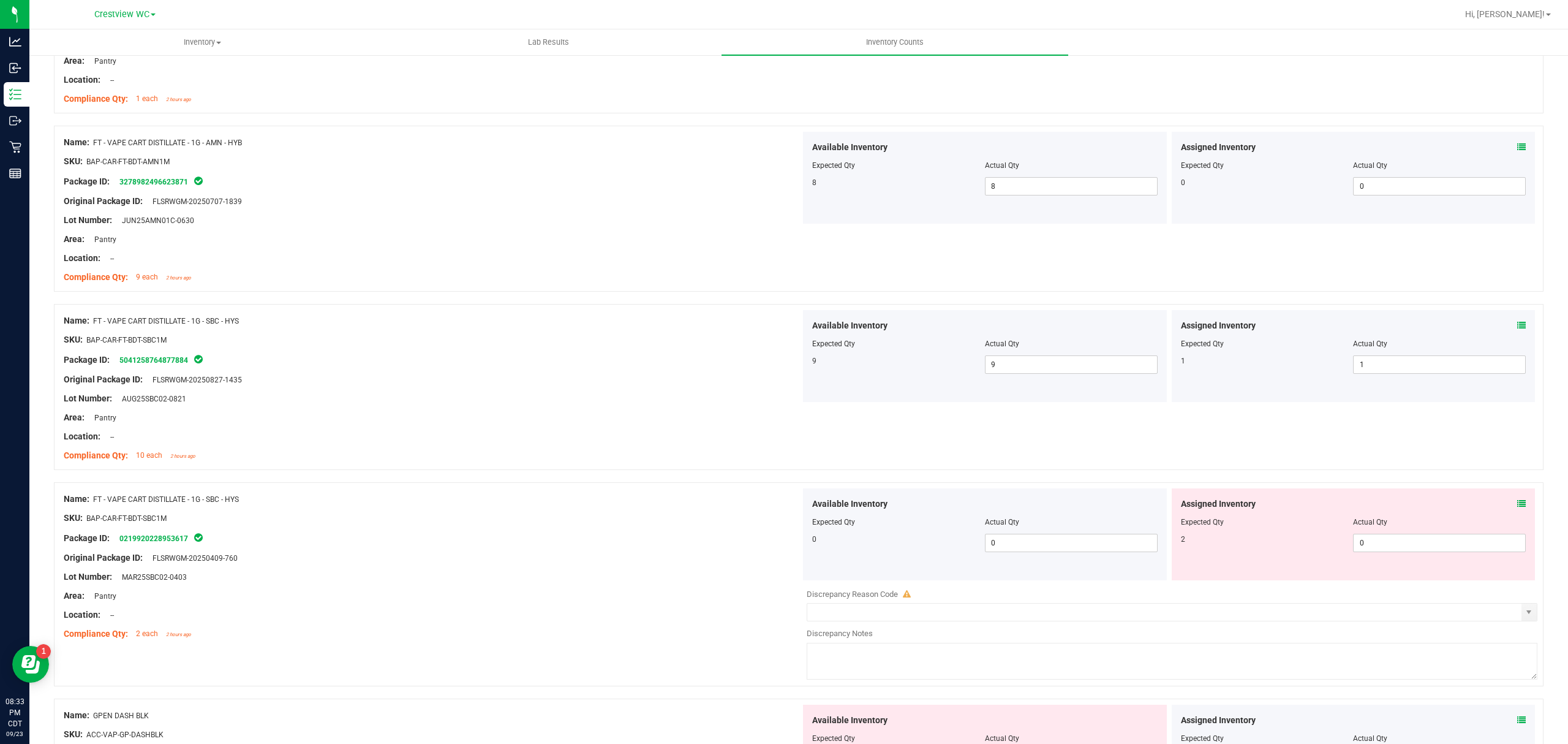
click at [1517, 508] on icon at bounding box center [1521, 503] width 9 height 9
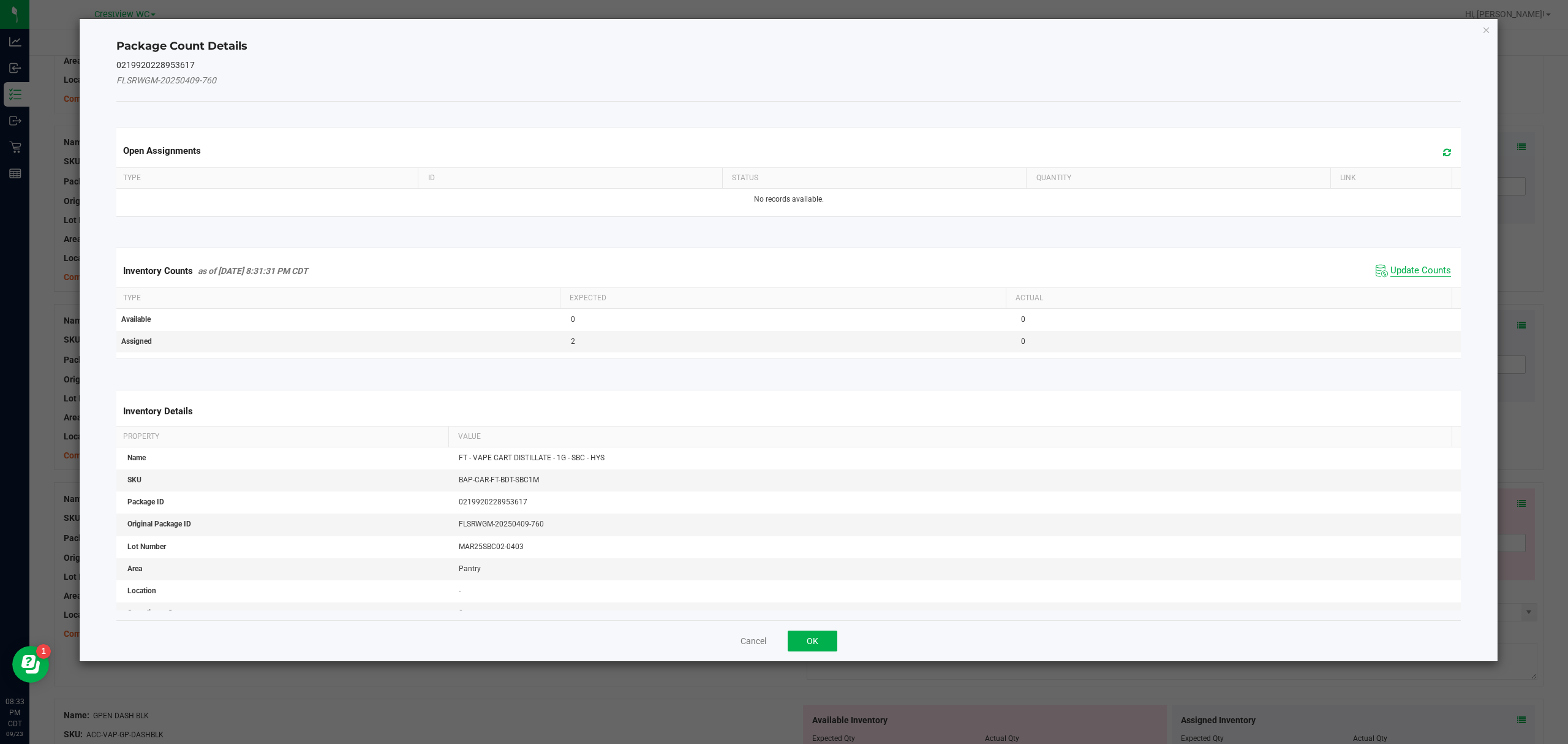
click at [1417, 272] on span "Update Counts" at bounding box center [1420, 271] width 61 height 12
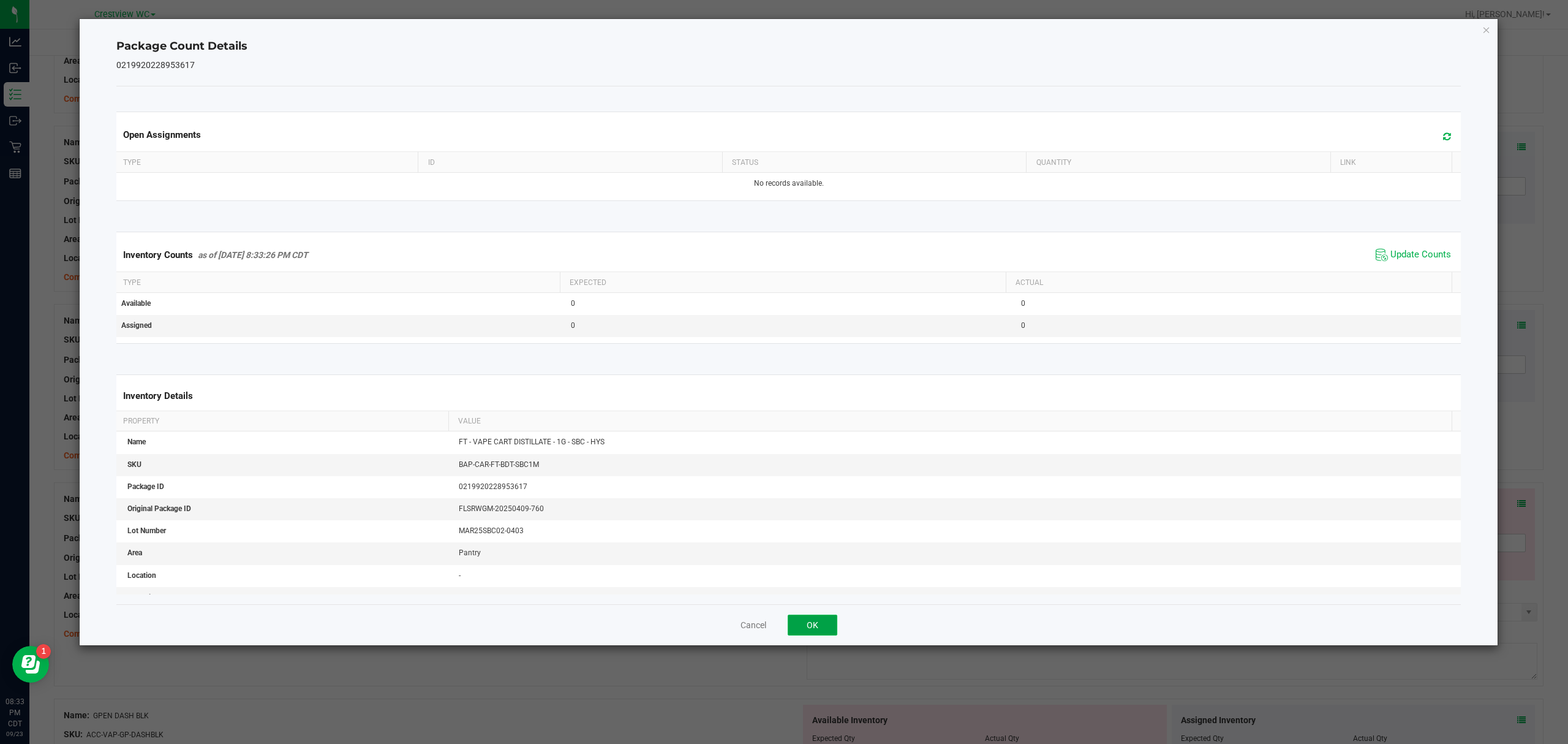
click at [826, 630] on button "OK" at bounding box center [813, 625] width 50 height 20
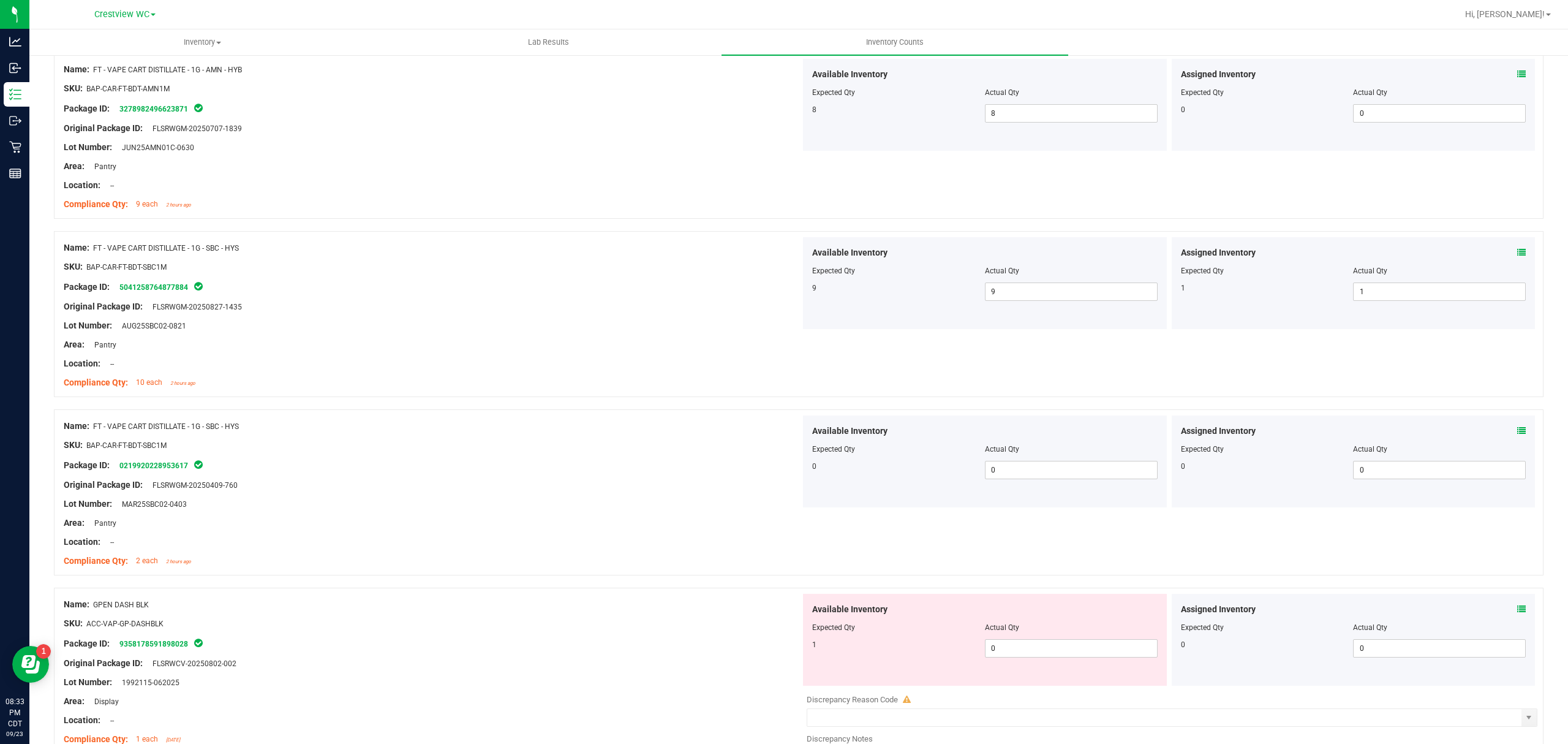
scroll to position [2010, 0]
click at [1517, 609] on icon at bounding box center [1521, 605] width 9 height 9
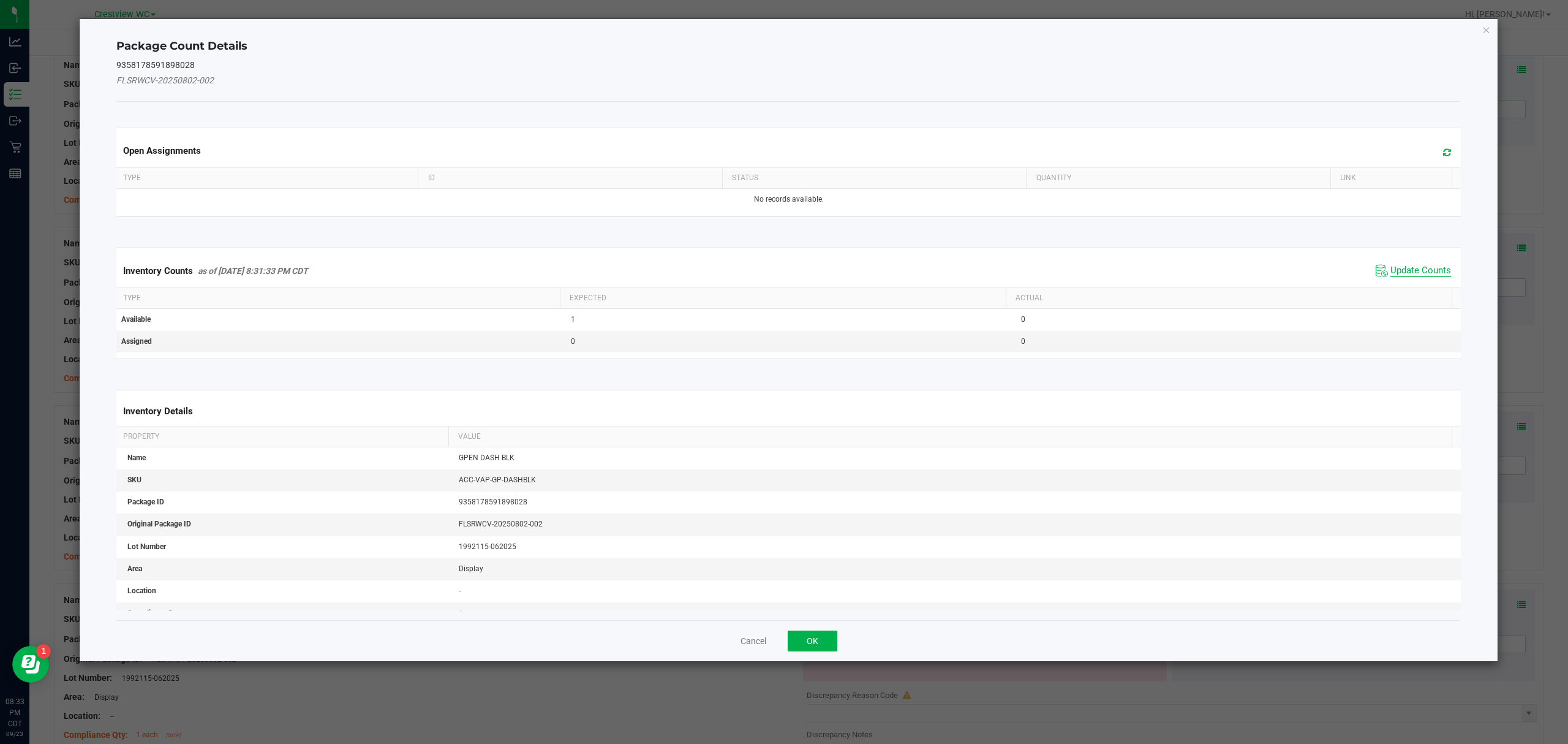
click at [1410, 277] on span "Update Counts" at bounding box center [1420, 271] width 61 height 12
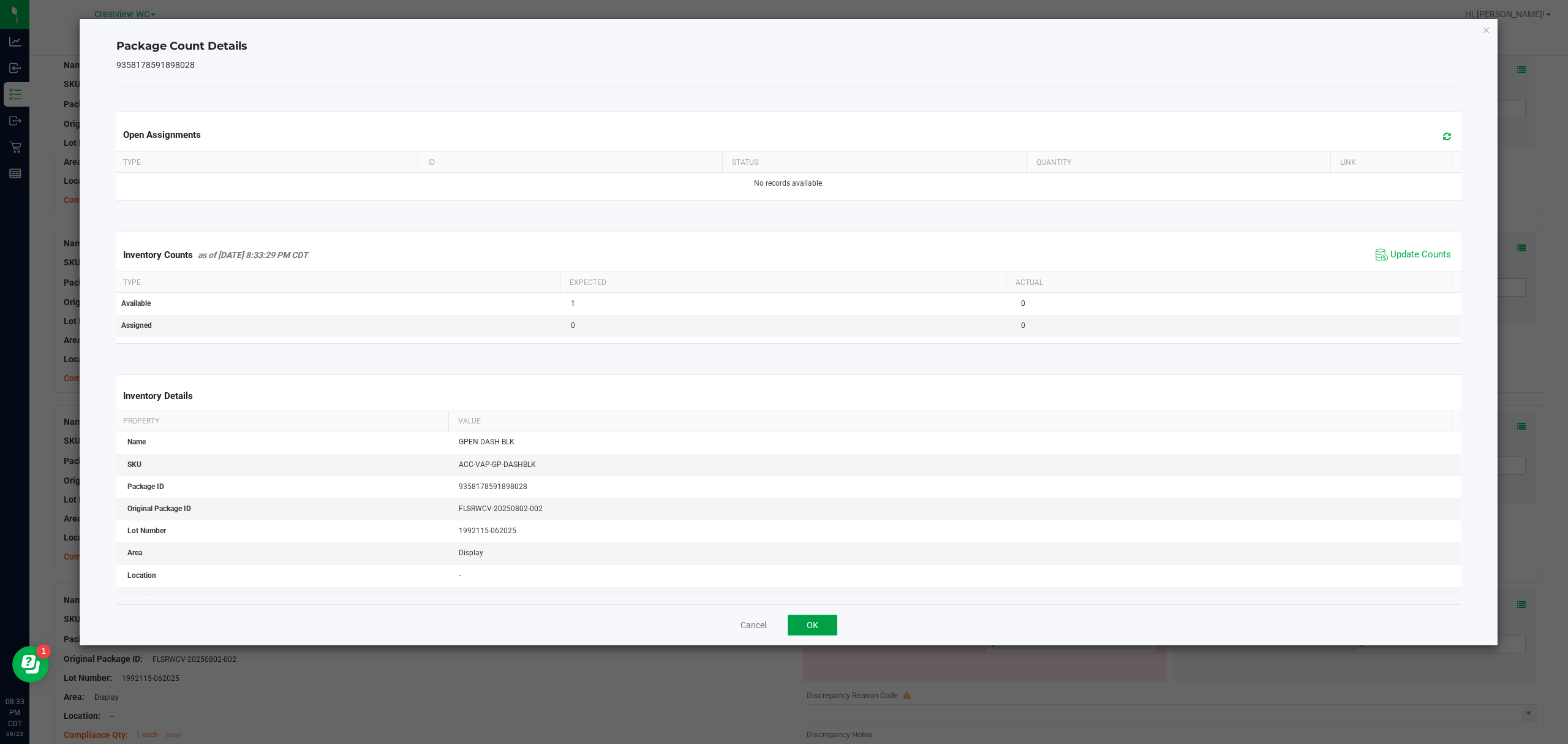
click at [828, 635] on button "OK" at bounding box center [813, 625] width 50 height 20
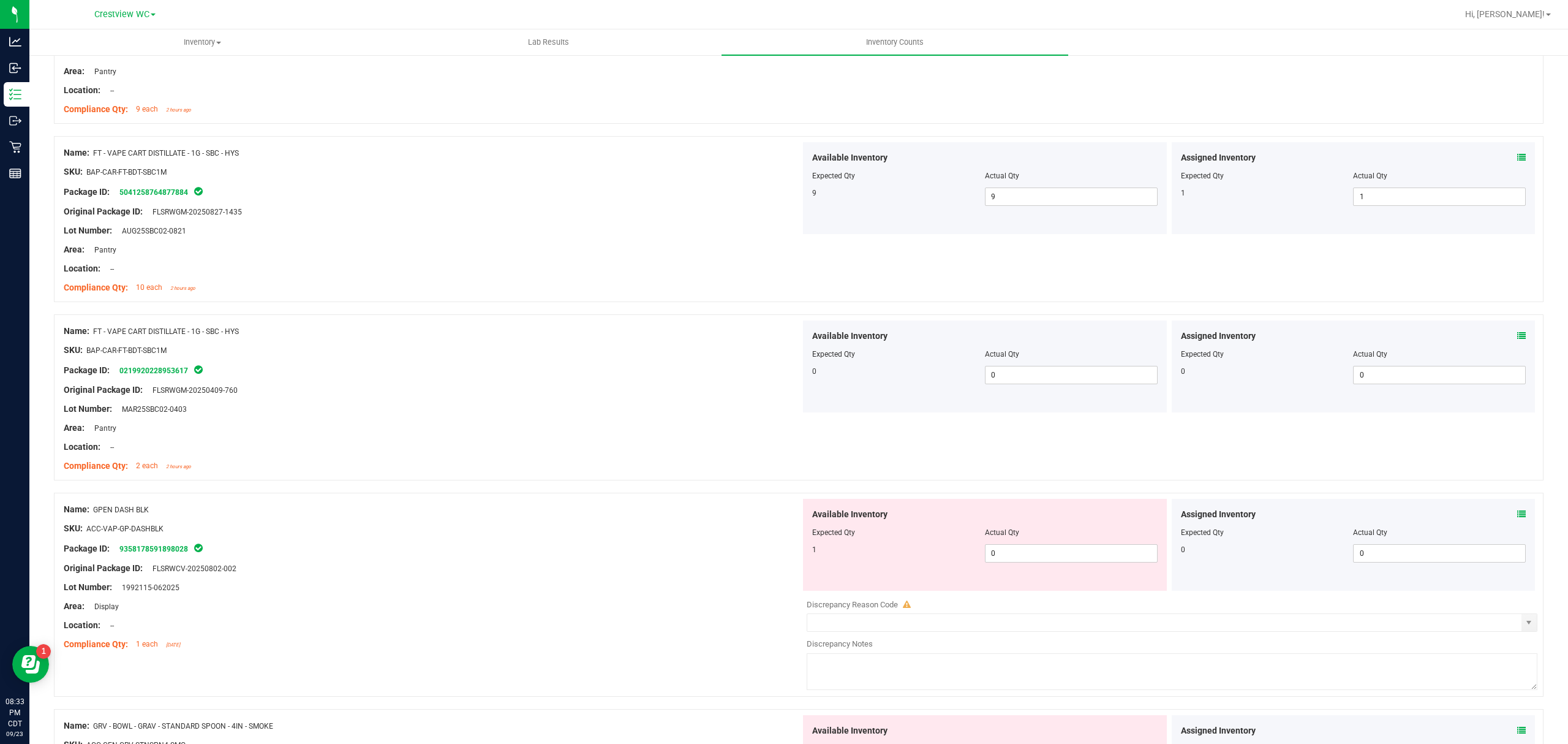
scroll to position [2140, 0]
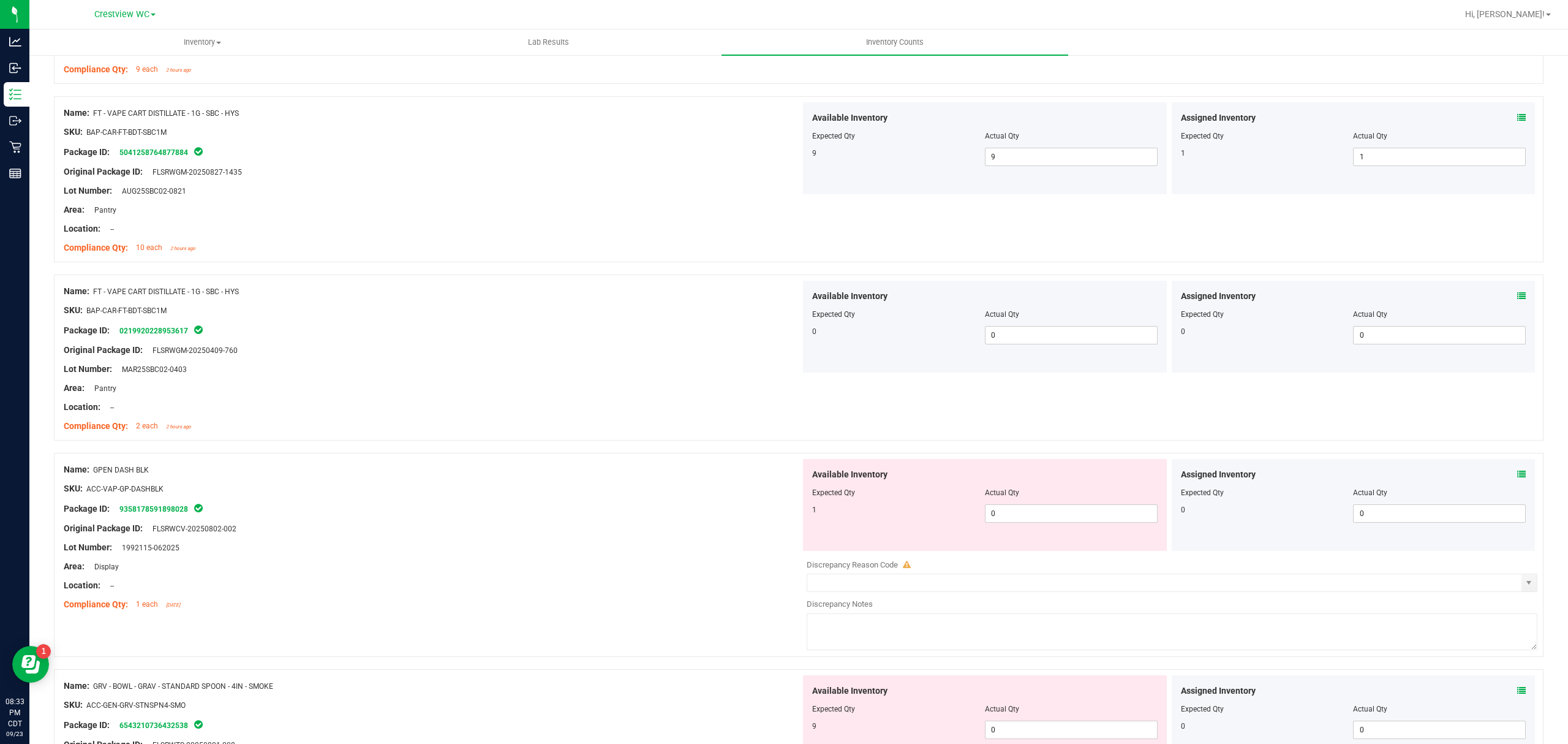
click at [1517, 476] on icon at bounding box center [1521, 474] width 9 height 9
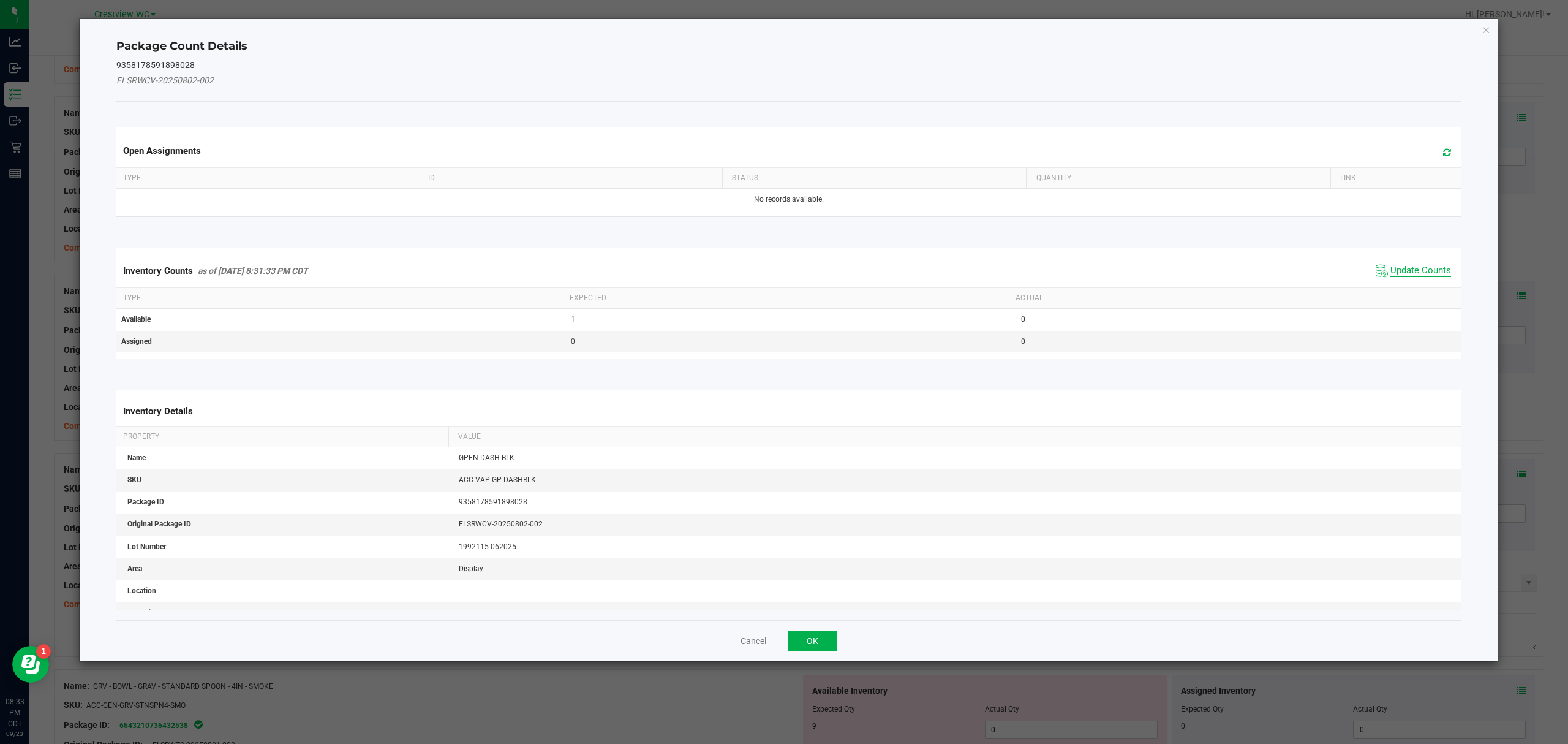
click at [1426, 268] on span "Update Counts" at bounding box center [1420, 271] width 61 height 12
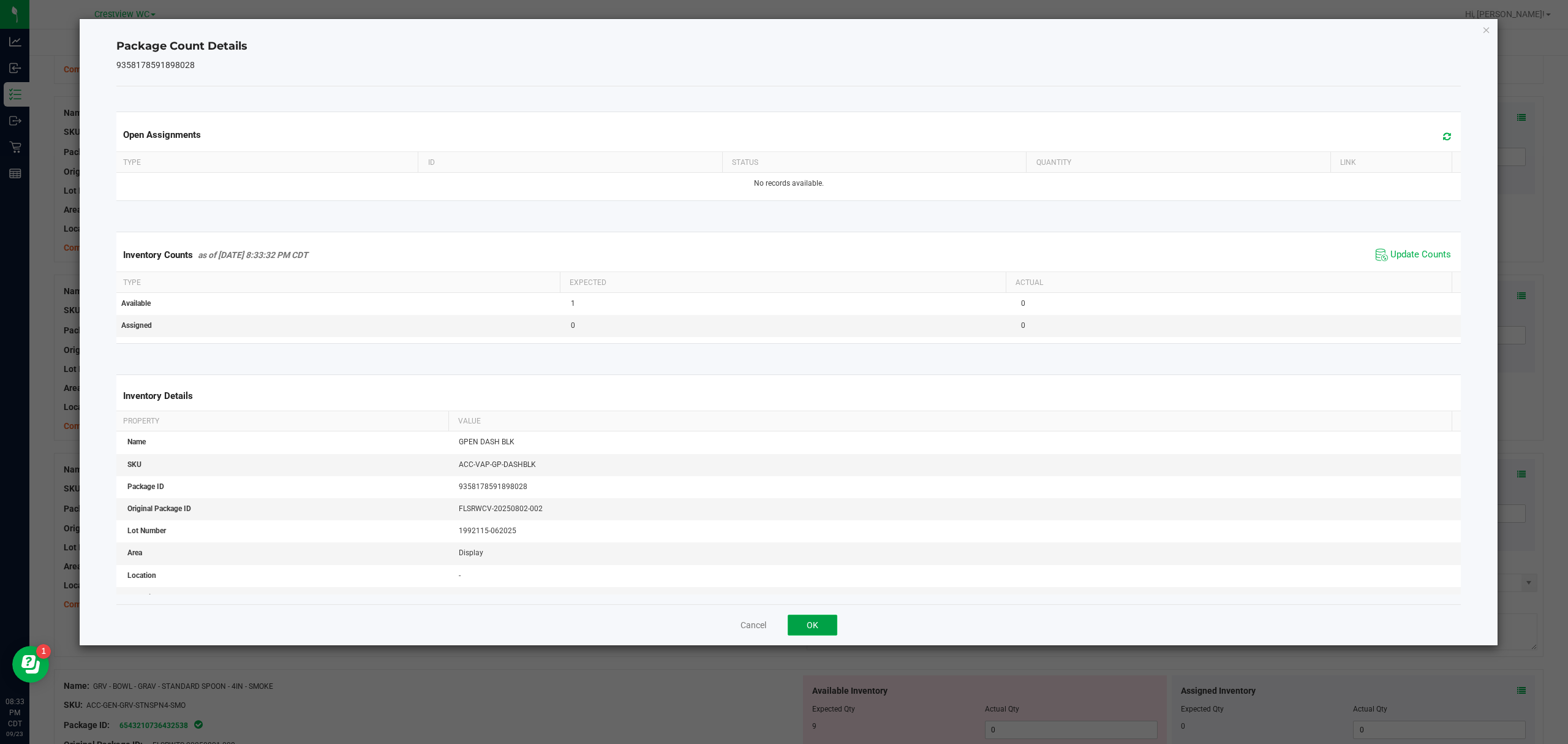
click at [811, 634] on button "OK" at bounding box center [813, 625] width 50 height 20
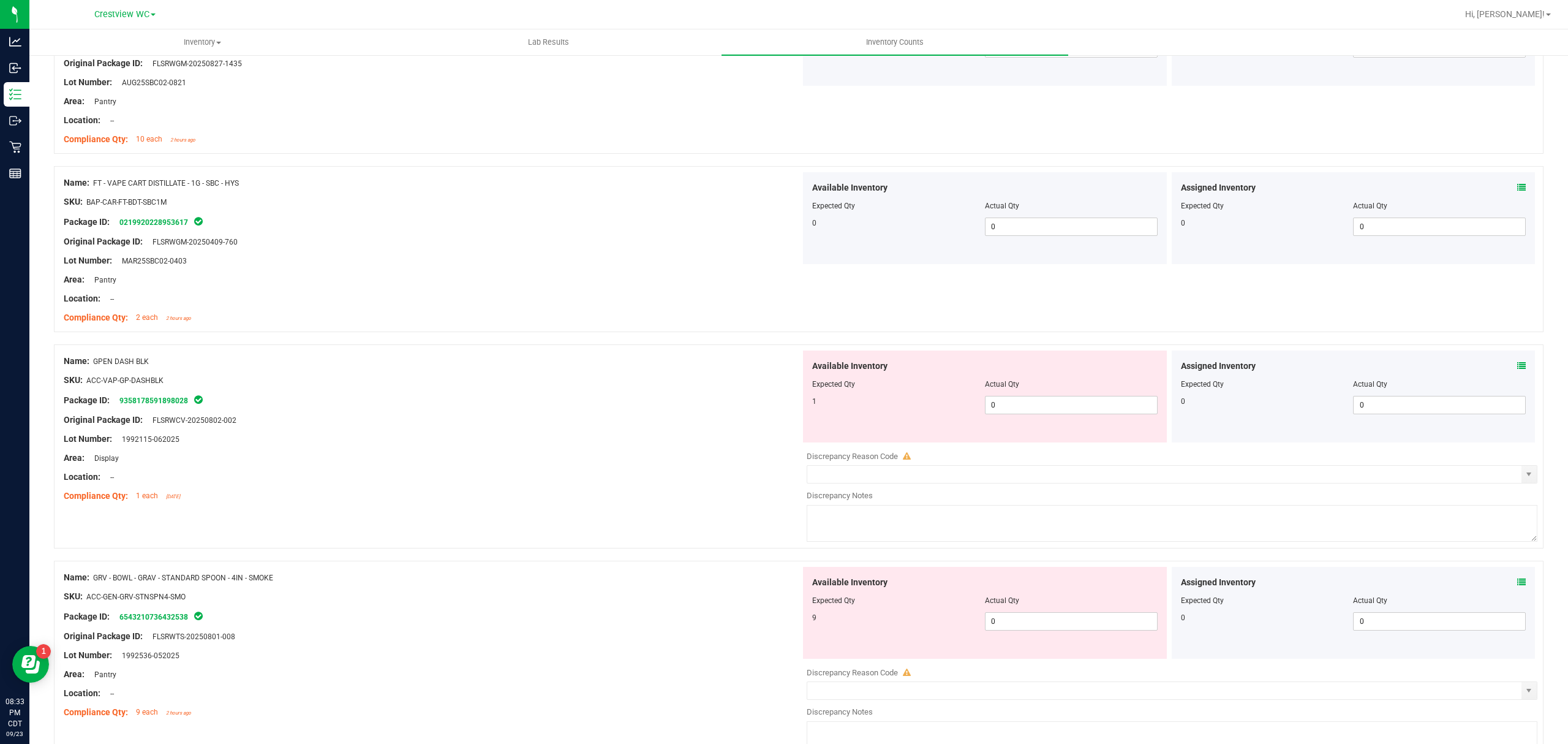
scroll to position [2272, 0]
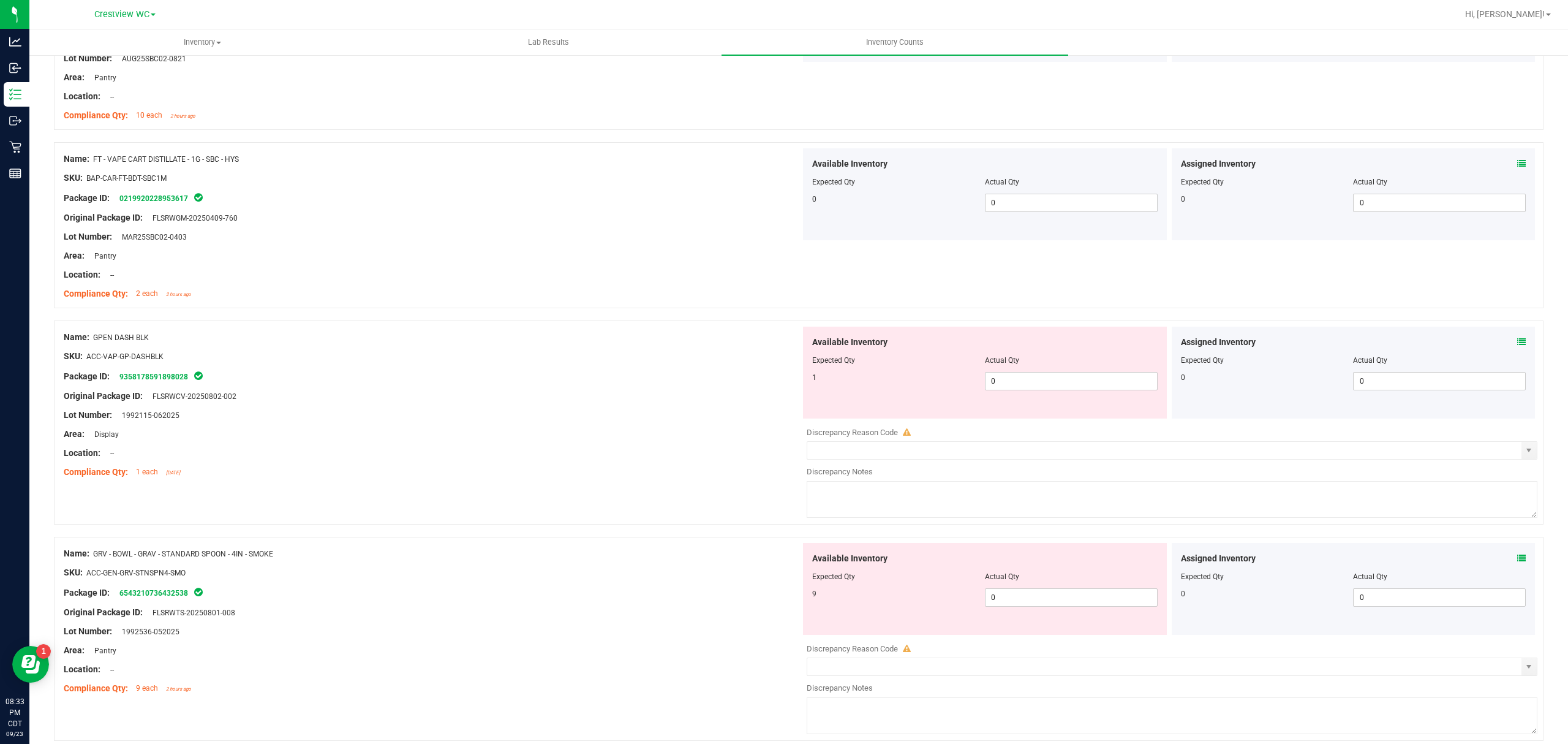
click at [1517, 563] on icon at bounding box center [1521, 558] width 9 height 9
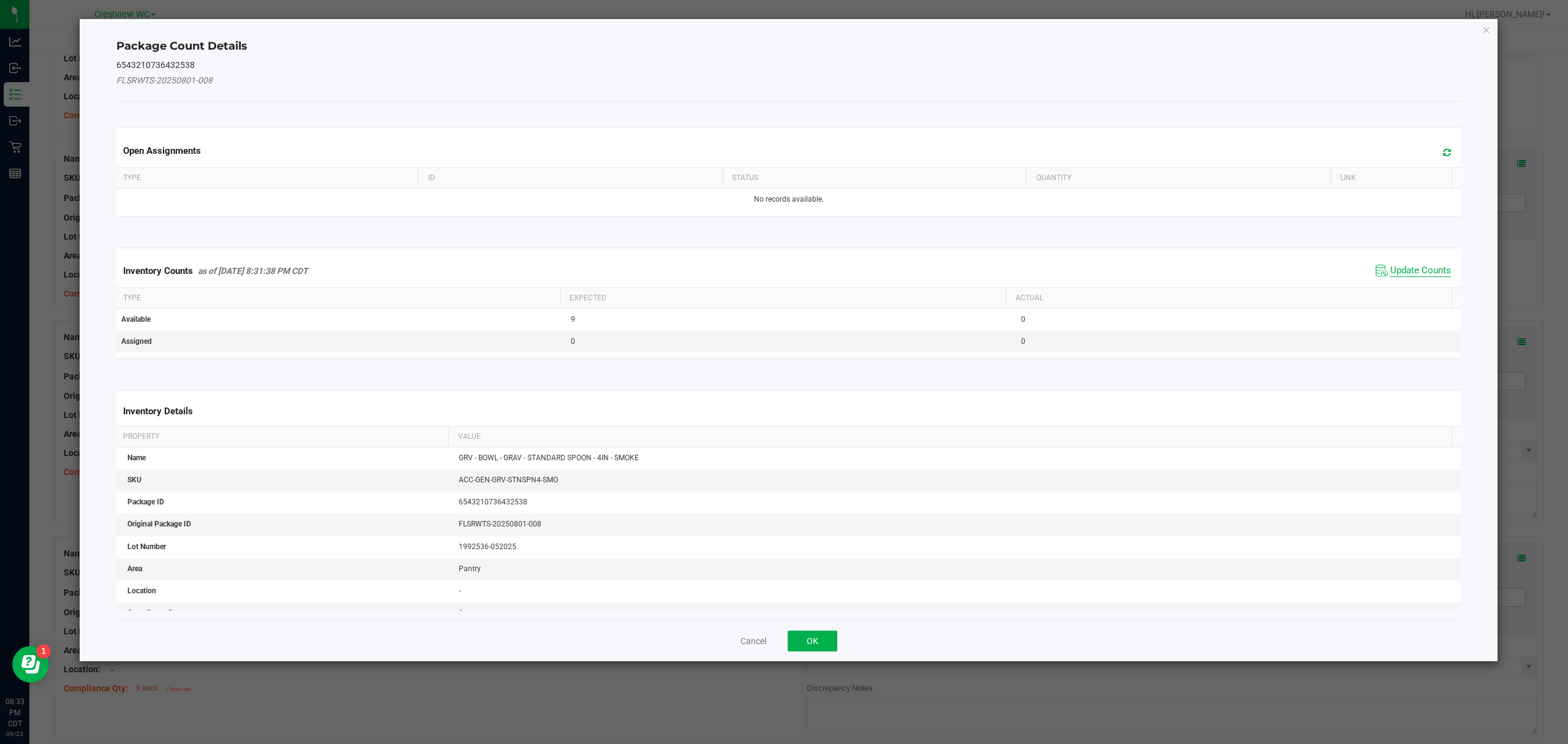
click at [1403, 277] on span "Update Counts" at bounding box center [1420, 271] width 61 height 12
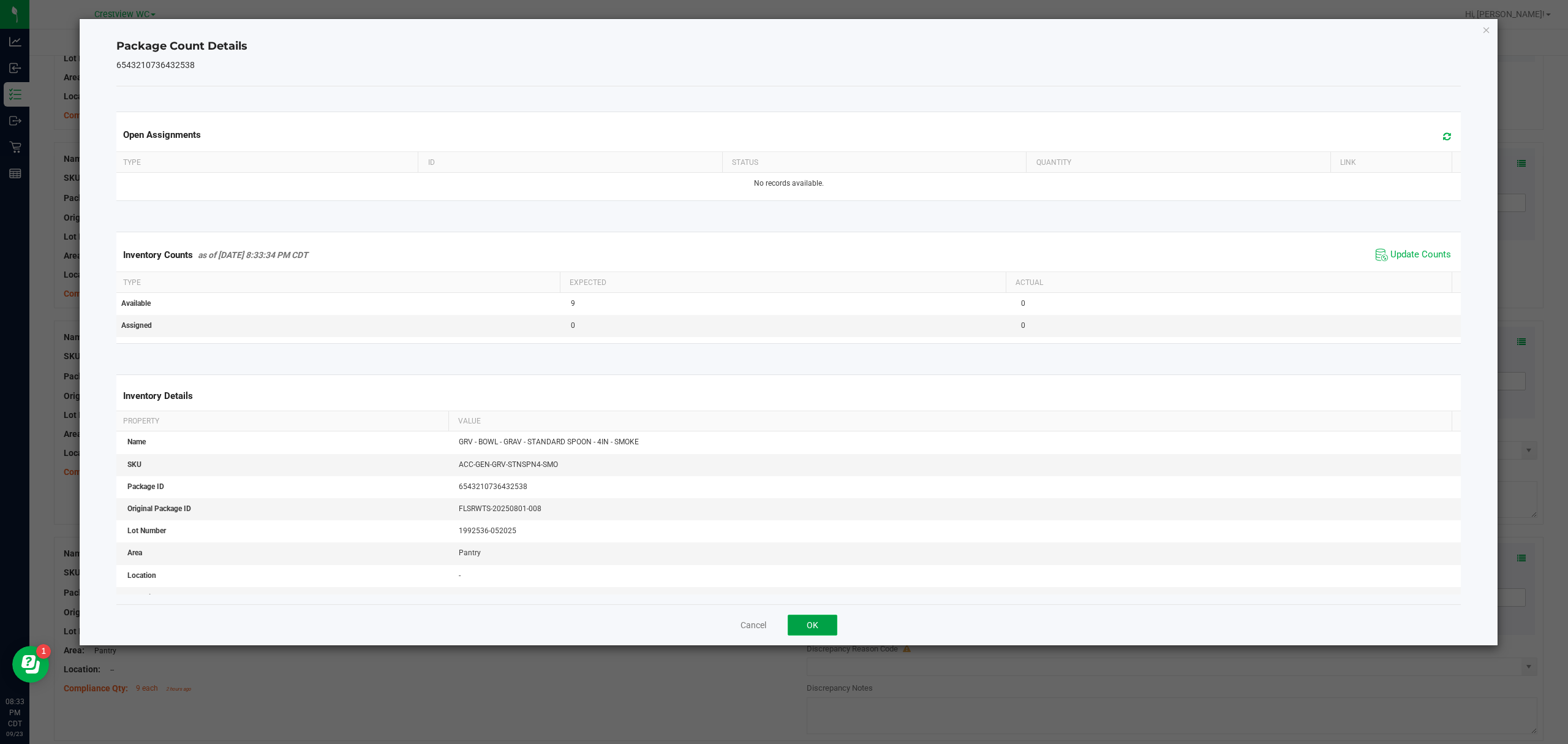
click at [813, 631] on button "OK" at bounding box center [813, 625] width 50 height 20
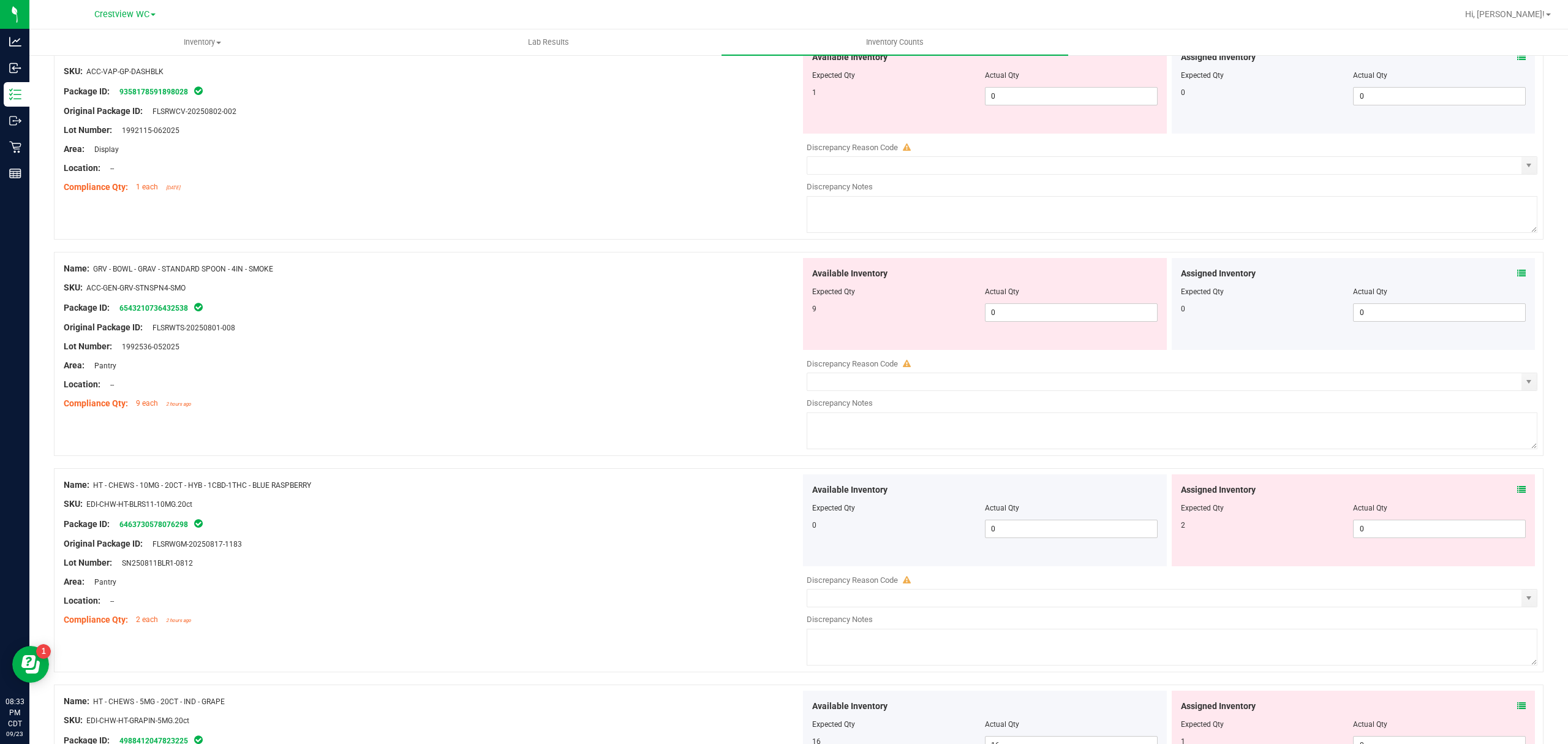
scroll to position [2562, 0]
click at [1517, 489] on icon at bounding box center [1521, 484] width 9 height 9
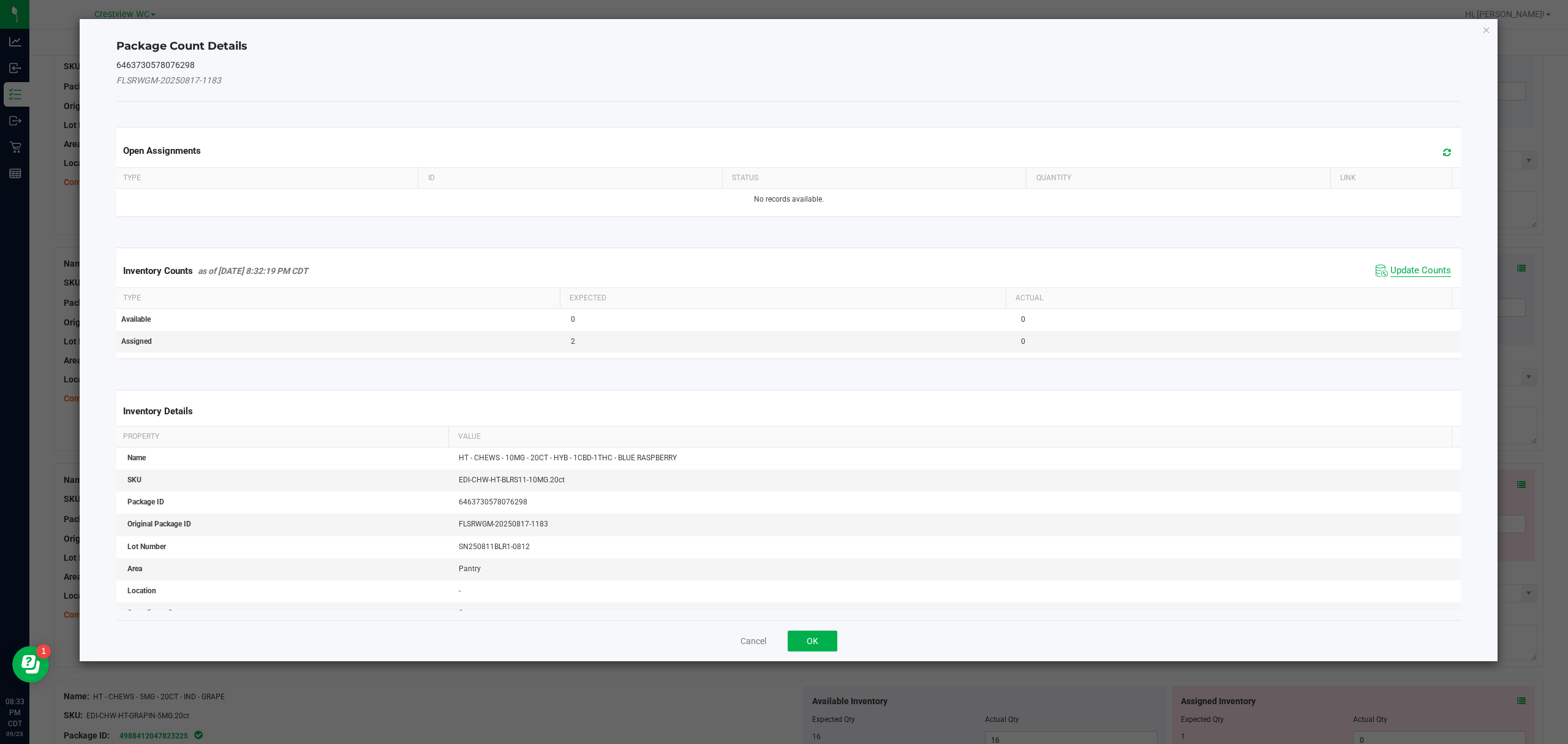
click at [1406, 273] on span "Update Counts" at bounding box center [1420, 271] width 61 height 12
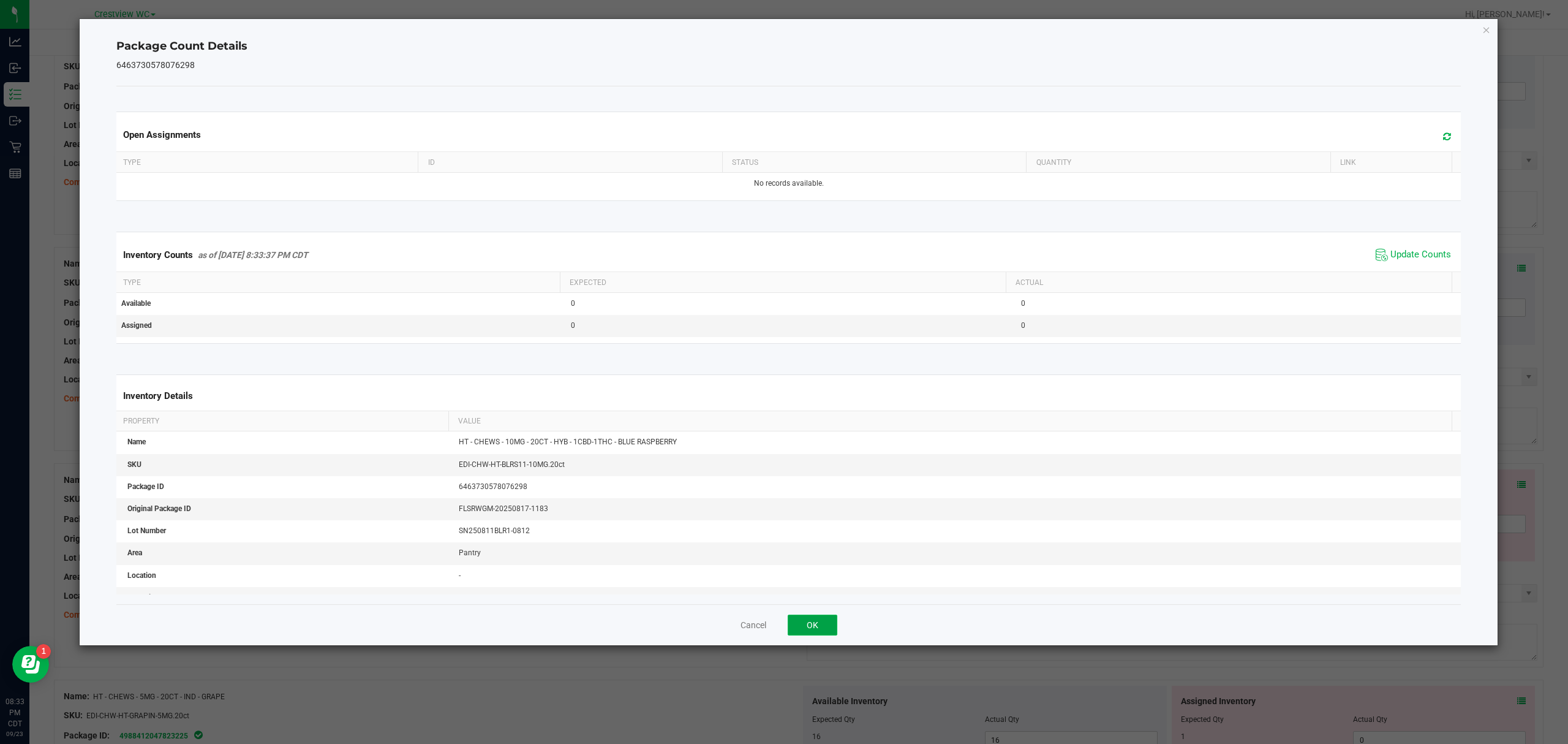
click at [814, 631] on button "OK" at bounding box center [813, 625] width 50 height 20
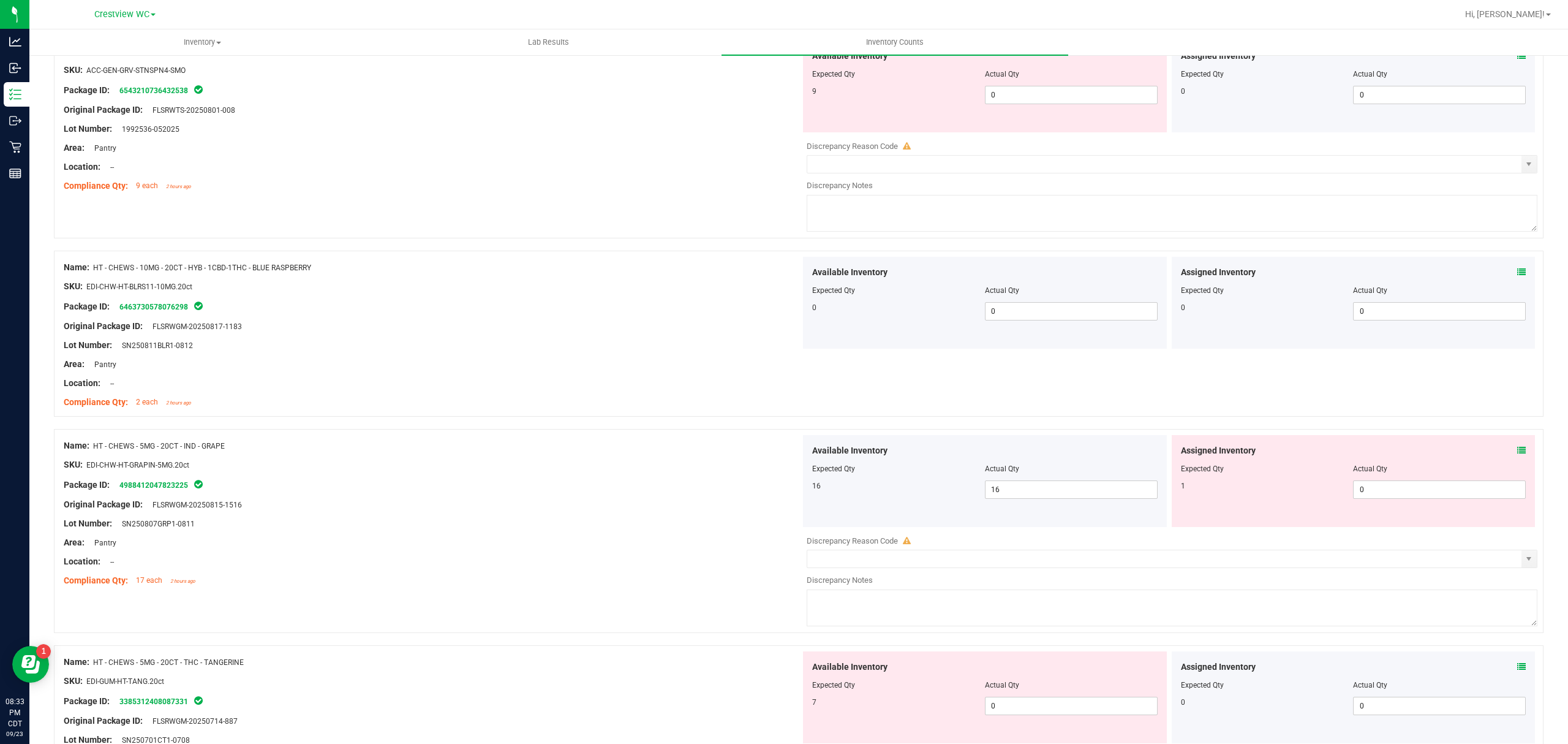
scroll to position [2774, 0]
click at [1517, 455] on icon at bounding box center [1521, 451] width 9 height 9
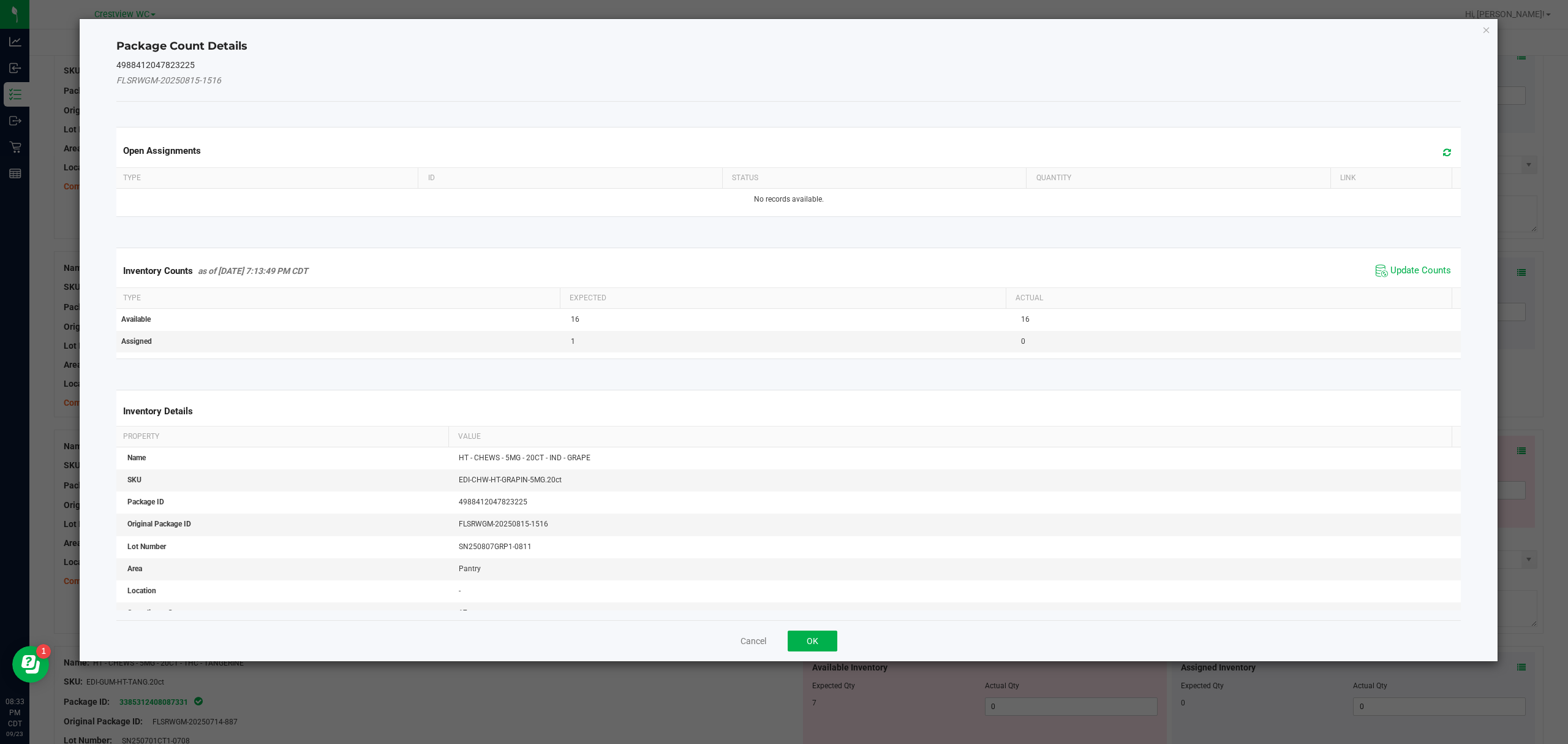
click at [1384, 294] on th "Actual" at bounding box center [1229, 298] width 446 height 20
click at [1420, 274] on span "Update Counts" at bounding box center [1420, 271] width 61 height 12
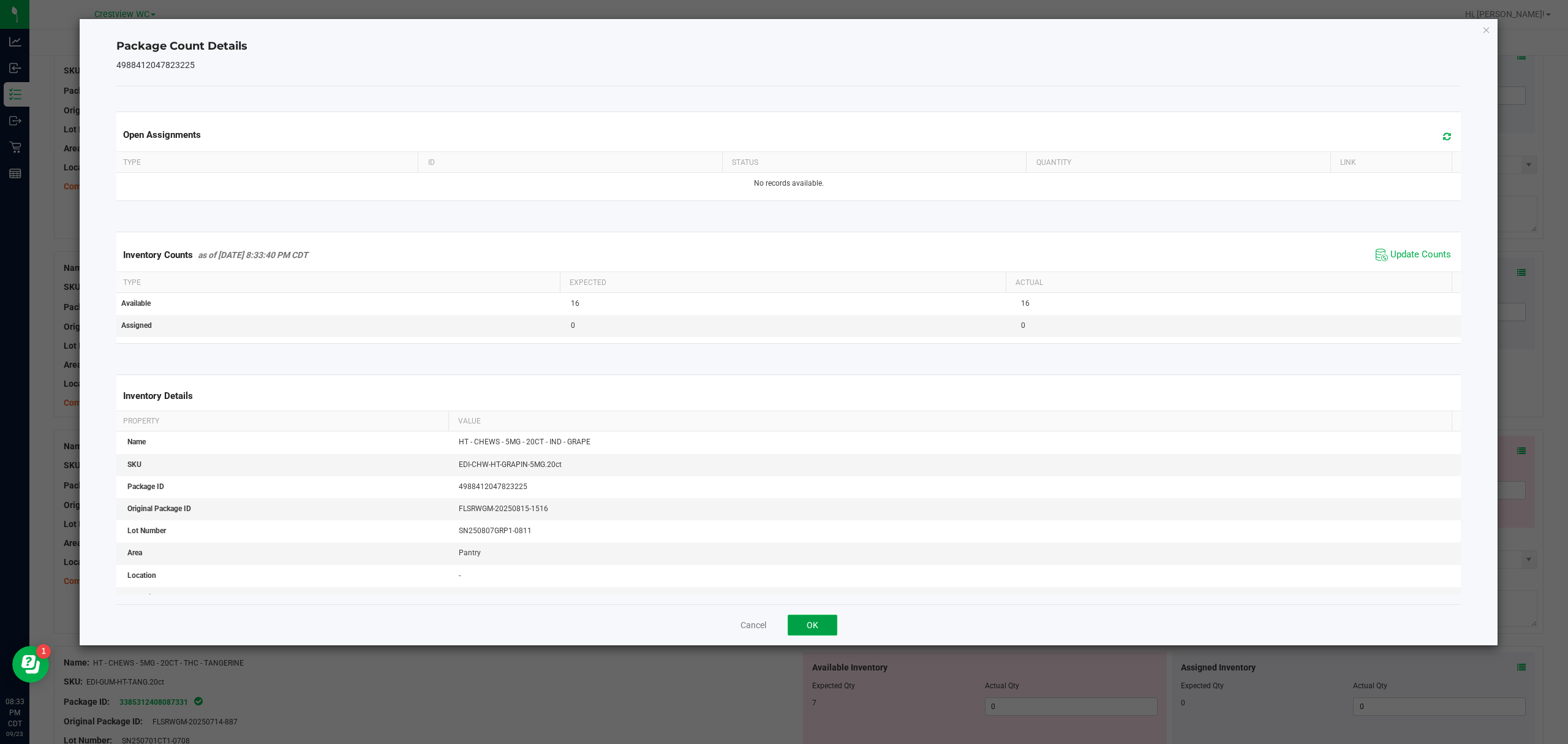
click at [829, 628] on button "OK" at bounding box center [813, 625] width 50 height 20
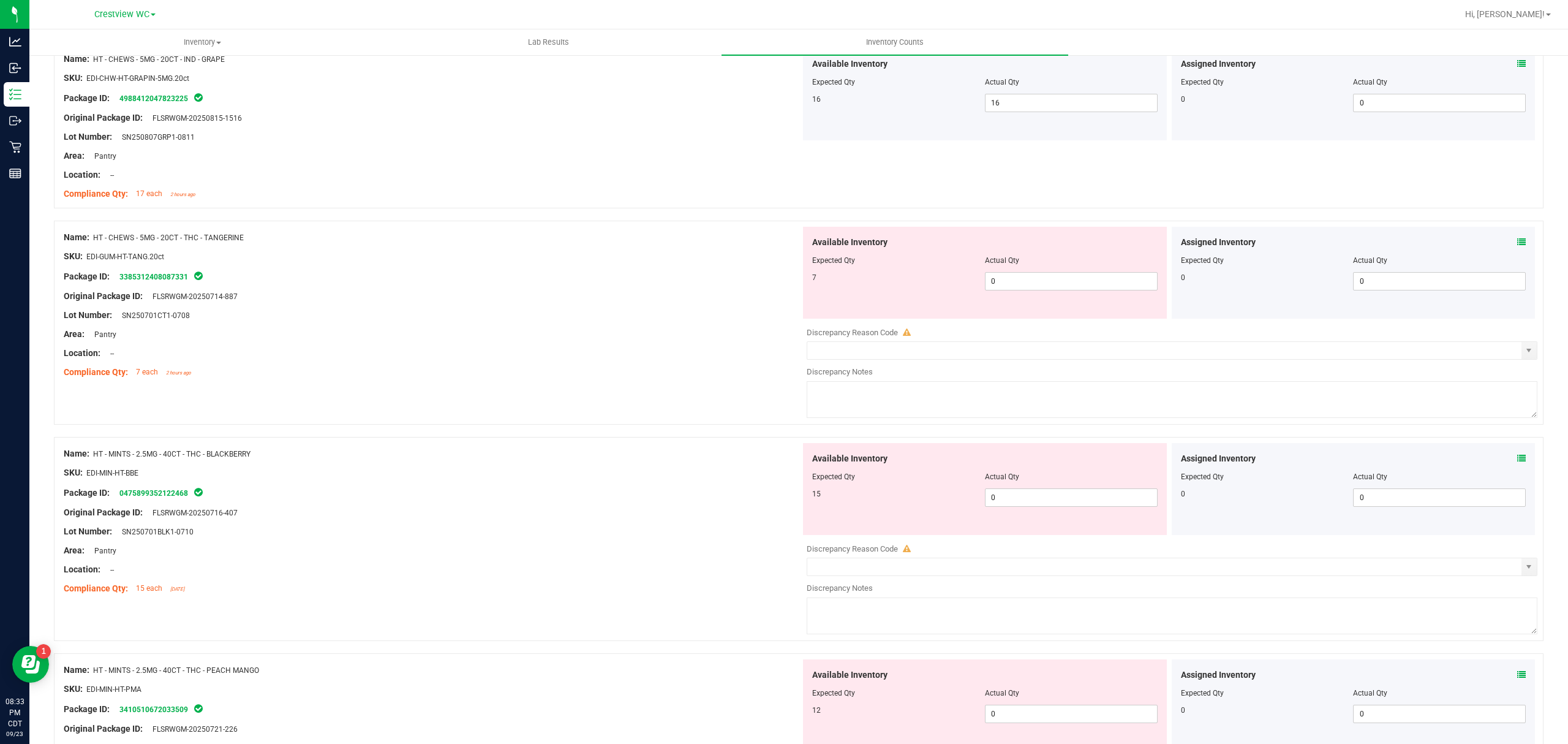
scroll to position [3181, 0]
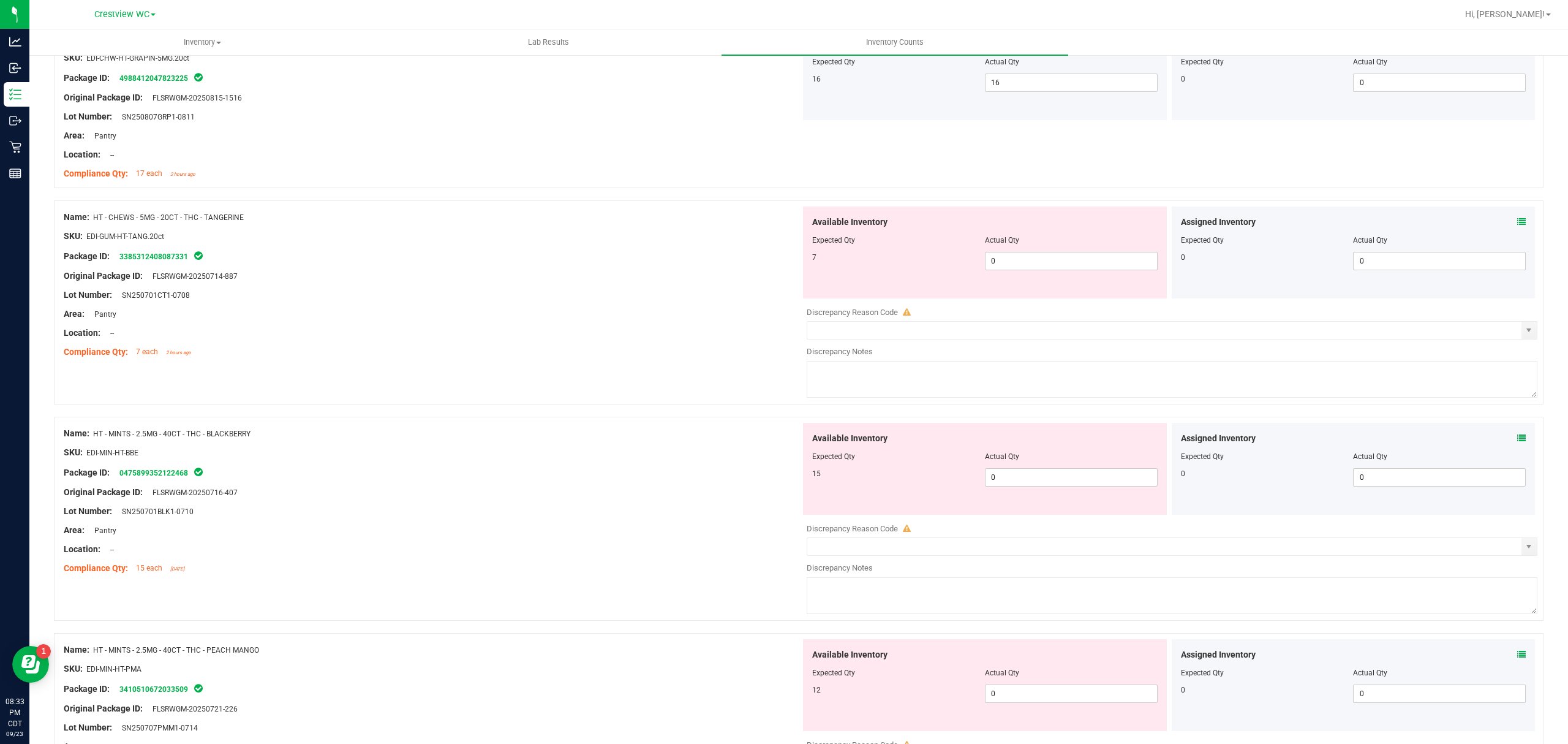
click at [1517, 226] on icon at bounding box center [1521, 222] width 9 height 9
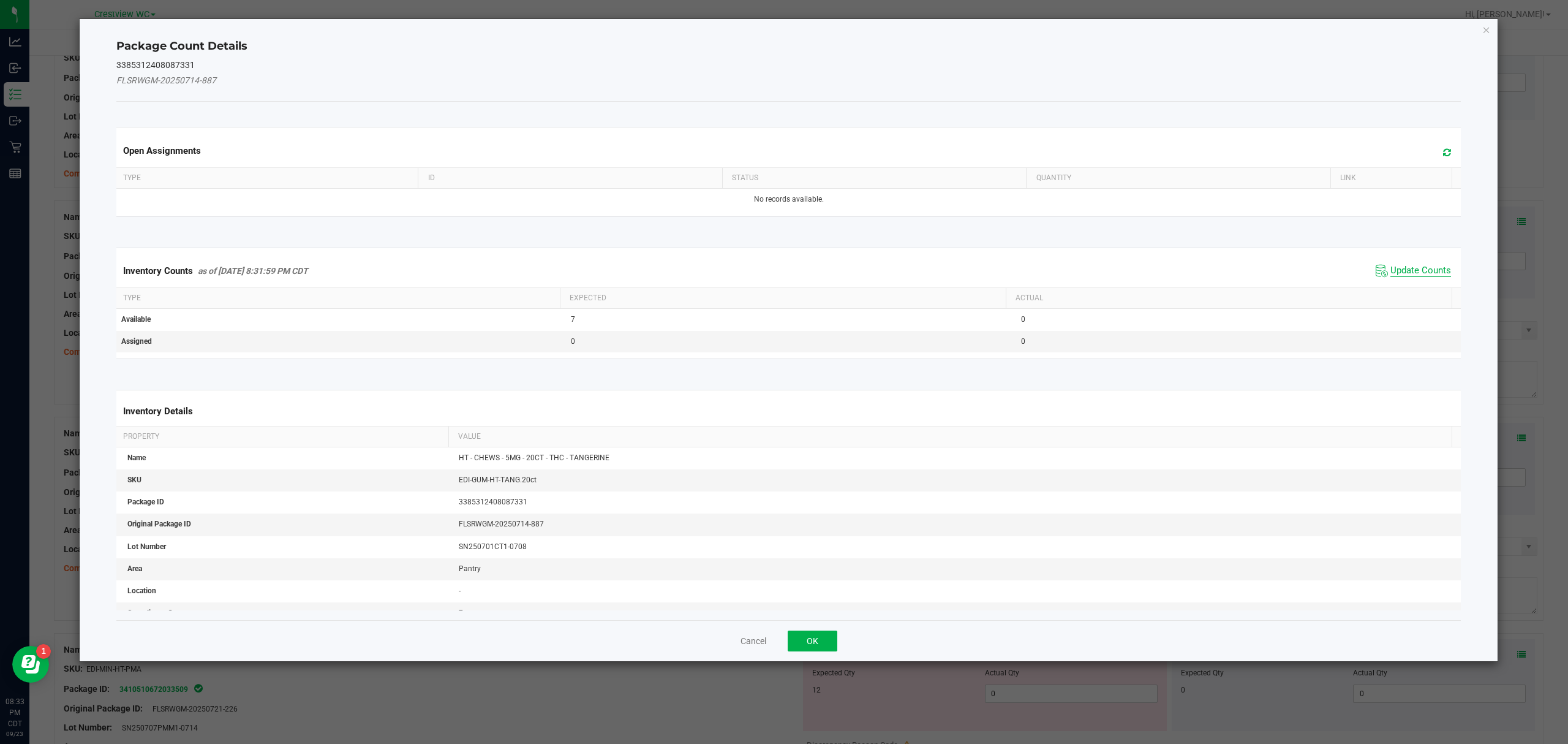
click at [1424, 268] on span "Update Counts" at bounding box center [1420, 271] width 61 height 12
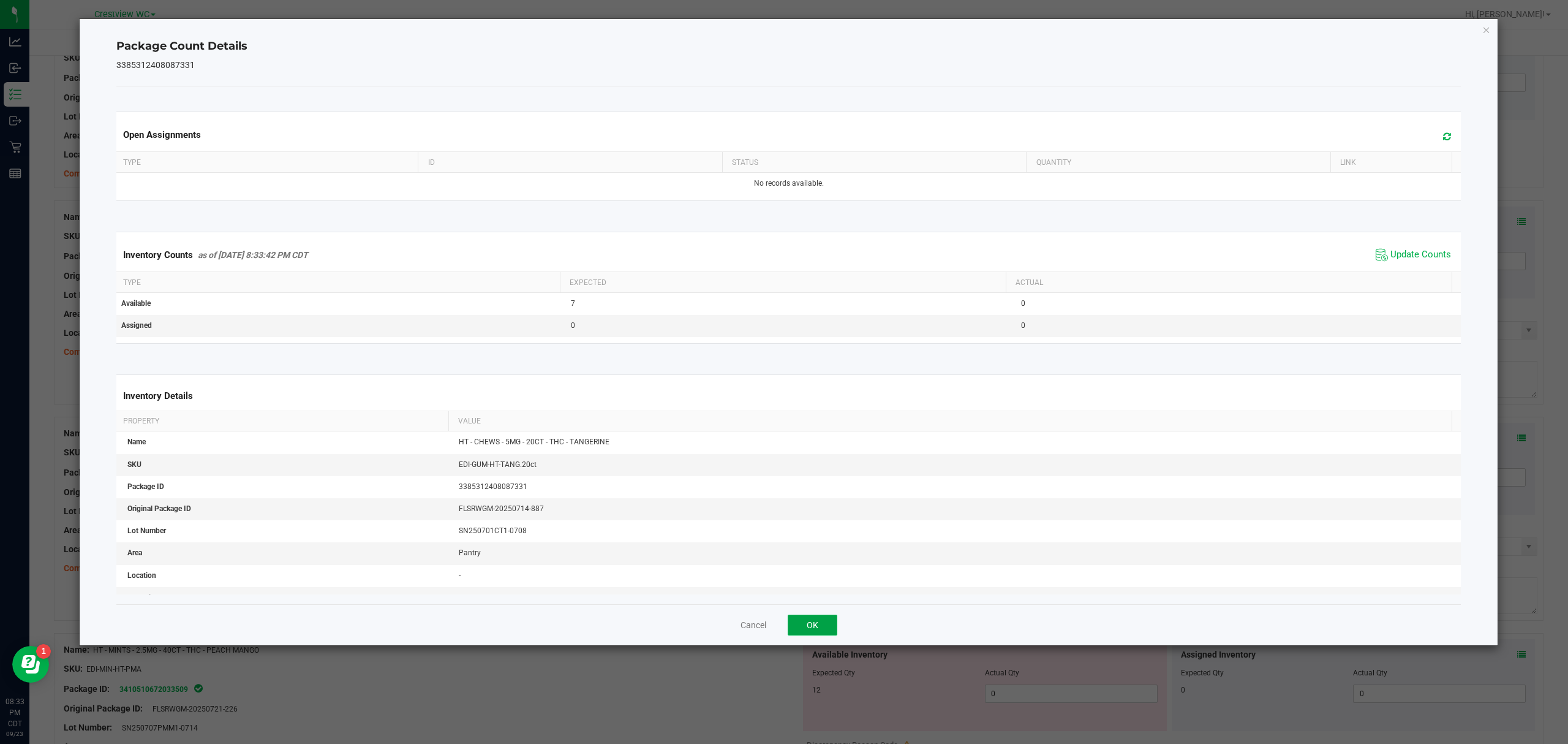
click at [811, 626] on button "OK" at bounding box center [813, 625] width 50 height 20
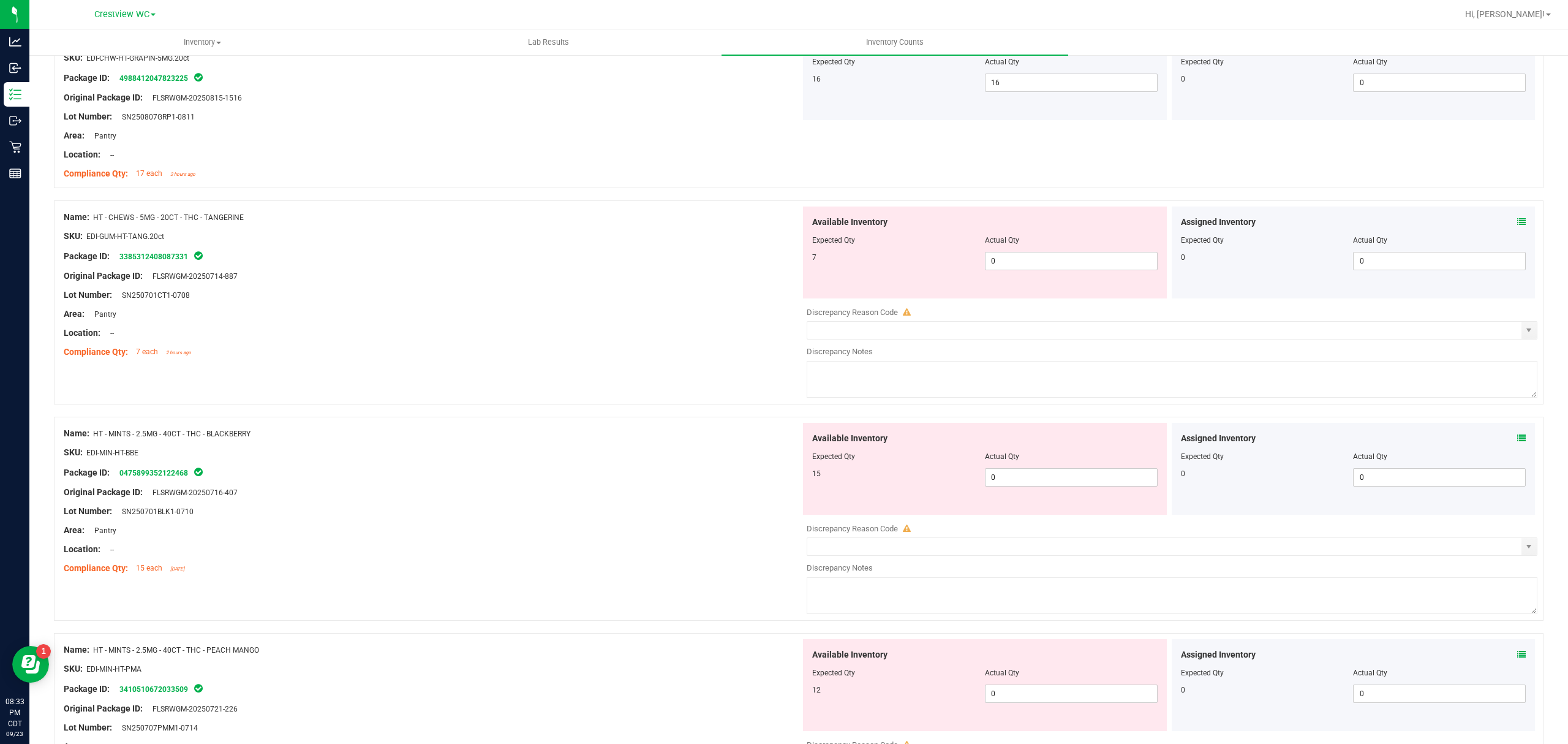
click at [1517, 443] on icon at bounding box center [1521, 438] width 9 height 9
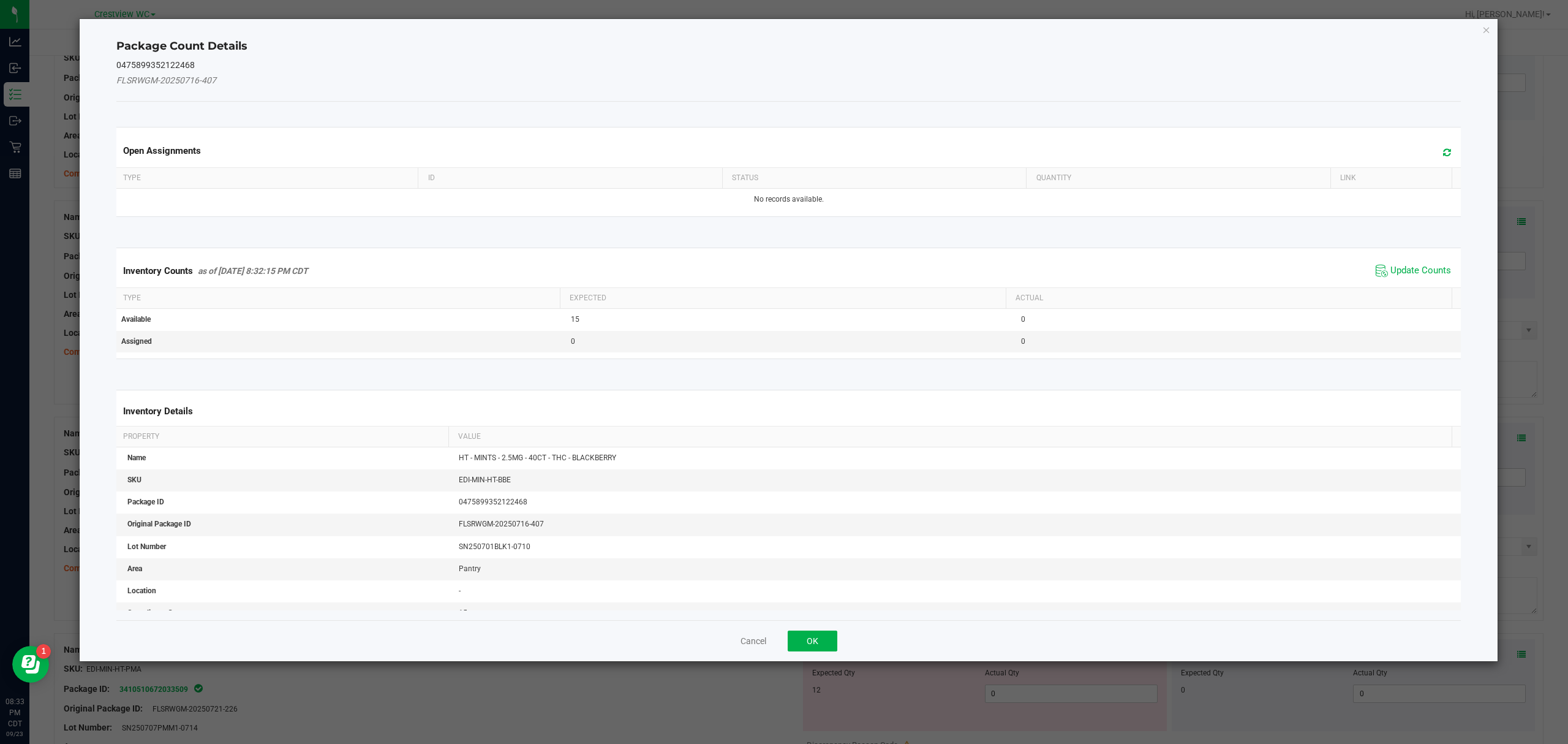
click at [1423, 248] on kendo-grid "Inventory Counts as of [DATE] 8:32:15 PM CDT Update Counts Type Expected Actual…" at bounding box center [789, 303] width 1363 height 111
click at [1422, 270] on span "Update Counts" at bounding box center [1420, 271] width 61 height 12
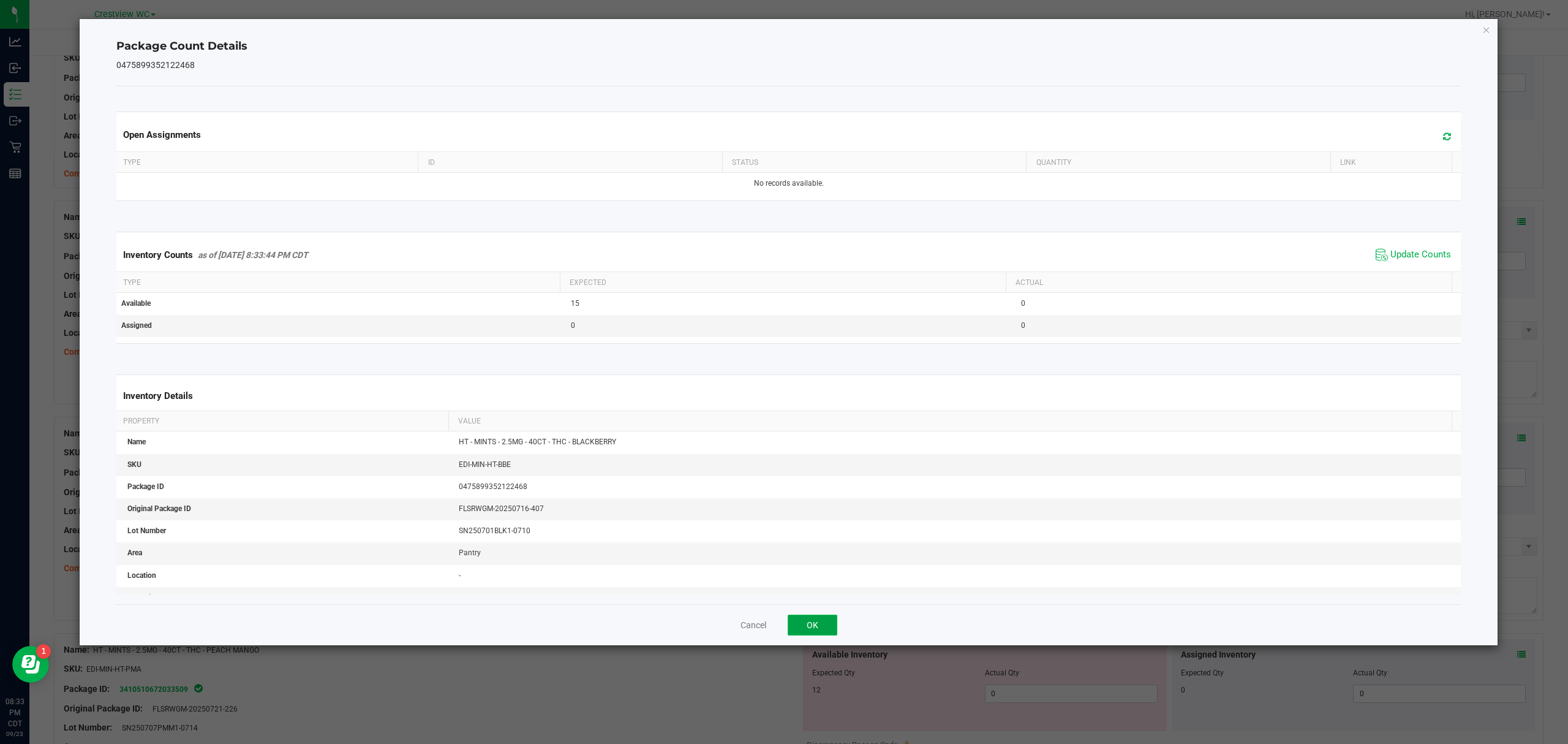
click at [811, 627] on button "OK" at bounding box center [813, 625] width 50 height 20
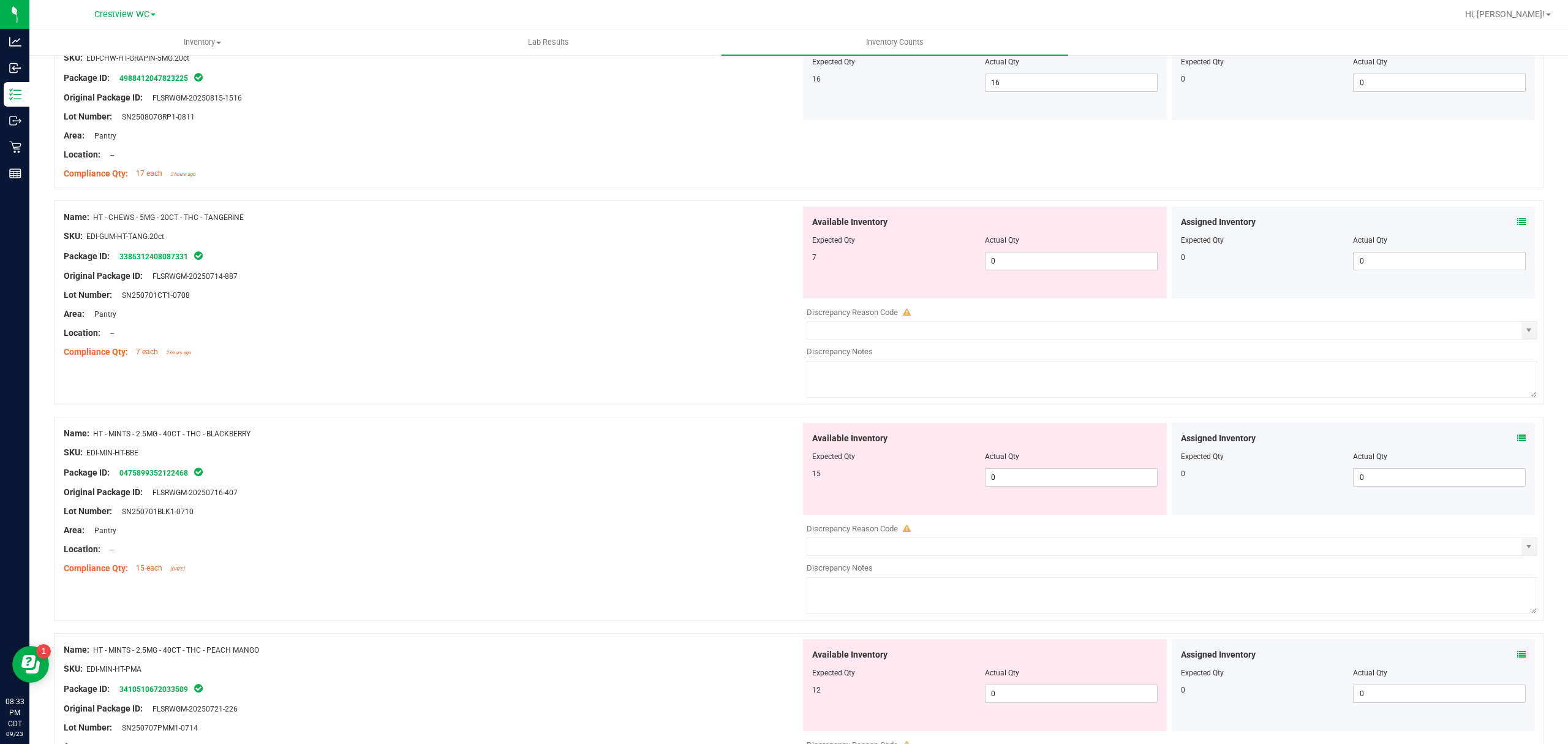
click at [1517, 657] on span at bounding box center [1521, 655] width 9 height 13
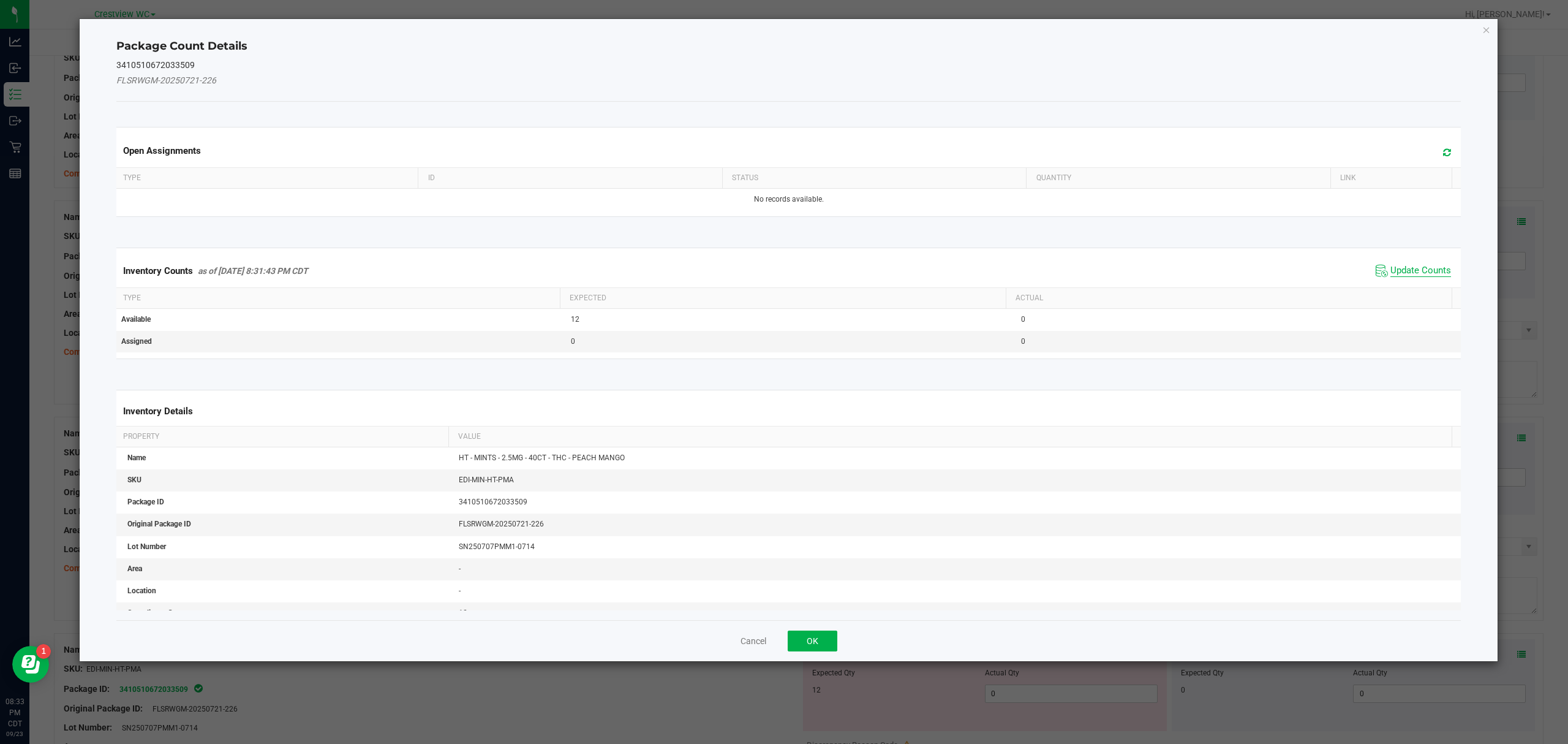
click at [1410, 268] on span "Update Counts" at bounding box center [1420, 271] width 61 height 12
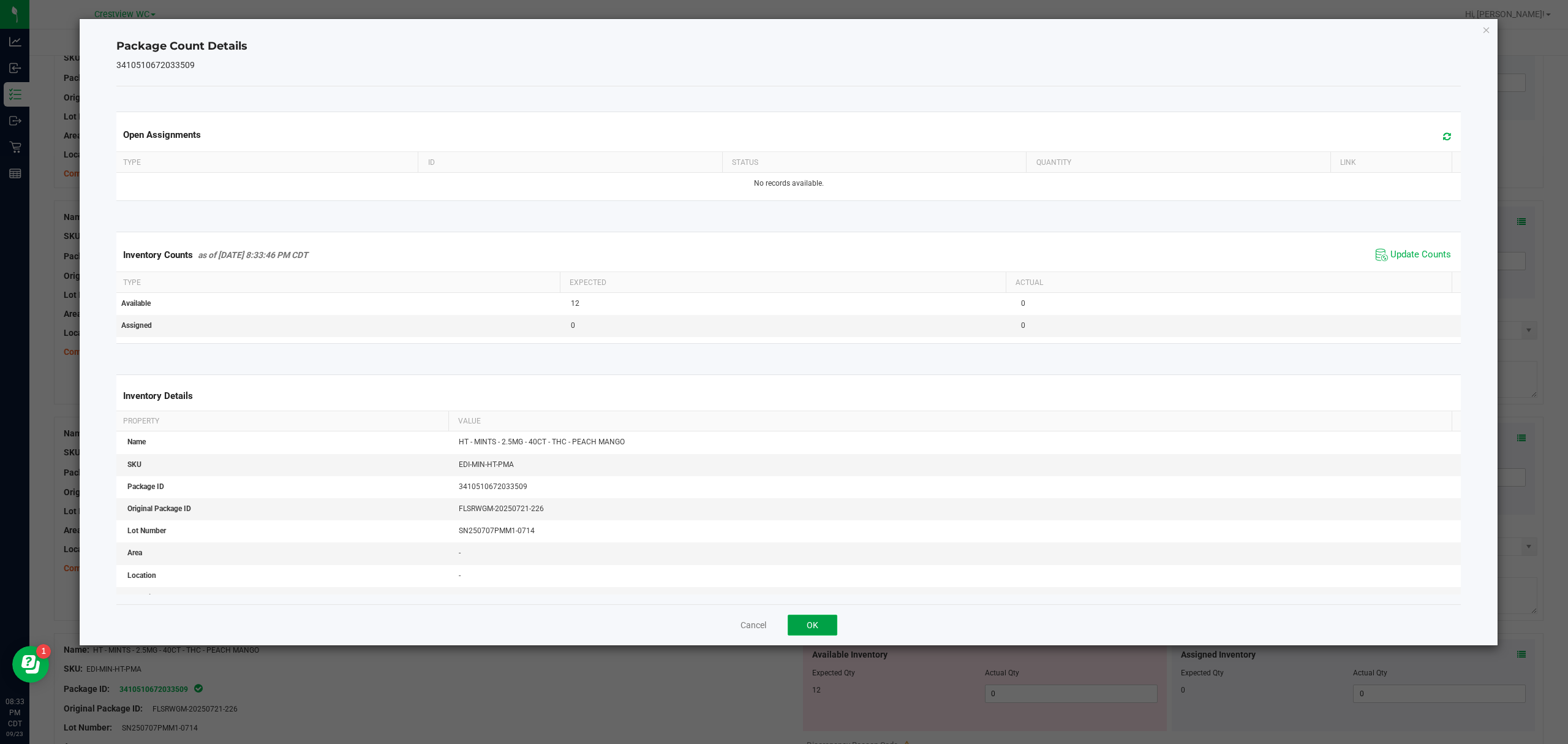
click at [826, 630] on button "OK" at bounding box center [813, 625] width 50 height 20
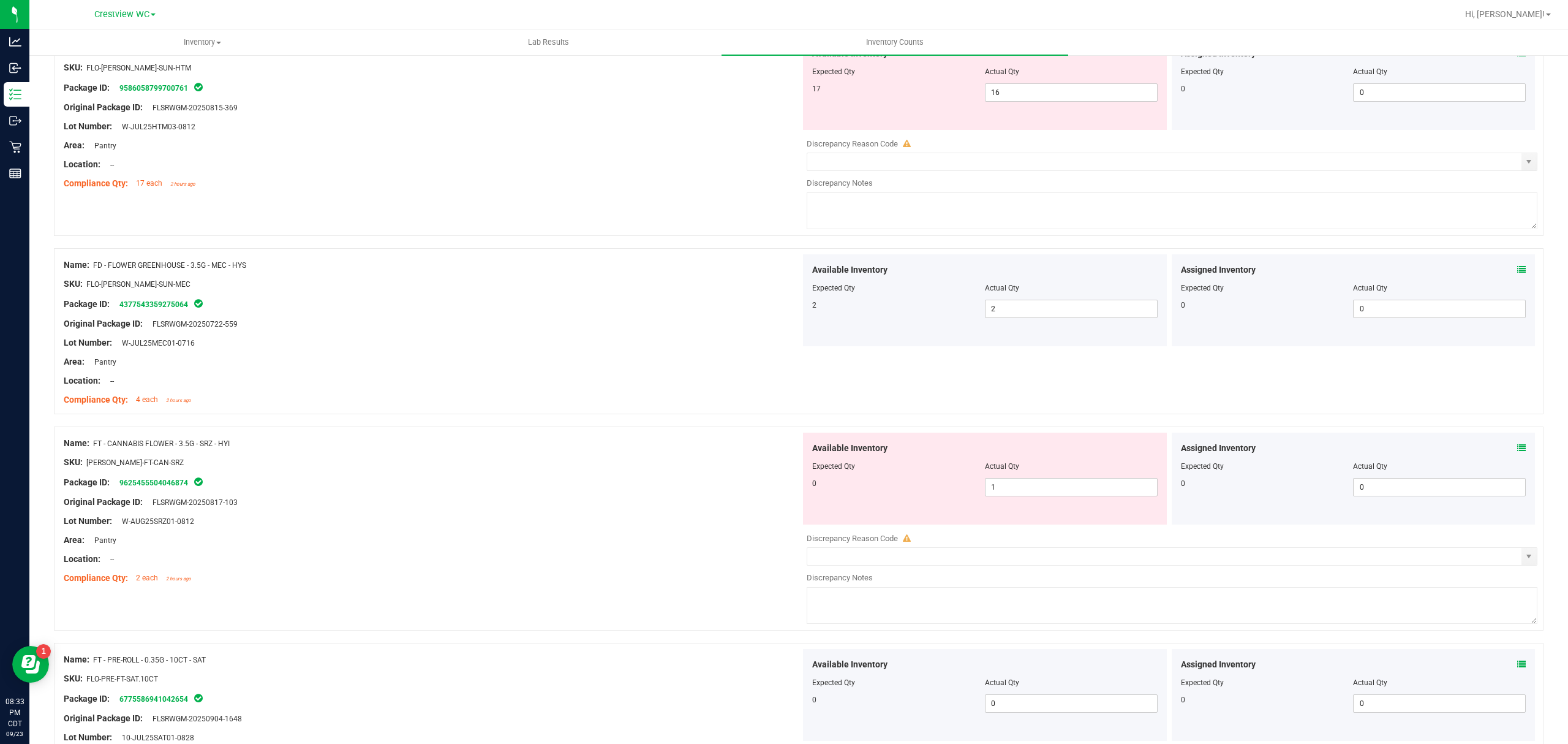
scroll to position [0, 0]
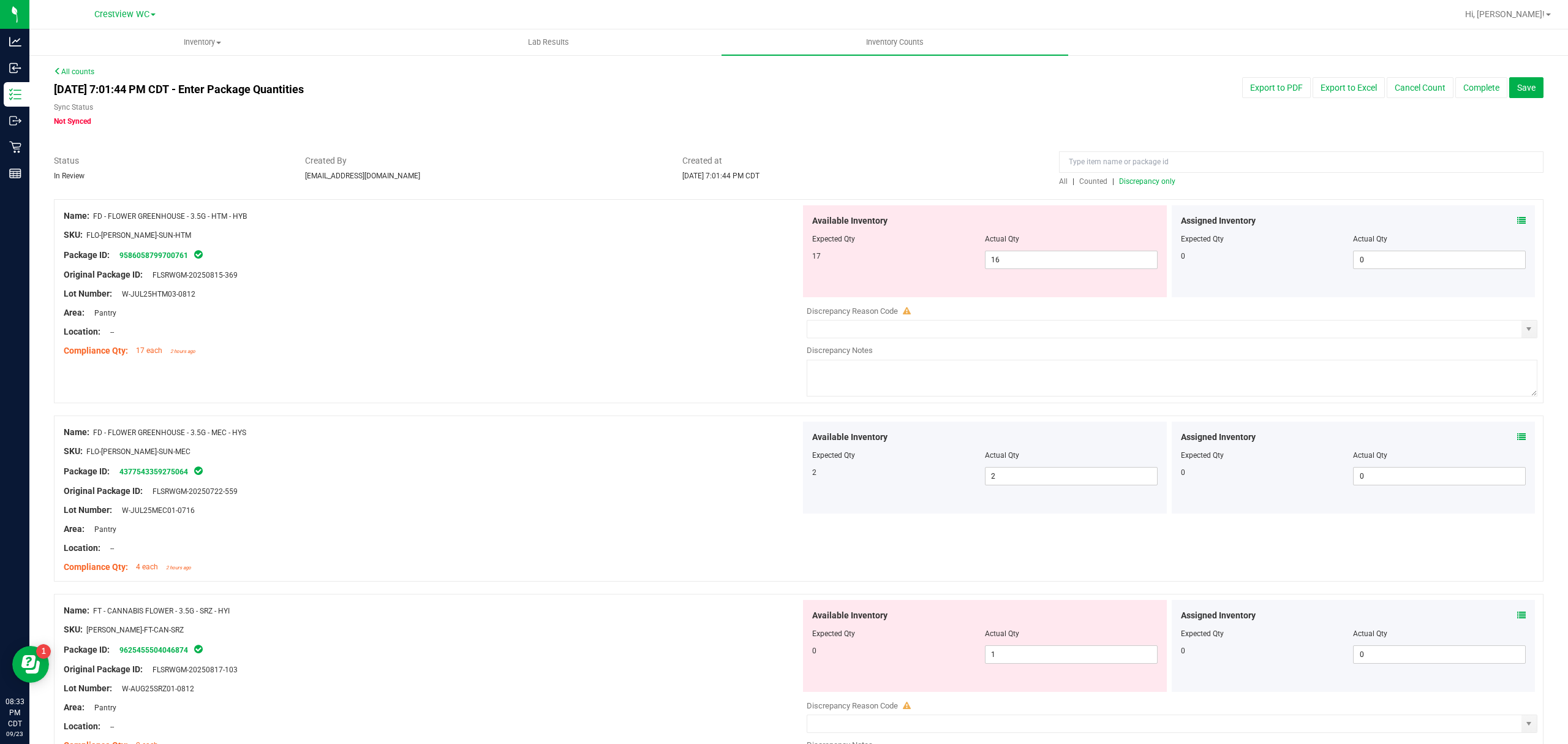
click at [1159, 179] on span "Discrepancy only" at bounding box center [1147, 181] width 56 height 9
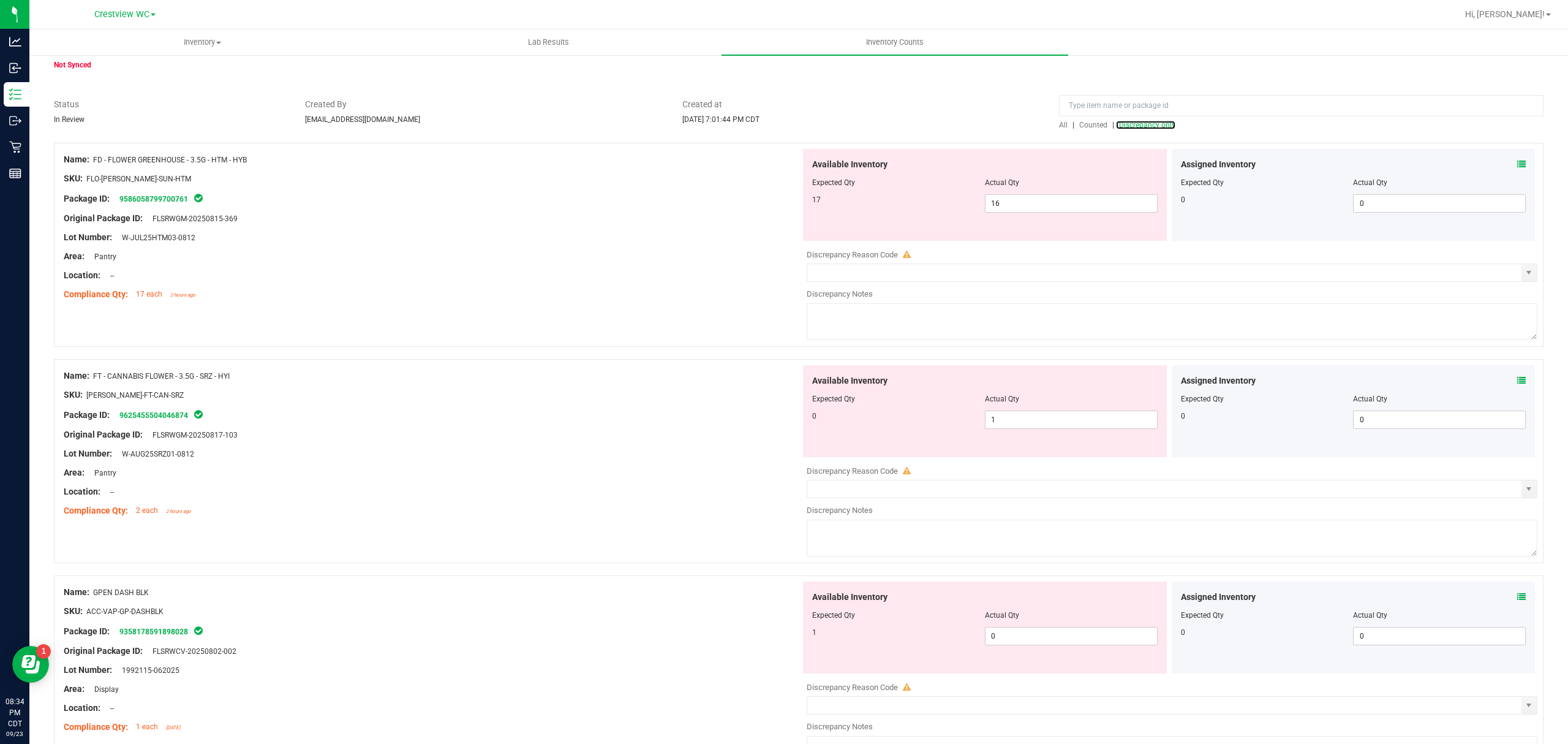
scroll to position [81, 0]
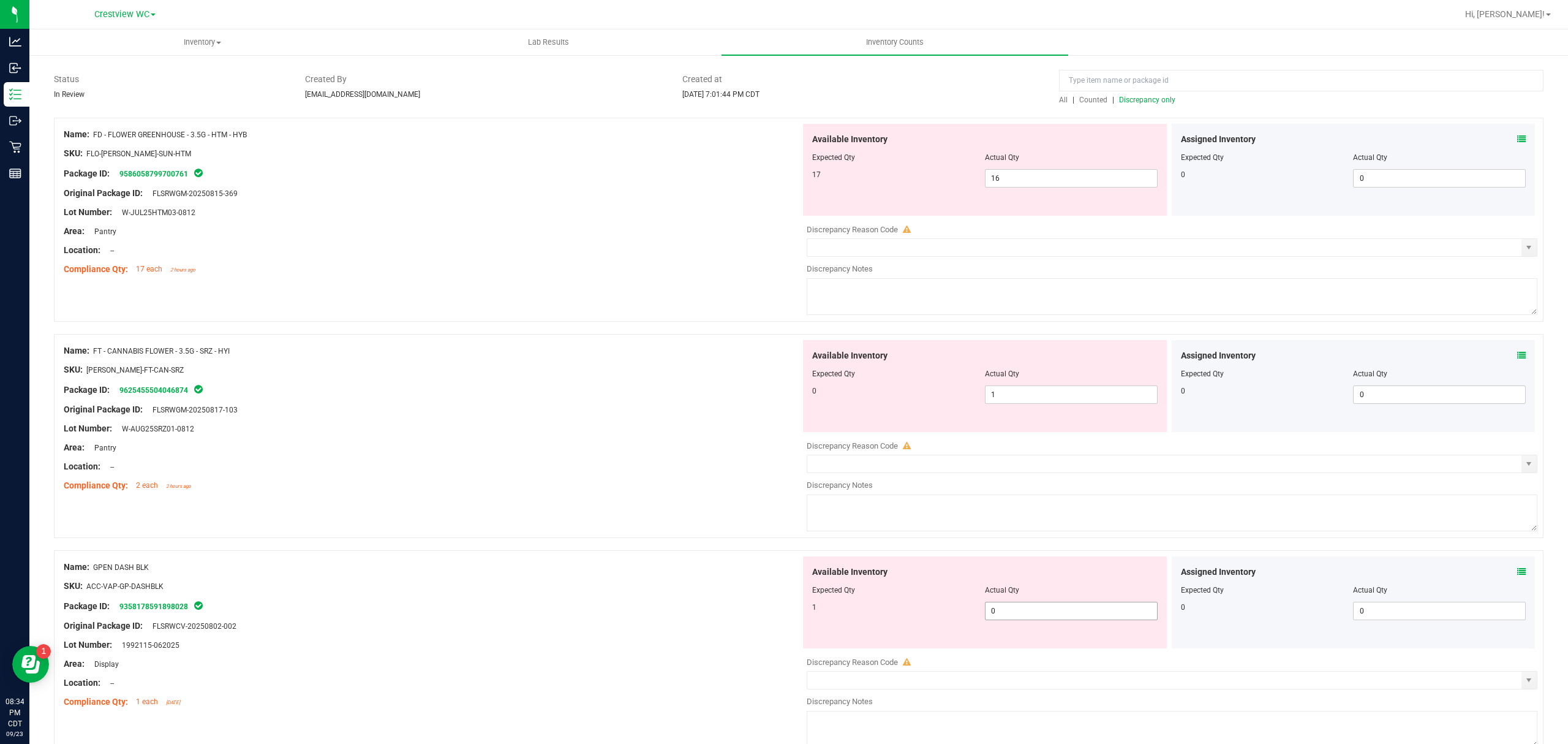
click at [1064, 617] on span "0 0" at bounding box center [1071, 610] width 173 height 18
drag, startPoint x: 1014, startPoint y: 616, endPoint x: 855, endPoint y: 599, distance: 159.9
click at [864, 601] on div "Available Inventory Expected Qty Actual Qty 1 0 01" at bounding box center [984, 602] width 363 height 92
click at [672, 599] on div "Package ID: 9358178591898028" at bounding box center [431, 606] width 736 height 15
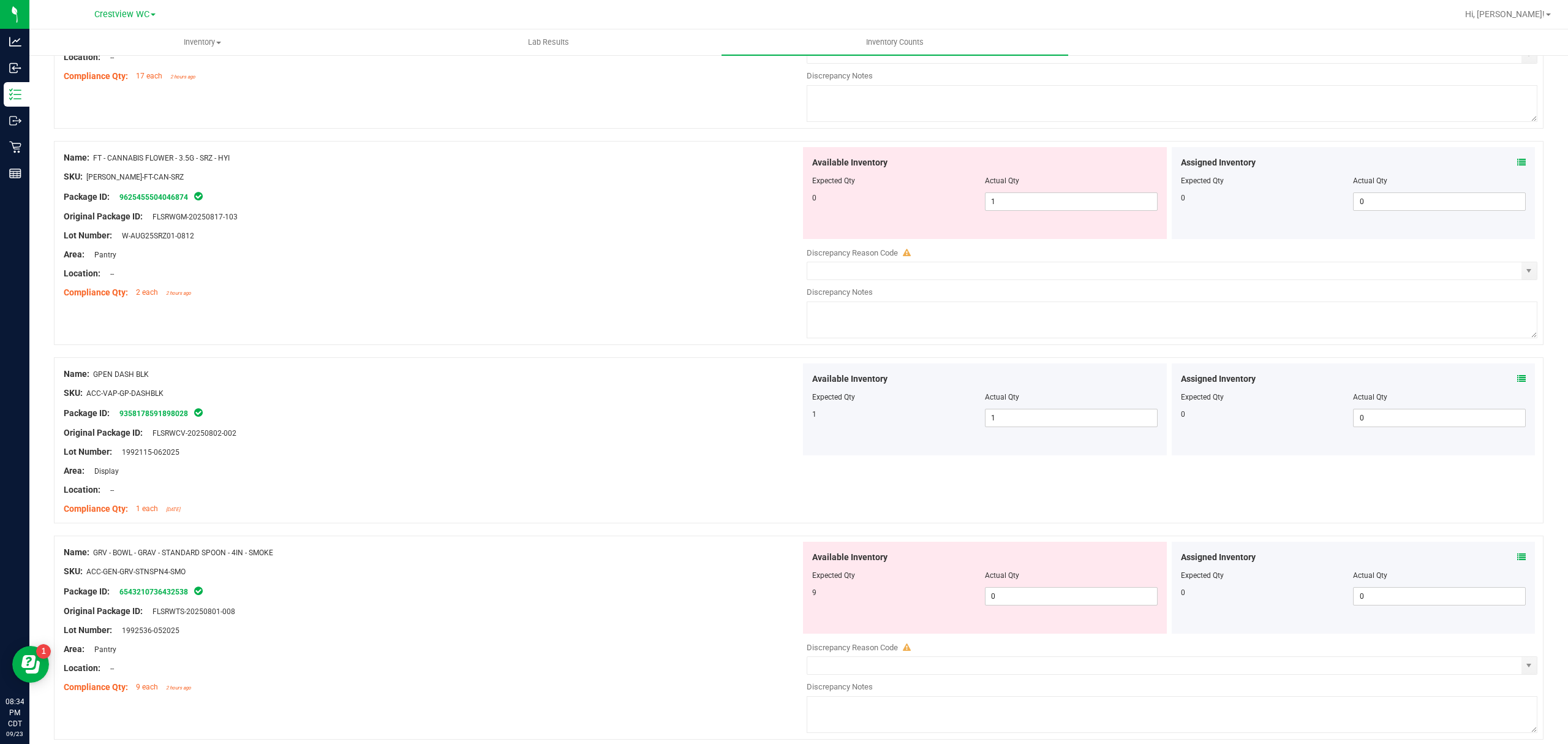
scroll to position [490, 0]
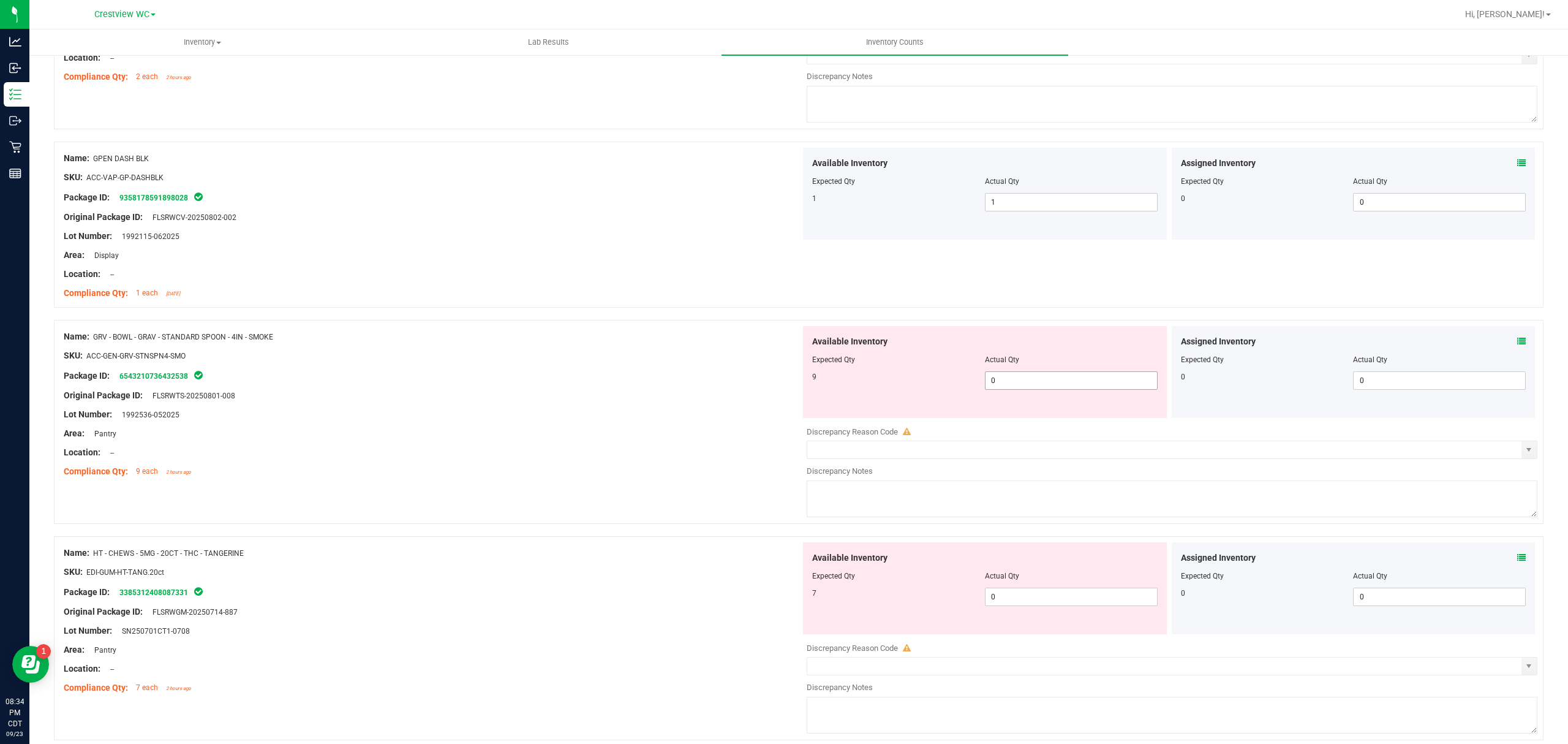
drag, startPoint x: 1020, startPoint y: 388, endPoint x: 676, endPoint y: 390, distance: 344.0
click at [725, 390] on div "Name: GRV - BOWL - GRAV - STANDARD SPOON - 4IN - SMOKE SKU: ACC-GEN-GRV-STNSPN4…" at bounding box center [799, 421] width 1489 height 204
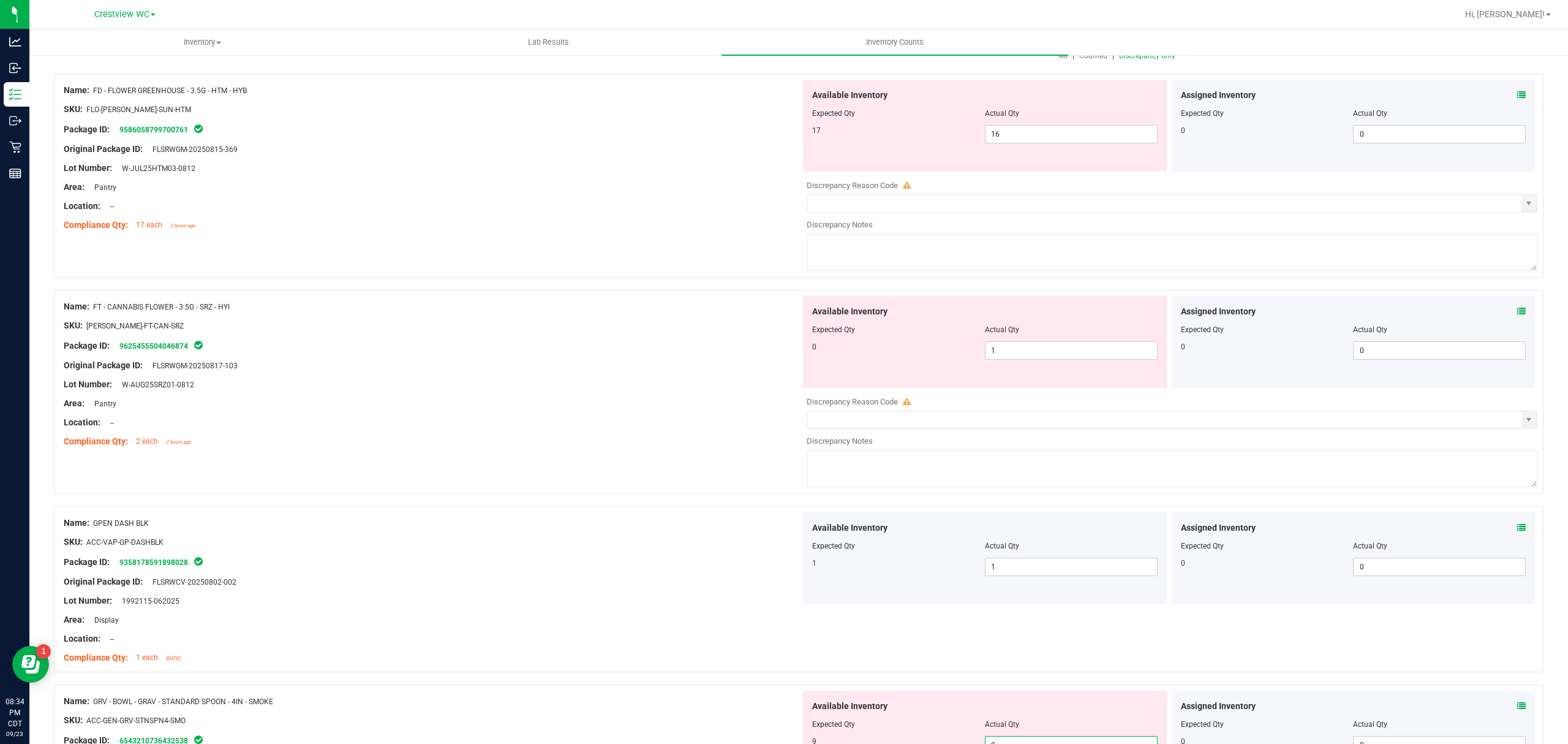
scroll to position [0, 0]
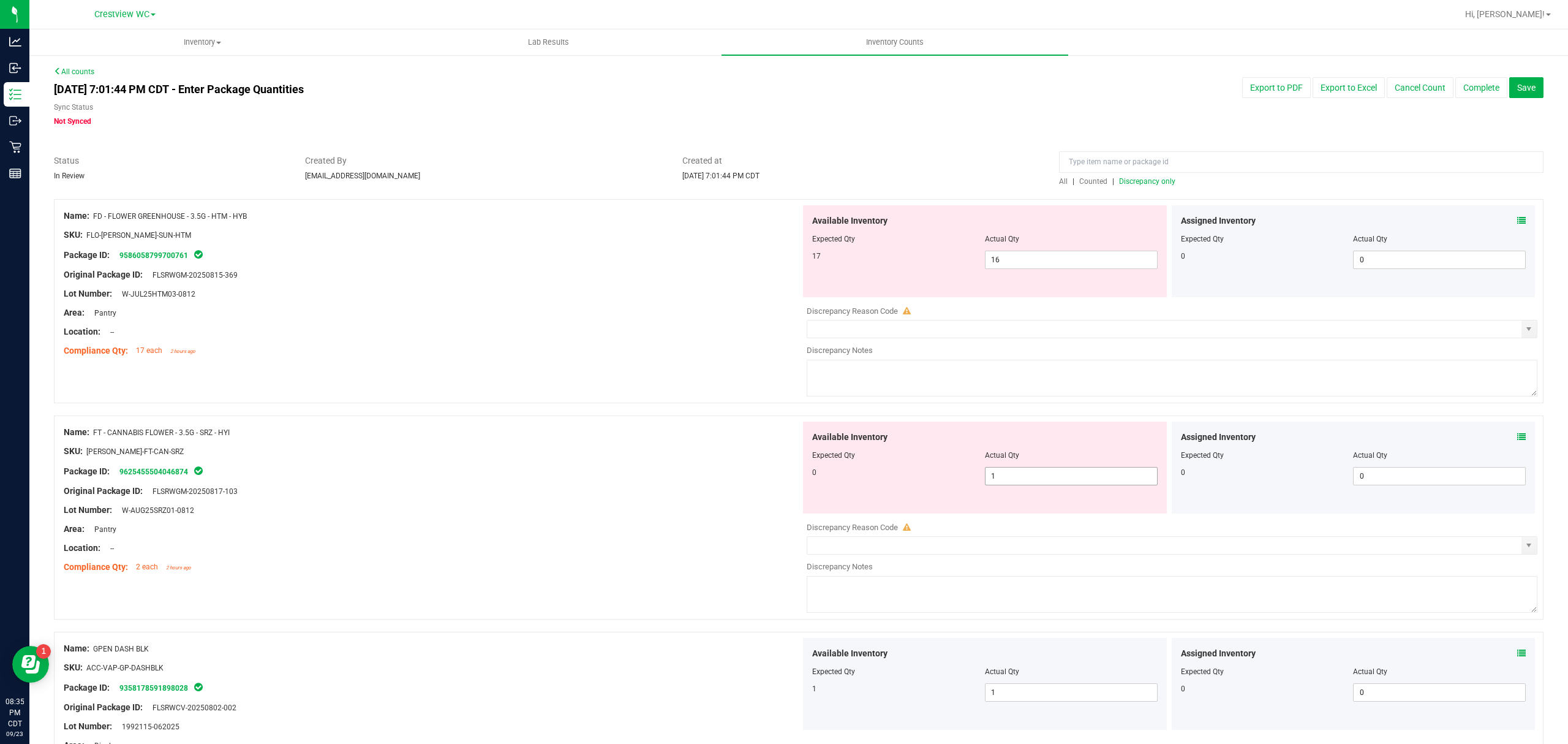
click at [1024, 472] on span "1 1" at bounding box center [1071, 476] width 173 height 18
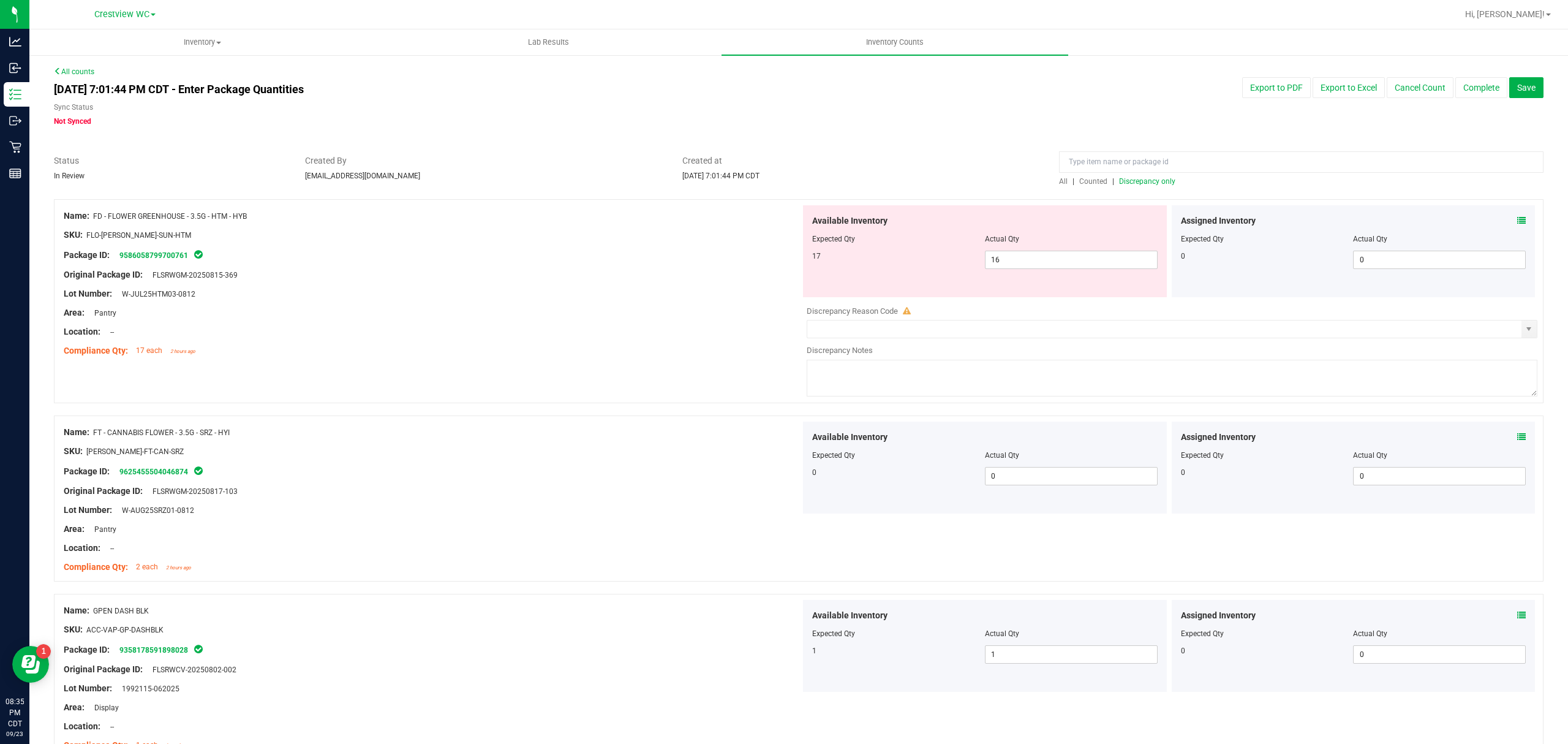
click at [1154, 184] on span "Discrepancy only" at bounding box center [1147, 181] width 56 height 9
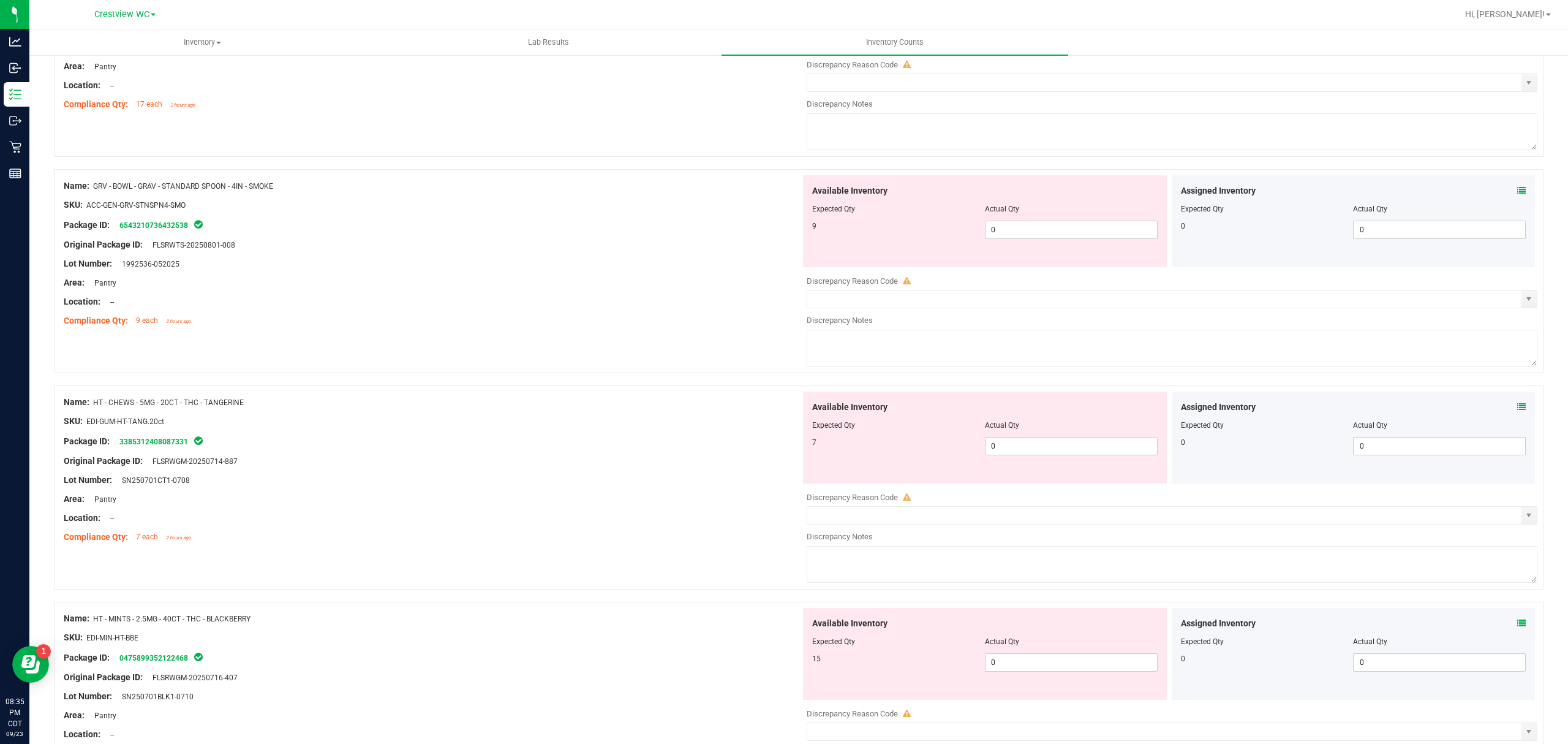
scroll to position [245, 0]
click at [1090, 243] on div "Available Inventory Expected Qty Actual Qty 9 0 0" at bounding box center [984, 222] width 363 height 92
click at [1088, 236] on span "0 0" at bounding box center [1071, 230] width 173 height 18
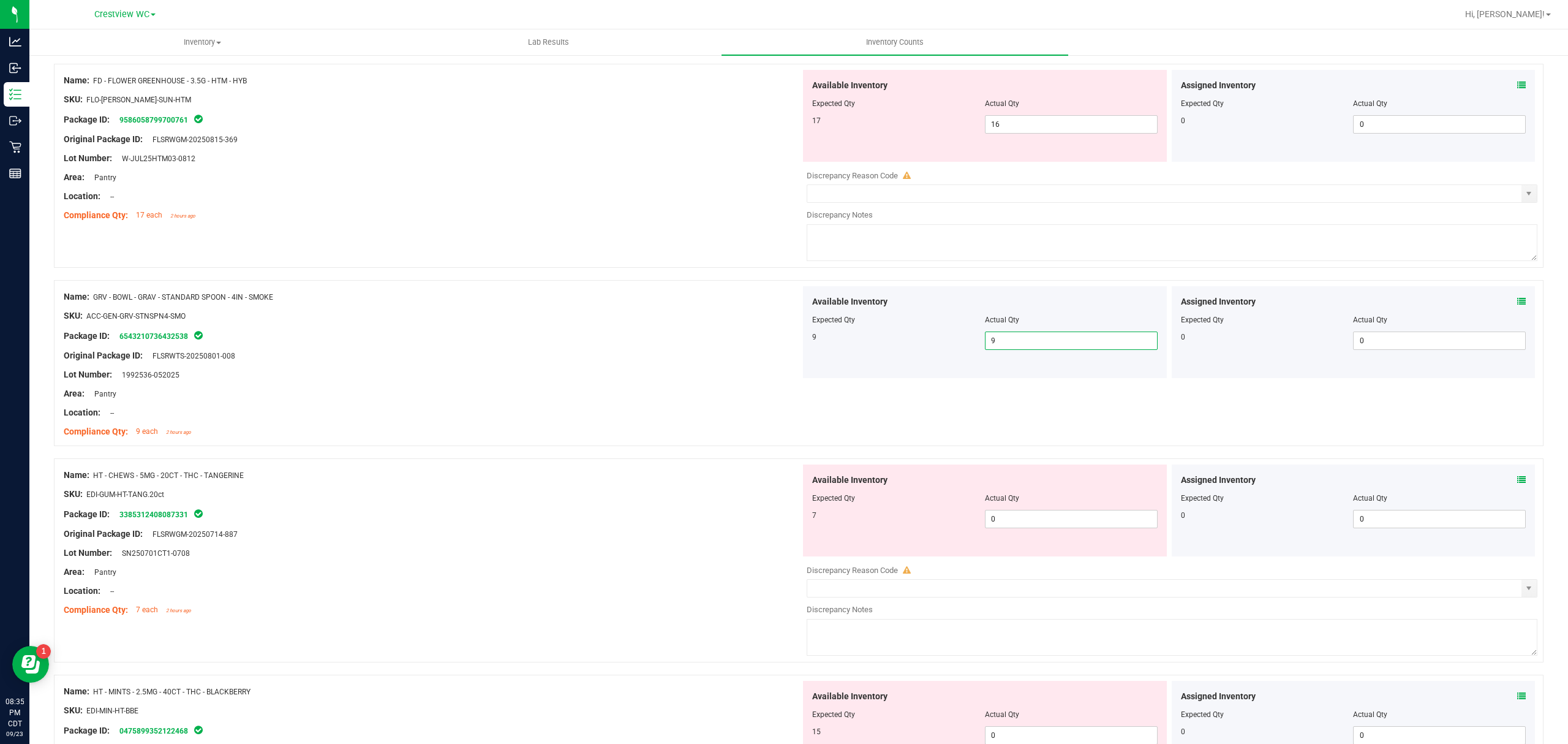
scroll to position [0, 0]
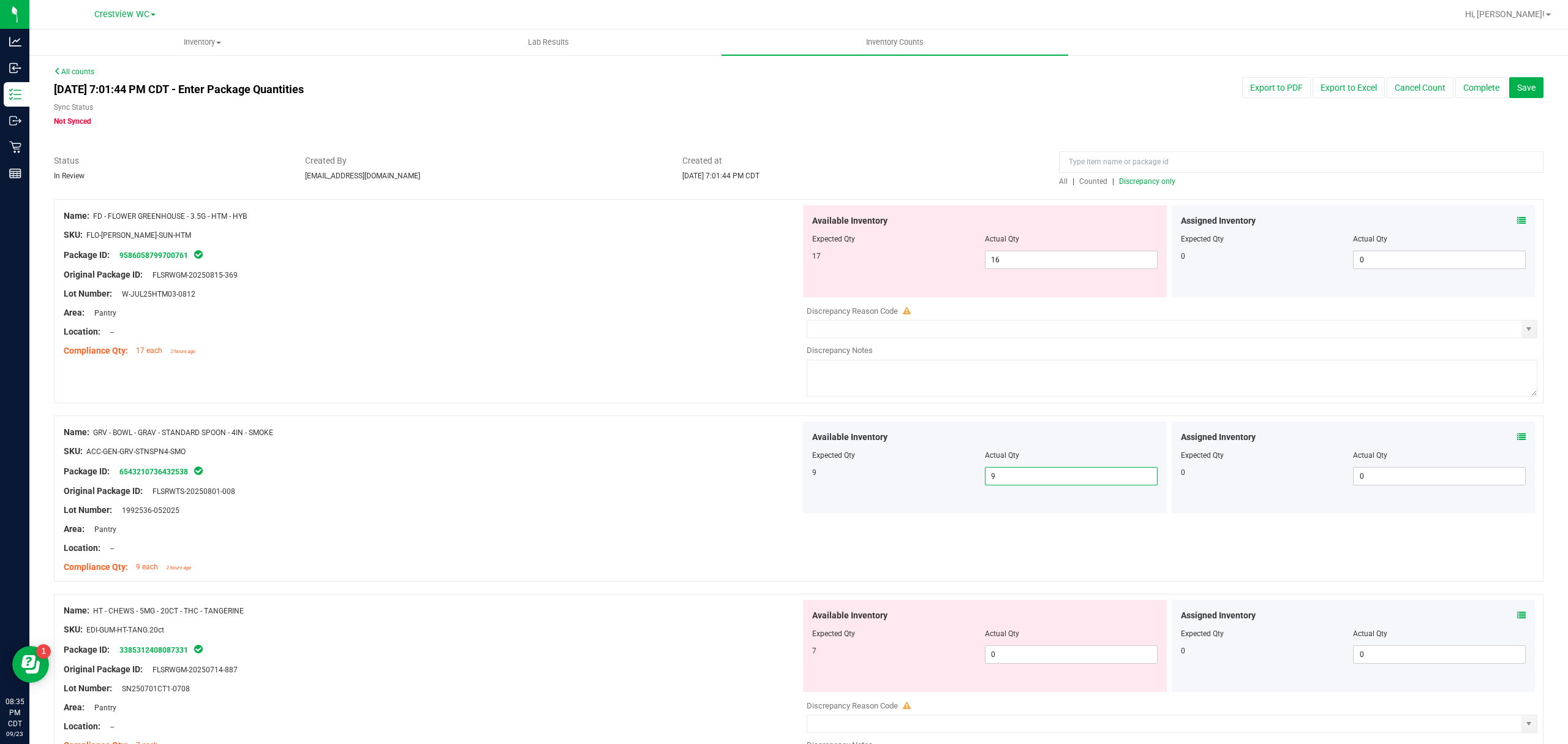
click at [1119, 180] on span "Discrepancy only" at bounding box center [1147, 181] width 56 height 9
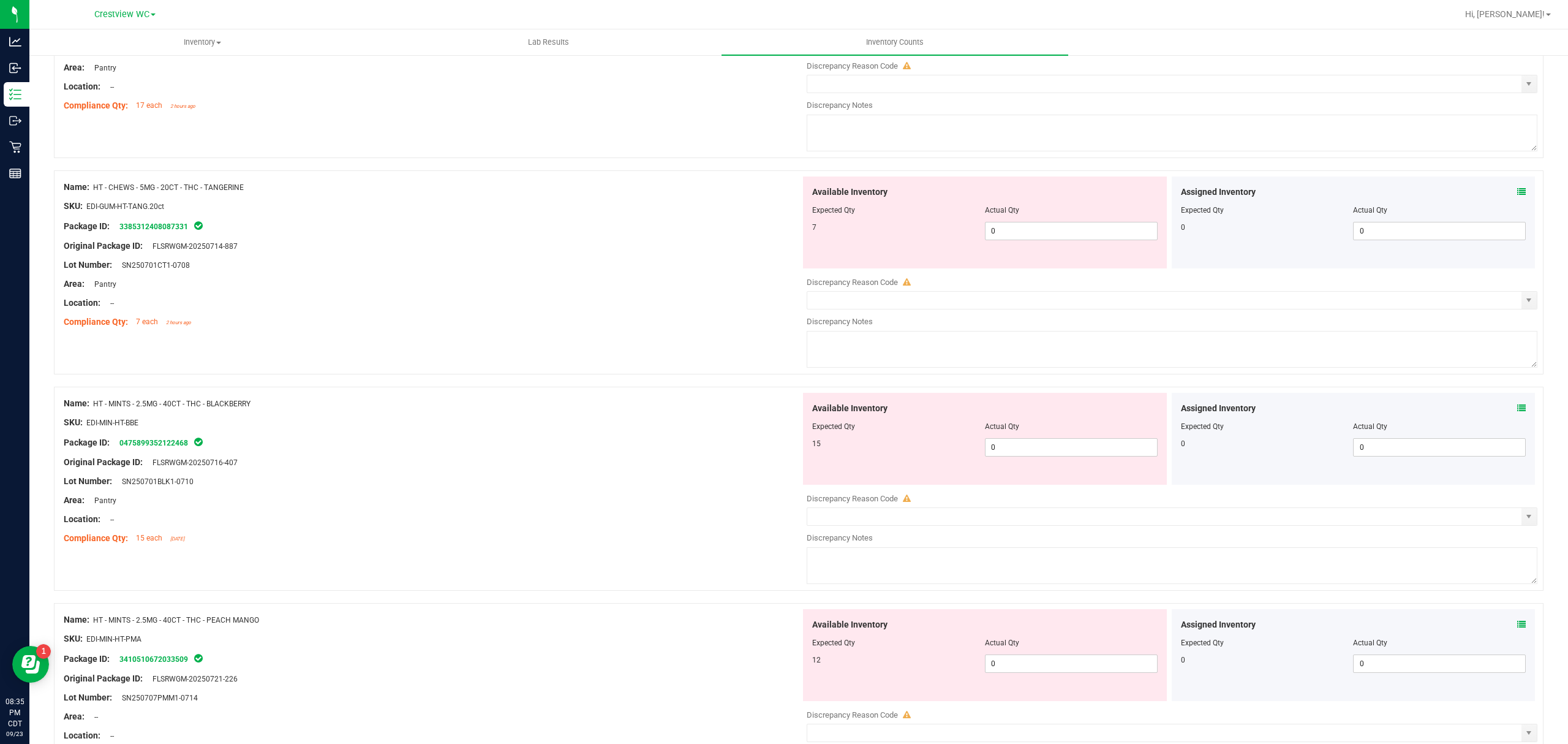
scroll to position [326, 0]
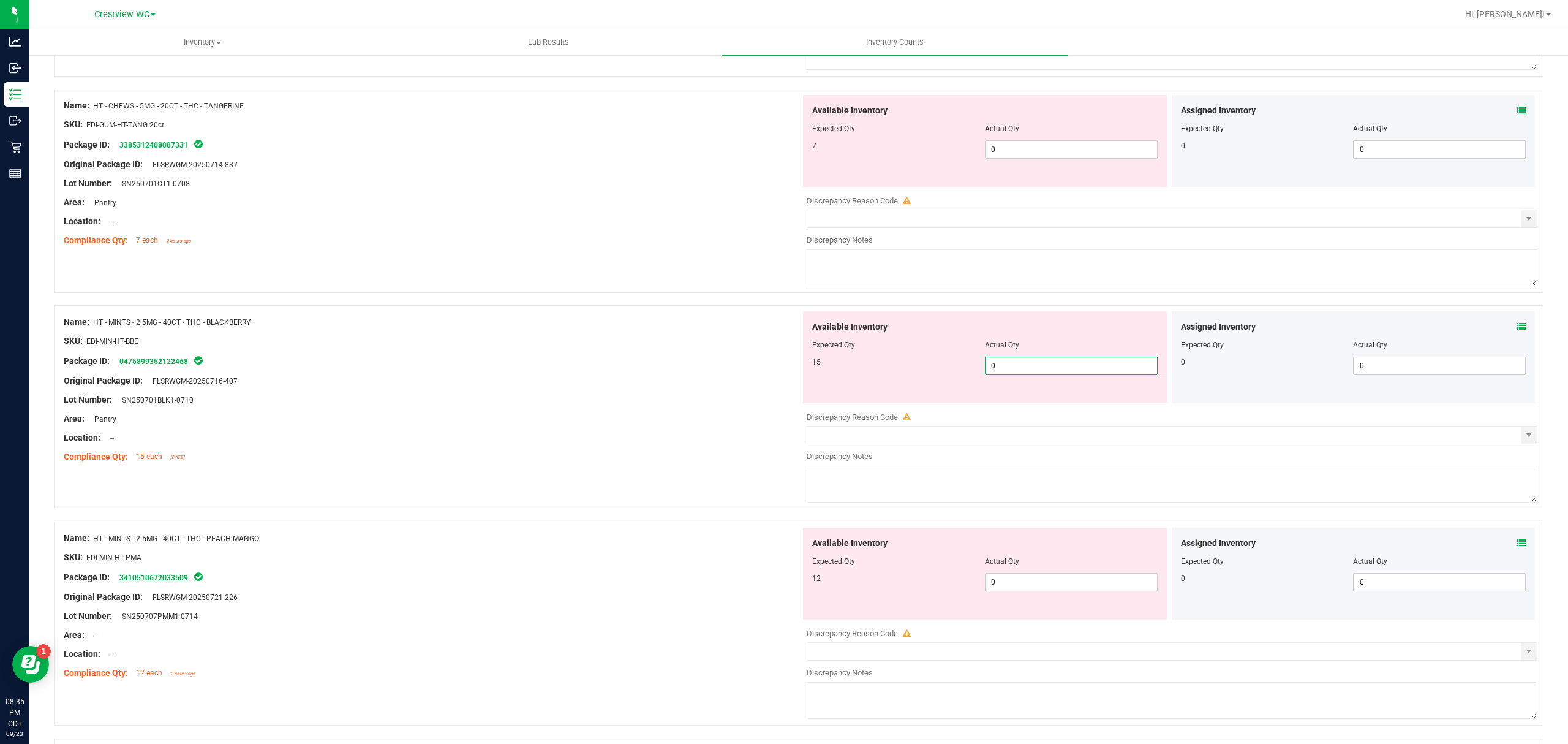
click at [1007, 366] on span "0 0" at bounding box center [1071, 365] width 173 height 18
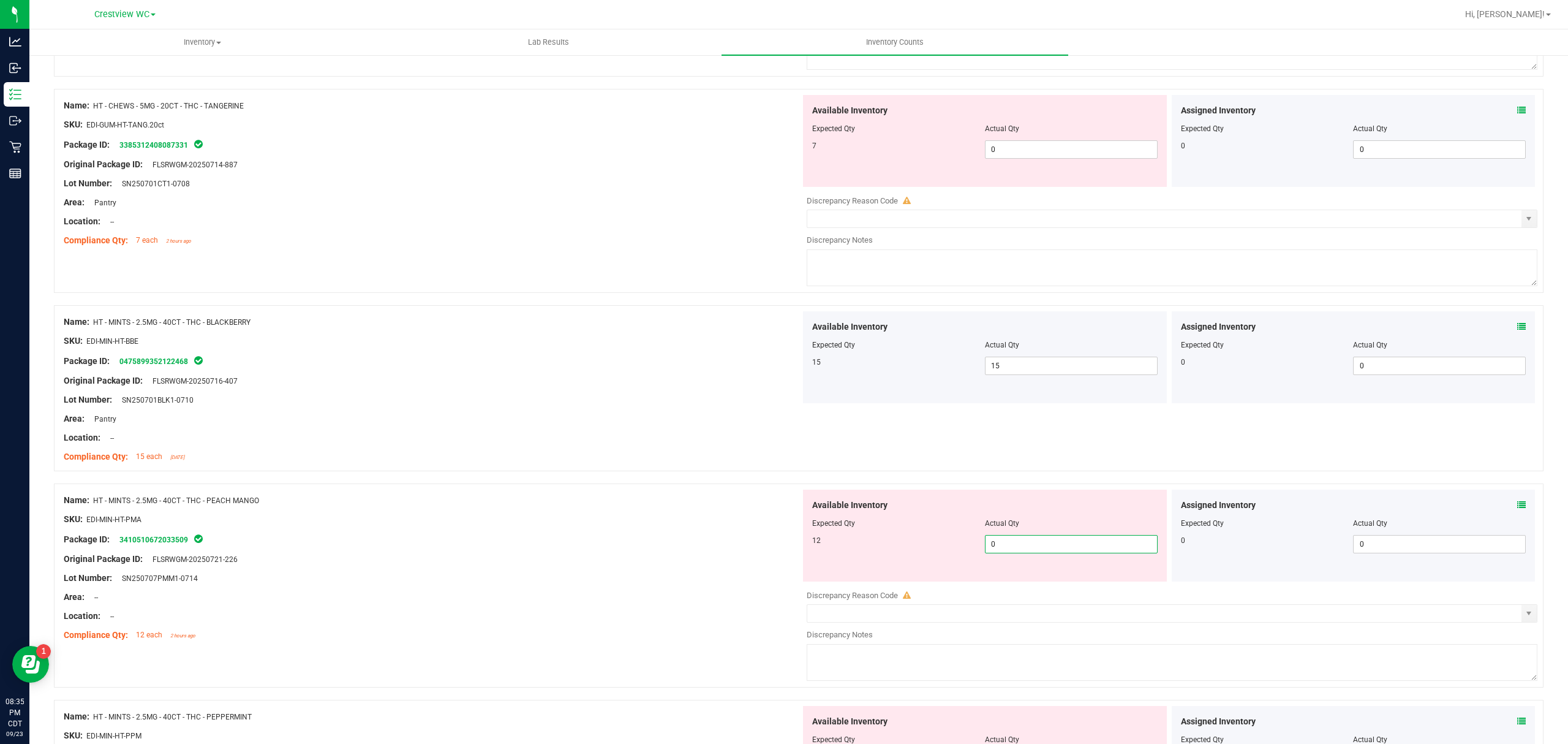
click at [1039, 545] on span "0 0" at bounding box center [1071, 544] width 173 height 18
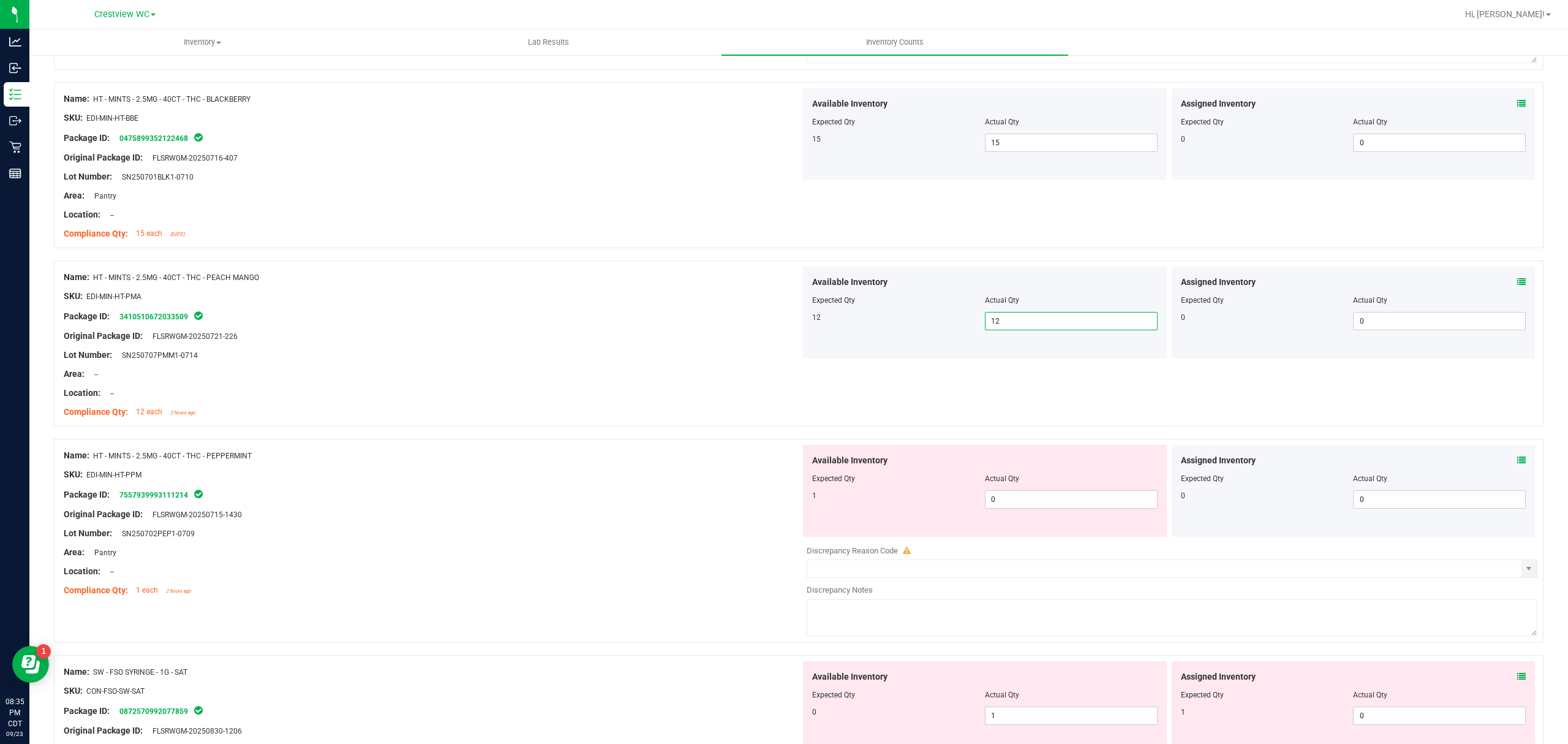
scroll to position [571, 0]
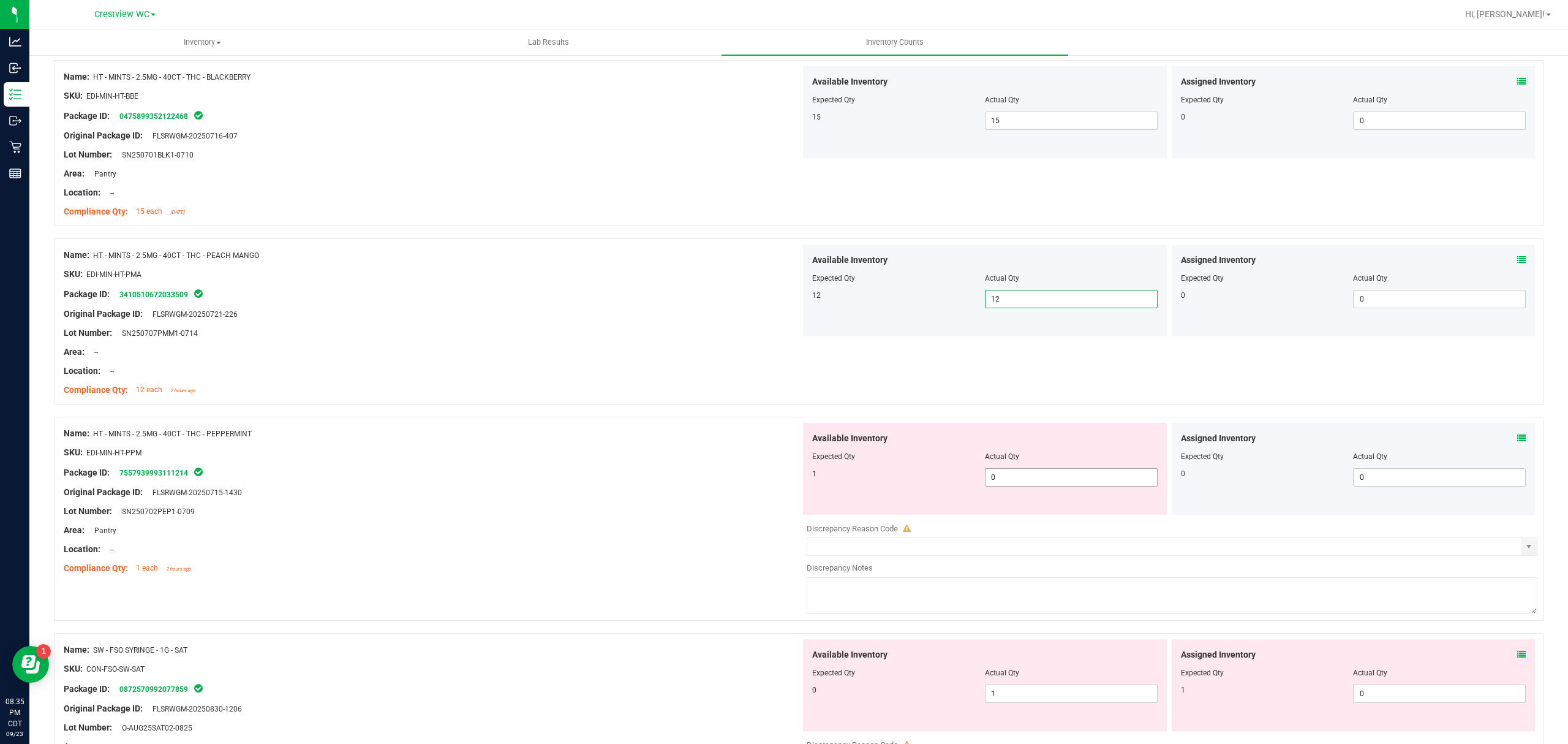
click at [1053, 481] on span "0 0" at bounding box center [1071, 477] width 173 height 18
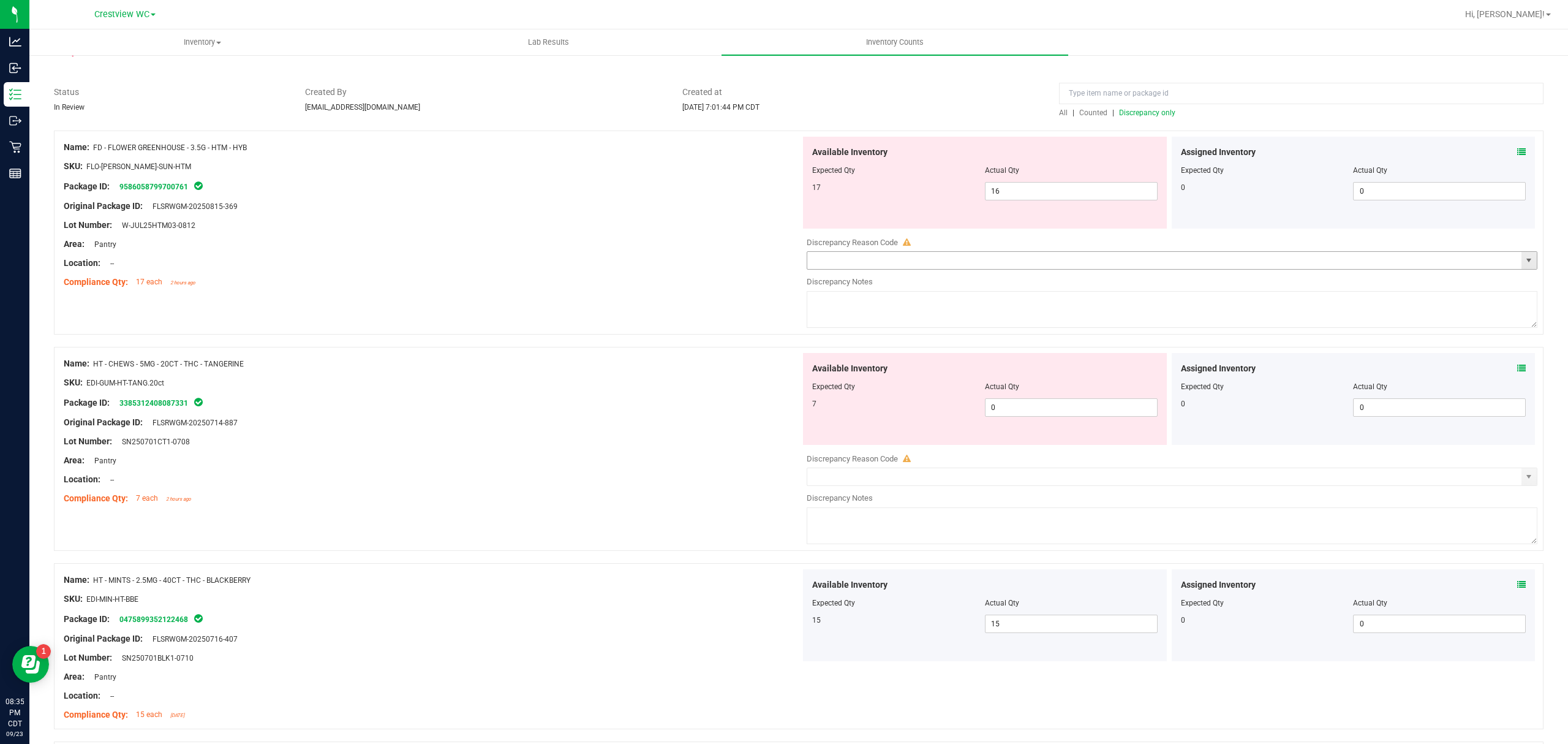
scroll to position [0, 0]
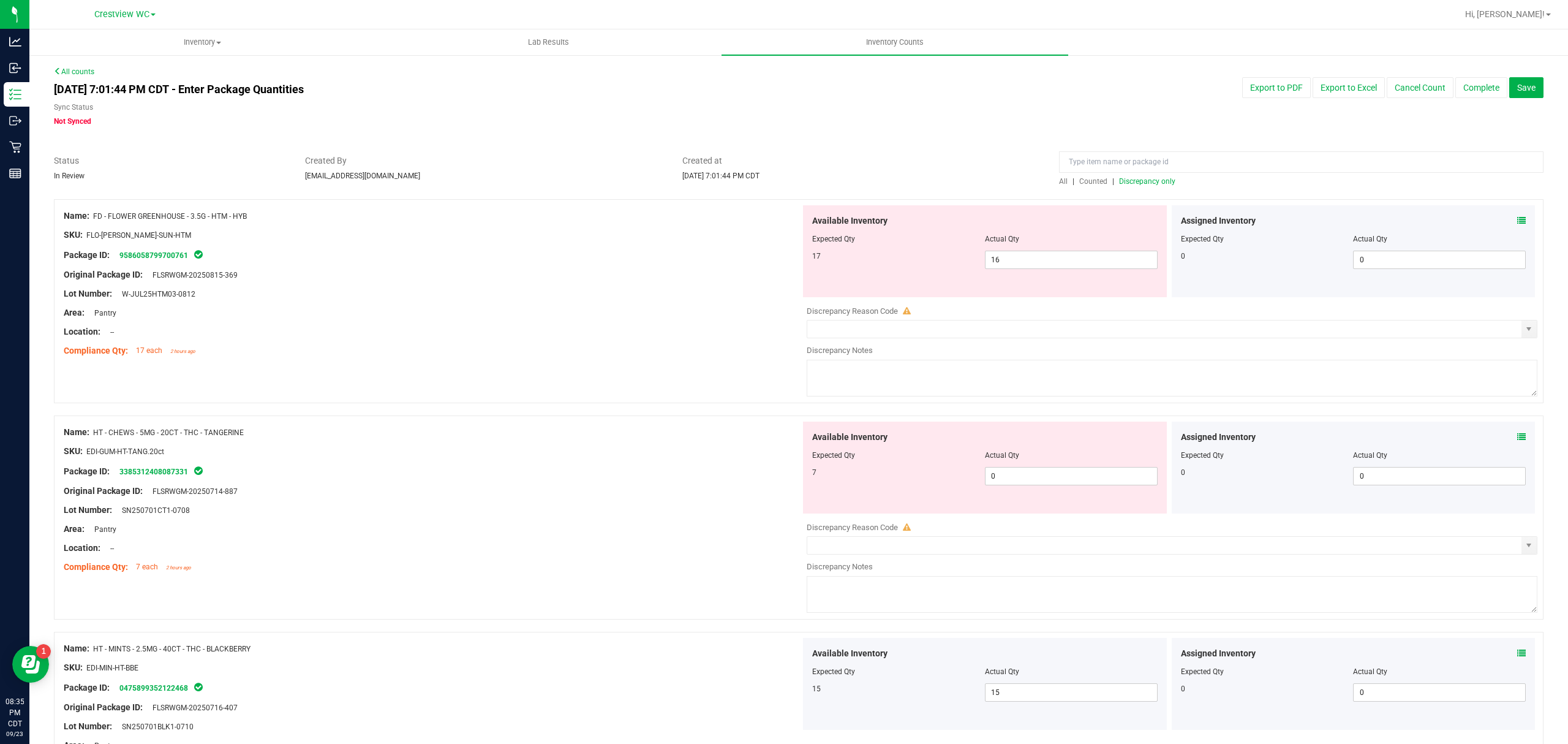
click at [1152, 182] on span "Discrepancy only" at bounding box center [1147, 181] width 56 height 9
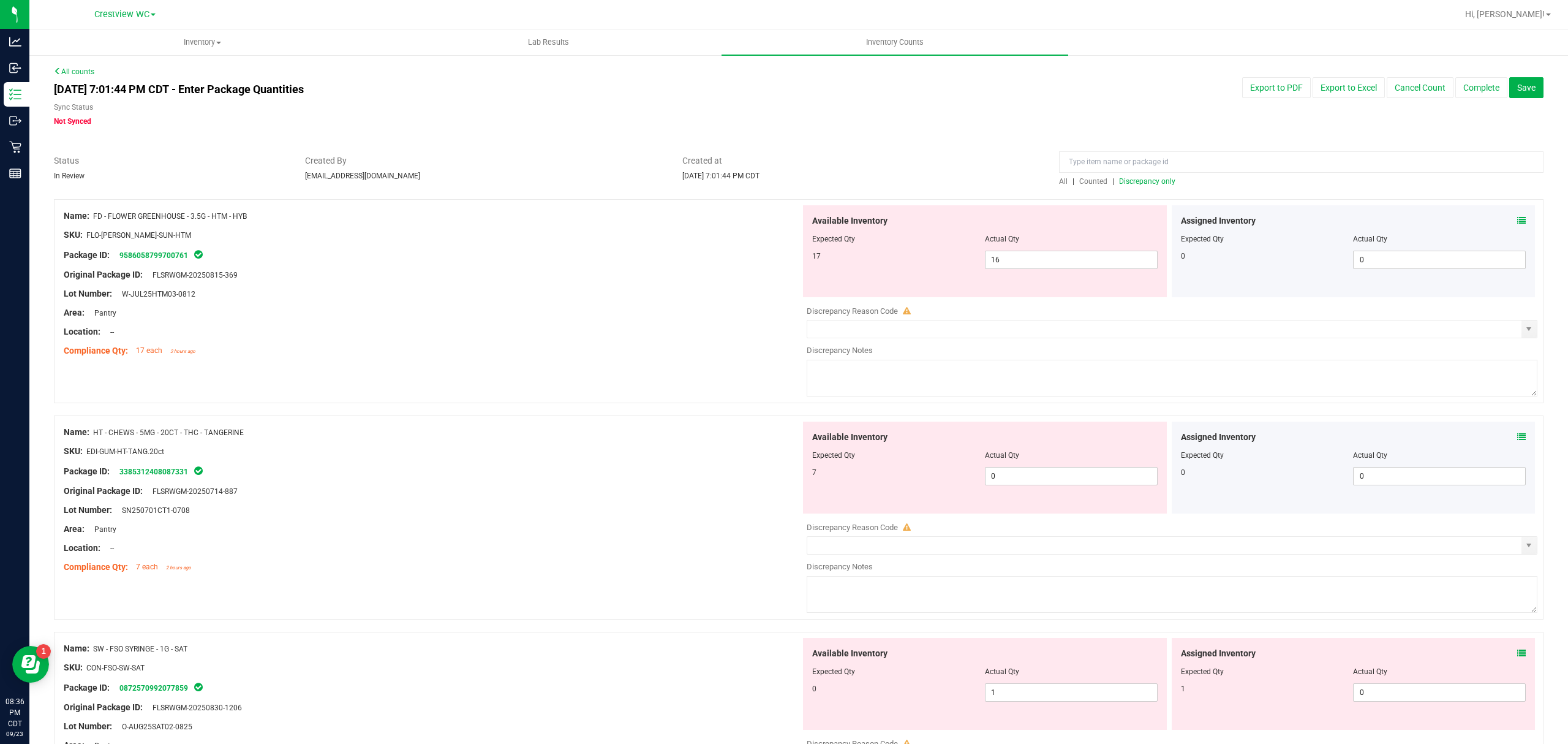
click at [1142, 182] on span "Discrepancy only" at bounding box center [1147, 181] width 56 height 9
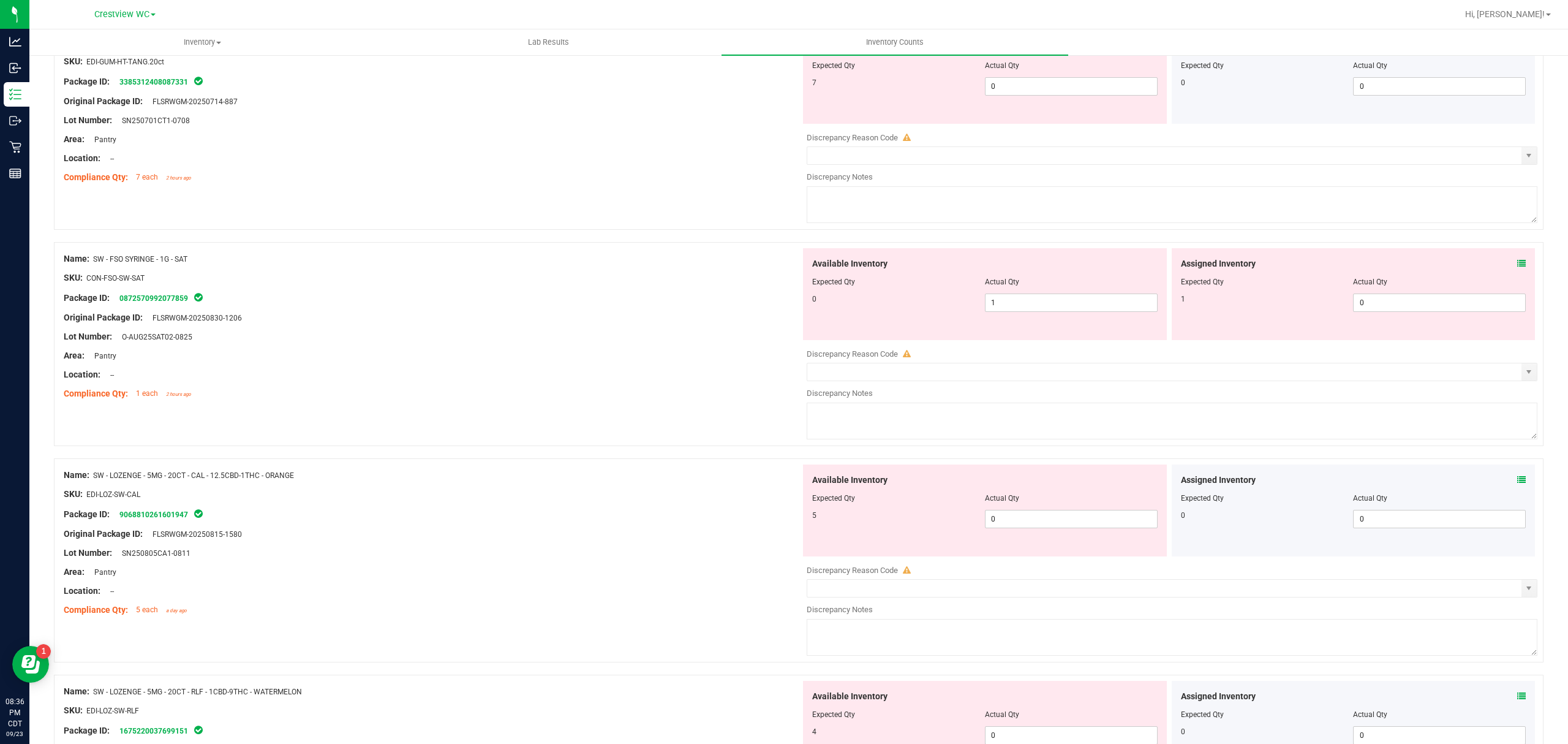
scroll to position [797, 0]
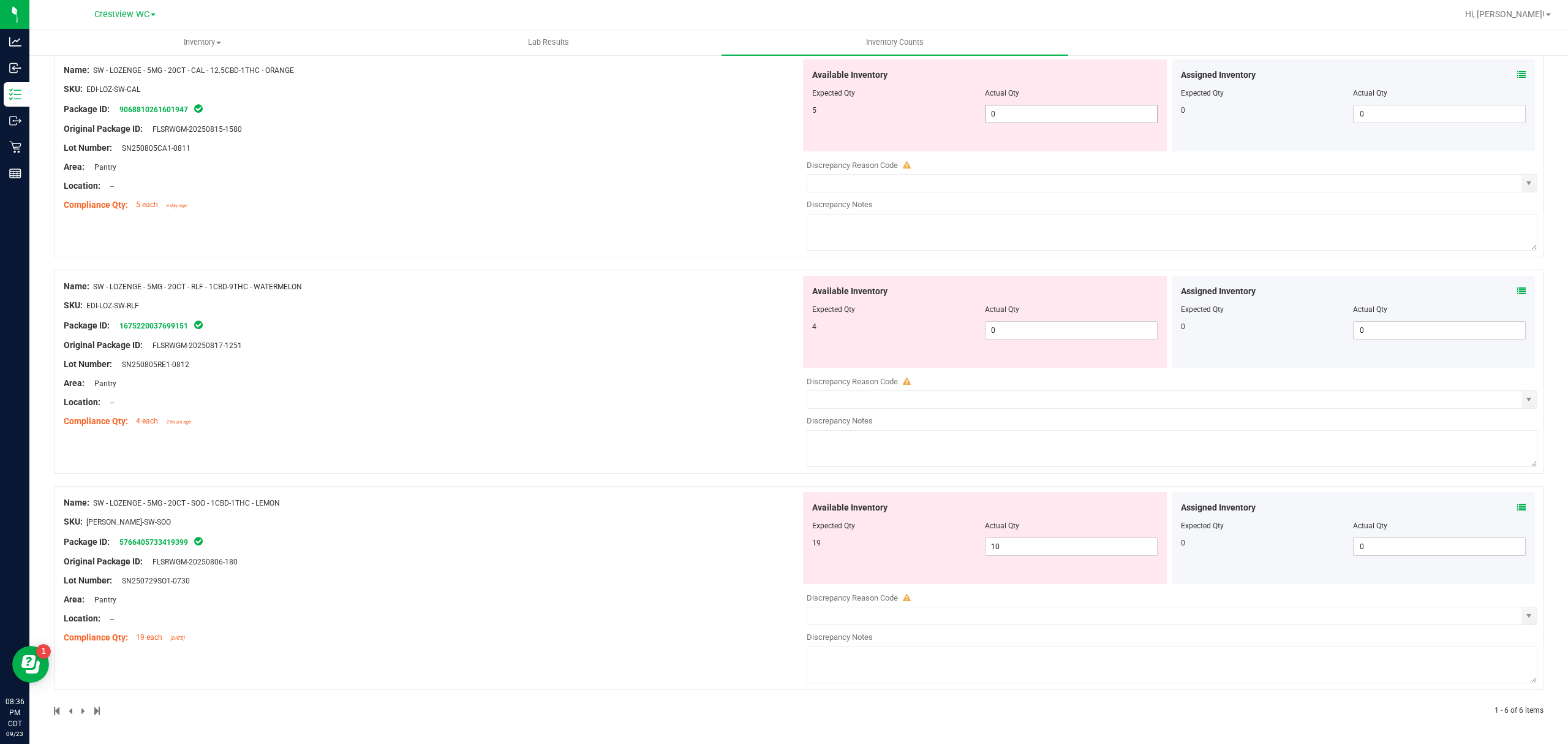
click at [1005, 111] on span "0 0" at bounding box center [1071, 113] width 173 height 18
click at [1005, 111] on input "0" at bounding box center [1071, 113] width 171 height 17
click at [996, 327] on span "0 0" at bounding box center [1071, 330] width 173 height 18
click at [996, 327] on input "0" at bounding box center [1071, 330] width 171 height 17
click at [735, 392] on div "Name: SW - LOZENGE - 5MG - 20CT - RLF - 1CBD-9THC - WATERMELON SKU: EDI-LOZ-SW-…" at bounding box center [431, 354] width 736 height 157
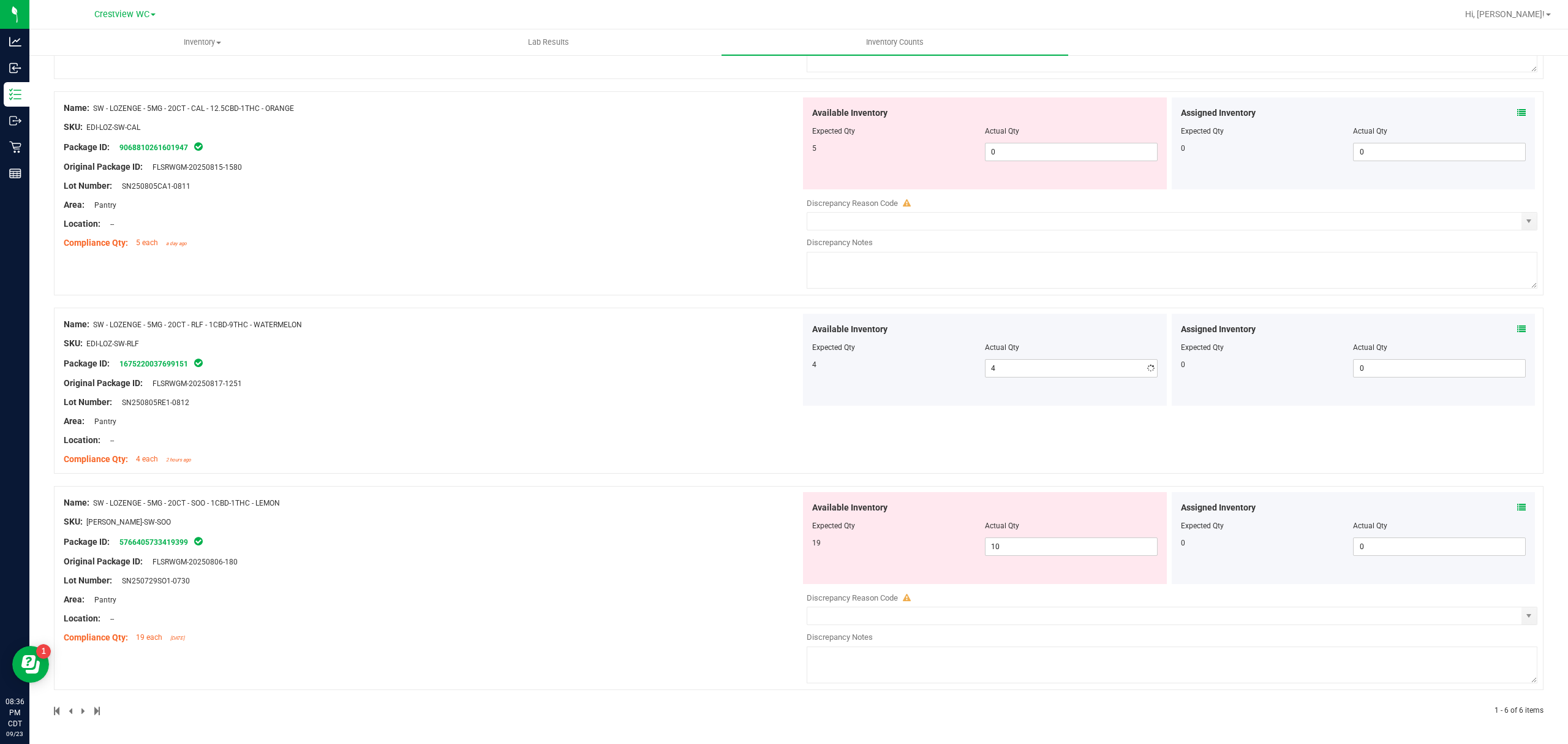
scroll to position [759, 0]
click at [1039, 550] on span "10 10" at bounding box center [1071, 546] width 173 height 18
click at [1039, 550] on input "10" at bounding box center [1071, 546] width 171 height 17
click at [570, 419] on div "Name: SW - LOZENGE - 5MG - 20CT - RLF - 1CBD-9THC - WATERMELON SKU: EDI-LOZ-SW-…" at bounding box center [431, 392] width 736 height 157
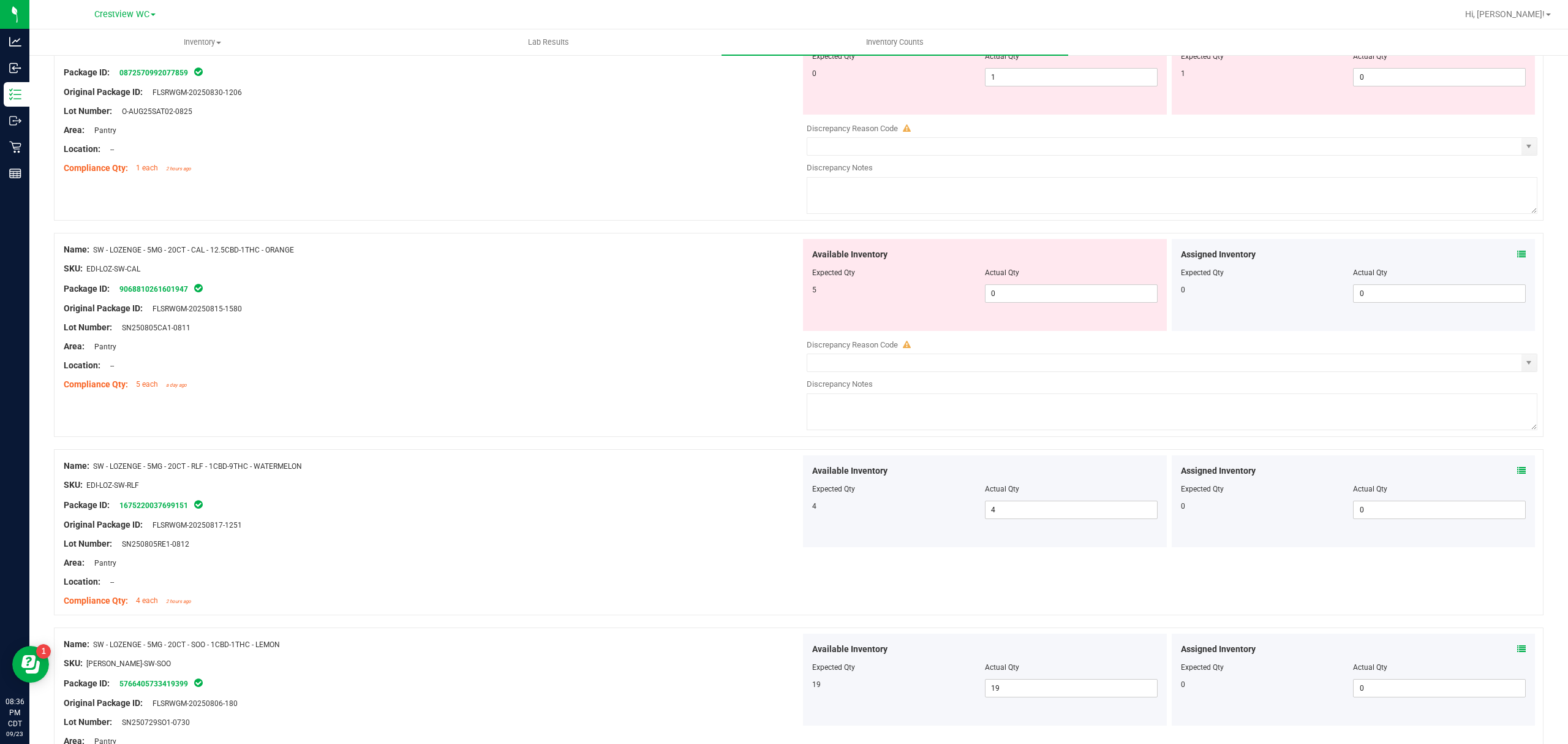
scroll to position [476, 0]
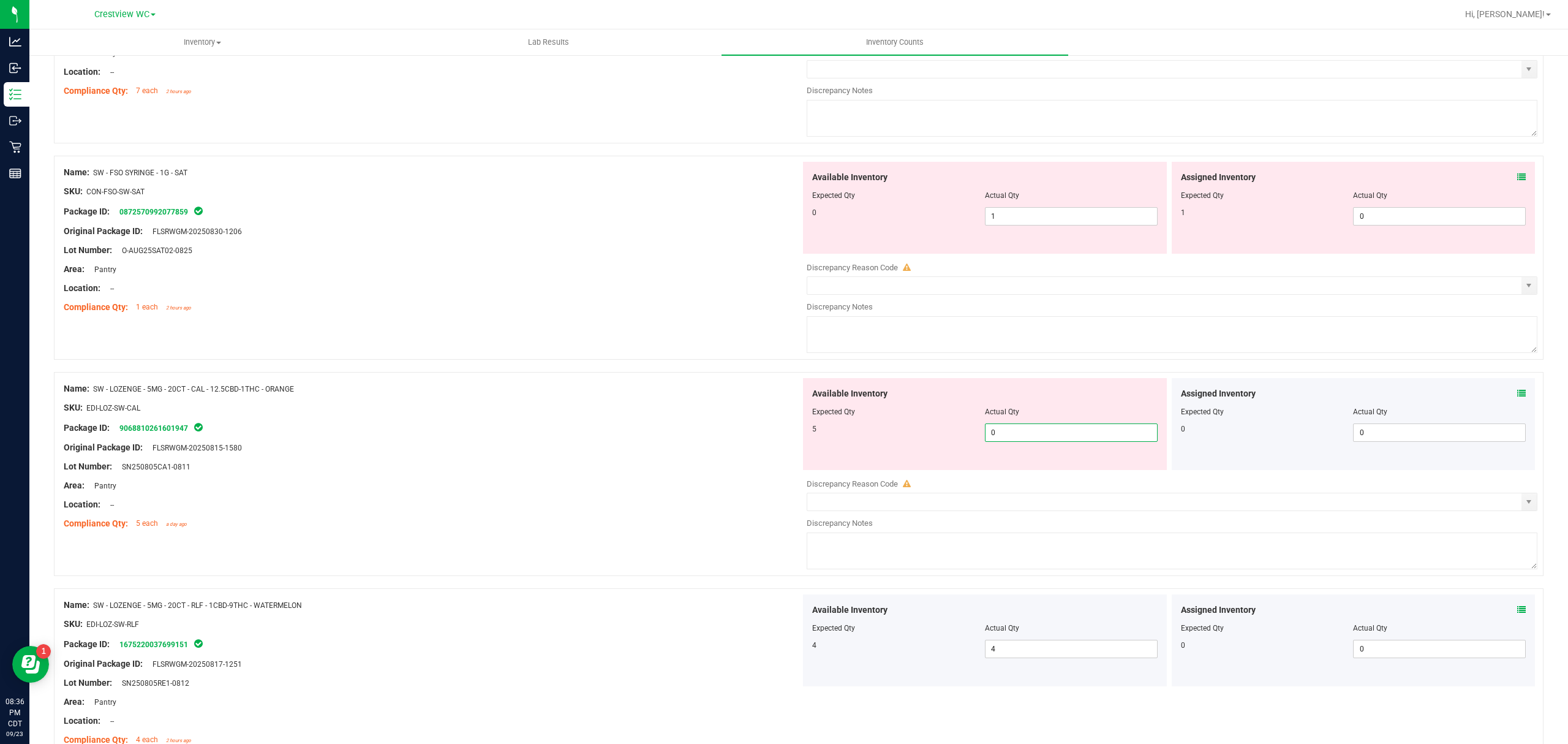
click at [1002, 431] on span "0 0" at bounding box center [1071, 432] width 173 height 18
click at [1002, 431] on input "0" at bounding box center [1071, 432] width 171 height 17
click at [630, 429] on div "Package ID: 9068810261601947" at bounding box center [431, 427] width 736 height 15
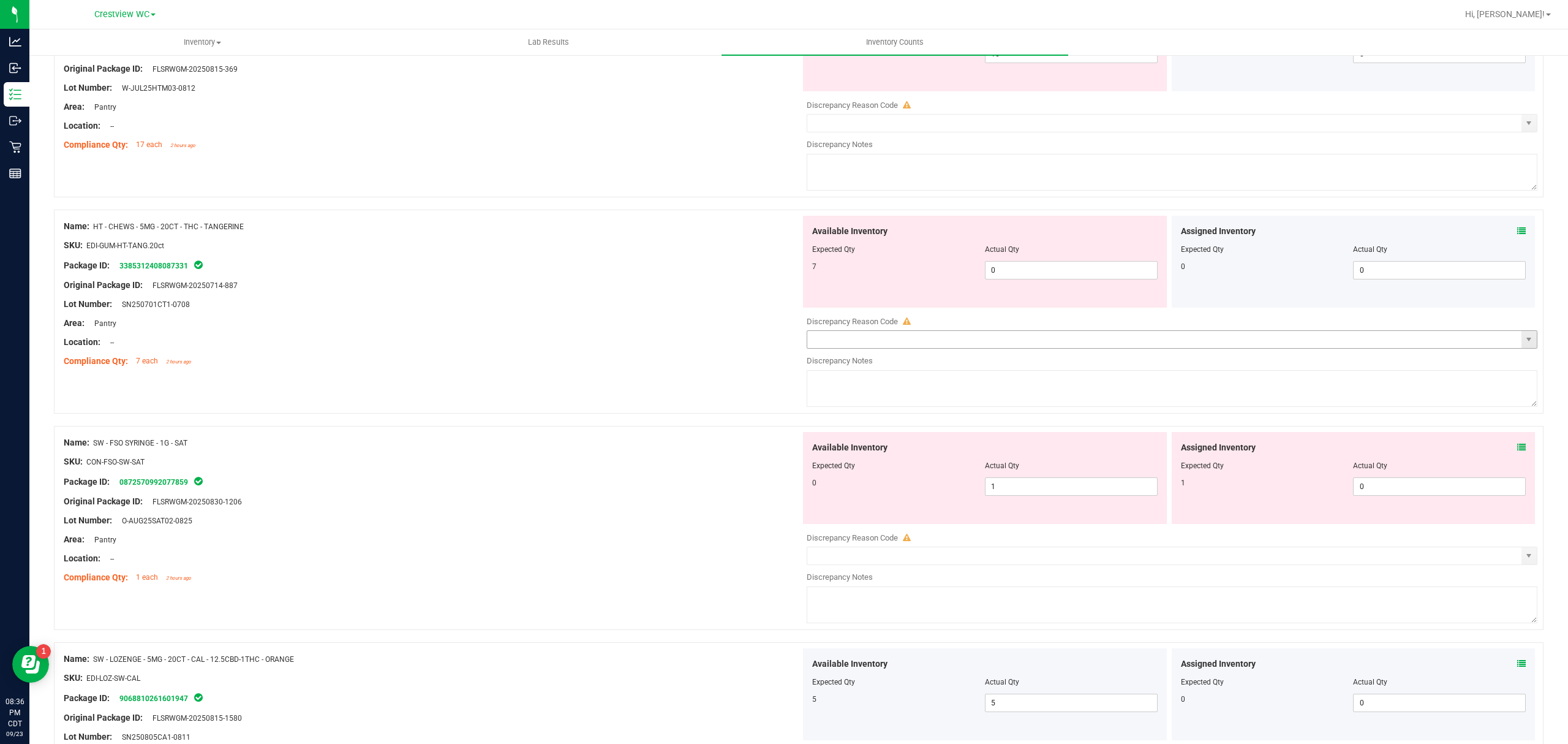
scroll to position [149, 0]
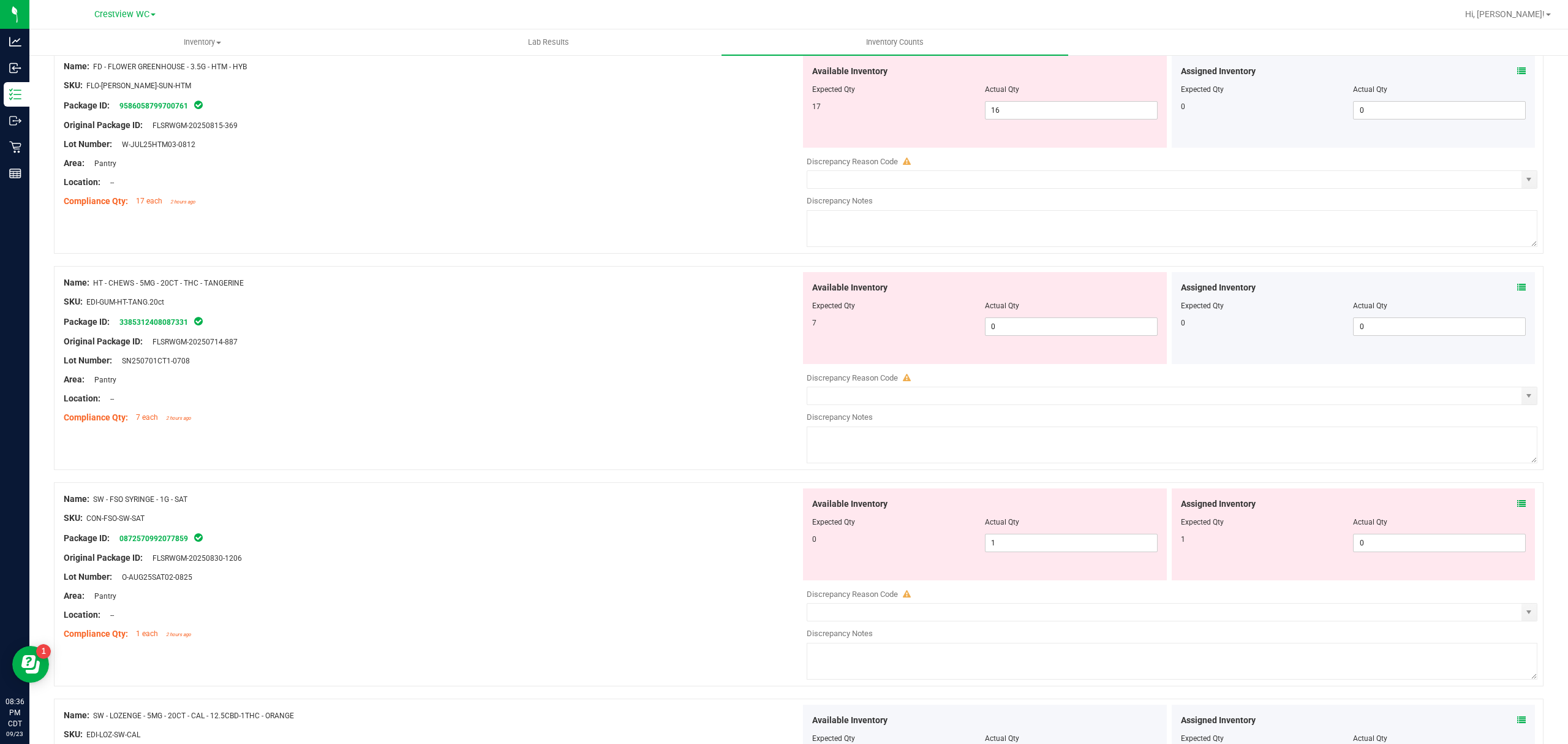
click at [998, 317] on div at bounding box center [984, 314] width 345 height 6
click at [998, 327] on span "0 0" at bounding box center [1071, 326] width 173 height 18
click at [998, 327] on input "0" at bounding box center [1071, 326] width 171 height 17
click at [1517, 288] on icon at bounding box center [1521, 288] width 9 height 9
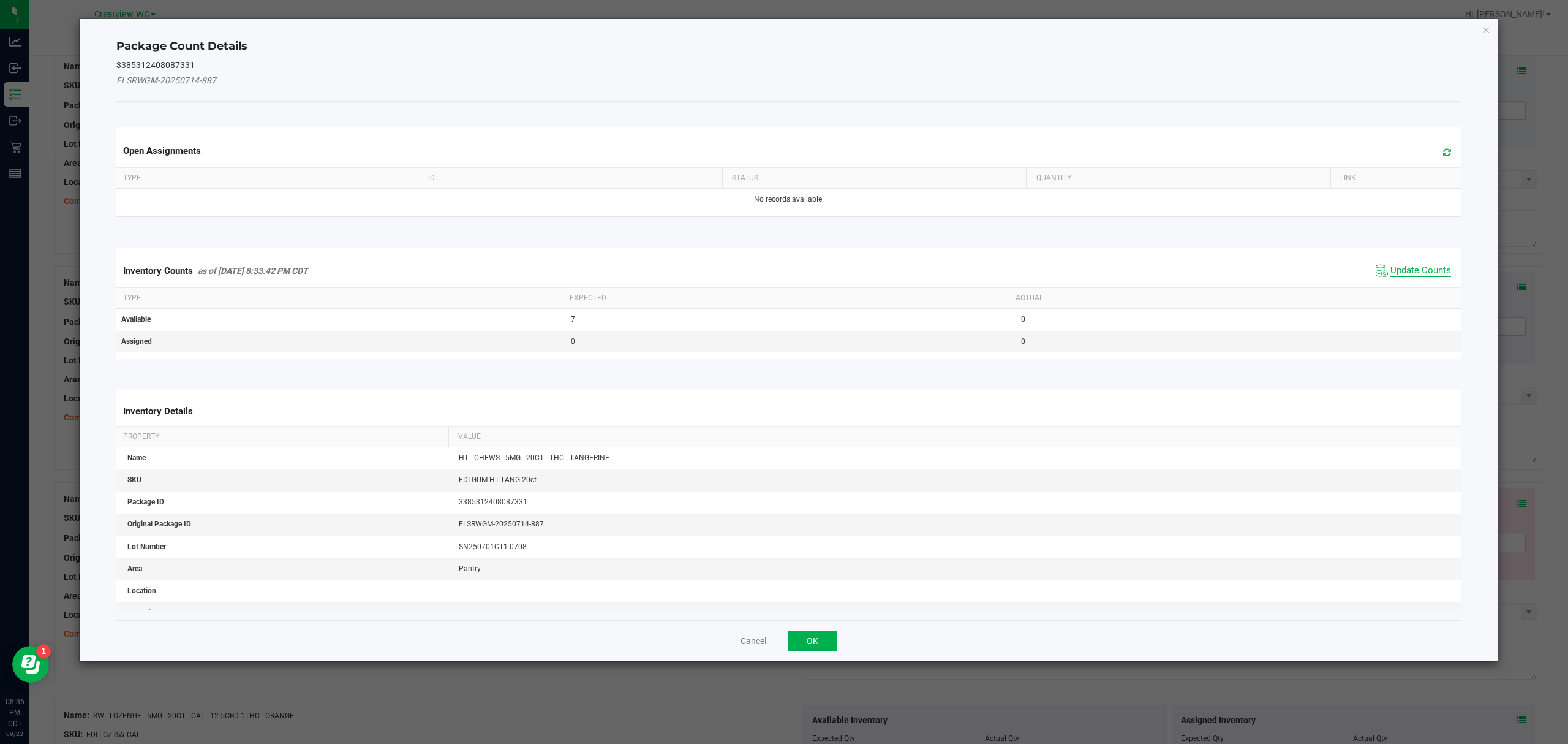
click at [1390, 271] on span "Update Counts" at bounding box center [1420, 271] width 61 height 12
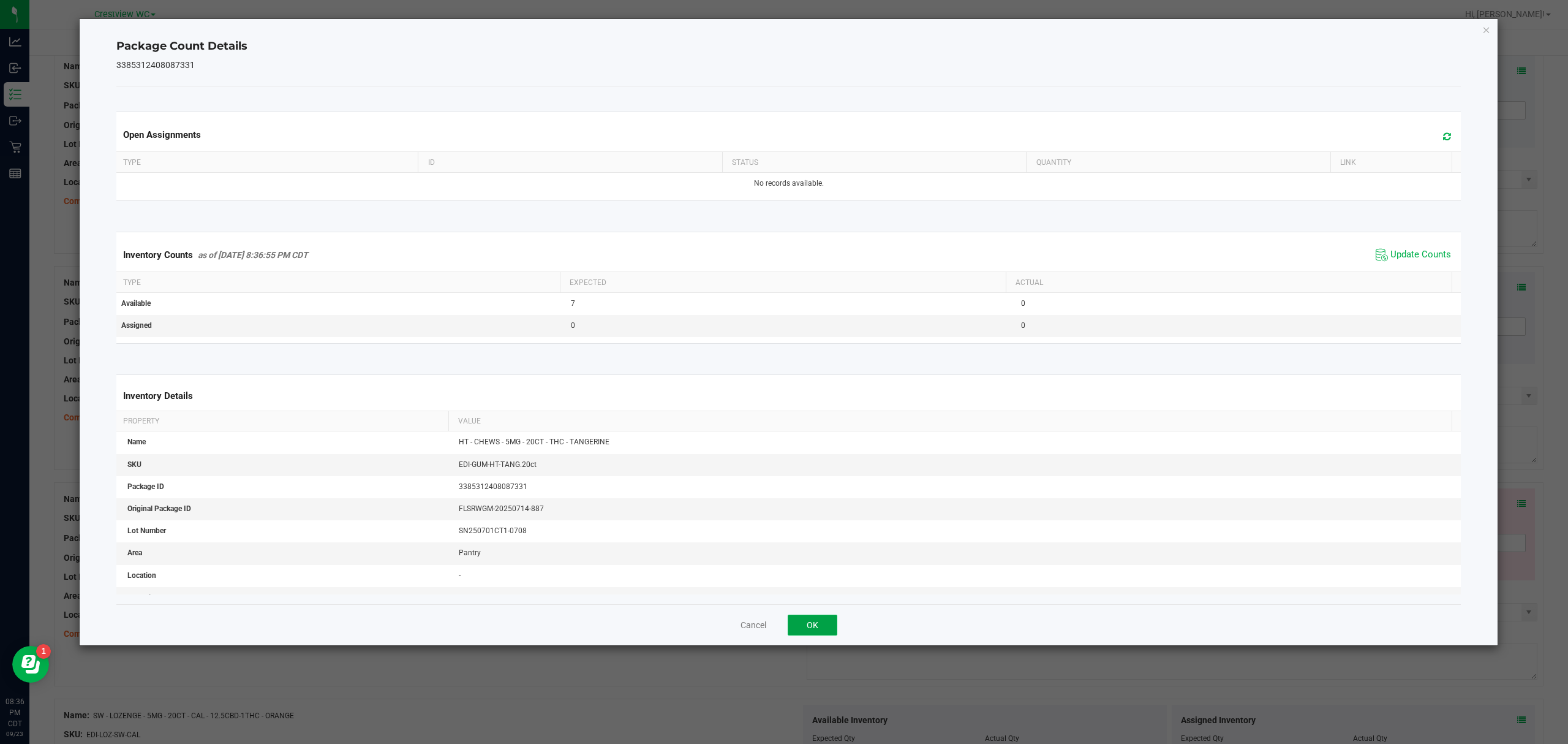
click at [815, 631] on button "OK" at bounding box center [813, 625] width 50 height 20
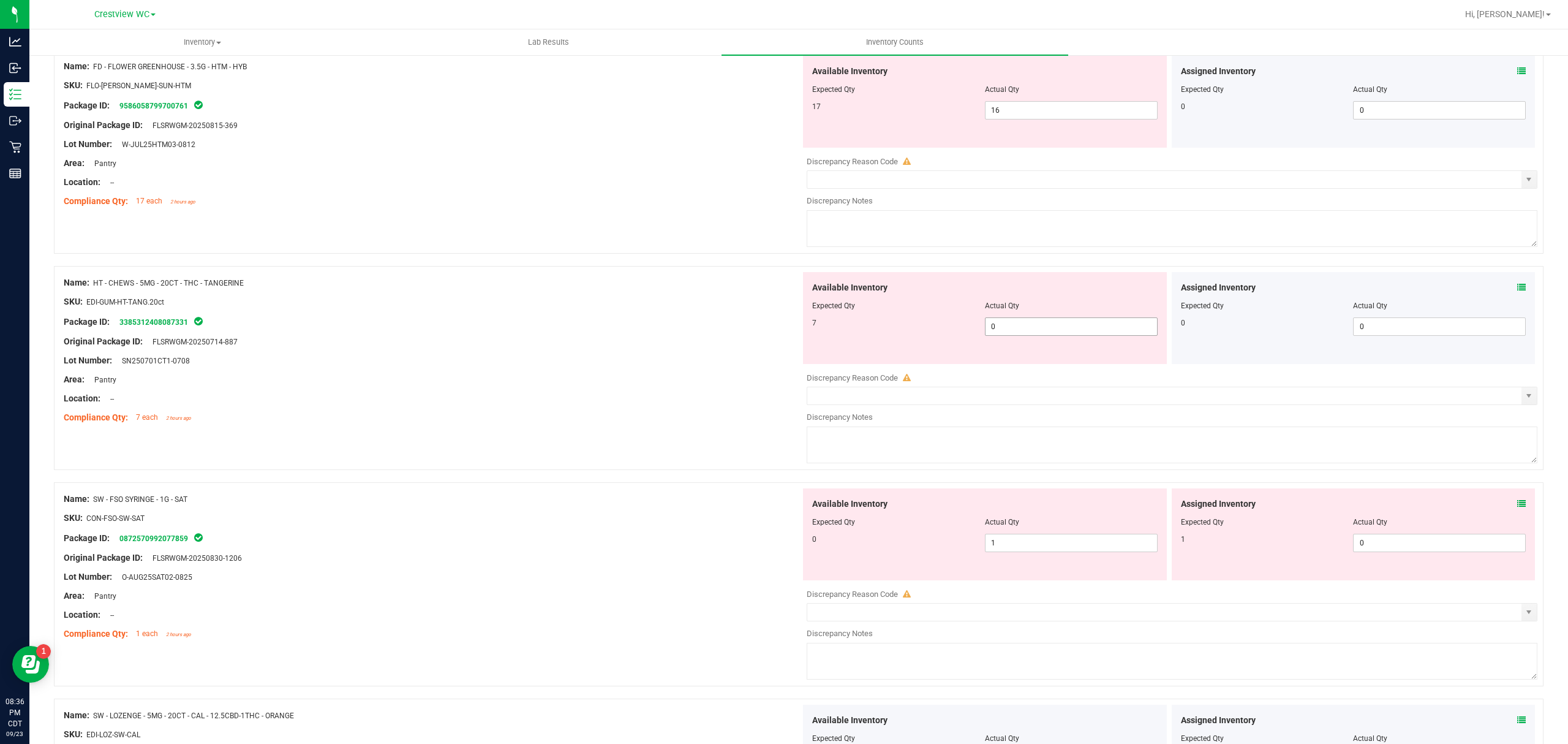
click at [1000, 328] on span "0 0" at bounding box center [1071, 326] width 173 height 18
click at [1000, 328] on input "0" at bounding box center [1071, 326] width 171 height 17
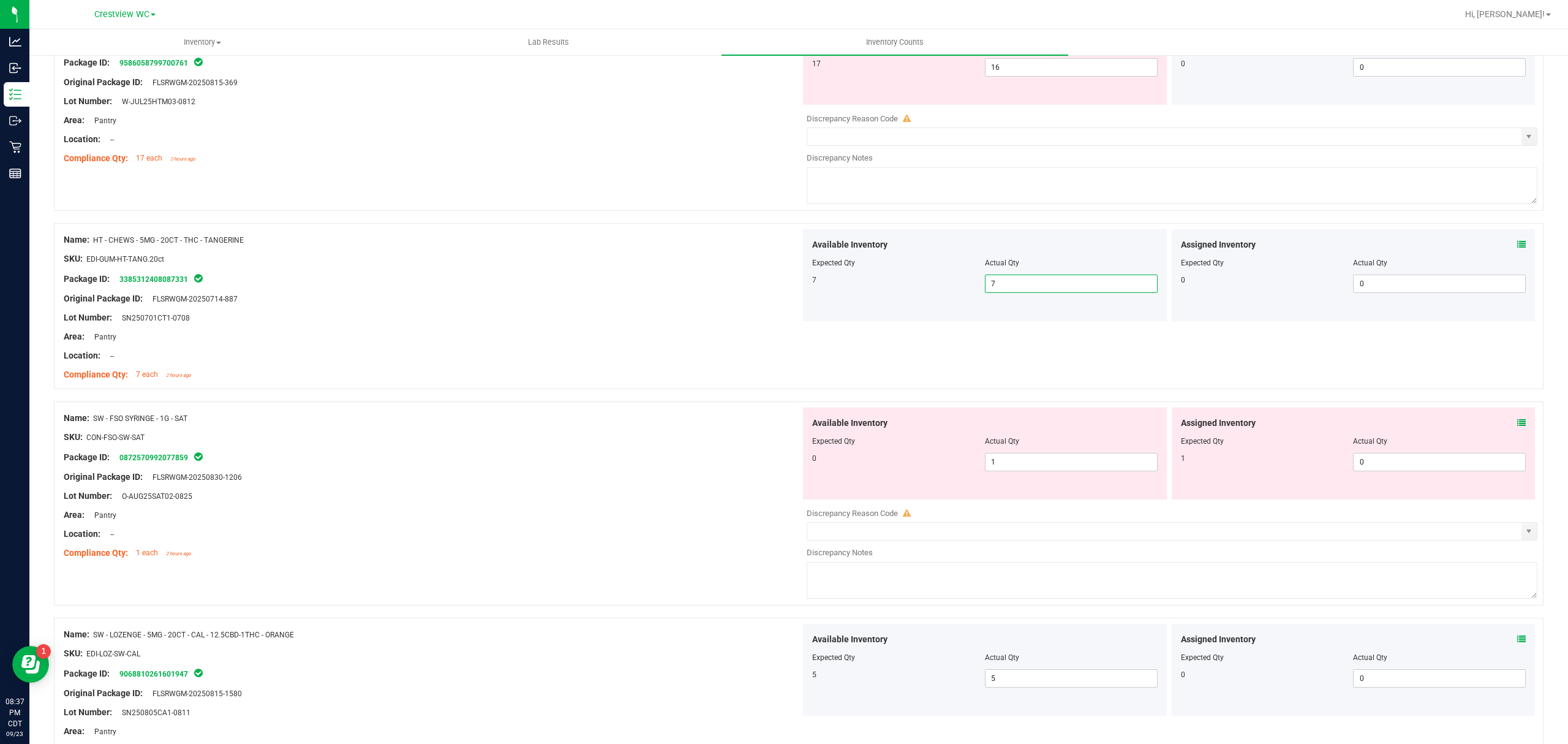
scroll to position [231, 0]
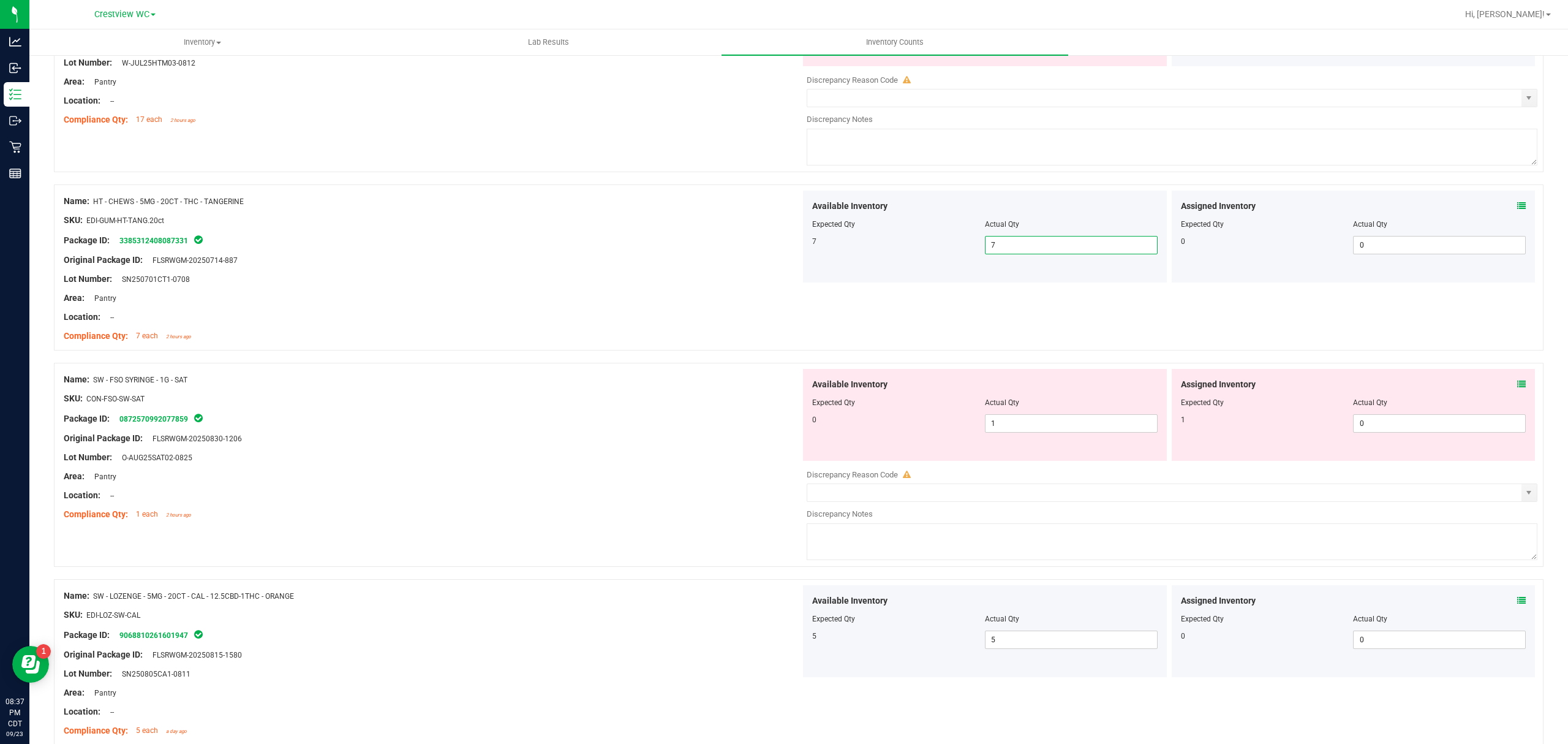
click at [1512, 386] on div "Assigned Inventory Expected Qty Actual Qty 1 0 0" at bounding box center [1353, 415] width 363 height 92
click at [1517, 385] on icon at bounding box center [1521, 384] width 9 height 9
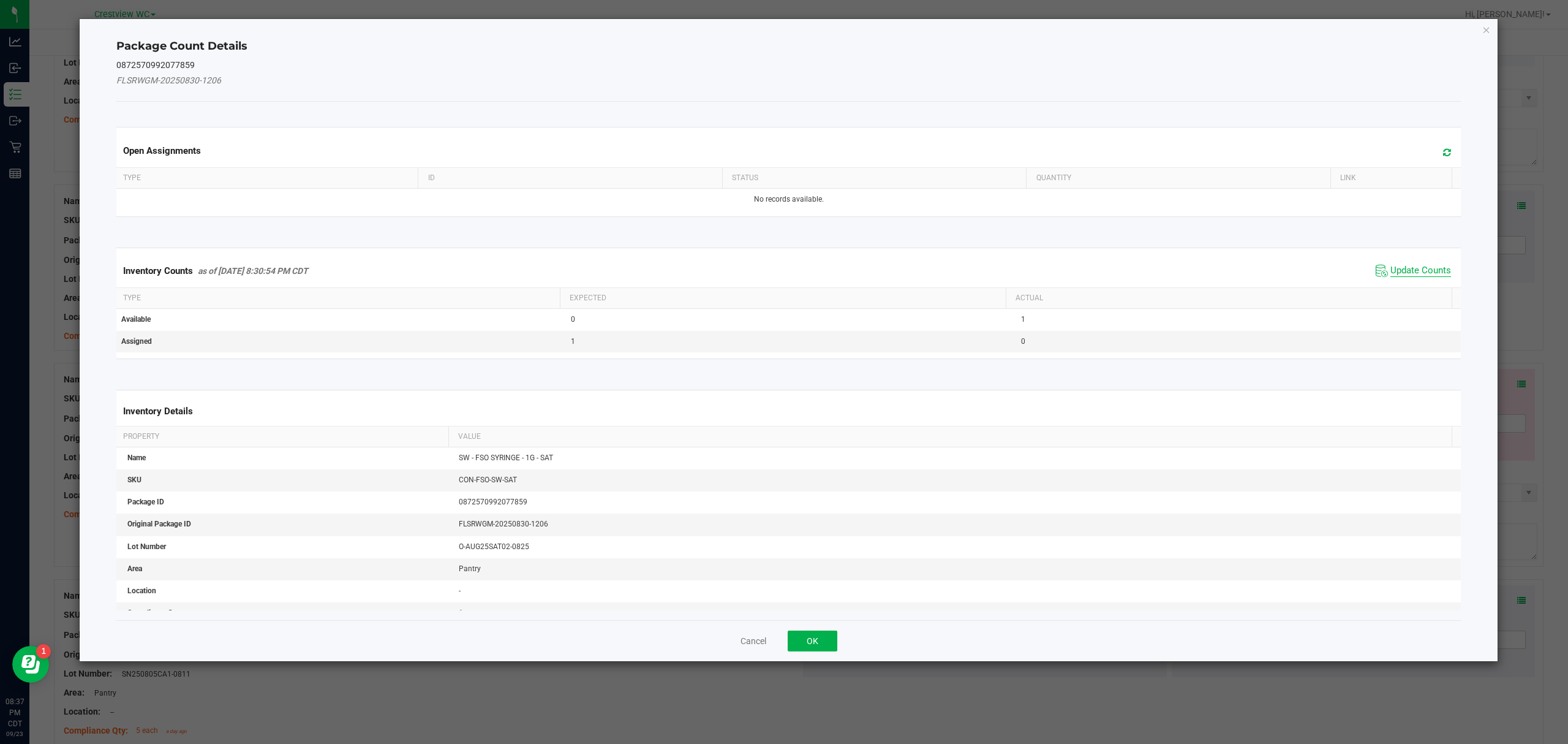
click at [1406, 274] on span "Update Counts" at bounding box center [1420, 271] width 61 height 12
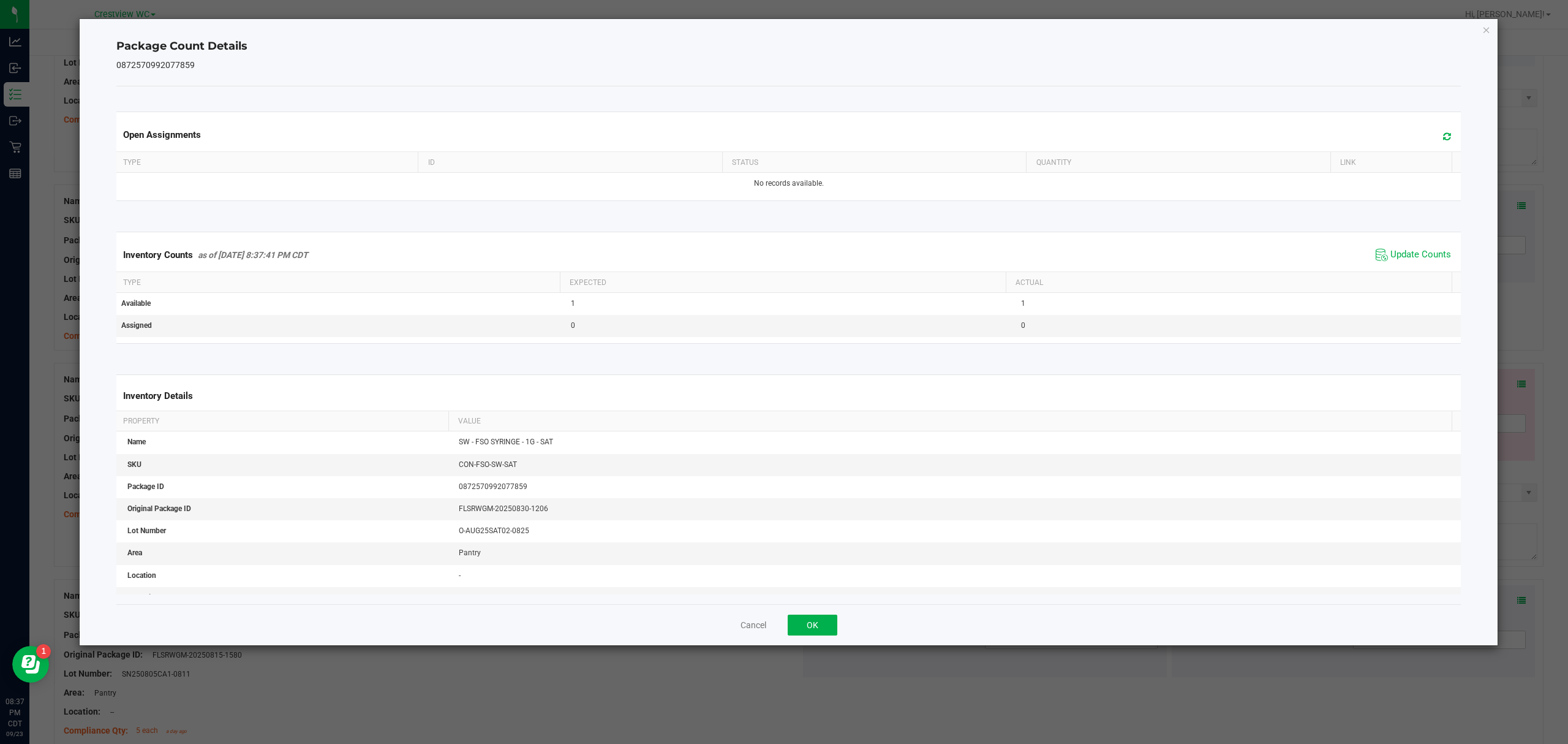
click at [816, 642] on div "Cancel OK" at bounding box center [788, 625] width 1345 height 41
click at [816, 623] on button "OK" at bounding box center [813, 625] width 50 height 20
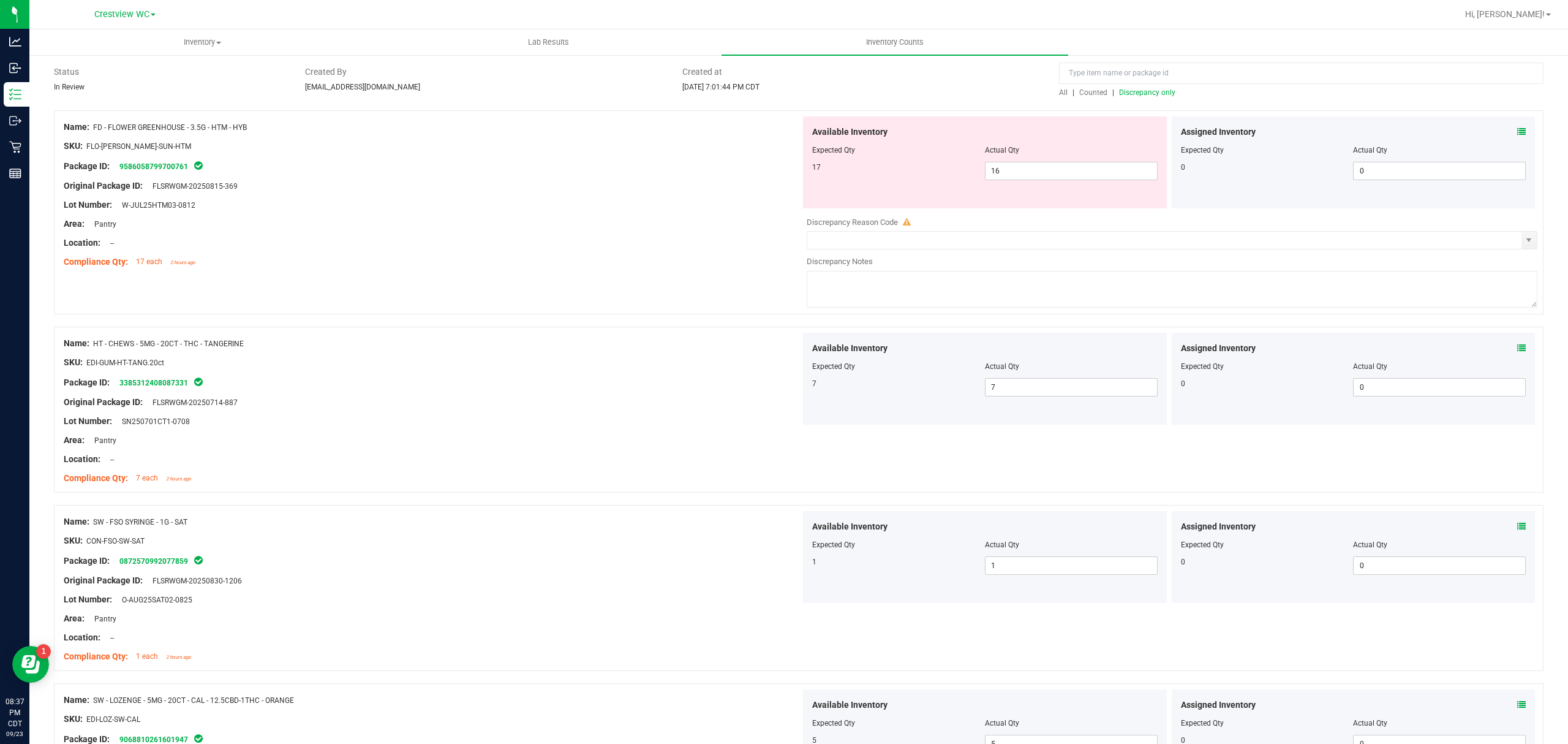
scroll to position [0, 0]
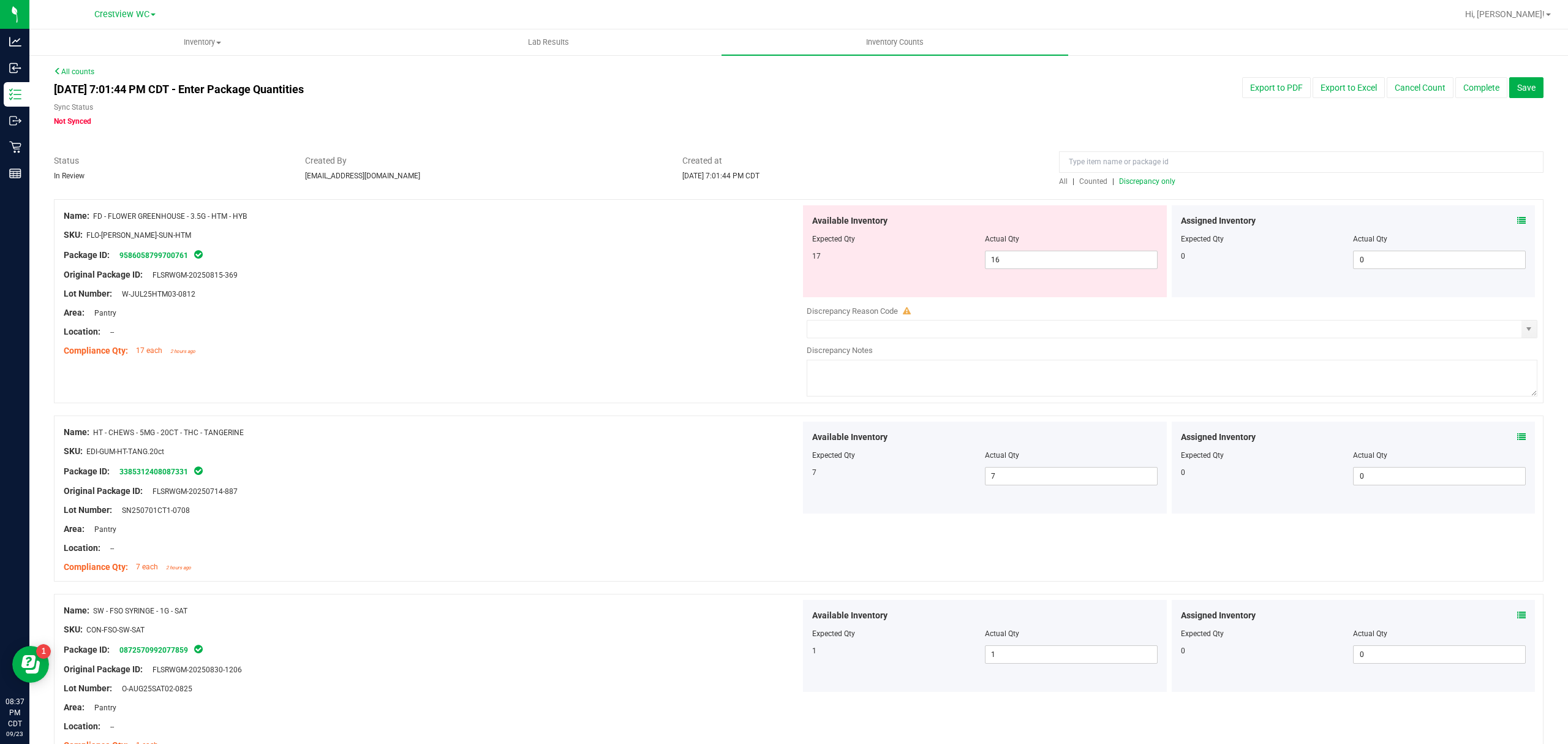
click at [1147, 179] on span "Discrepancy only" at bounding box center [1147, 181] width 56 height 9
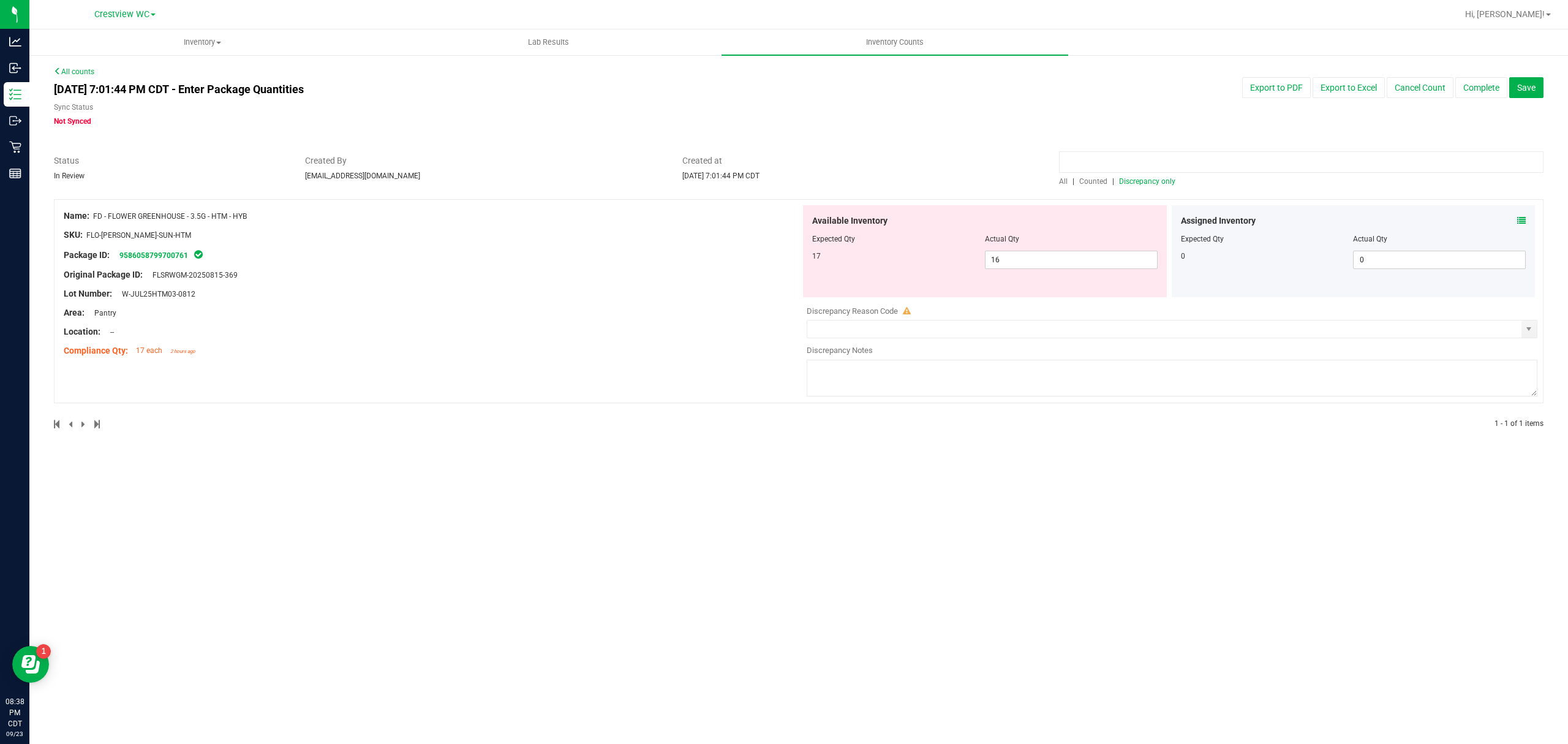
click at [1123, 155] on input at bounding box center [1301, 162] width 484 height 21
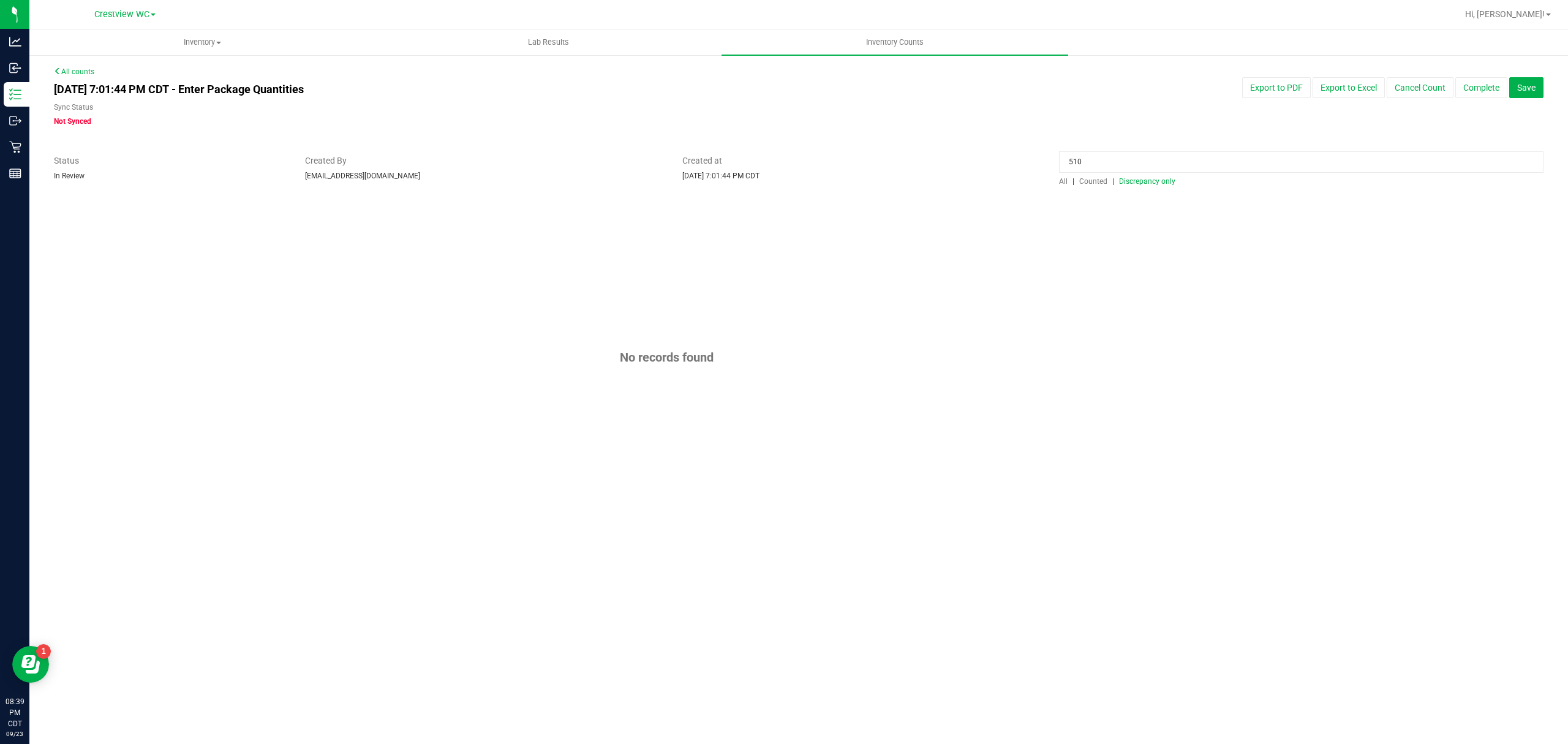
click at [1060, 181] on span "All" at bounding box center [1063, 181] width 9 height 9
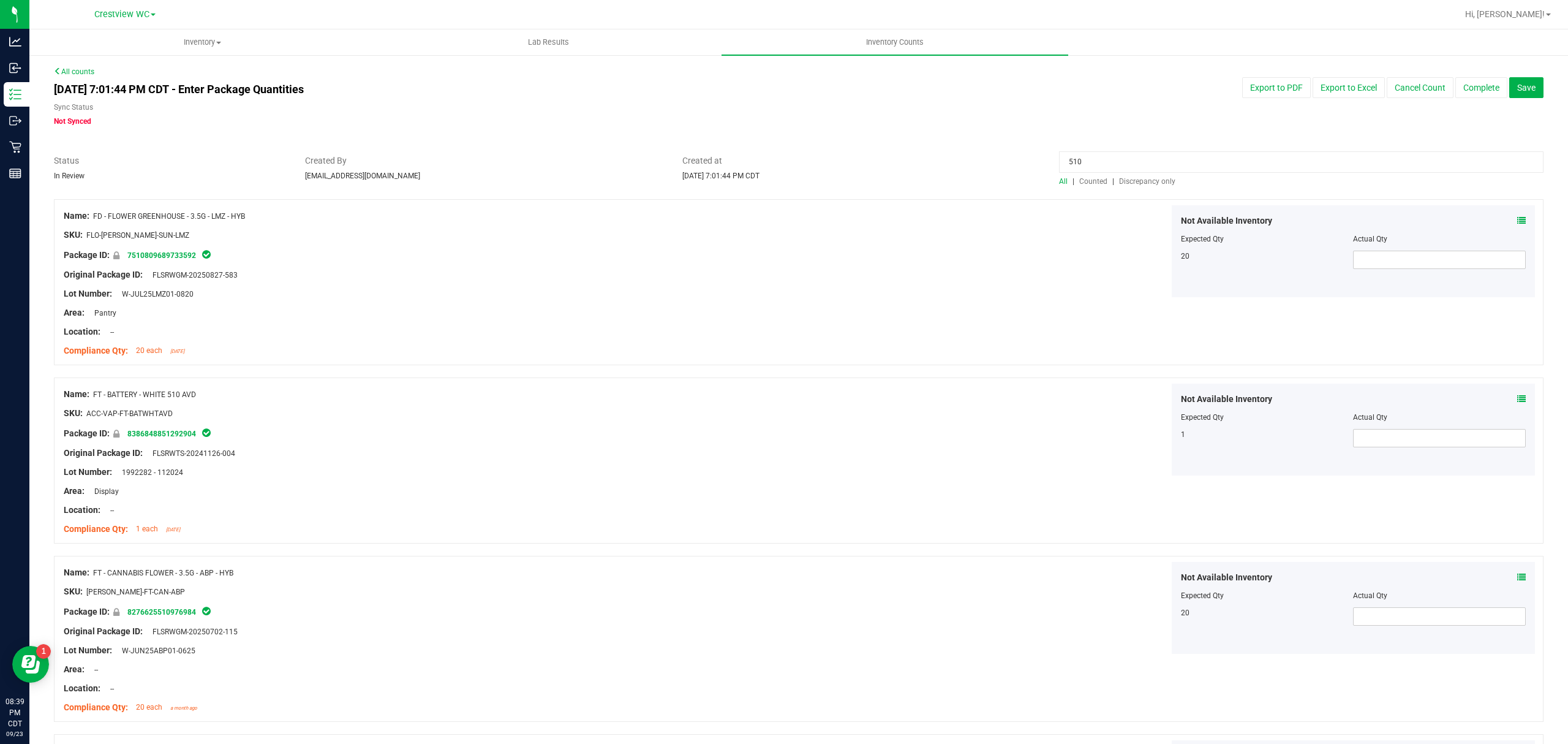
click at [1082, 181] on span "Counted" at bounding box center [1093, 181] width 29 height 9
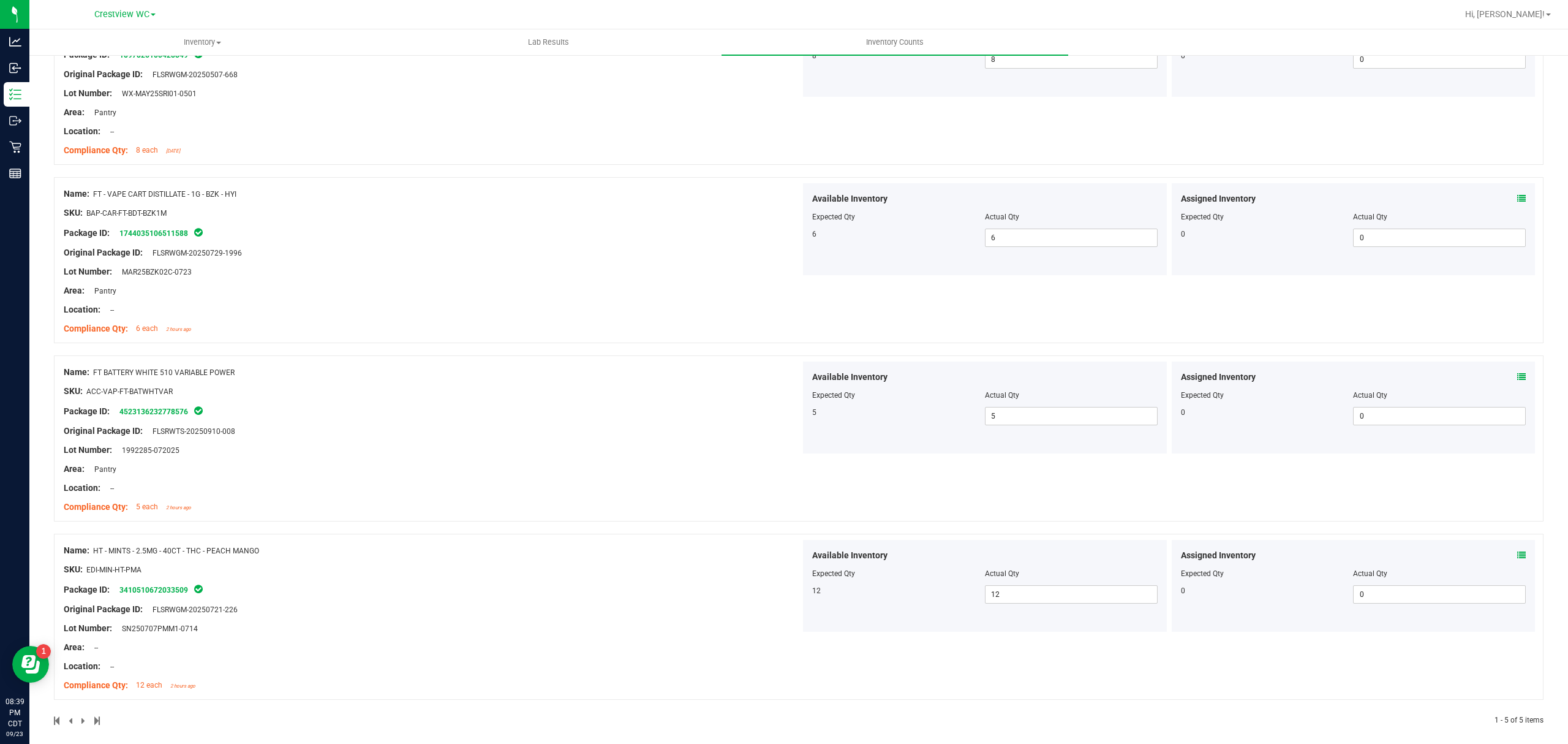
scroll to position [390, 0]
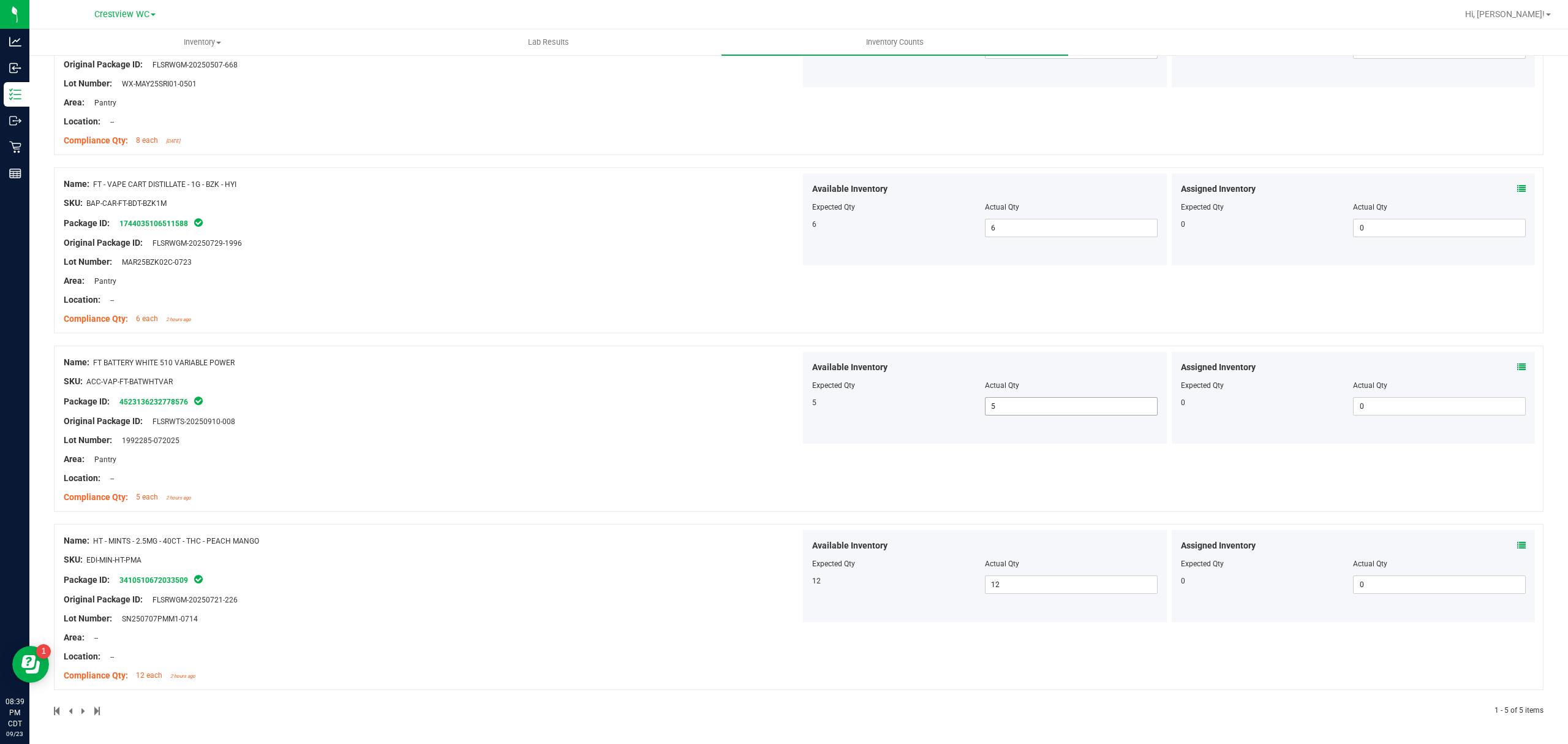
click at [1015, 405] on span "5 5" at bounding box center [1071, 406] width 173 height 18
click at [1015, 405] on input "5" at bounding box center [1071, 405] width 171 height 17
click at [423, 495] on div "Compliance Qty: 5 each 2 hours ago" at bounding box center [431, 497] width 736 height 13
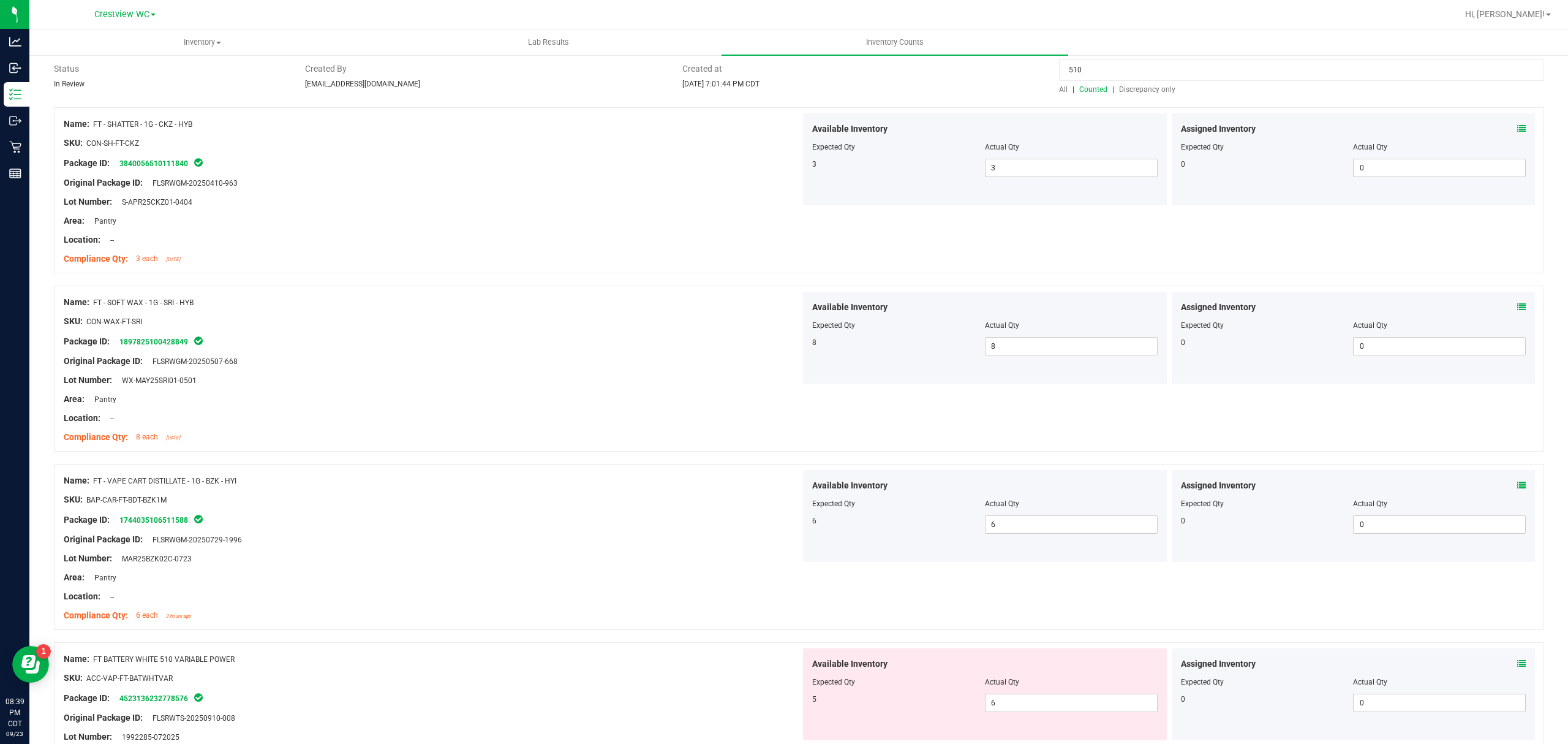
scroll to position [0, 0]
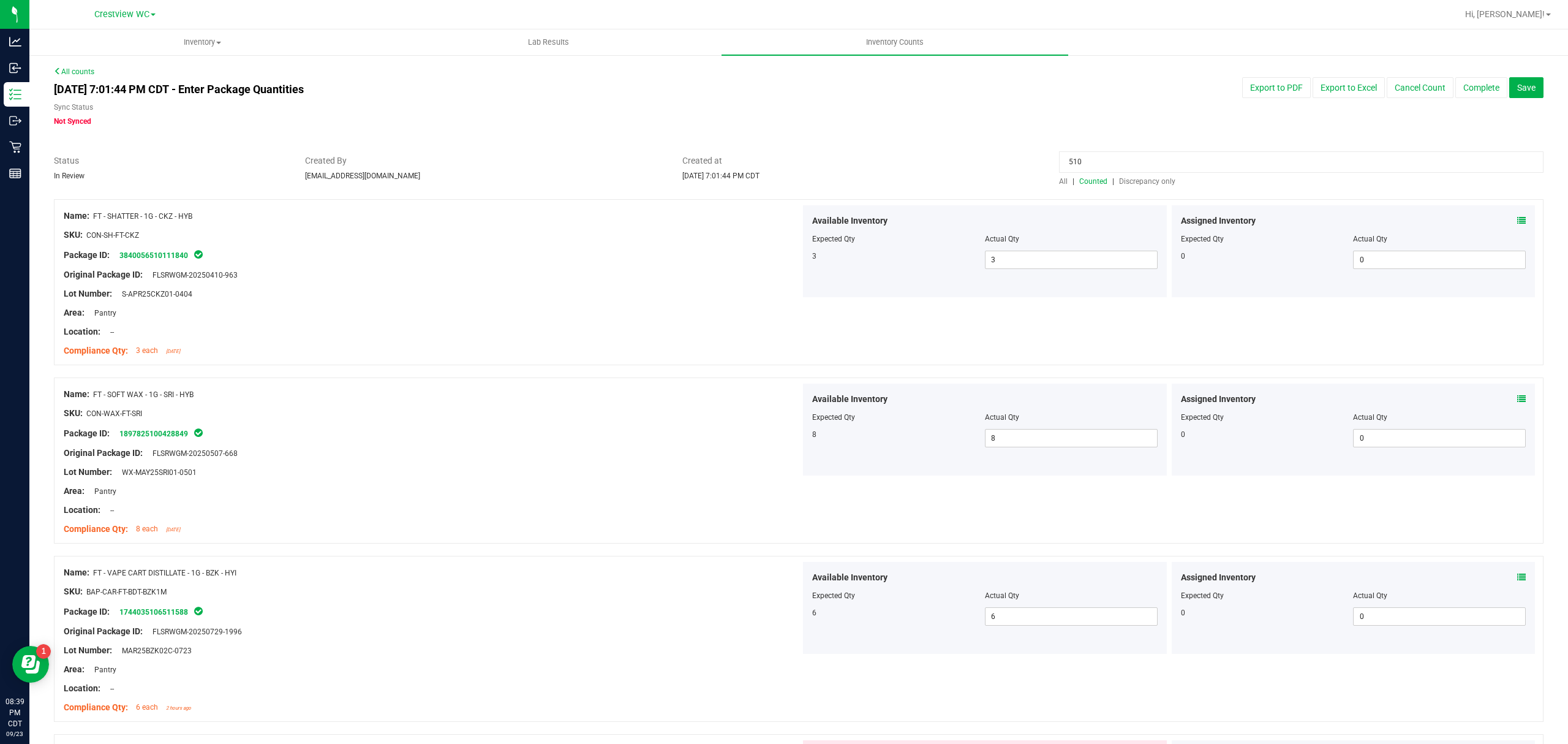
click at [1139, 181] on span "Discrepancy only" at bounding box center [1147, 181] width 56 height 9
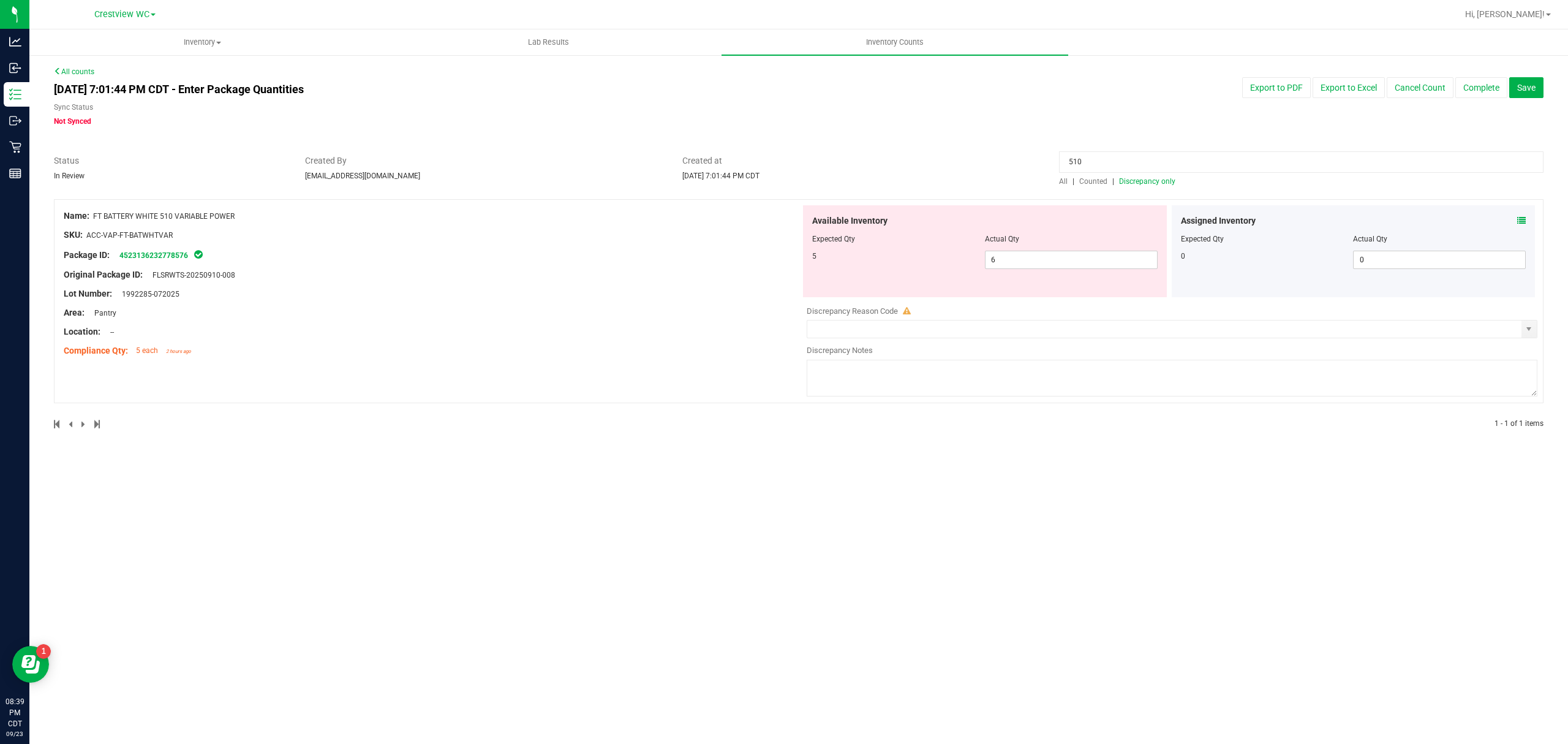
click at [1147, 182] on span "Discrepancy only" at bounding box center [1147, 181] width 56 height 9
click at [819, 162] on div "Status In Review Created By [EMAIL_ADDRESS][DOMAIN_NAME] Created at [DATE] 7:01…" at bounding box center [799, 170] width 1508 height 32
click at [1145, 180] on span "Discrepancy only" at bounding box center [1147, 181] width 56 height 9
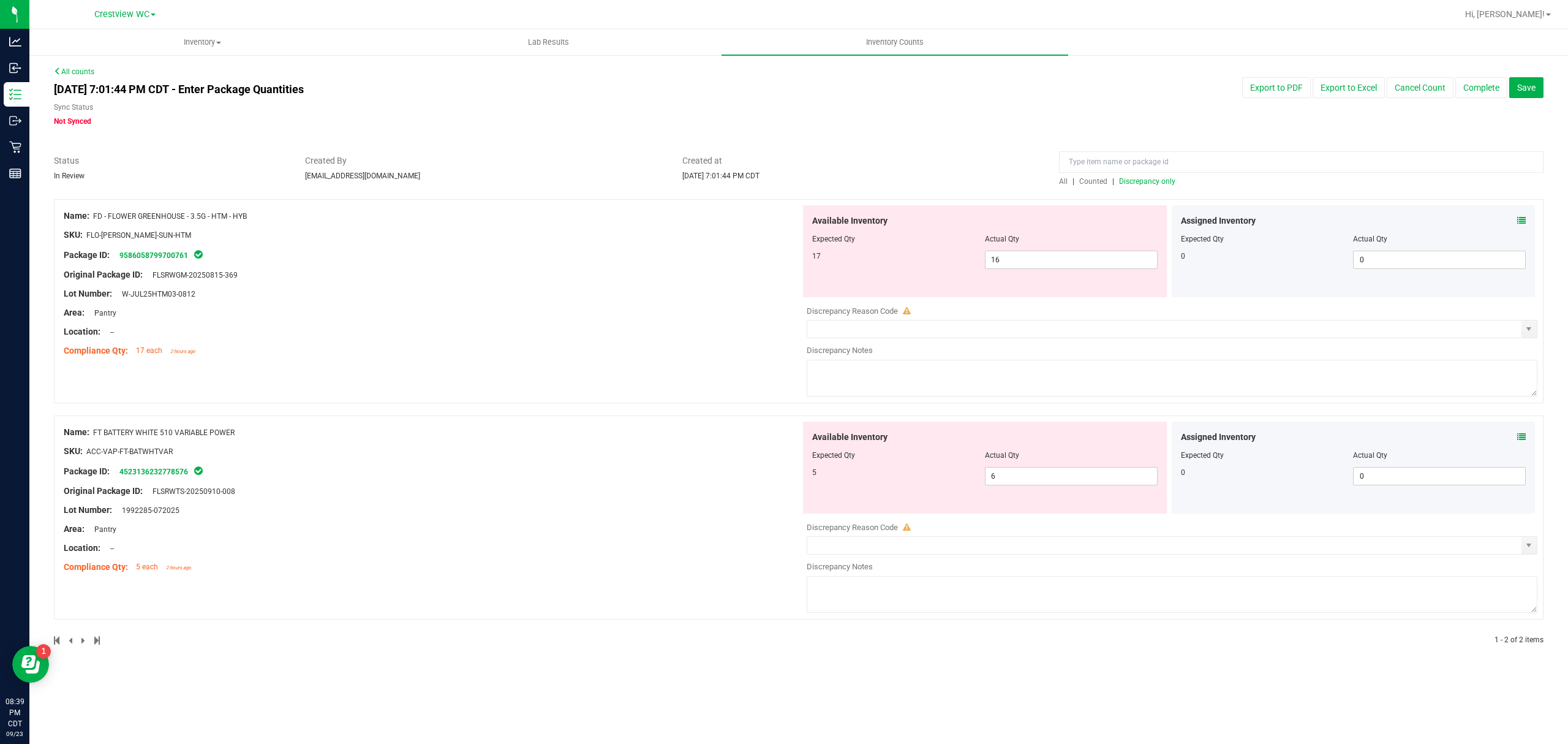
click at [1147, 180] on span "Discrepancy only" at bounding box center [1147, 181] width 56 height 9
click at [1034, 253] on span "16 16" at bounding box center [1071, 259] width 173 height 18
click at [1033, 253] on input "16" at bounding box center [1071, 259] width 171 height 17
click at [1139, 155] on input at bounding box center [1301, 162] width 484 height 21
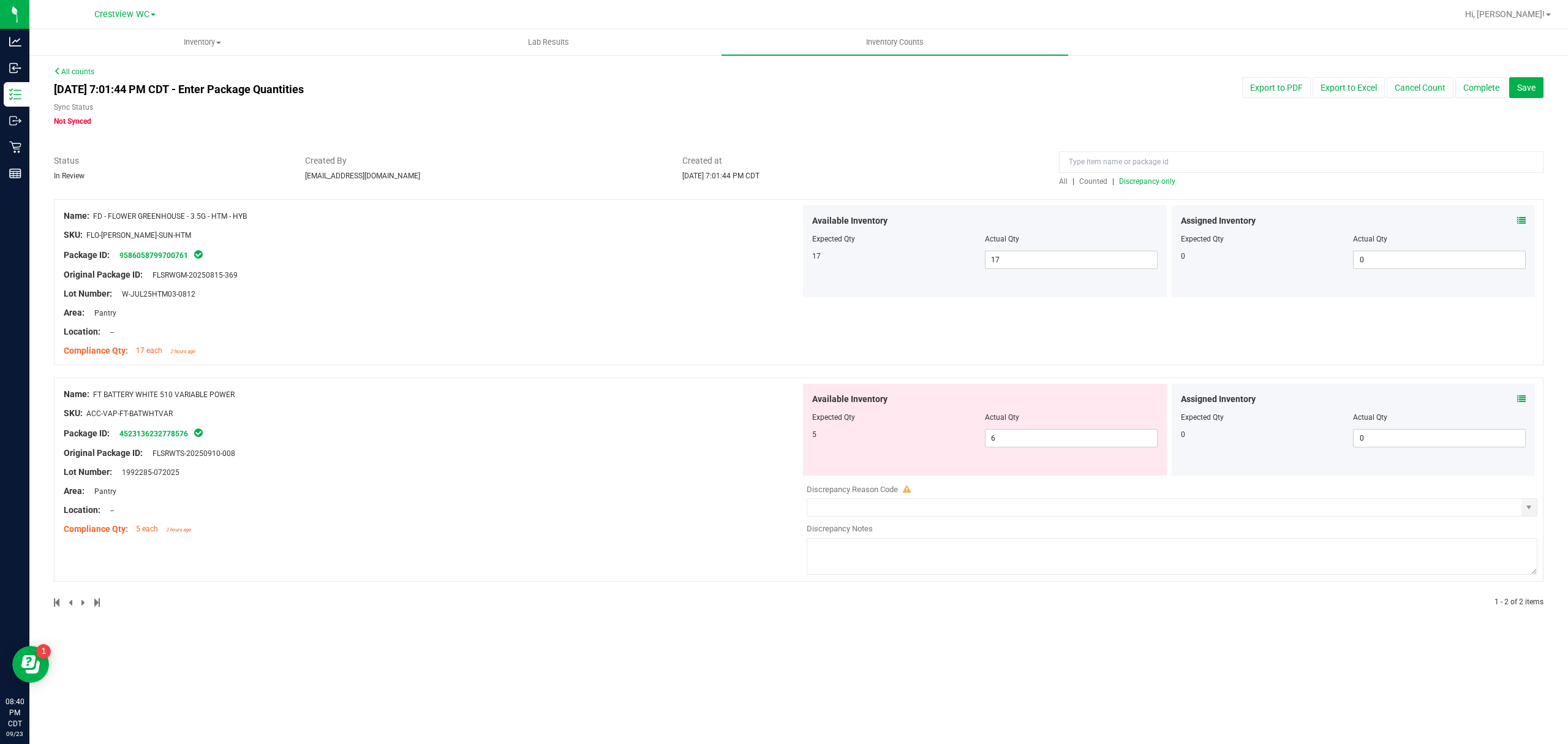
click at [1060, 177] on span "All" at bounding box center [1063, 181] width 9 height 9
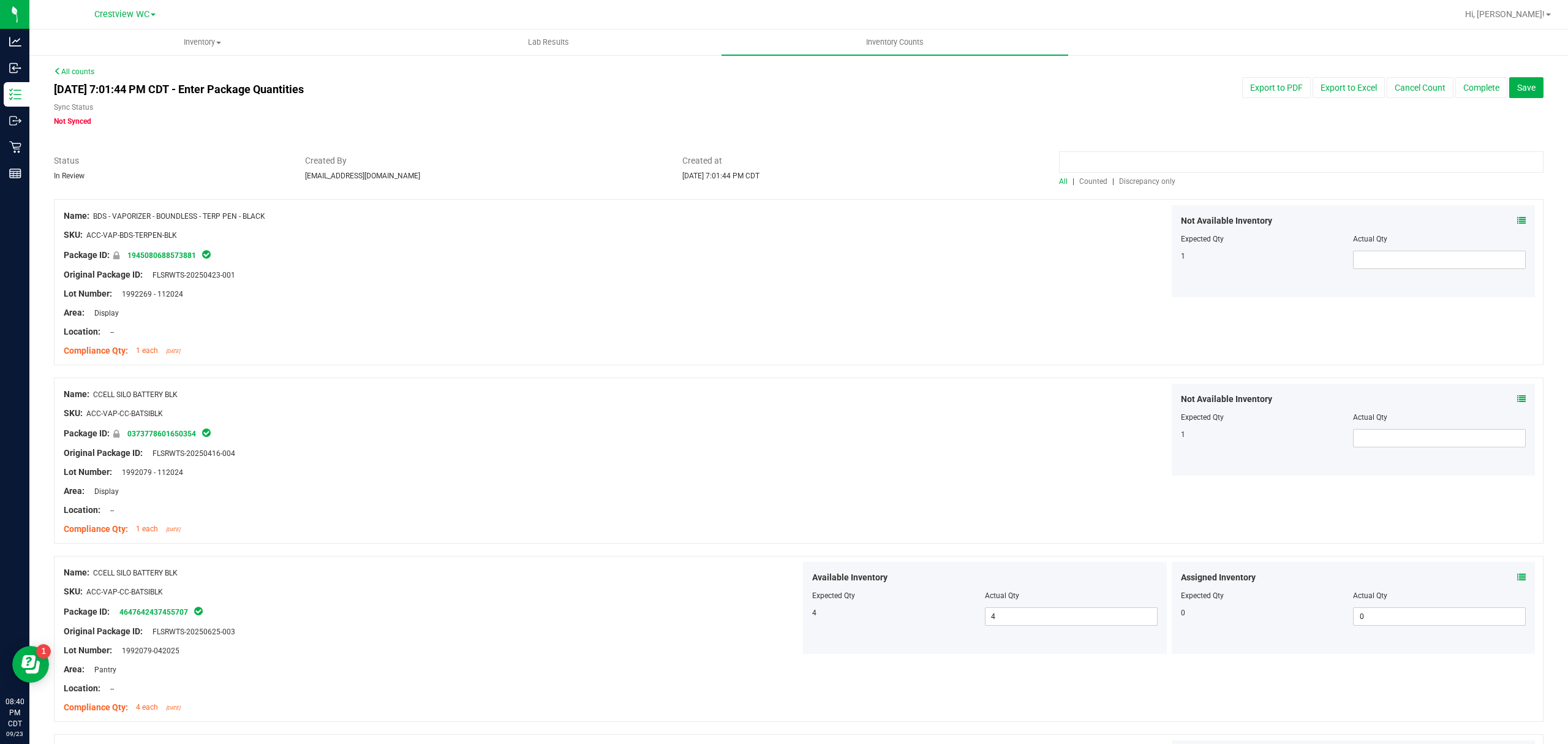
click at [1109, 168] on input at bounding box center [1301, 162] width 484 height 21
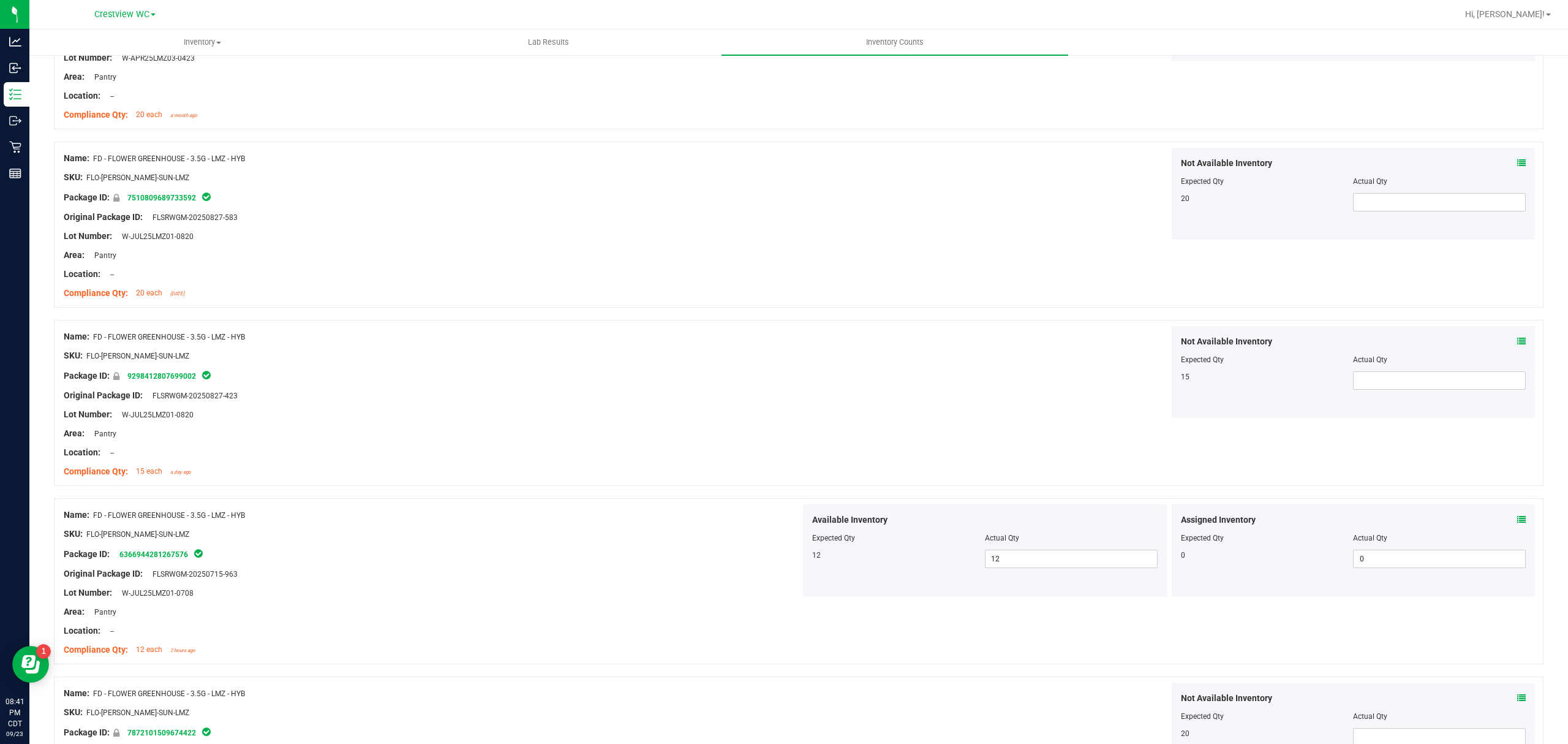
scroll to position [326, 0]
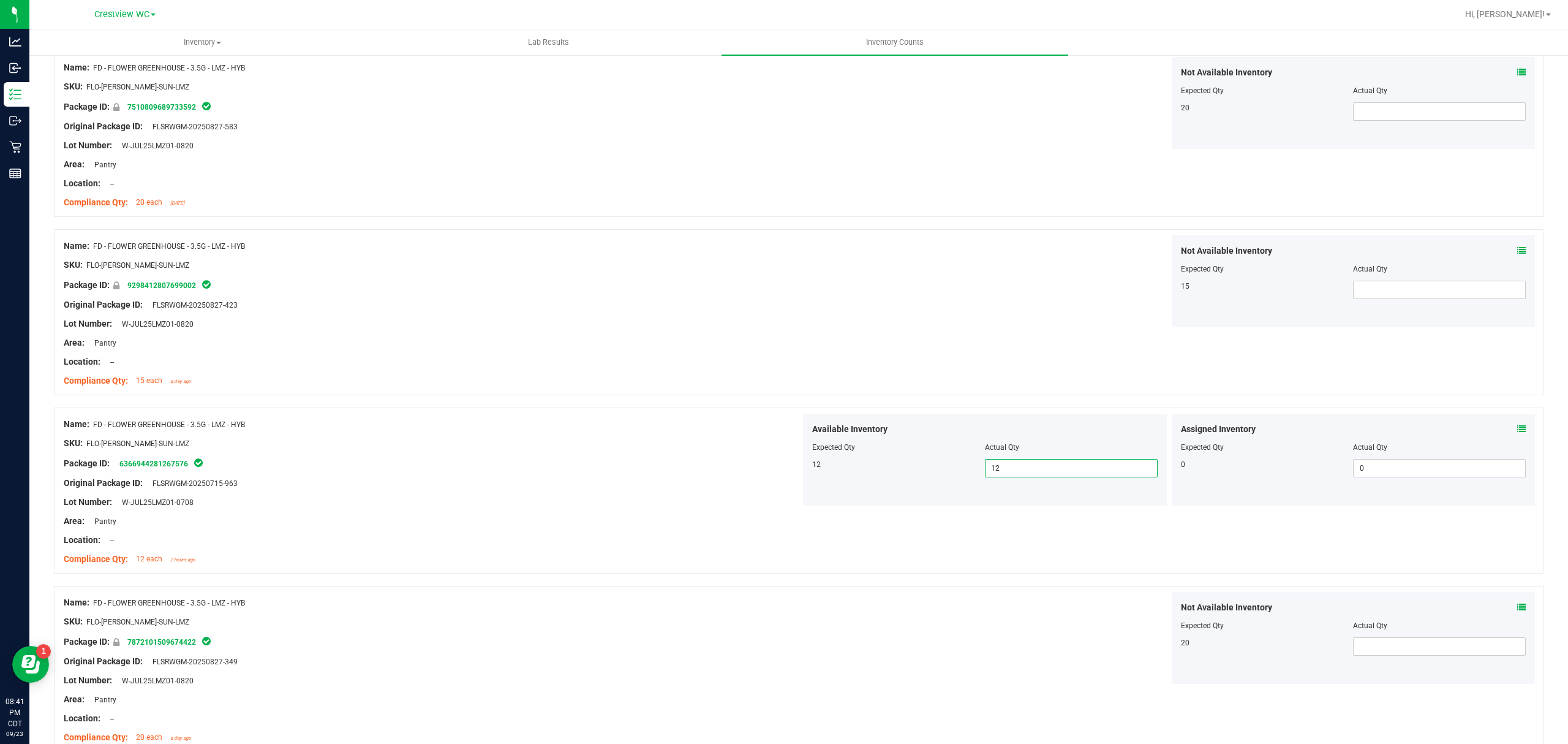
click at [1010, 469] on span "12 12" at bounding box center [1071, 467] width 173 height 18
click at [1517, 429] on icon at bounding box center [1521, 429] width 9 height 9
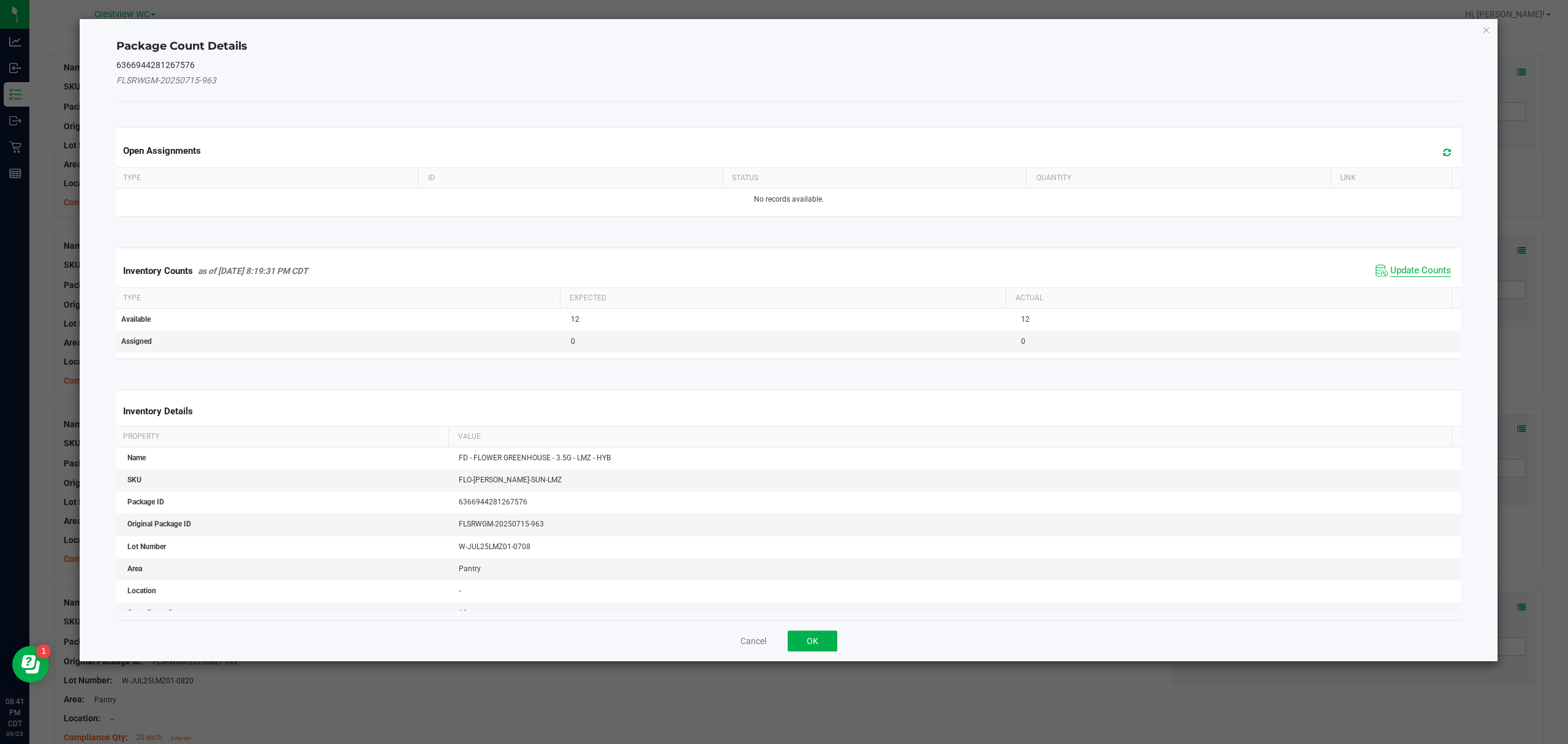
click at [1390, 276] on span "Update Counts" at bounding box center [1420, 271] width 61 height 12
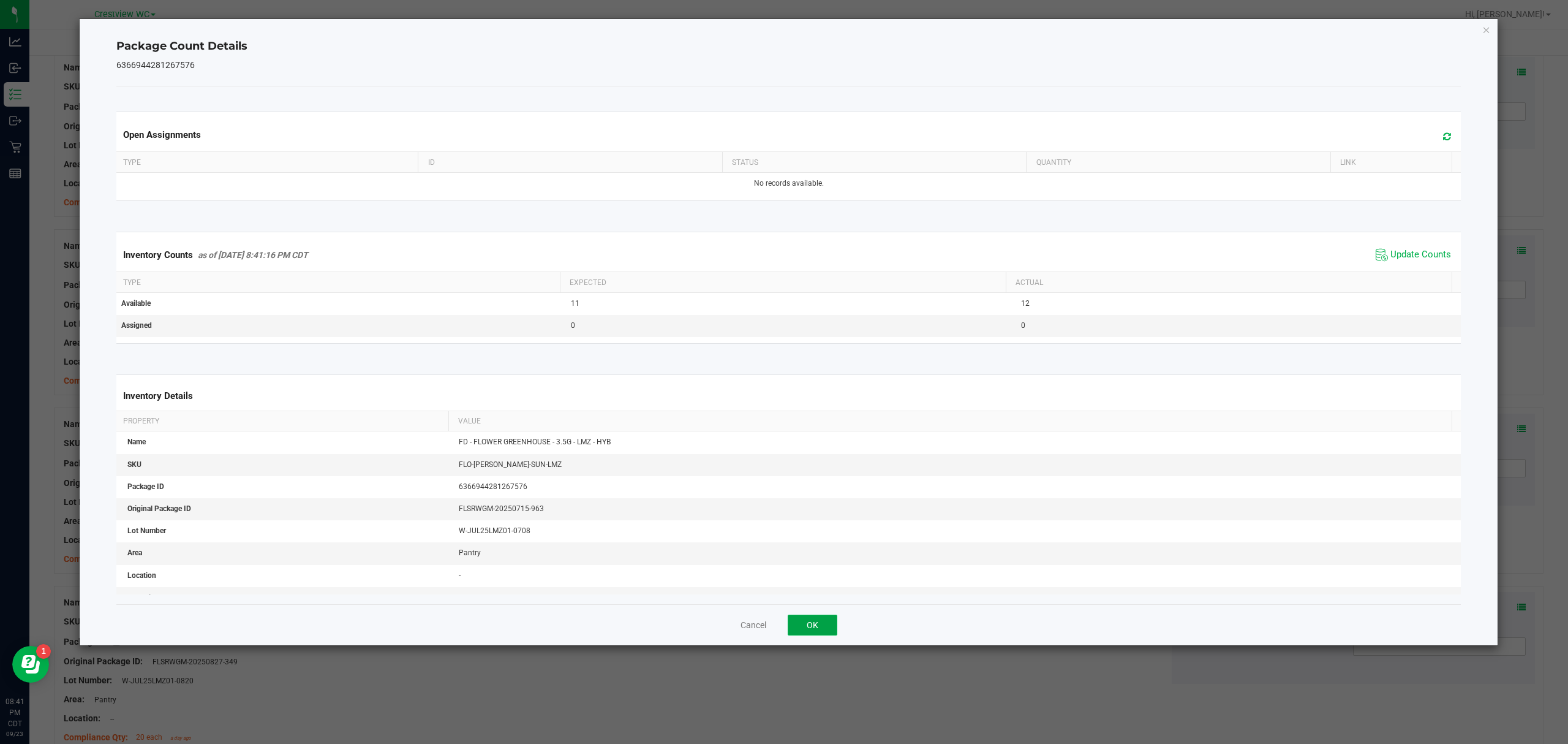
click at [808, 630] on button "OK" at bounding box center [813, 625] width 50 height 20
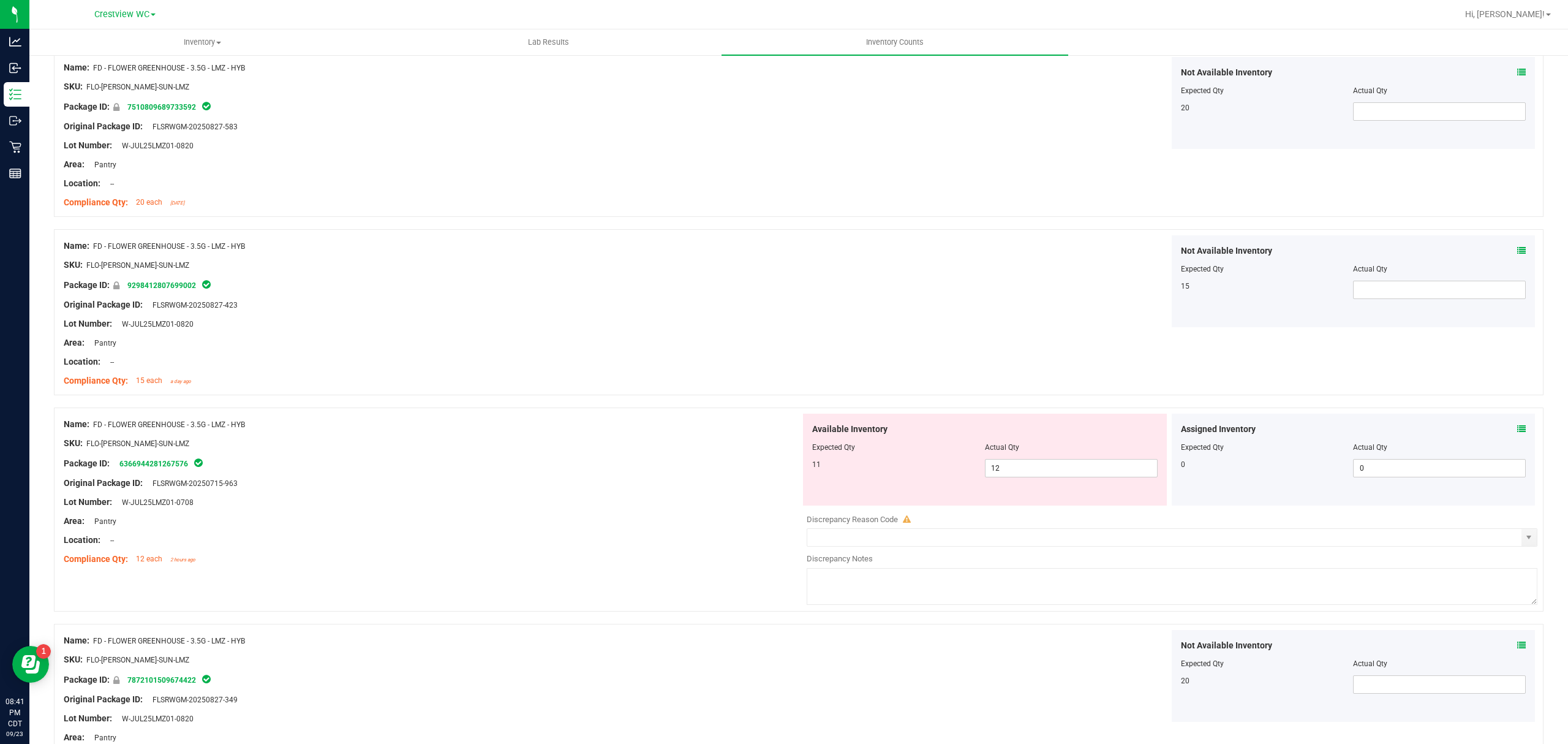
click at [1514, 427] on div "Assigned Inventory Expected Qty Actual Qty 0 0 0" at bounding box center [1353, 459] width 363 height 92
click at [1045, 471] on span "12 12" at bounding box center [1071, 467] width 173 height 18
click at [1044, 472] on input "12" at bounding box center [1071, 467] width 171 height 17
click at [717, 491] on div at bounding box center [431, 492] width 736 height 6
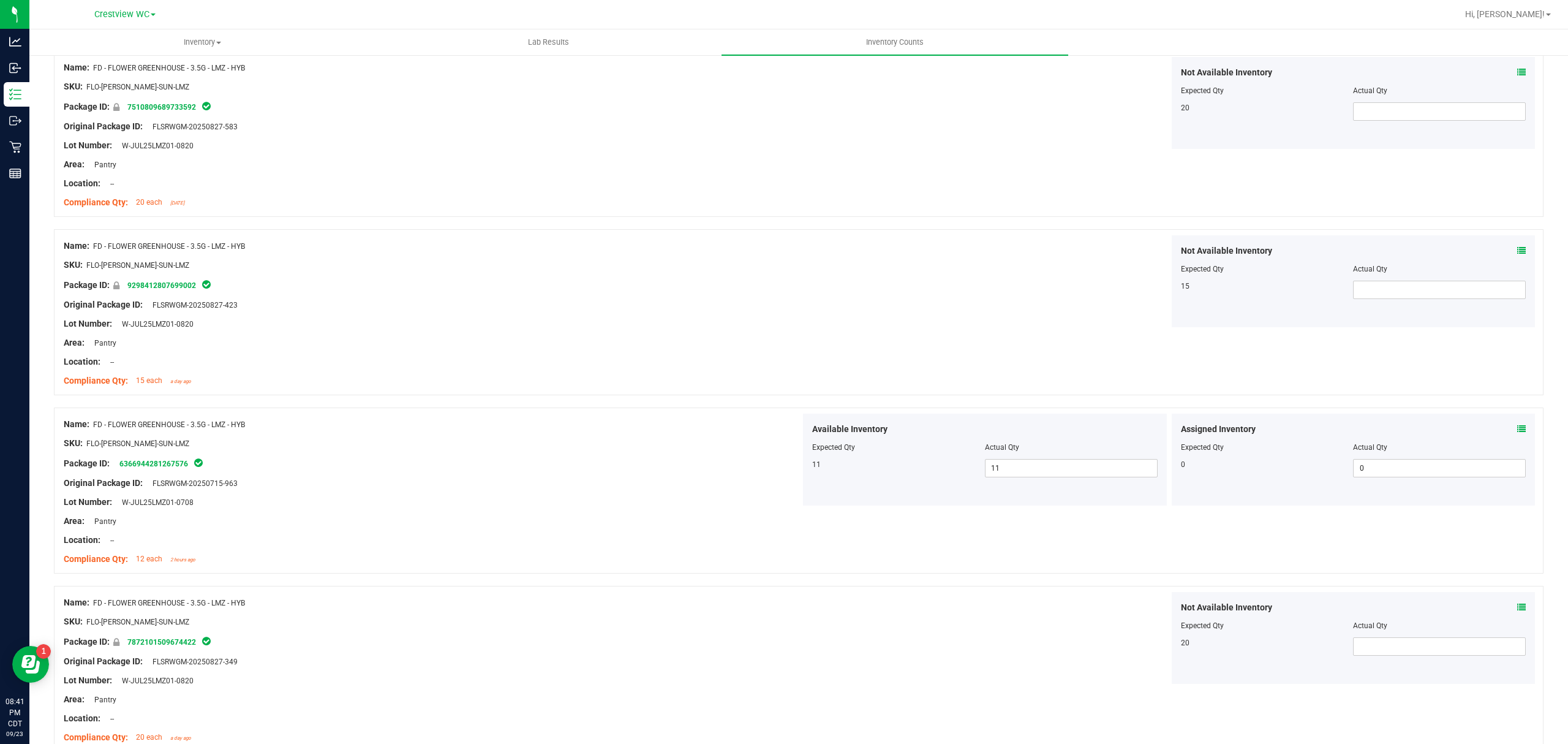
drag, startPoint x: 810, startPoint y: 471, endPoint x: 796, endPoint y: 469, distance: 14.1
click at [803, 469] on div "Available Inventory Expected Qty Actual Qty 11 11 11" at bounding box center [984, 459] width 363 height 92
click at [1019, 488] on div "Available Inventory Expected Qty Actual Qty 11 11 11" at bounding box center [984, 459] width 363 height 92
drag, startPoint x: 1013, startPoint y: 474, endPoint x: 946, endPoint y: 474, distance: 67.0
click at [953, 474] on div "11 11 11" at bounding box center [984, 467] width 345 height 18
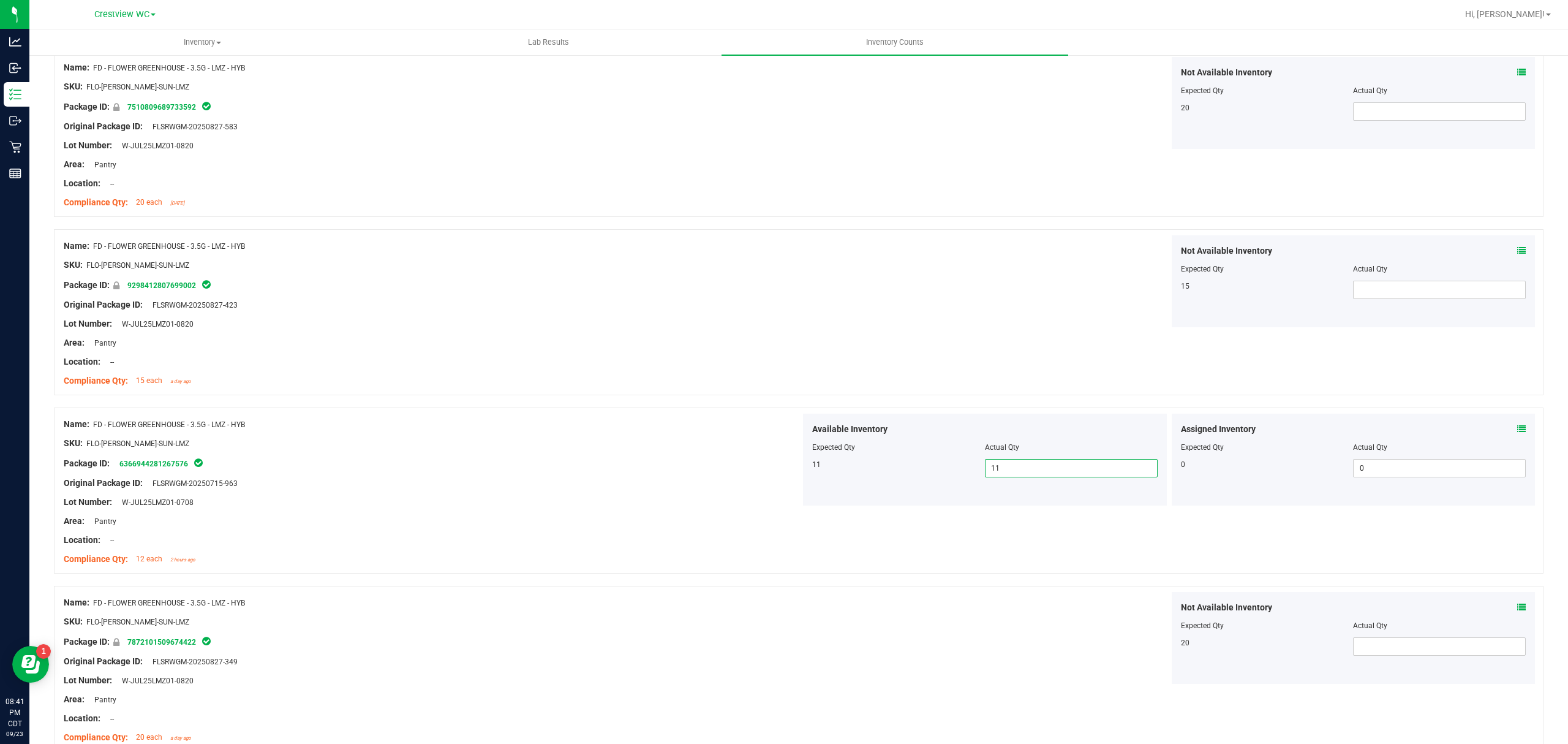
click at [883, 485] on div "Available Inventory Expected Qty Actual Qty 11 11 11" at bounding box center [984, 459] width 363 height 92
click at [1512, 431] on div "Assigned Inventory Expected Qty Actual Qty 0 0 0" at bounding box center [1353, 459] width 363 height 92
drag, startPoint x: 834, startPoint y: 480, endPoint x: 775, endPoint y: 463, distance: 61.4
click at [775, 463] on div "Name: FD - FLOWER GREENHOUSE - 3.5G - LMZ - HYB SKU: FLO-[PERSON_NAME]-SUN-LMZ …" at bounding box center [799, 490] width 1489 height 166
click at [770, 488] on div "Original Package ID: FLSRWGM-20250715-963" at bounding box center [431, 483] width 736 height 13
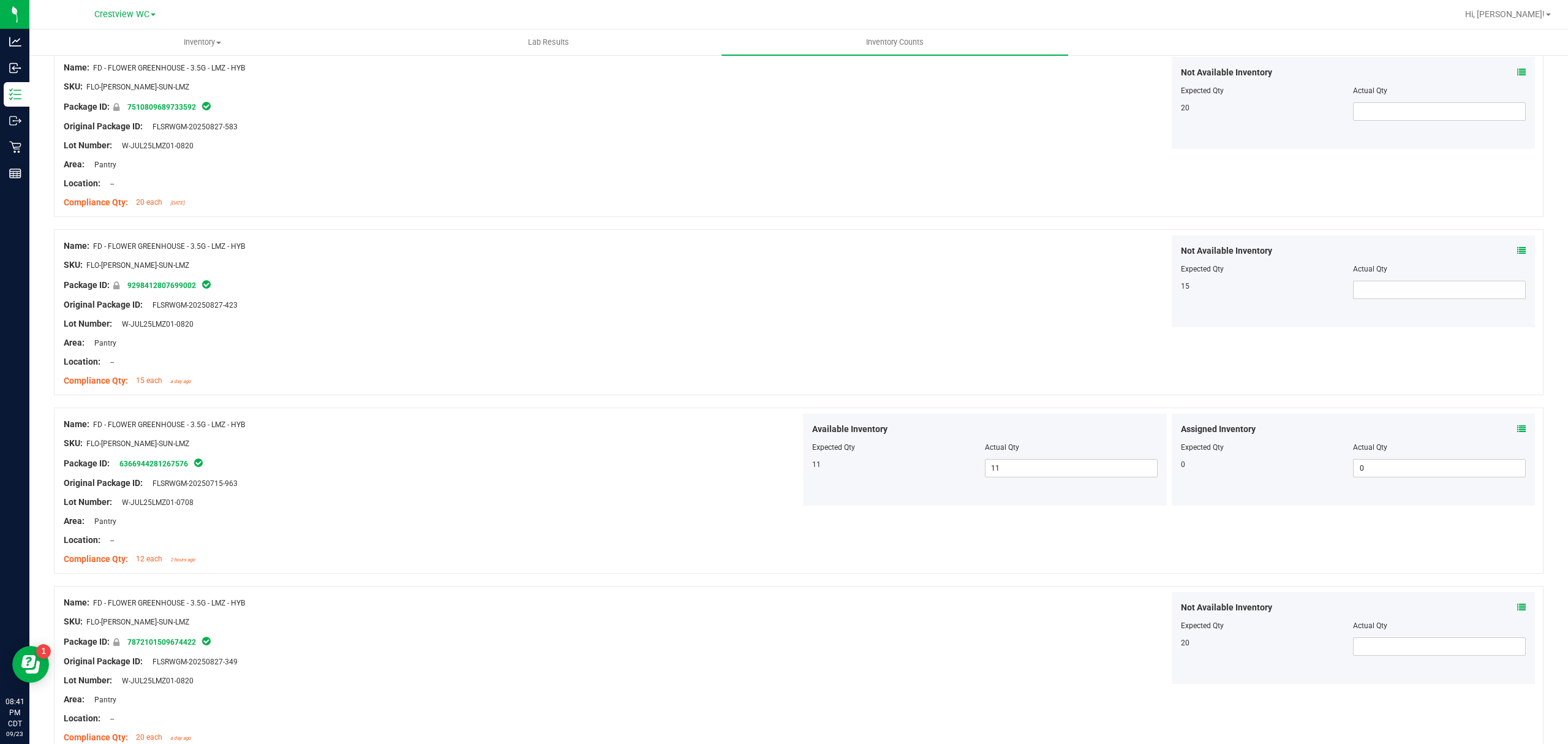
drag, startPoint x: 802, startPoint y: 468, endPoint x: 794, endPoint y: 466, distance: 8.2
click at [803, 466] on div "Available Inventory Expected Qty Actual Qty 11 11 11" at bounding box center [984, 459] width 363 height 92
click at [786, 466] on div "Package ID: 6366944281267576" at bounding box center [431, 463] width 736 height 15
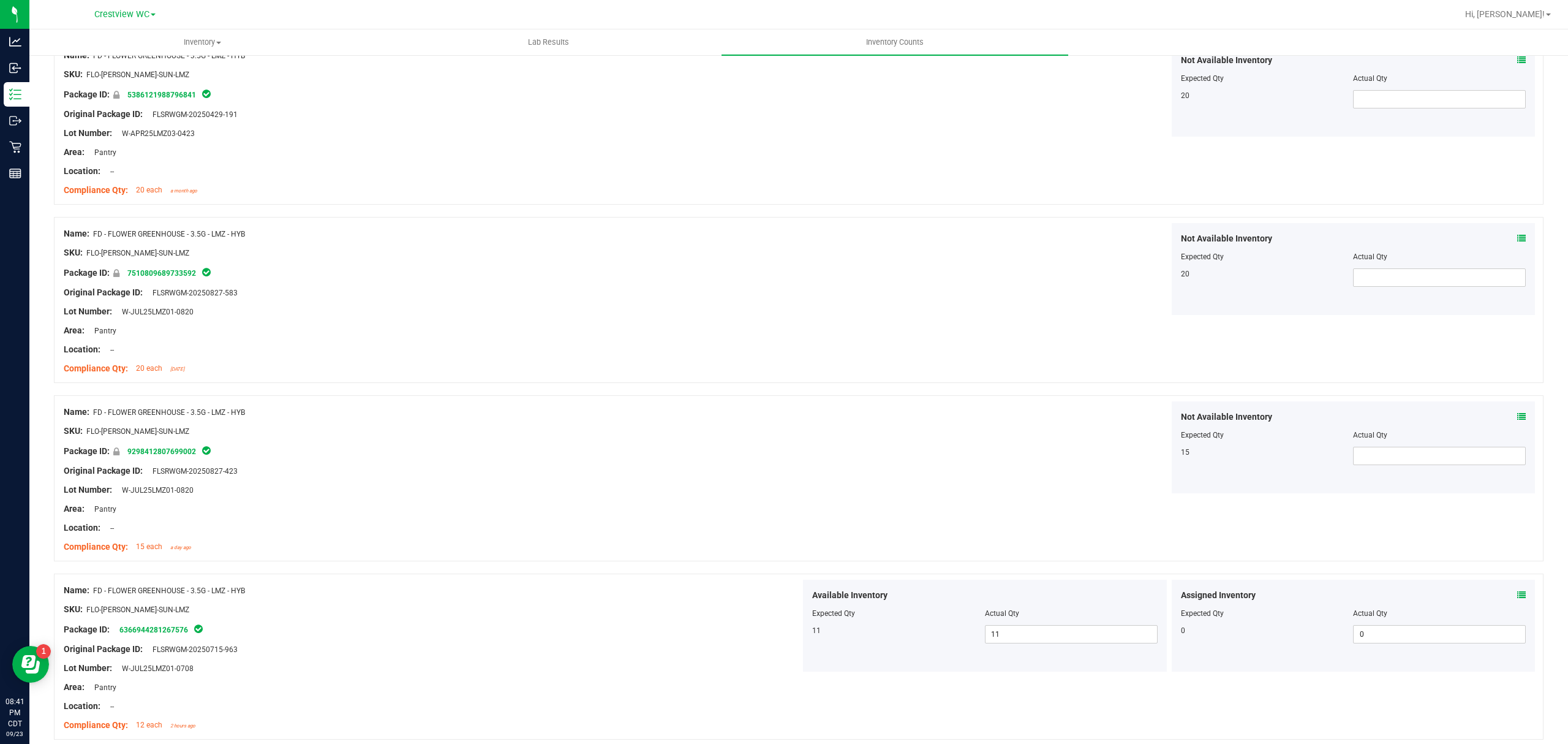
scroll to position [0, 0]
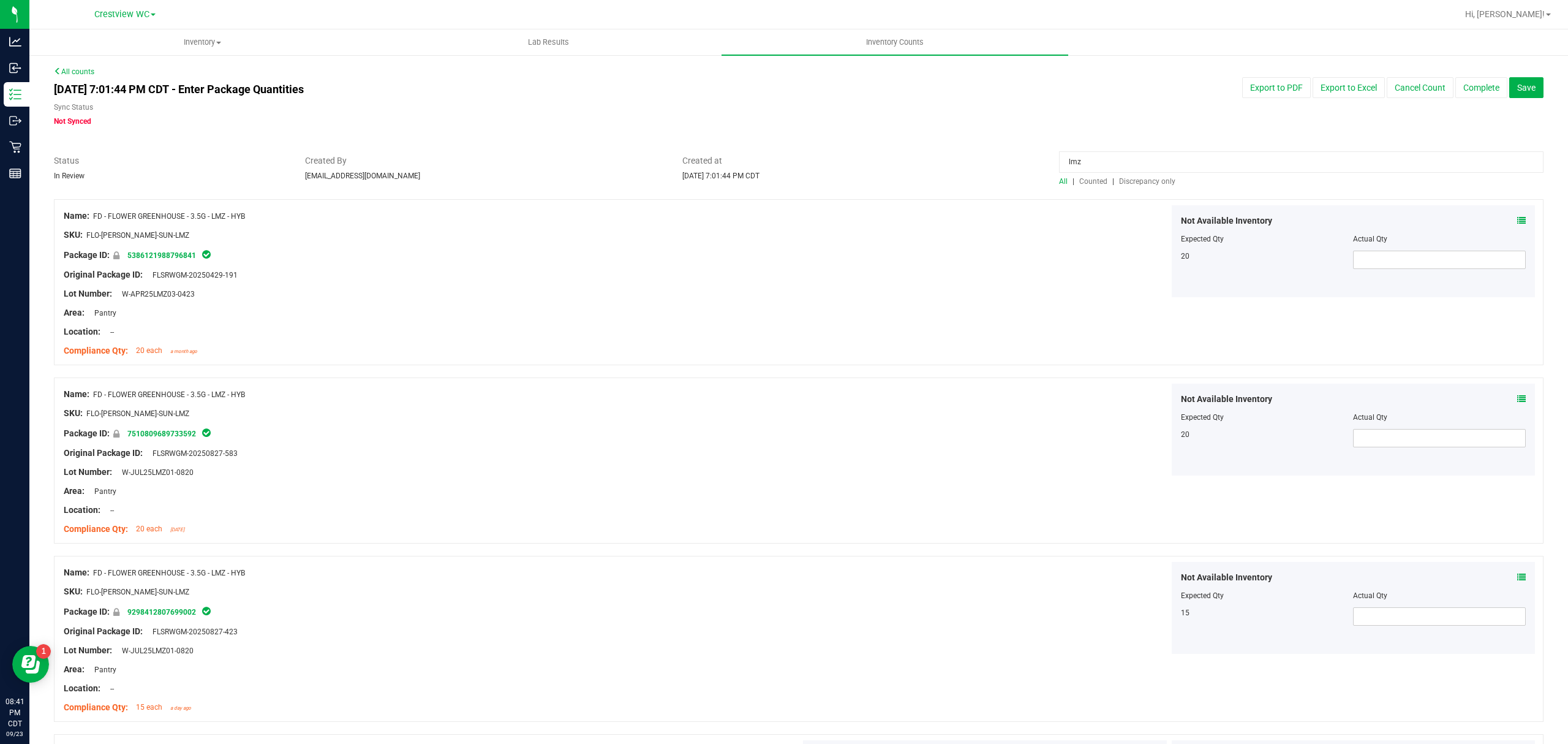
click at [1123, 180] on span "Discrepancy only" at bounding box center [1147, 181] width 56 height 9
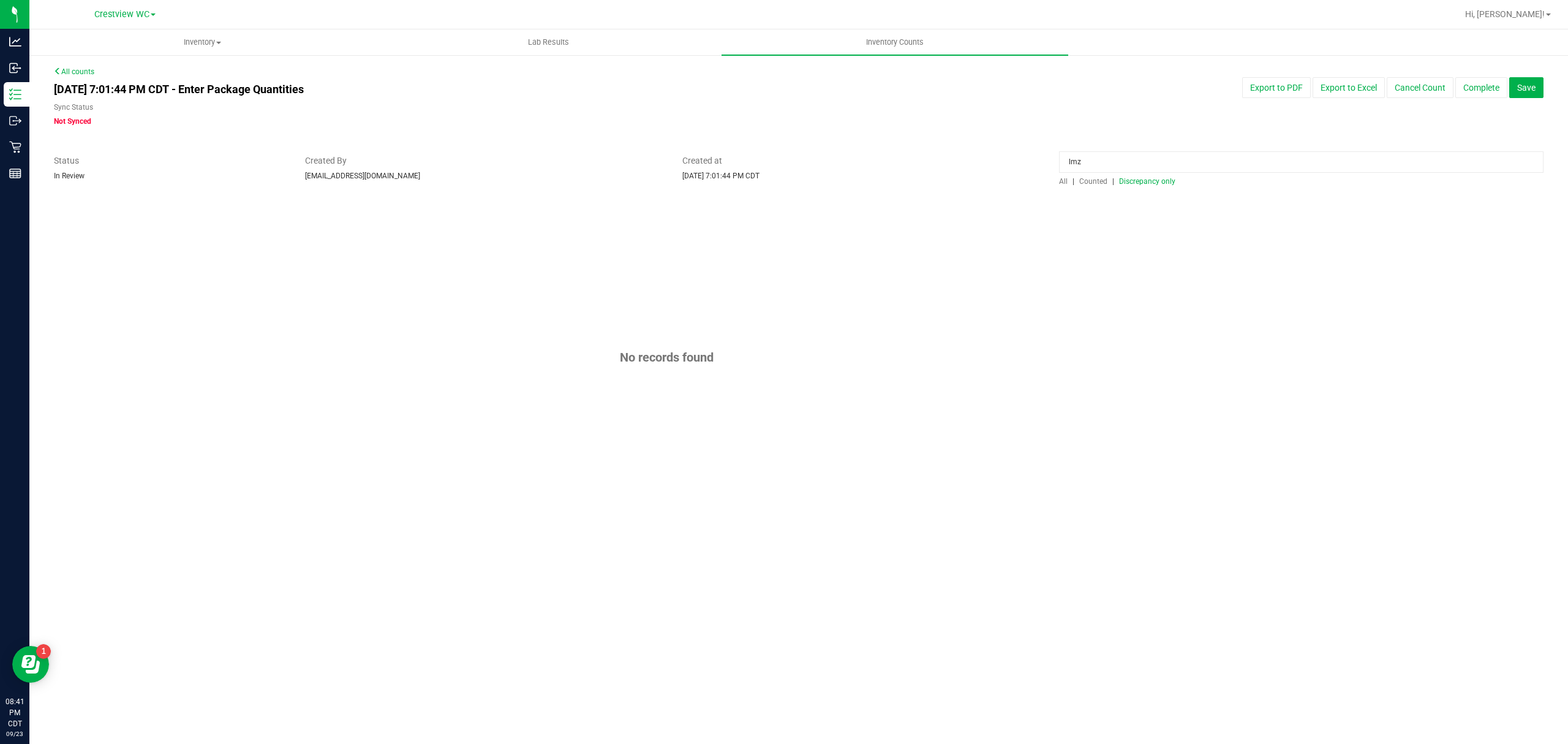
drag, startPoint x: 1120, startPoint y: 156, endPoint x: 971, endPoint y: 159, distance: 149.0
click at [975, 159] on div "Status In Review Created By [EMAIL_ADDRESS][DOMAIN_NAME] Created at [DATE] 7:01…" at bounding box center [799, 170] width 1508 height 32
click at [953, 180] on div "Status In Review Created By [EMAIL_ADDRESS][DOMAIN_NAME] Created at [DATE] 7:01…" at bounding box center [799, 170] width 1508 height 32
click at [1135, 179] on span "Discrepancy only" at bounding box center [1147, 181] width 56 height 9
click at [1134, 175] on div at bounding box center [1301, 165] width 484 height 21
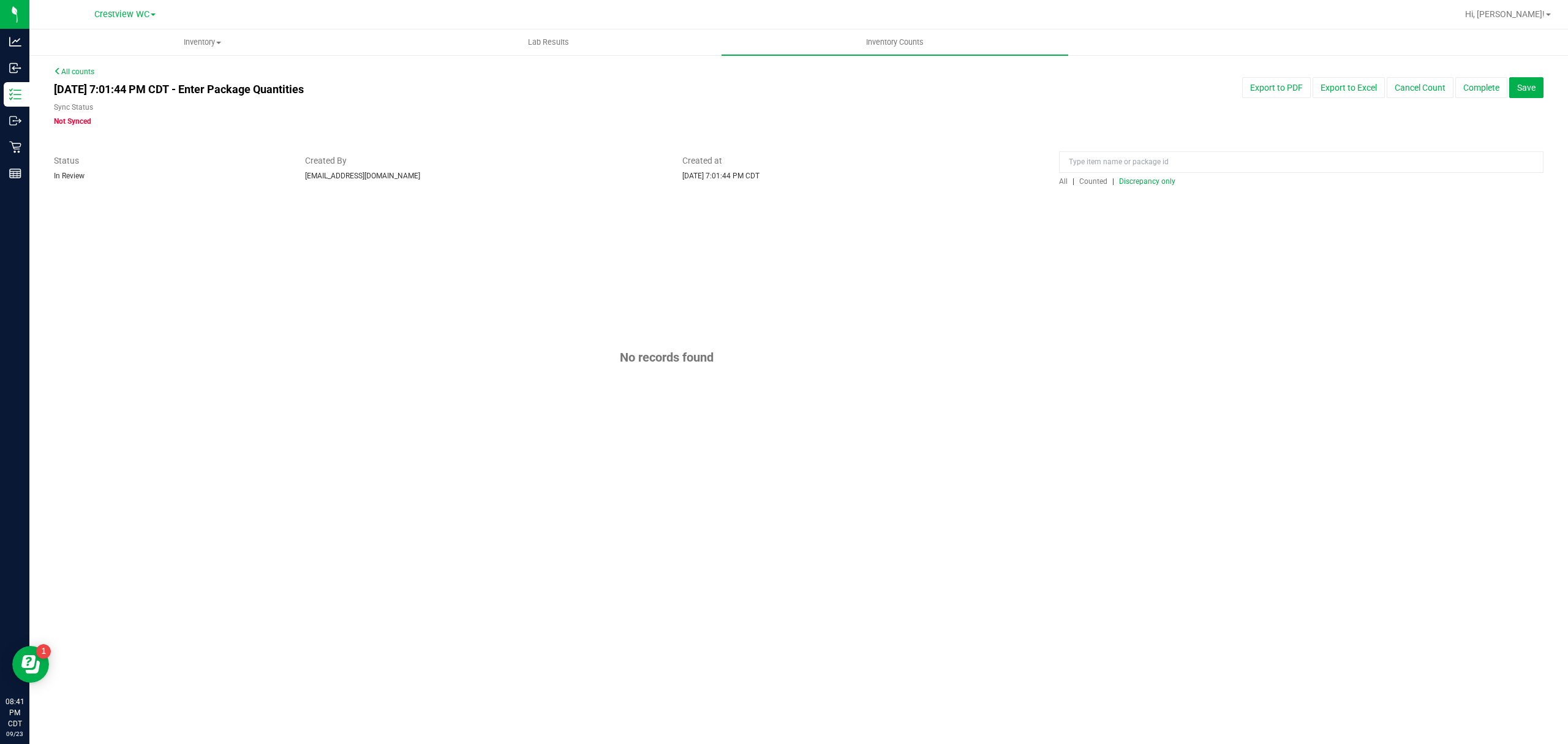
click at [1132, 176] on div "All | Counted | Discrepancy only" at bounding box center [1301, 181] width 484 height 11
